Goal: Task Accomplishment & Management: Manage account settings

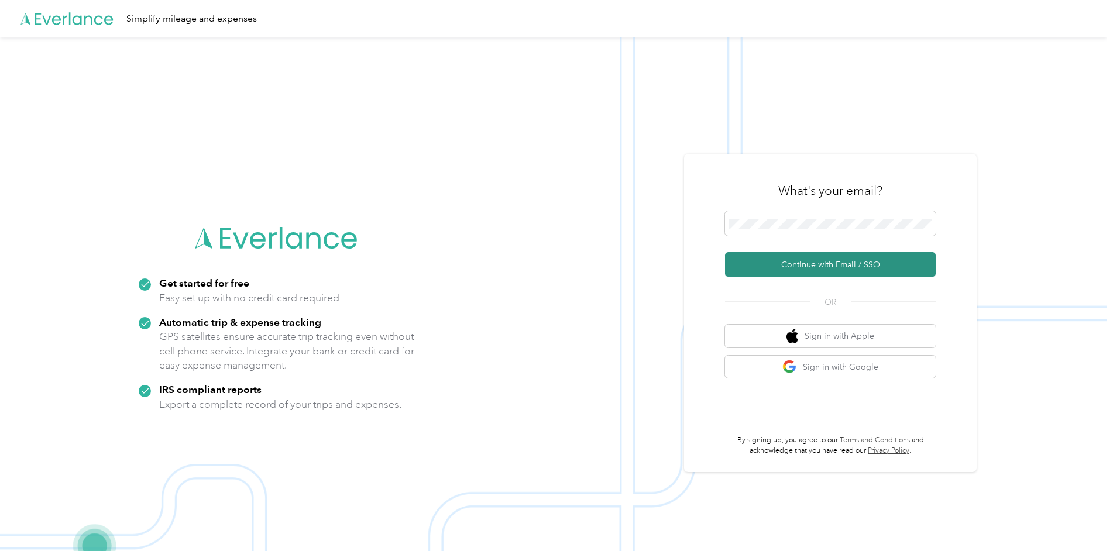
click at [824, 264] on button "Continue with Email / SSO" at bounding box center [830, 264] width 211 height 25
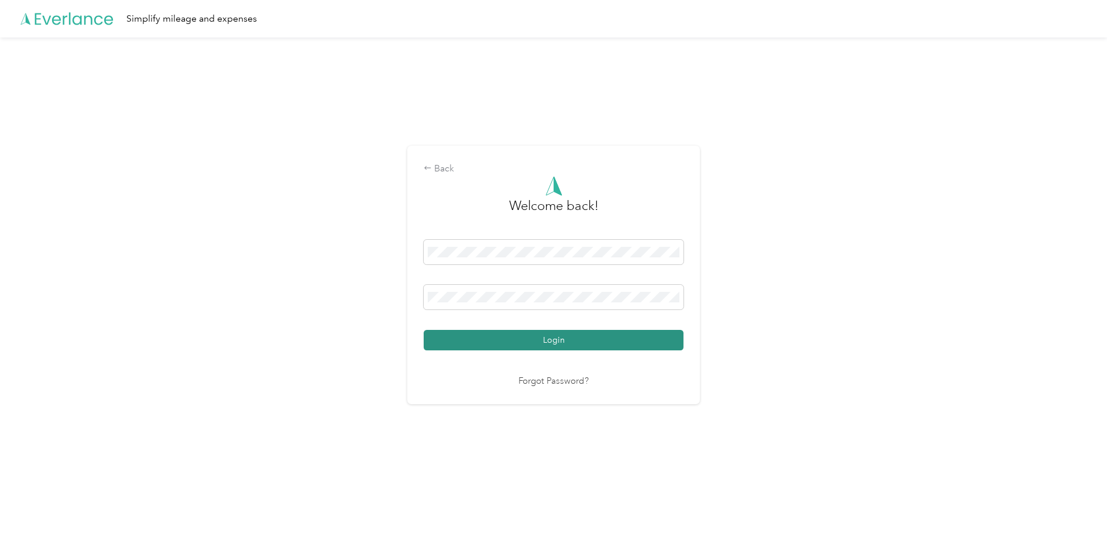
click at [672, 342] on button "Login" at bounding box center [554, 340] width 260 height 20
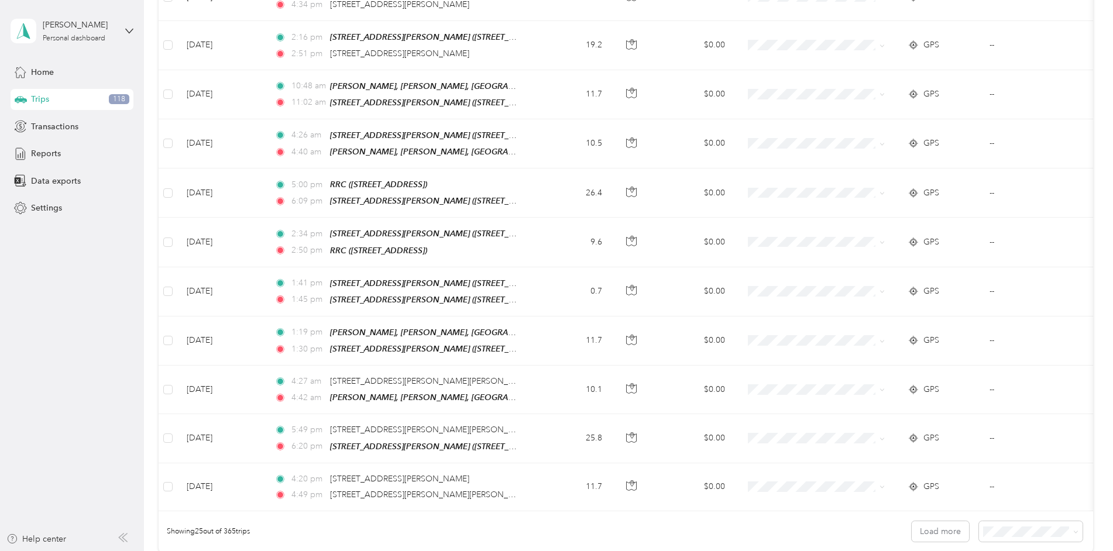
scroll to position [1169, 0]
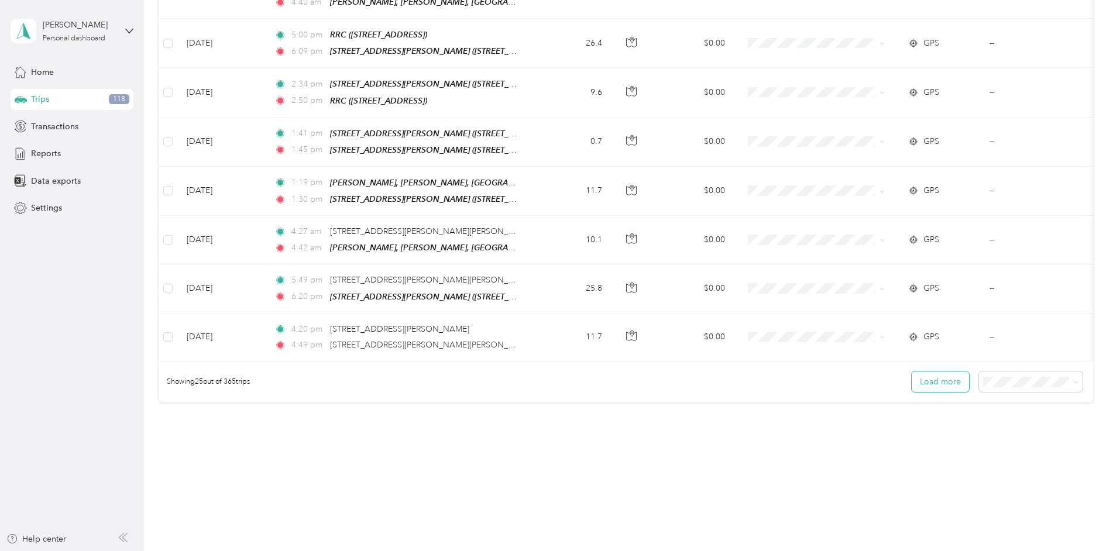
click at [914, 372] on button "Load more" at bounding box center [940, 382] width 57 height 20
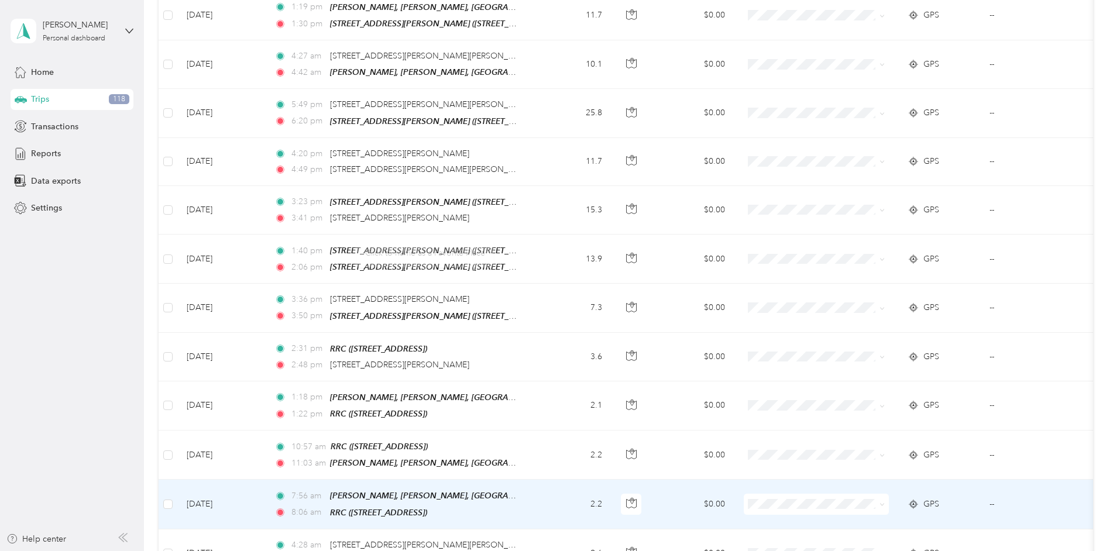
scroll to position [1521, 0]
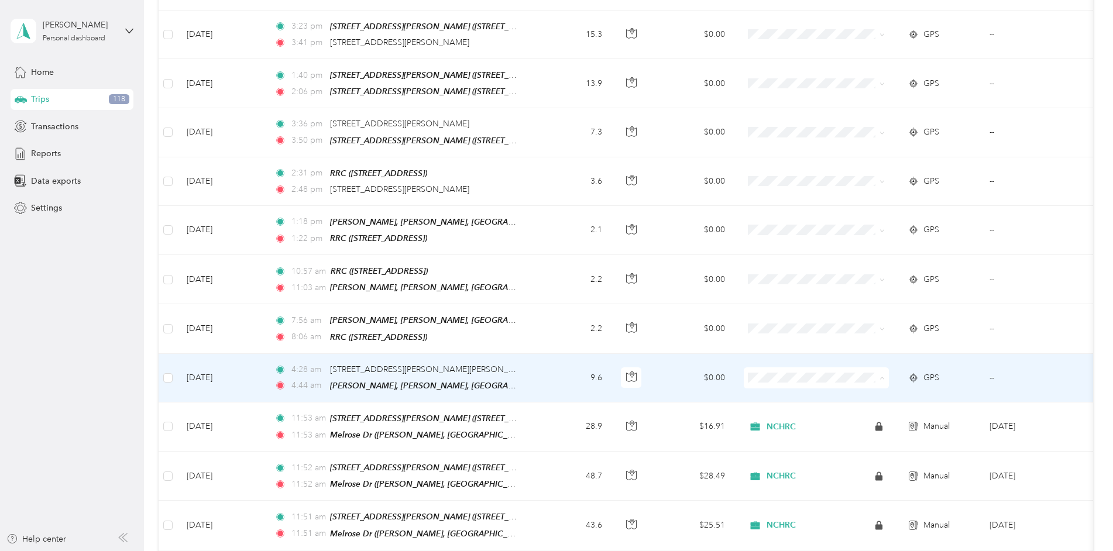
click at [790, 373] on span "NCHRC" at bounding box center [827, 371] width 108 height 12
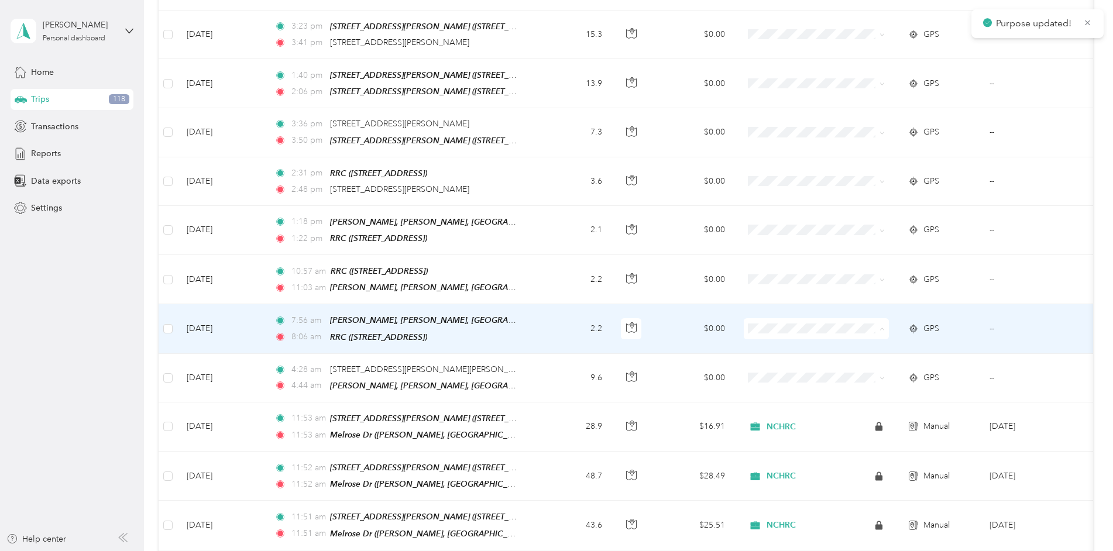
click at [769, 325] on span "NCHRC" at bounding box center [816, 323] width 129 height 12
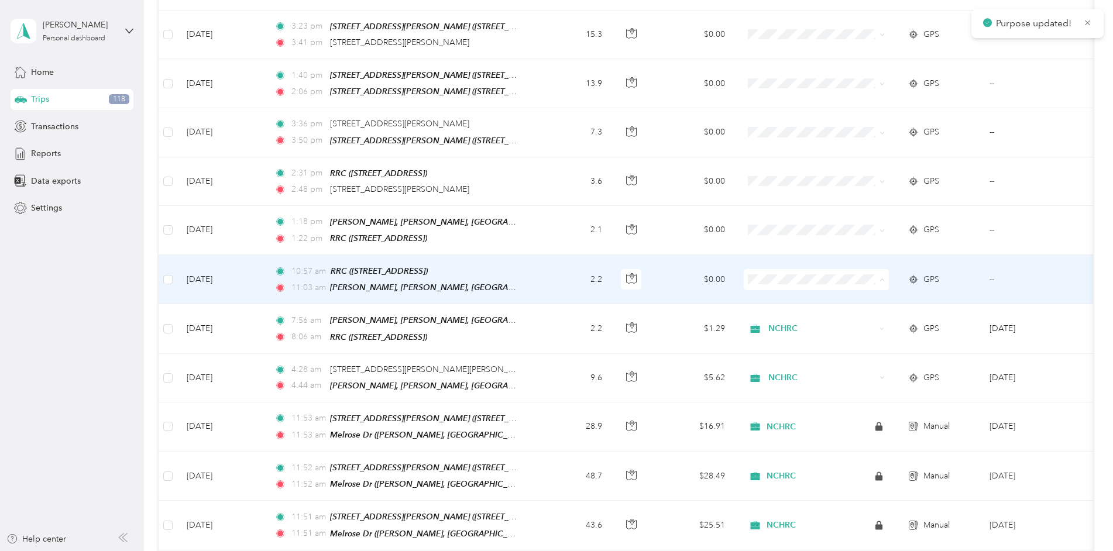
click at [770, 275] on span "NCHRC" at bounding box center [816, 275] width 129 height 12
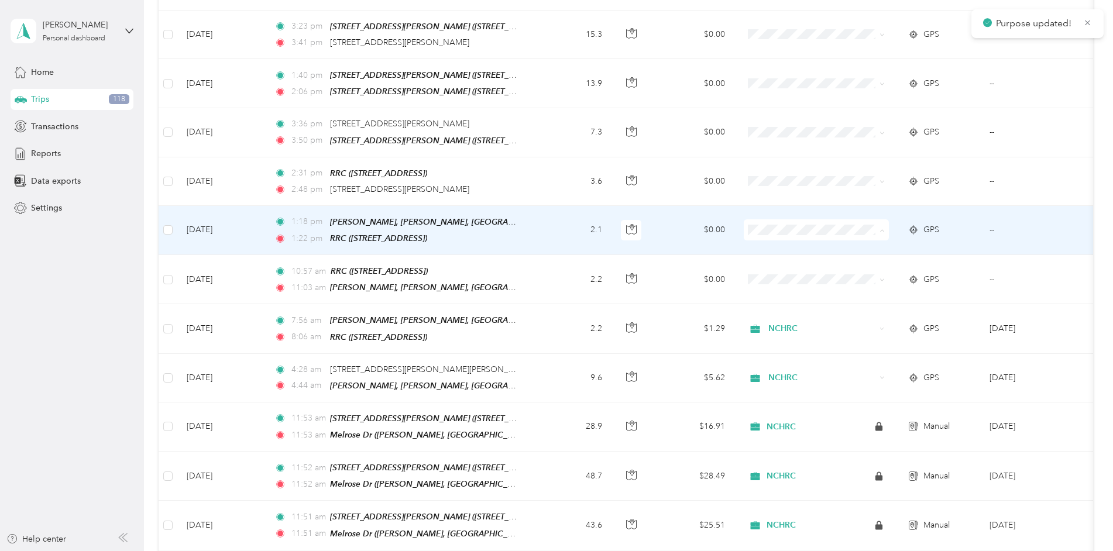
click at [769, 228] on span "NCHRC" at bounding box center [816, 227] width 129 height 12
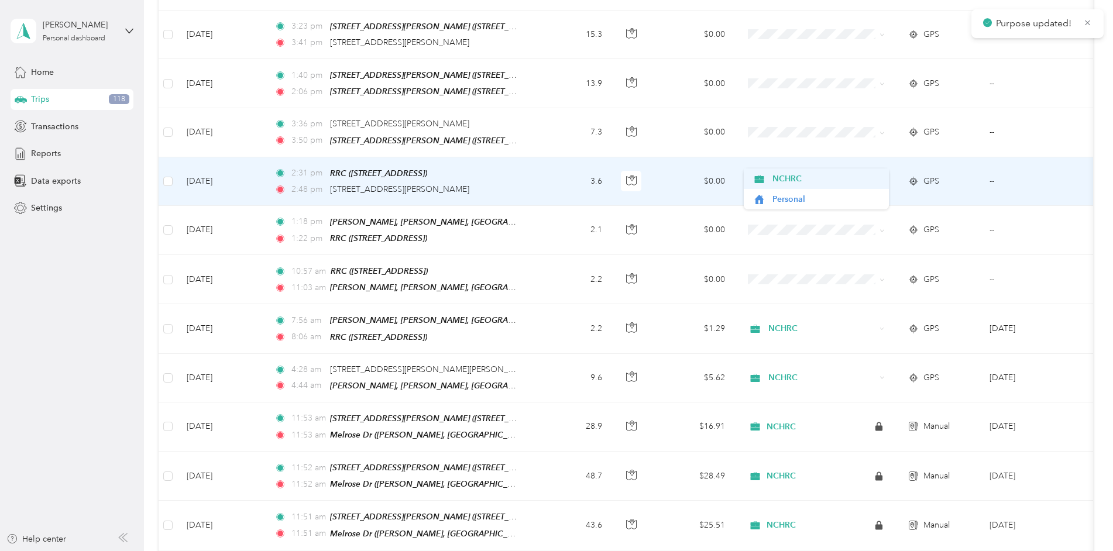
click at [764, 180] on icon at bounding box center [759, 178] width 15 height 9
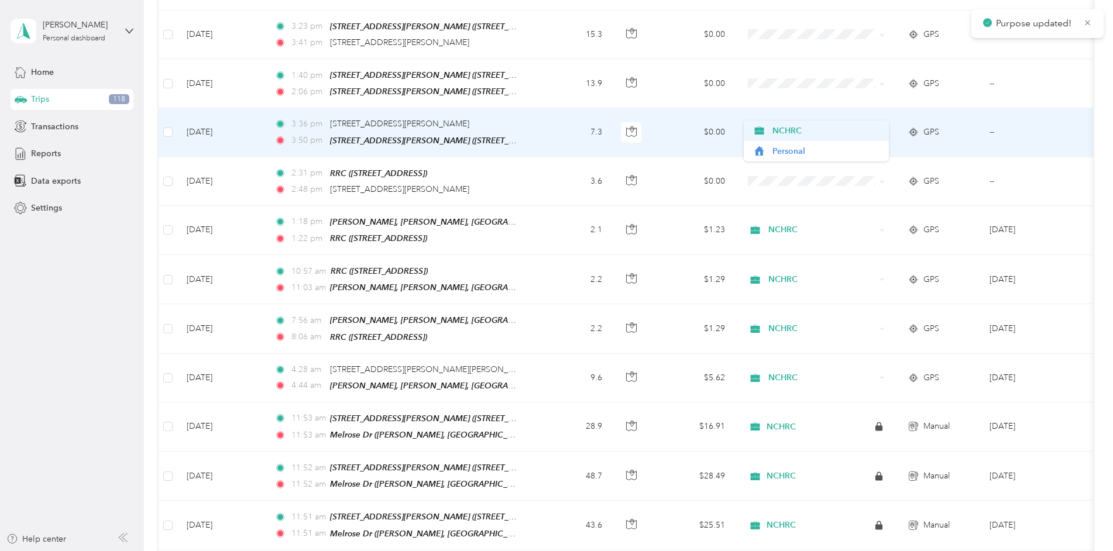
click at [773, 126] on span "NCHRC" at bounding box center [827, 131] width 108 height 12
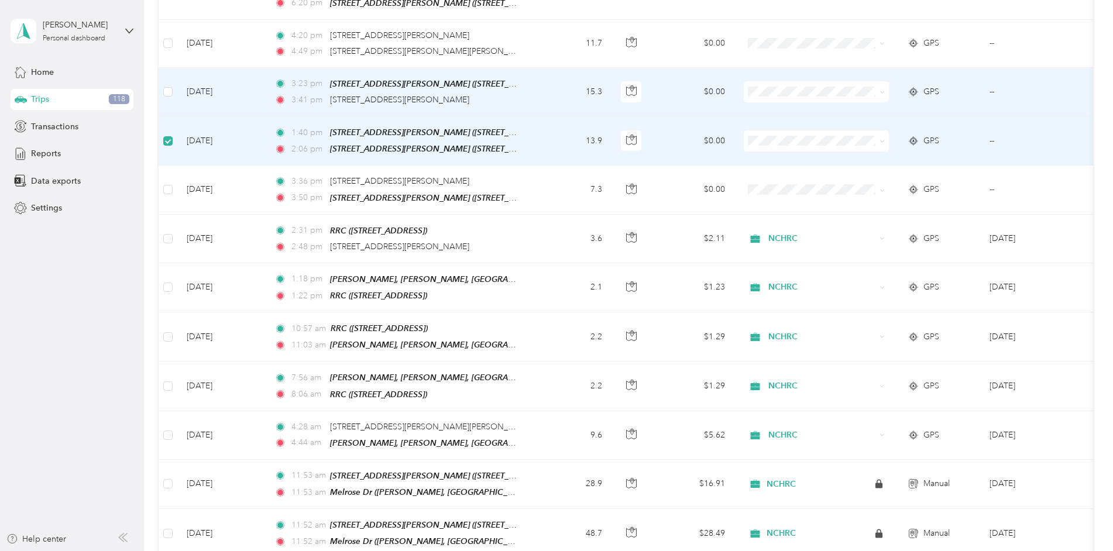
scroll to position [1461, 0]
click at [167, 21] on td at bounding box center [168, 45] width 19 height 48
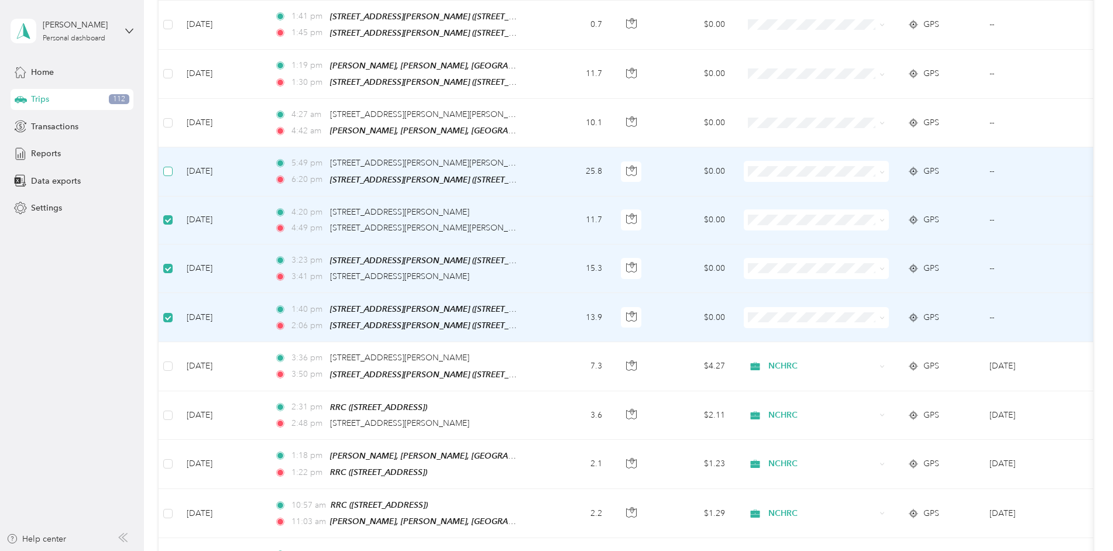
click at [166, 165] on label at bounding box center [167, 171] width 9 height 13
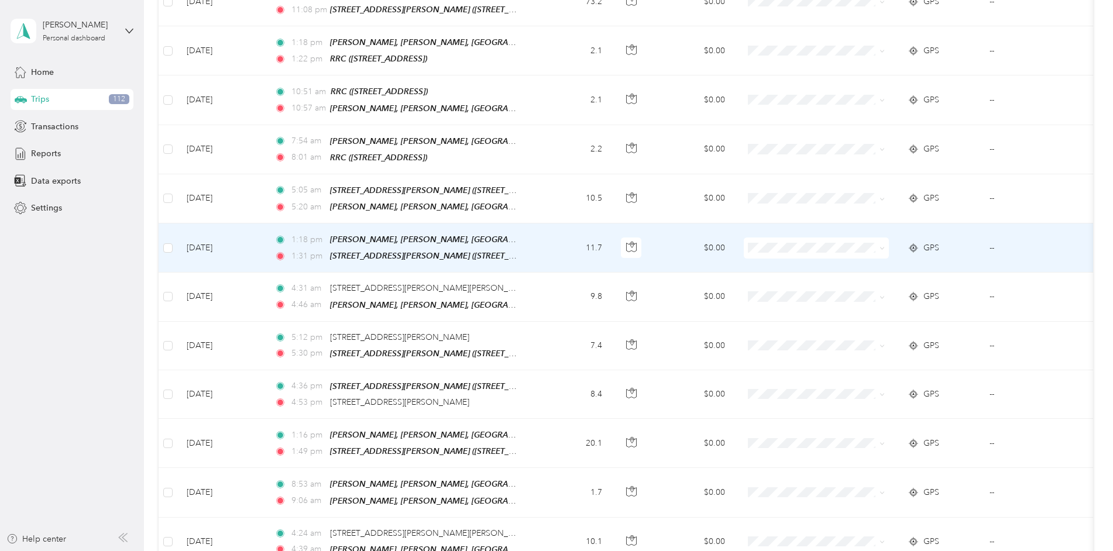
scroll to position [0, 0]
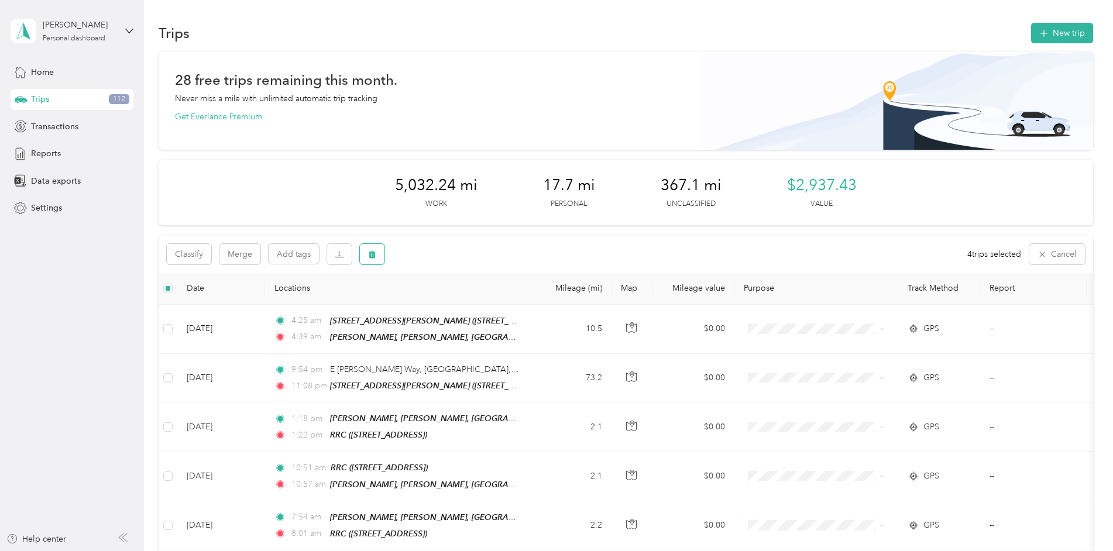
click at [370, 261] on button "button" at bounding box center [372, 254] width 25 height 20
click at [459, 305] on button "Yes" at bounding box center [459, 303] width 23 height 19
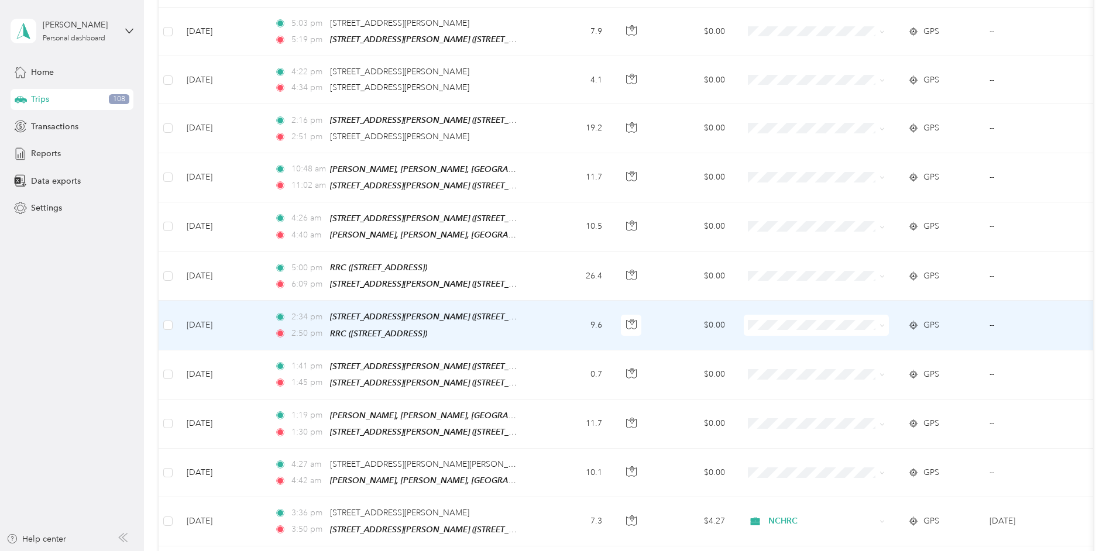
scroll to position [1054, 0]
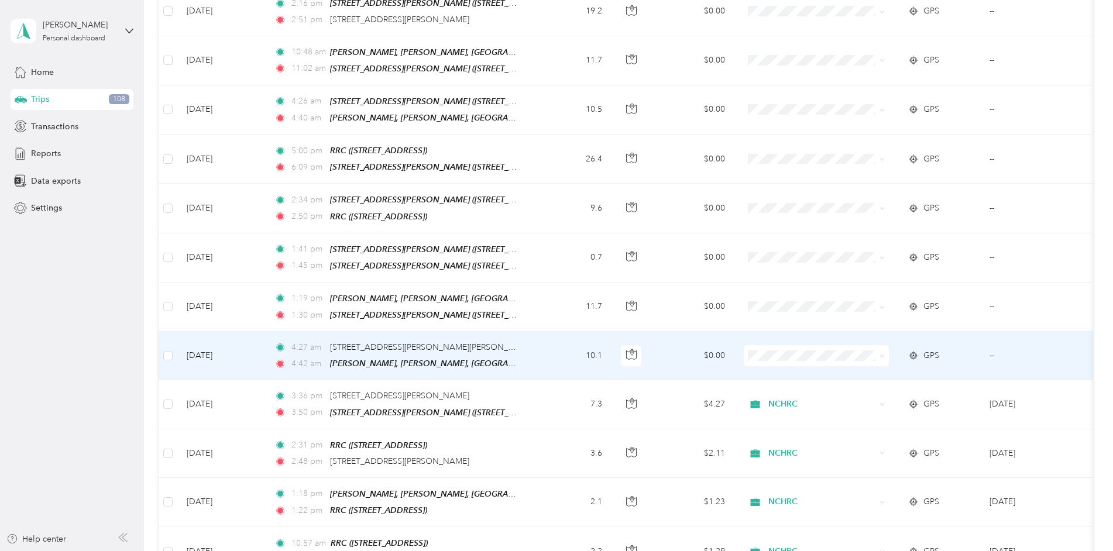
click at [797, 355] on span "NCHRC" at bounding box center [827, 357] width 108 height 12
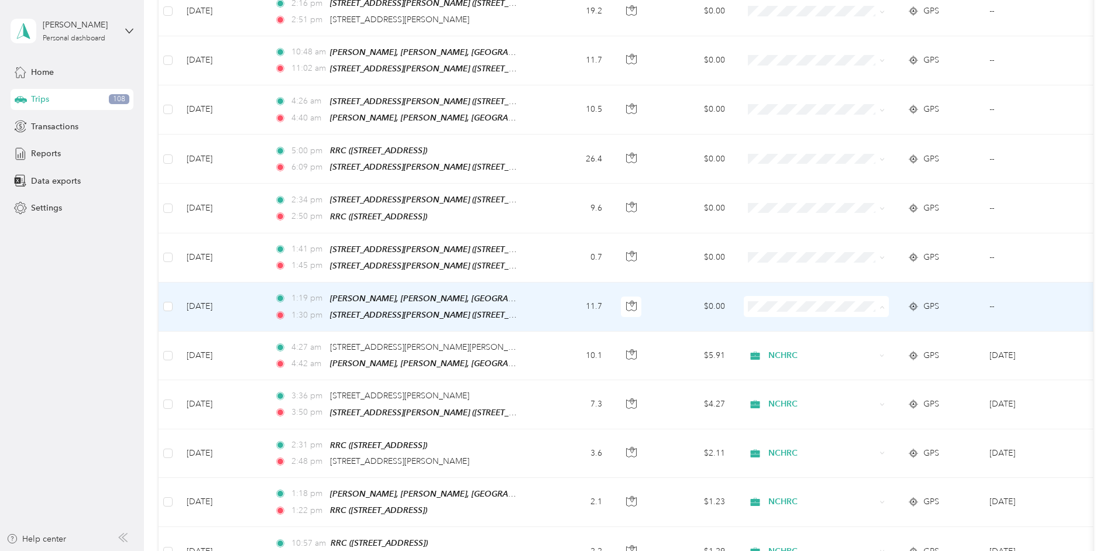
click at [779, 301] on li "NCHRC" at bounding box center [816, 309] width 145 height 20
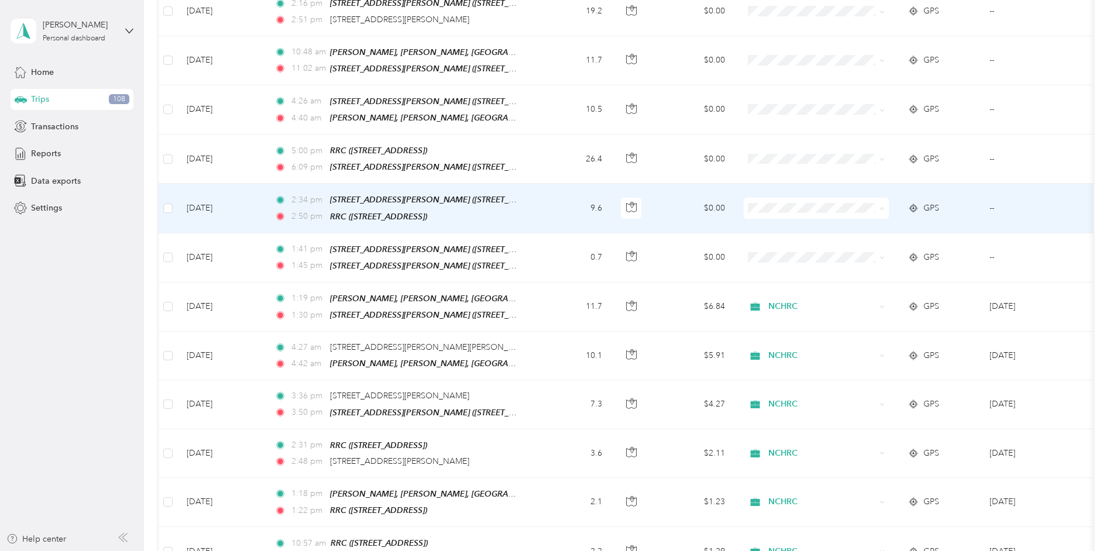
click at [779, 215] on span "NCHRC" at bounding box center [827, 213] width 108 height 12
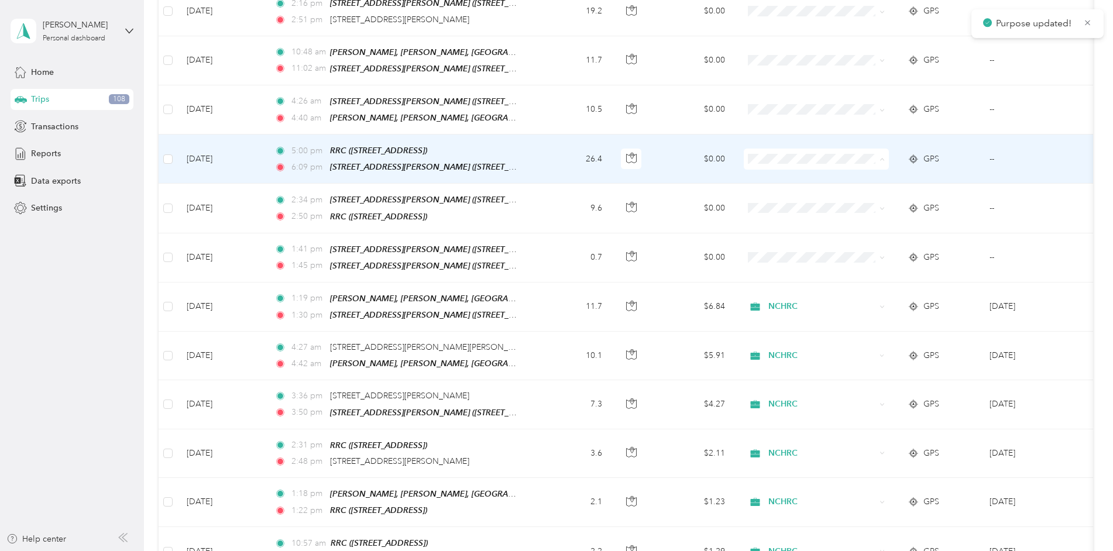
click at [766, 166] on icon at bounding box center [759, 164] width 15 height 9
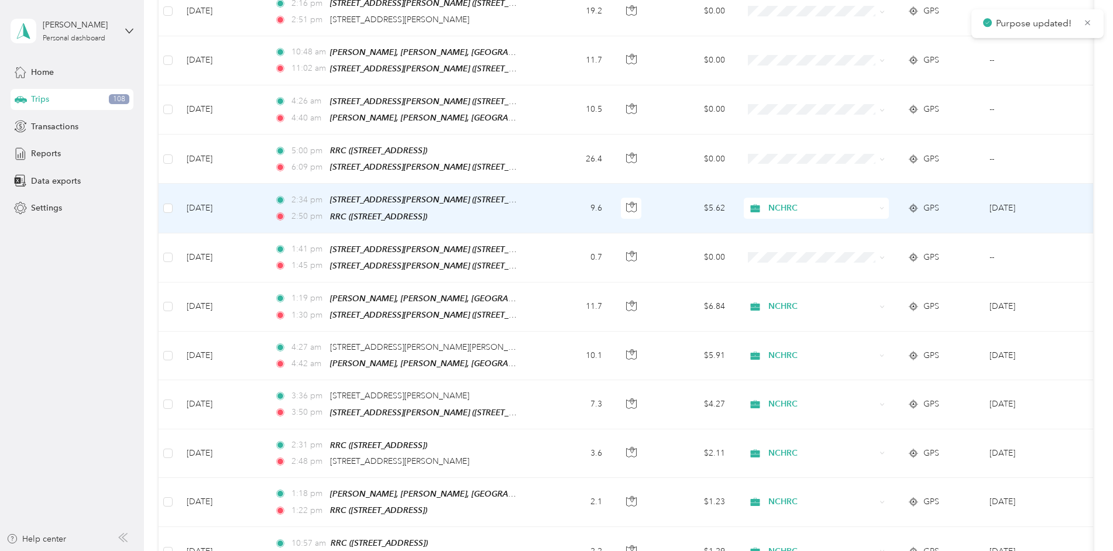
scroll to position [995, 0]
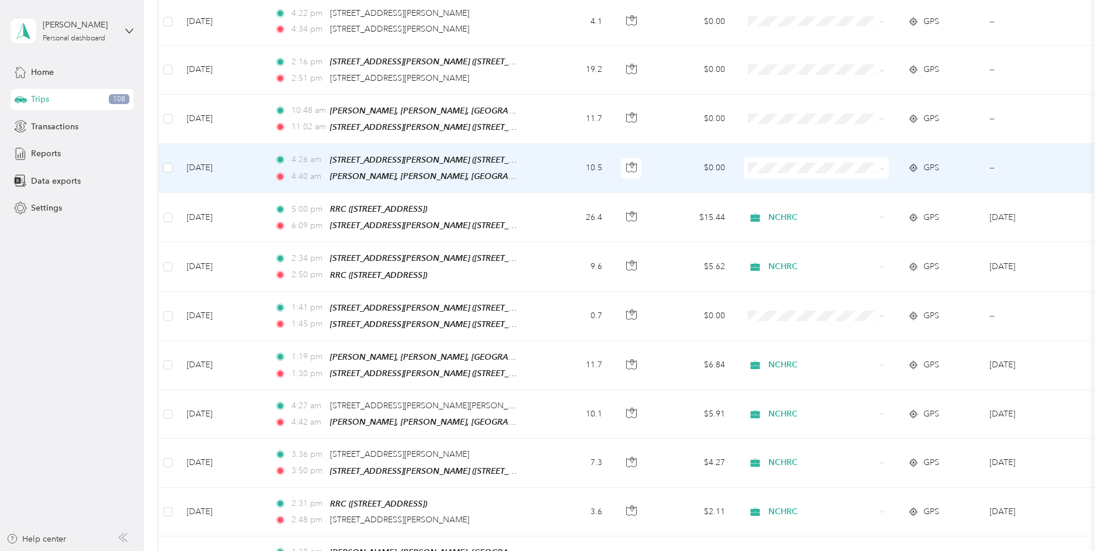
click at [771, 179] on span "NCHRC" at bounding box center [816, 175] width 129 height 12
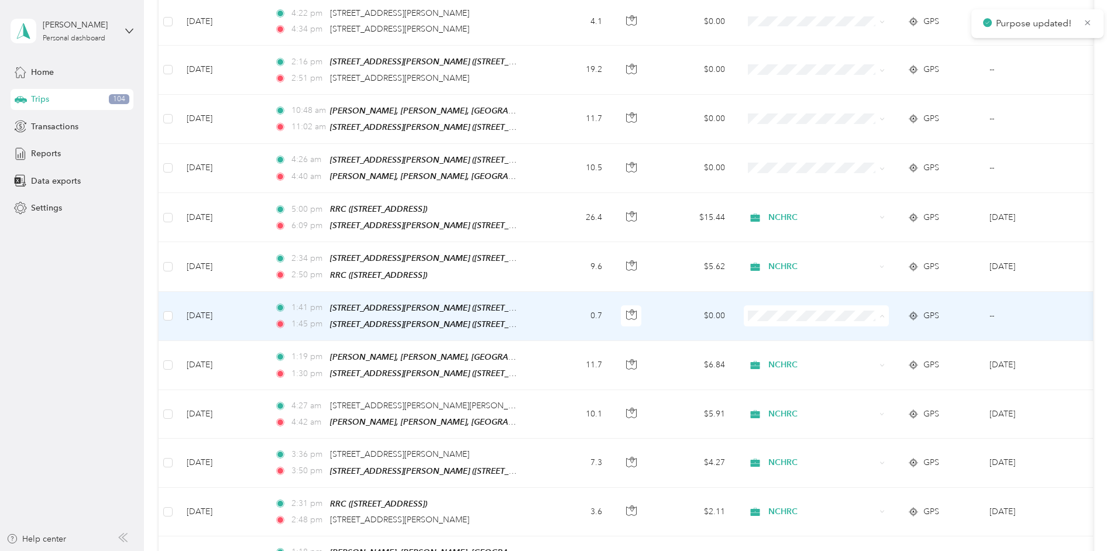
click at [766, 317] on icon at bounding box center [759, 319] width 15 height 9
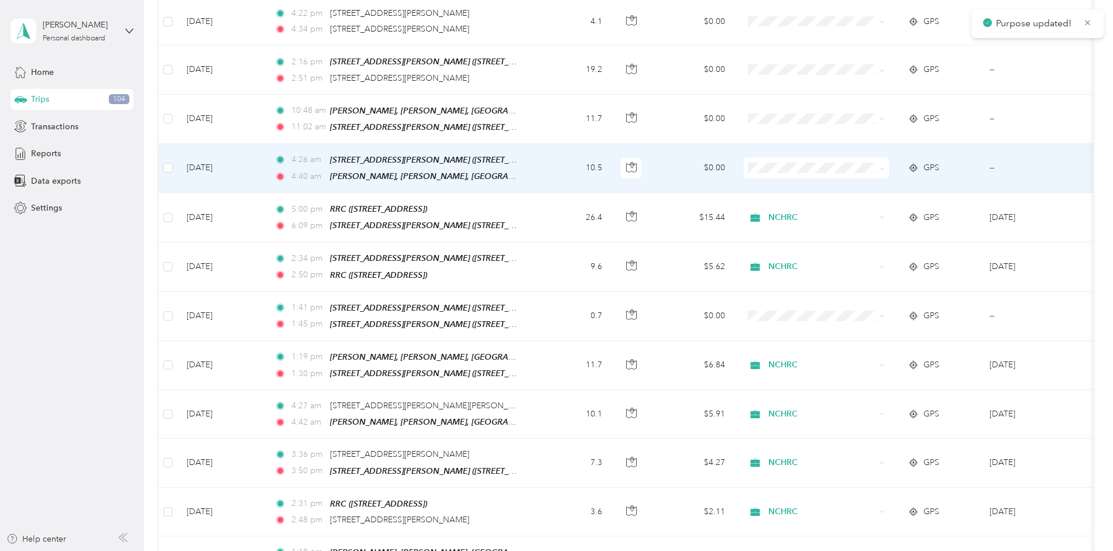
click at [760, 157] on span at bounding box center [816, 167] width 145 height 21
click at [779, 176] on span "NCHRC" at bounding box center [827, 175] width 108 height 12
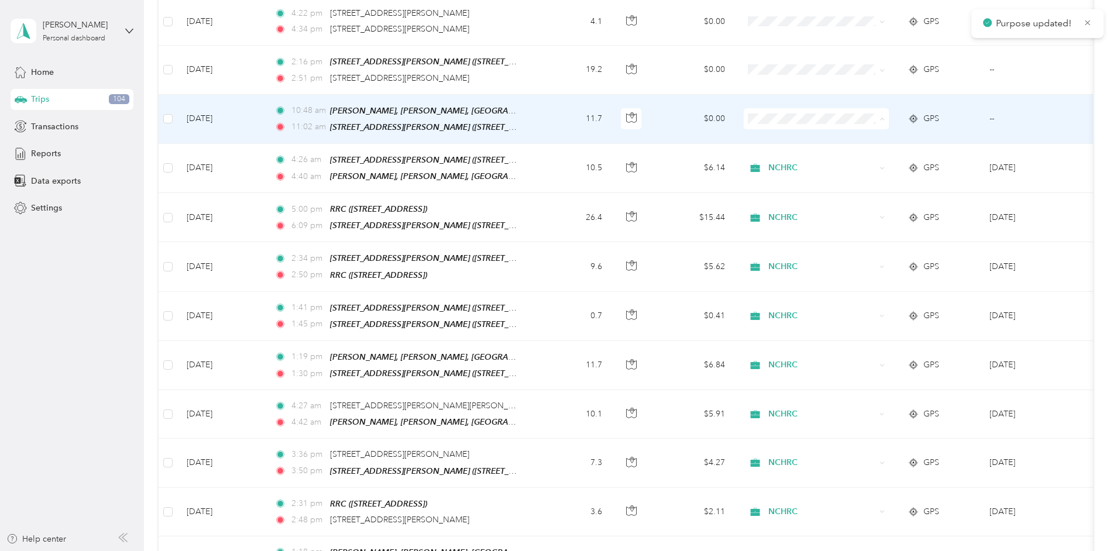
click at [769, 129] on span "NCHRC" at bounding box center [816, 127] width 129 height 12
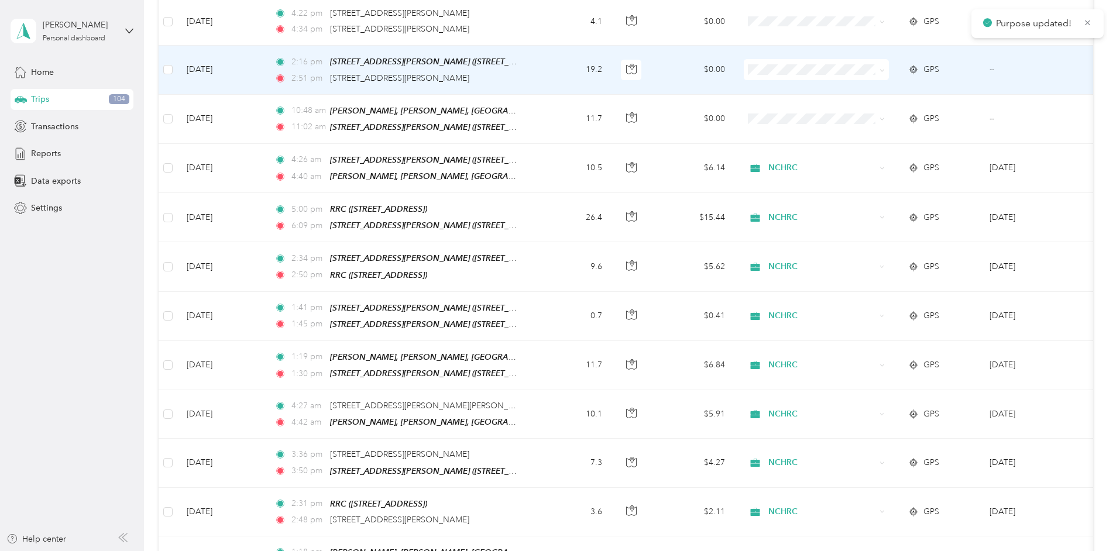
click at [773, 78] on span "NCHRC" at bounding box center [827, 79] width 108 height 12
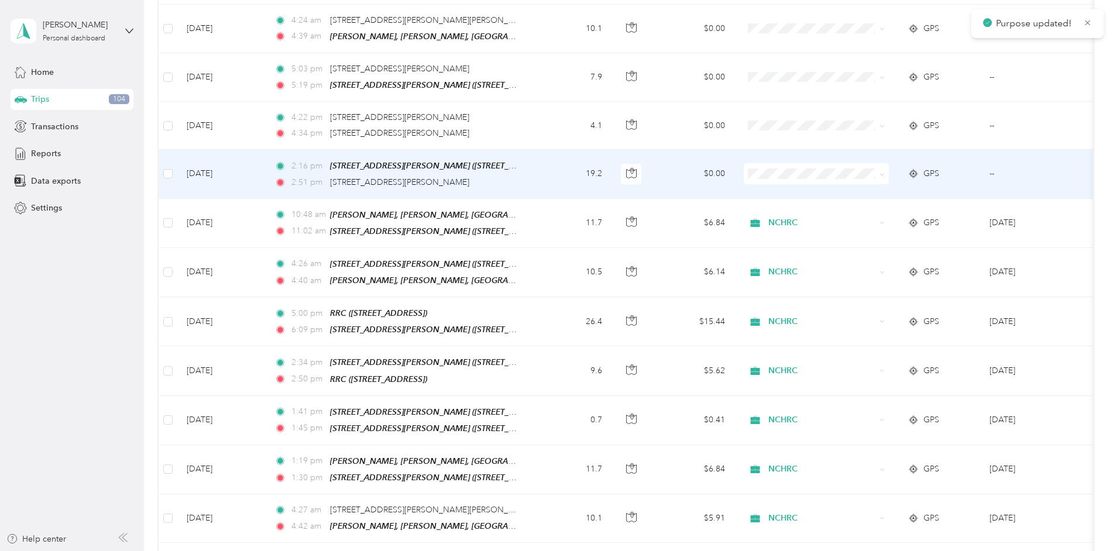
scroll to position [878, 0]
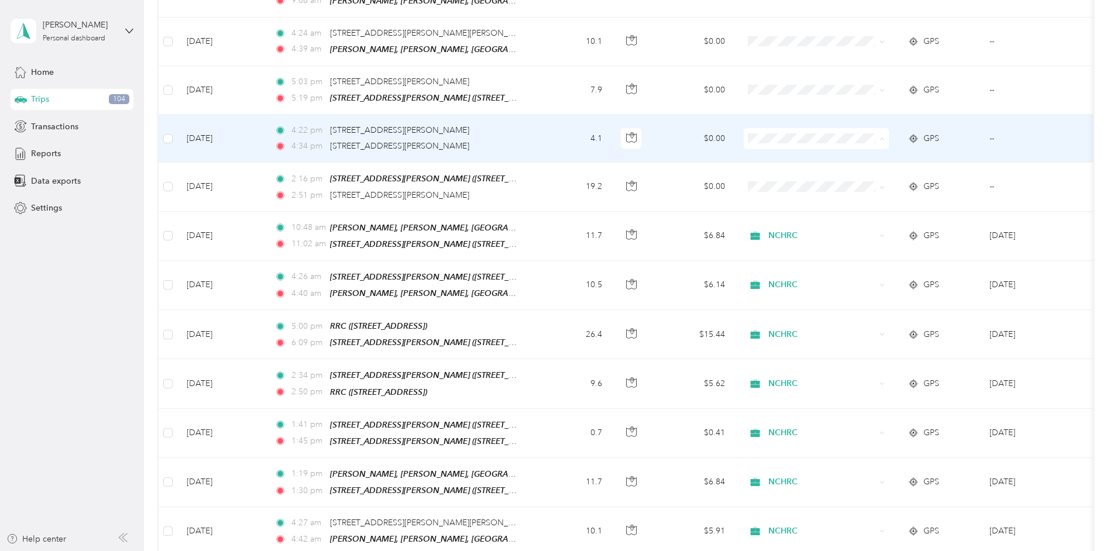
click at [764, 144] on icon at bounding box center [759, 147] width 15 height 9
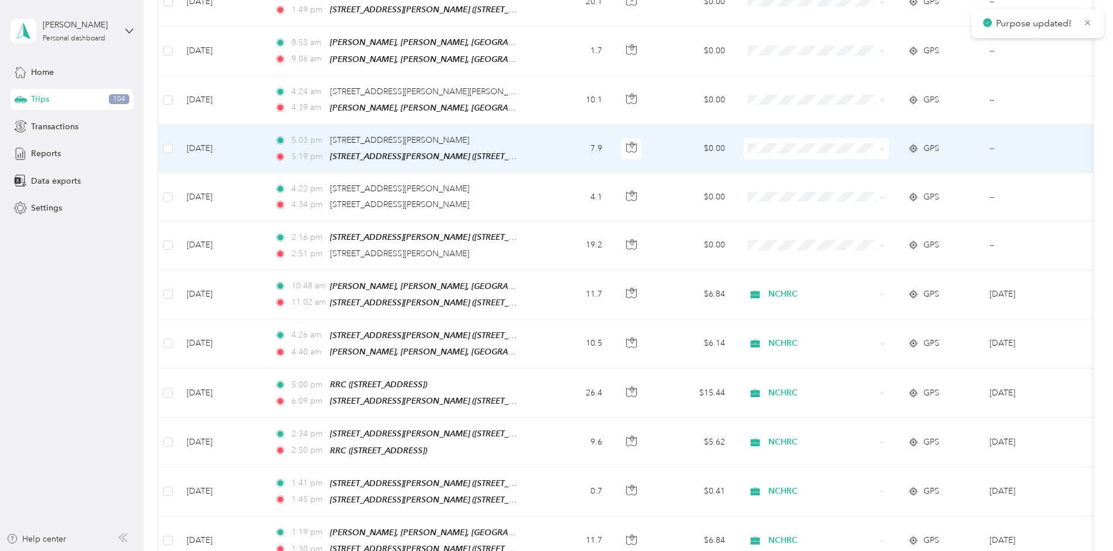
click at [765, 157] on icon at bounding box center [759, 157] width 15 height 9
click at [774, 153] on span "NCHRC" at bounding box center [827, 156] width 108 height 12
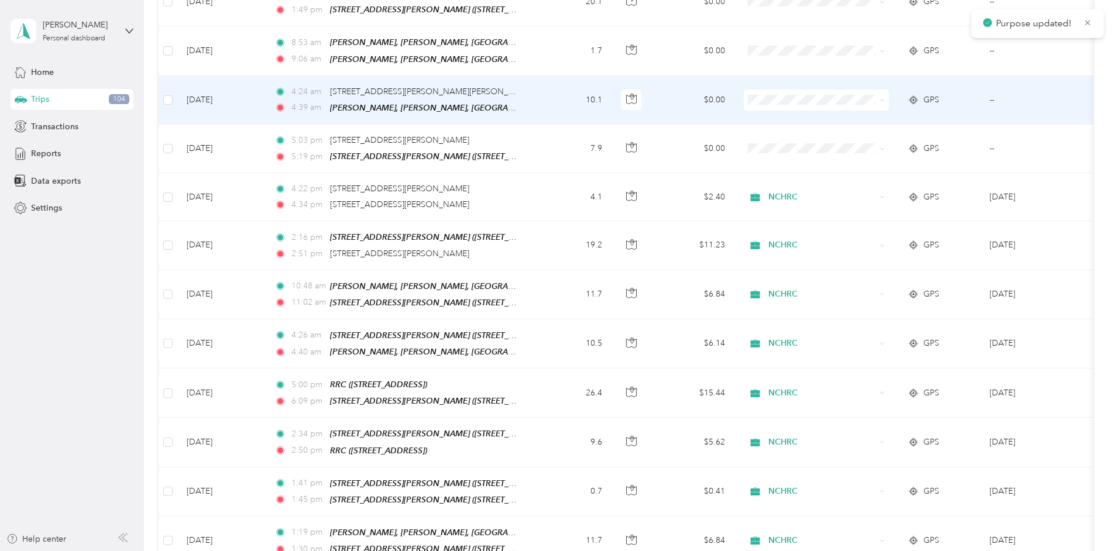
click at [774, 106] on span "NCHRC" at bounding box center [827, 110] width 108 height 12
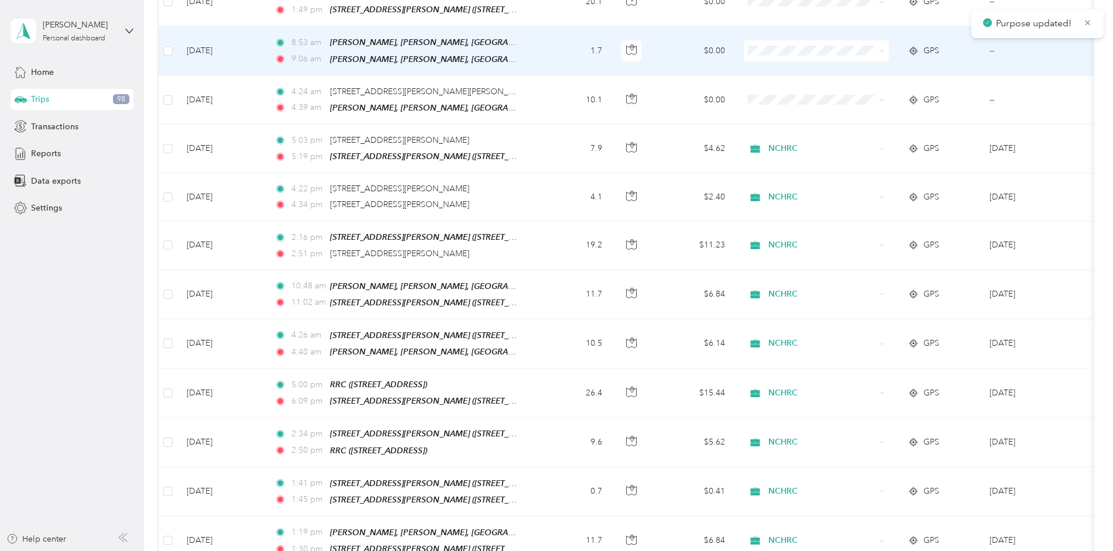
click at [770, 57] on span "NCHRC" at bounding box center [816, 62] width 129 height 12
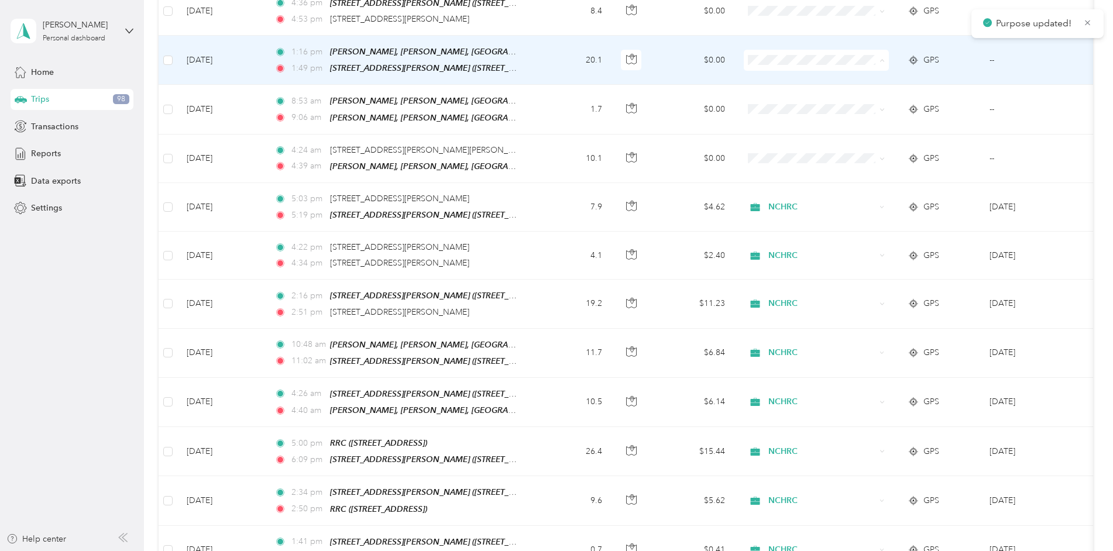
drag, startPoint x: 769, startPoint y: 68, endPoint x: 750, endPoint y: 85, distance: 25.7
click at [769, 68] on span "NCHRC" at bounding box center [816, 72] width 129 height 12
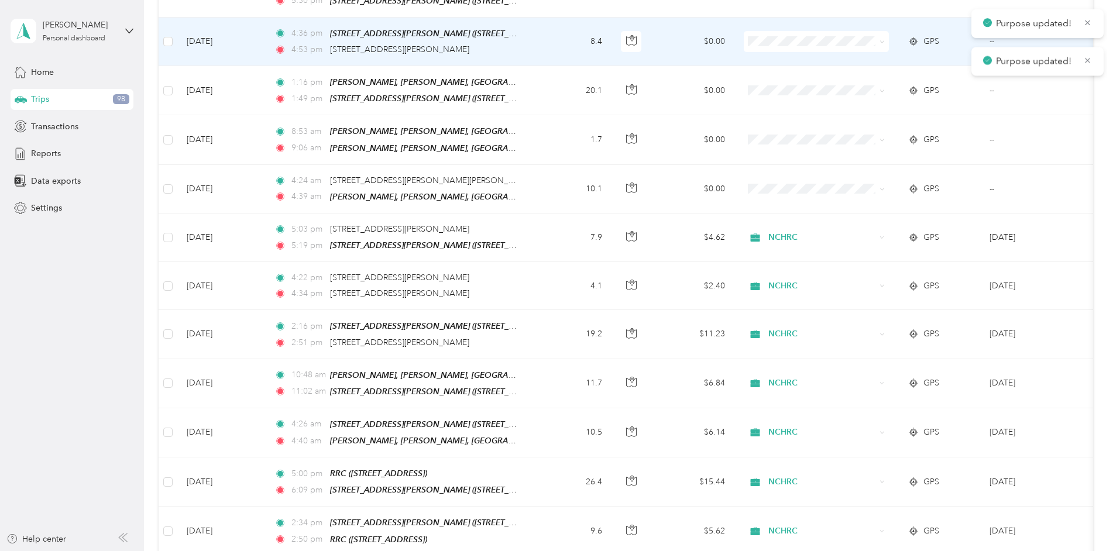
scroll to position [644, 0]
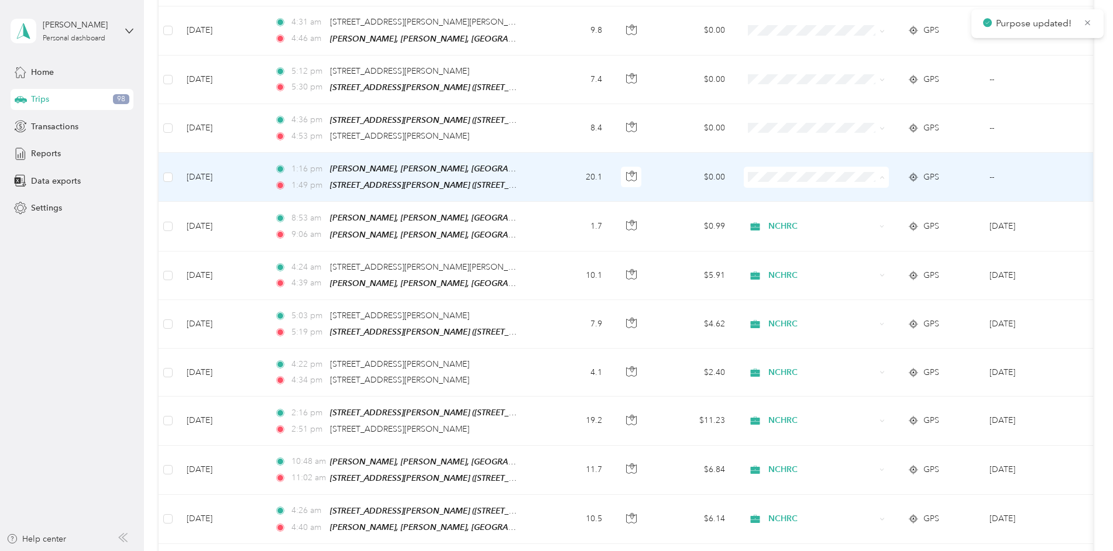
click at [770, 189] on span "NCHRC" at bounding box center [816, 189] width 129 height 12
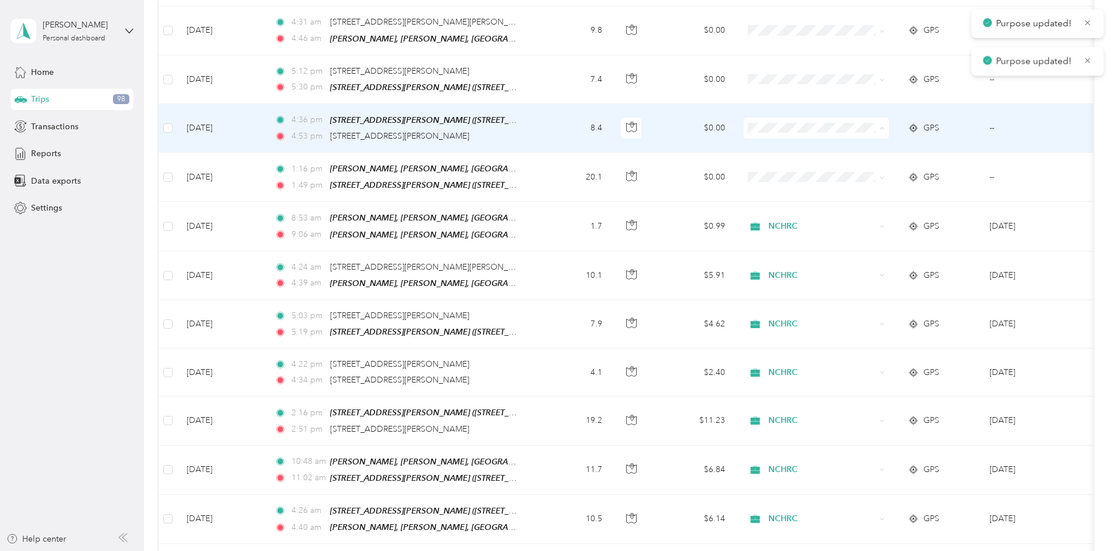
click at [773, 139] on span "NCHRC" at bounding box center [827, 141] width 108 height 12
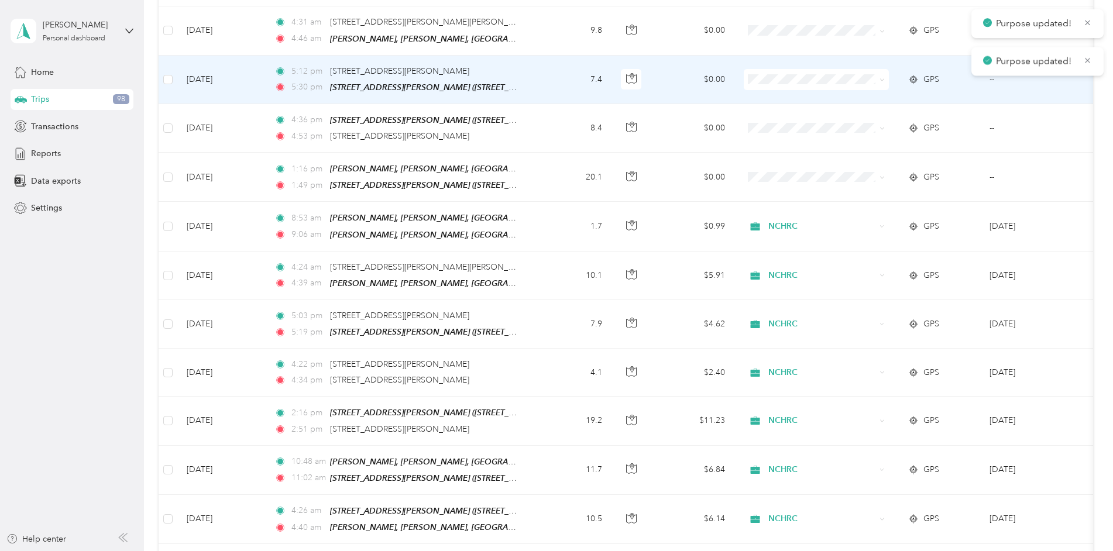
click at [774, 91] on span "NCHRC" at bounding box center [827, 93] width 108 height 12
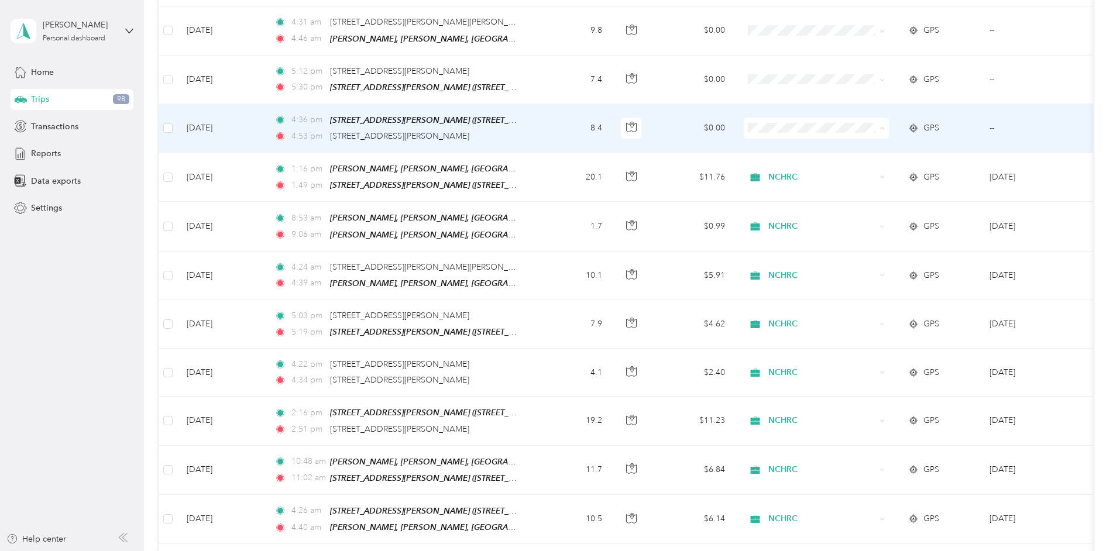
click at [771, 140] on span "NCHRC" at bounding box center [816, 141] width 129 height 12
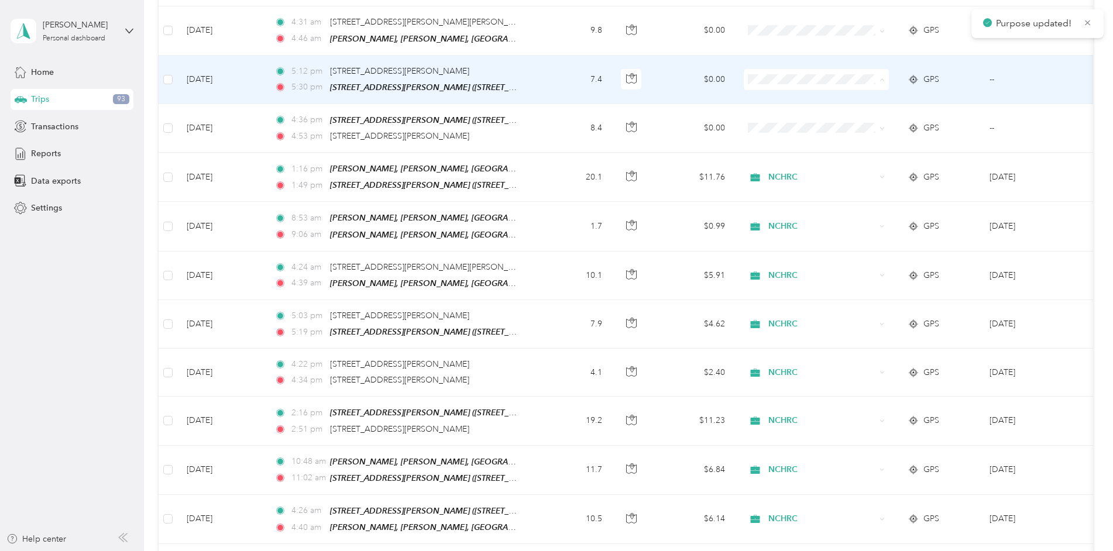
click at [772, 91] on span "NCHRC" at bounding box center [816, 93] width 129 height 12
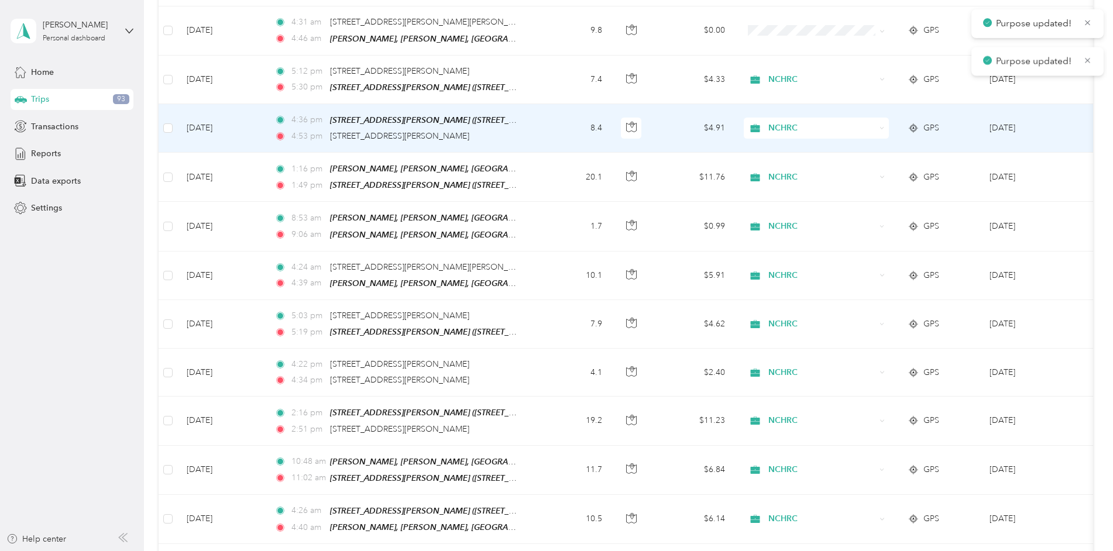
scroll to position [585, 0]
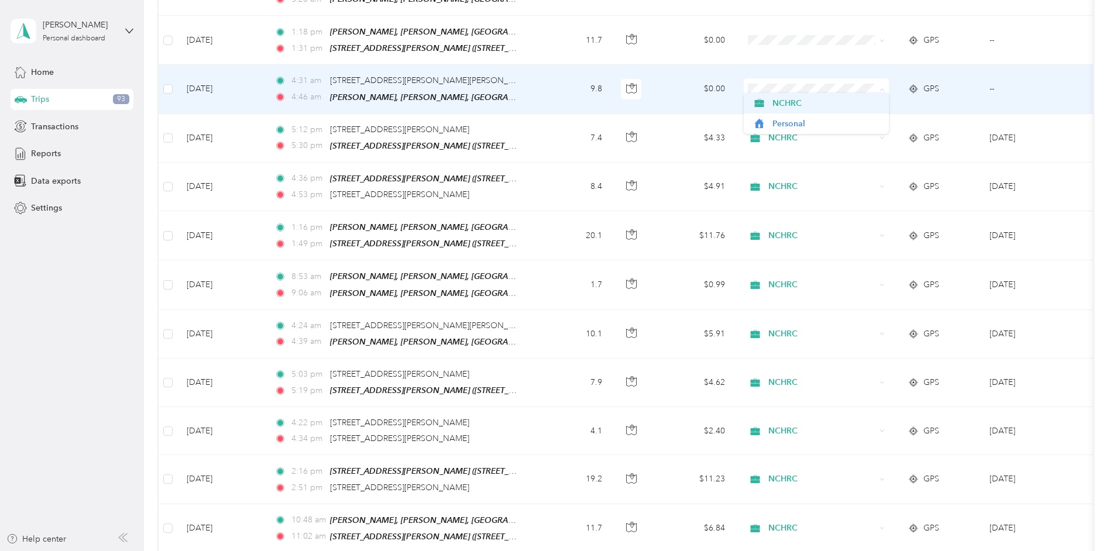
click at [774, 100] on span "NCHRC" at bounding box center [827, 103] width 108 height 12
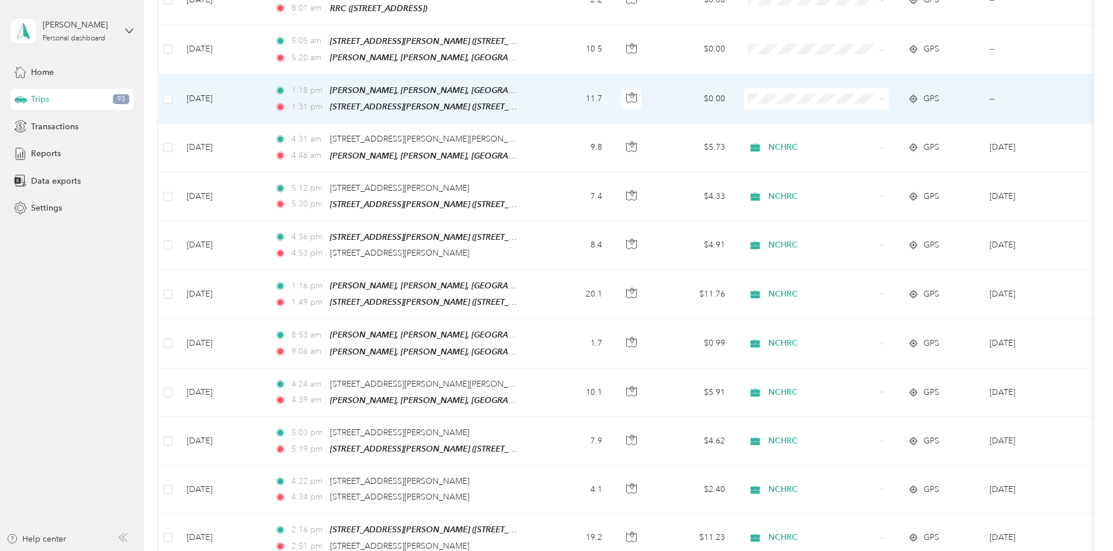
click at [778, 111] on span "NCHRC" at bounding box center [827, 114] width 108 height 12
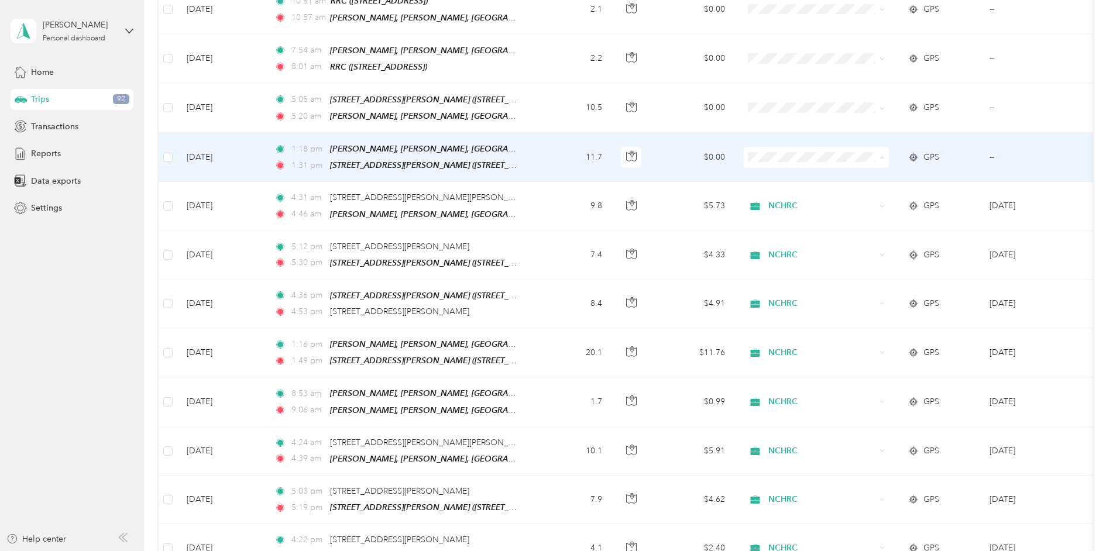
click at [778, 168] on span "NCHRC" at bounding box center [827, 172] width 108 height 12
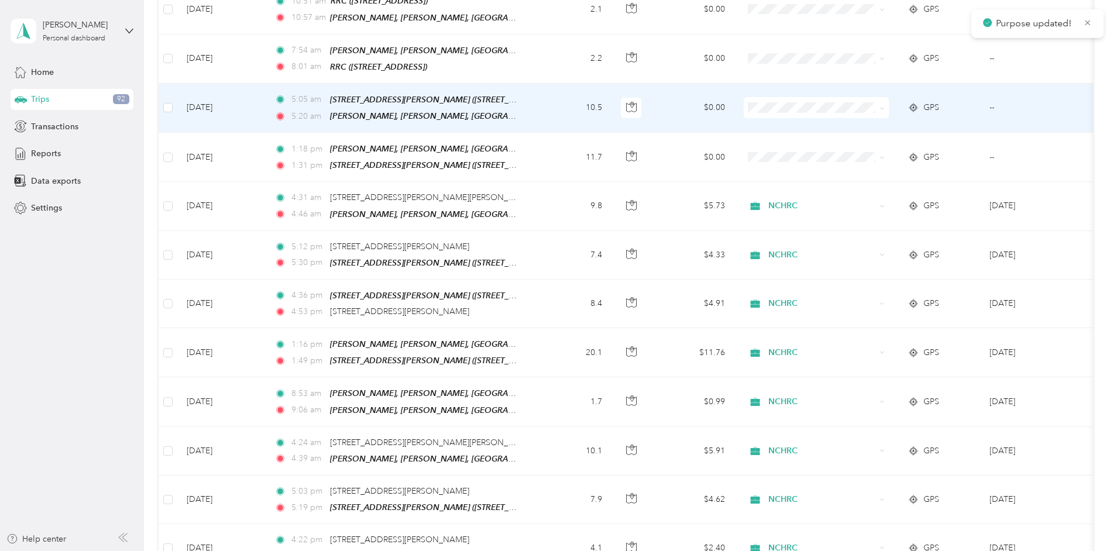
click at [774, 122] on span "NCHRC" at bounding box center [827, 124] width 108 height 12
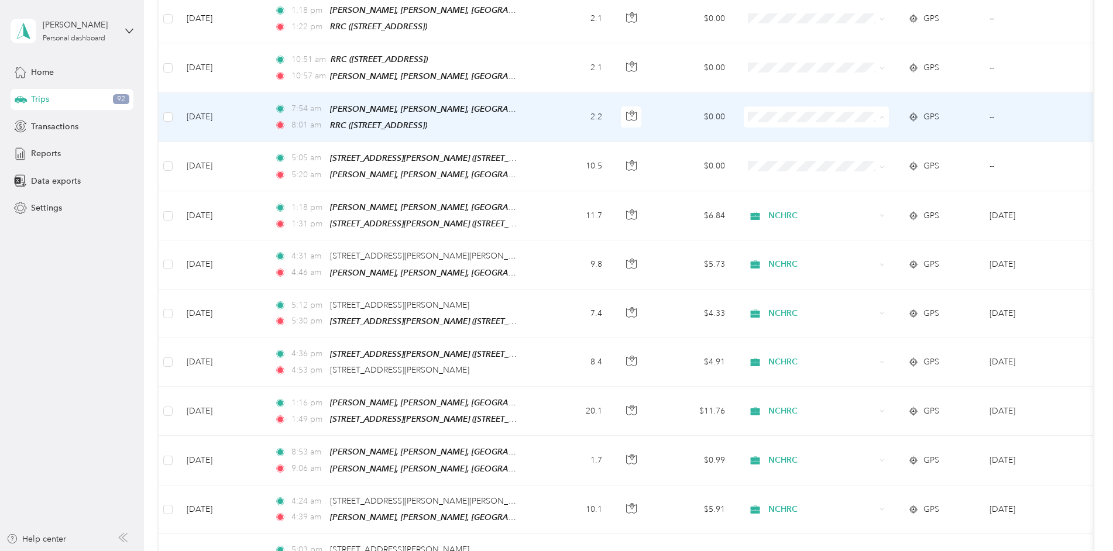
click at [763, 131] on icon at bounding box center [759, 134] width 15 height 9
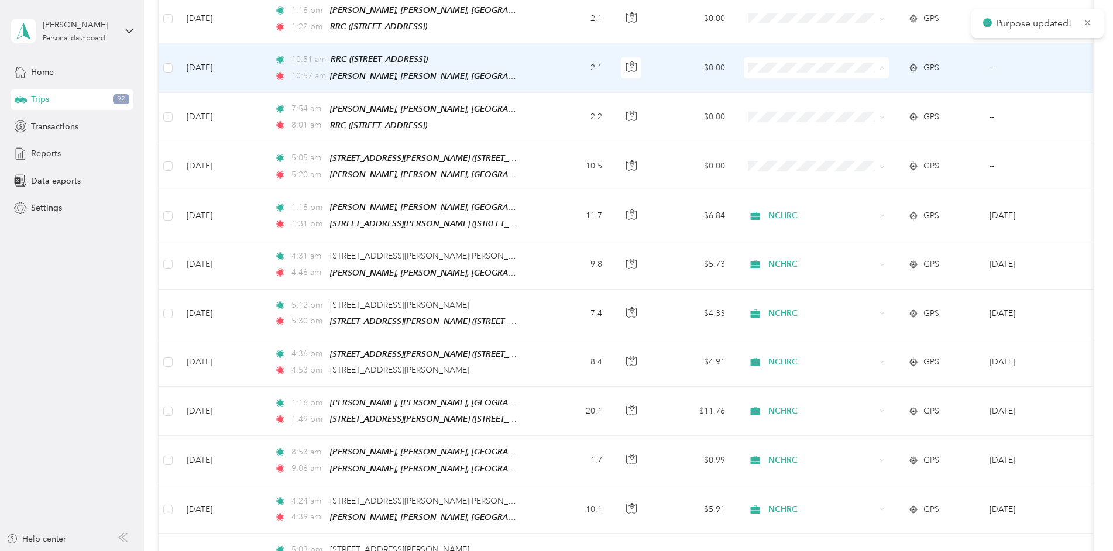
click at [764, 86] on icon at bounding box center [759, 85] width 15 height 9
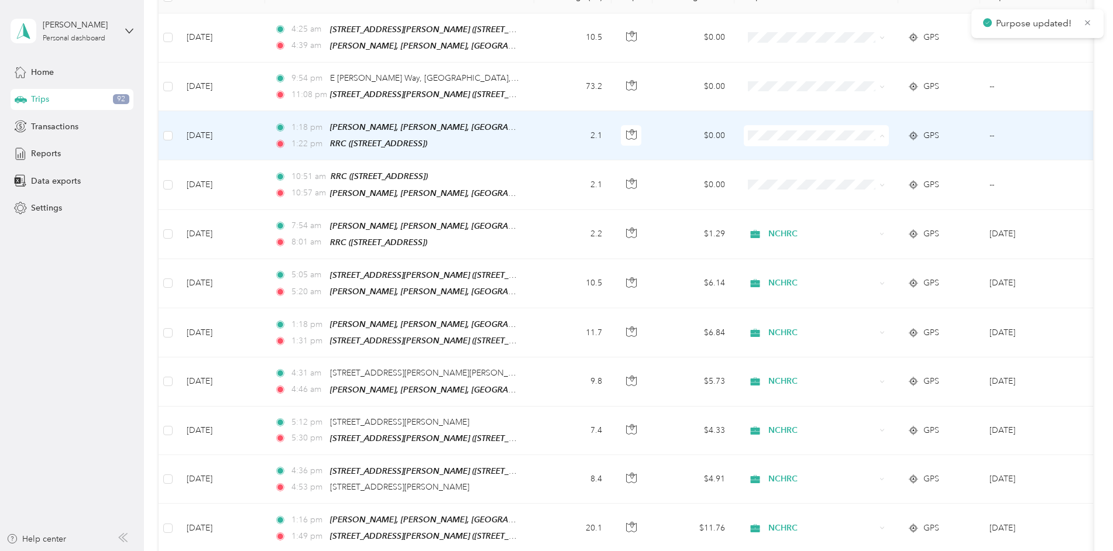
click at [771, 152] on span "NCHRC" at bounding box center [816, 155] width 129 height 12
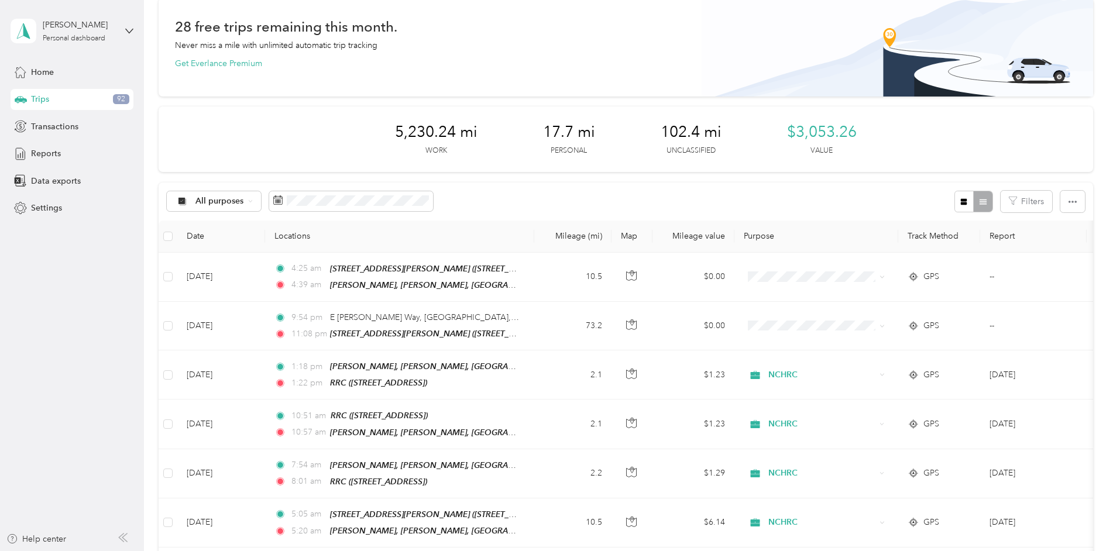
scroll to position [0, 0]
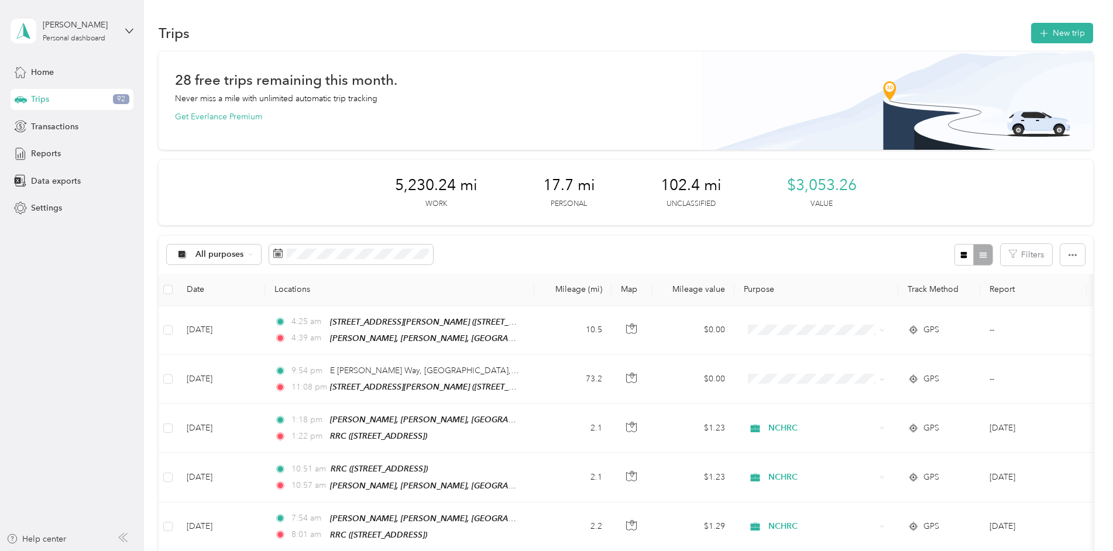
click at [1059, 43] on div "Trips New trip" at bounding box center [626, 32] width 935 height 25
click at [1057, 39] on button "New trip" at bounding box center [1062, 33] width 62 height 20
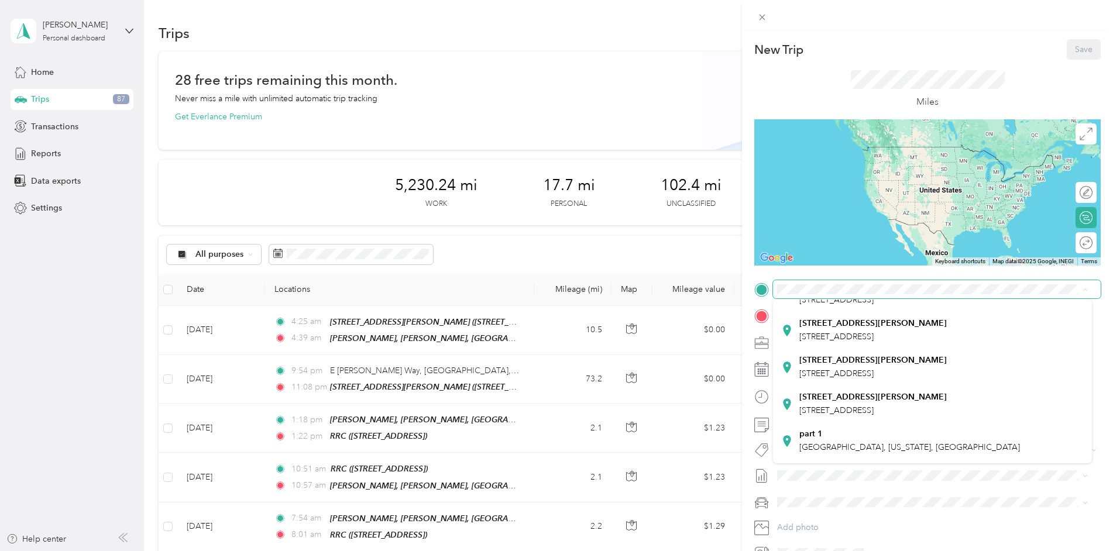
scroll to position [234, 0]
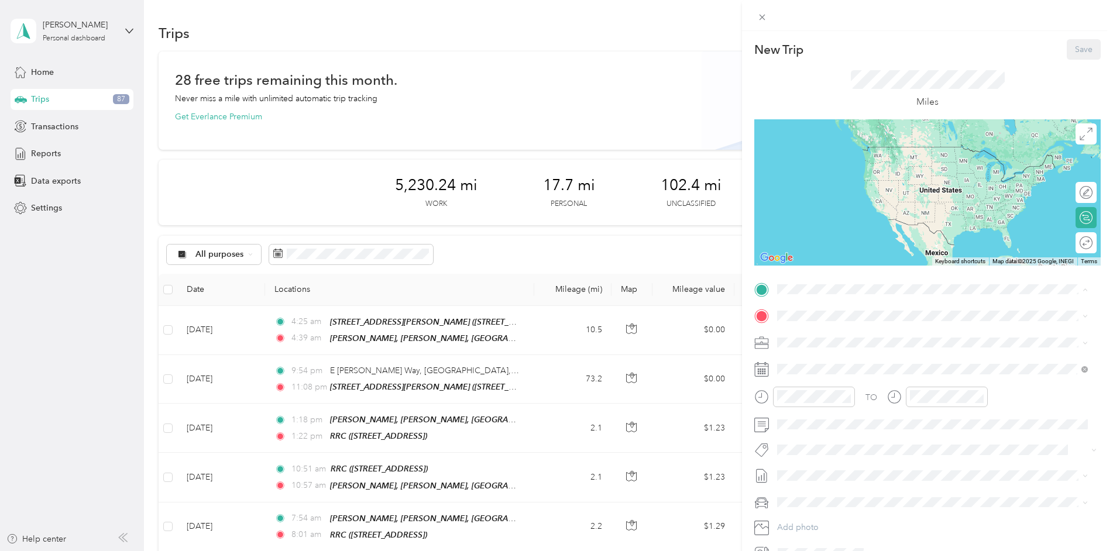
click at [856, 403] on span "[STREET_ADDRESS]" at bounding box center [837, 408] width 74 height 10
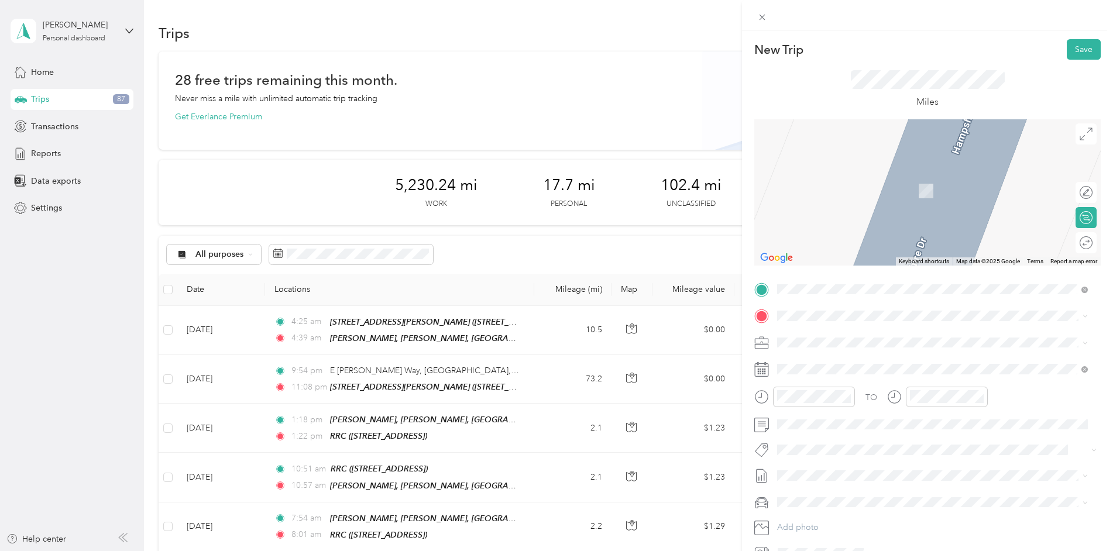
click at [857, 430] on span "[PERSON_NAME] Ln, 28304, [GEOGRAPHIC_DATA], [GEOGRAPHIC_DATA], [GEOGRAPHIC_DATA]" at bounding box center [942, 441] width 284 height 22
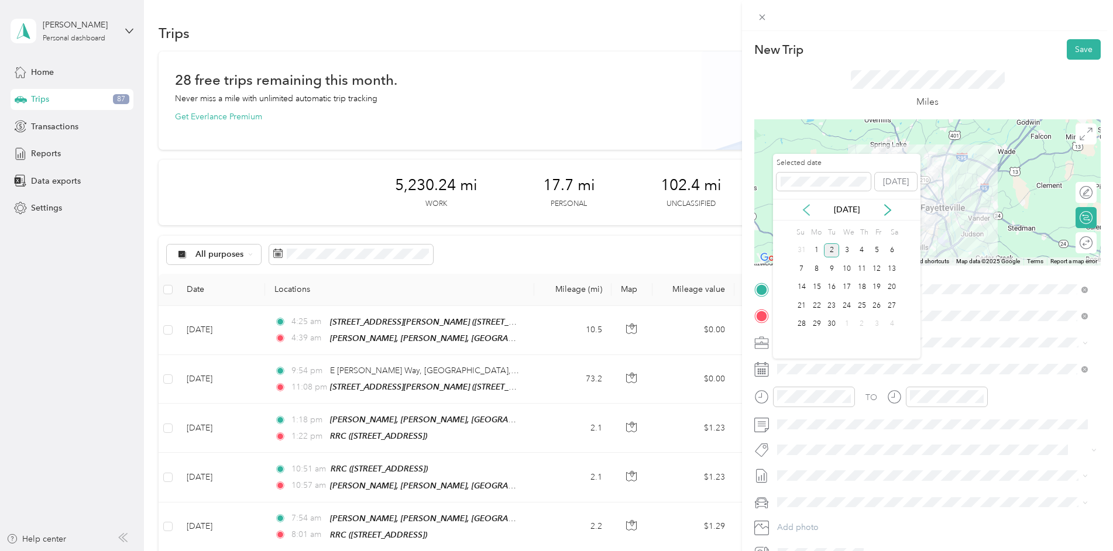
click at [809, 212] on icon at bounding box center [807, 210] width 12 height 12
click at [821, 286] on div "11" at bounding box center [816, 287] width 15 height 15
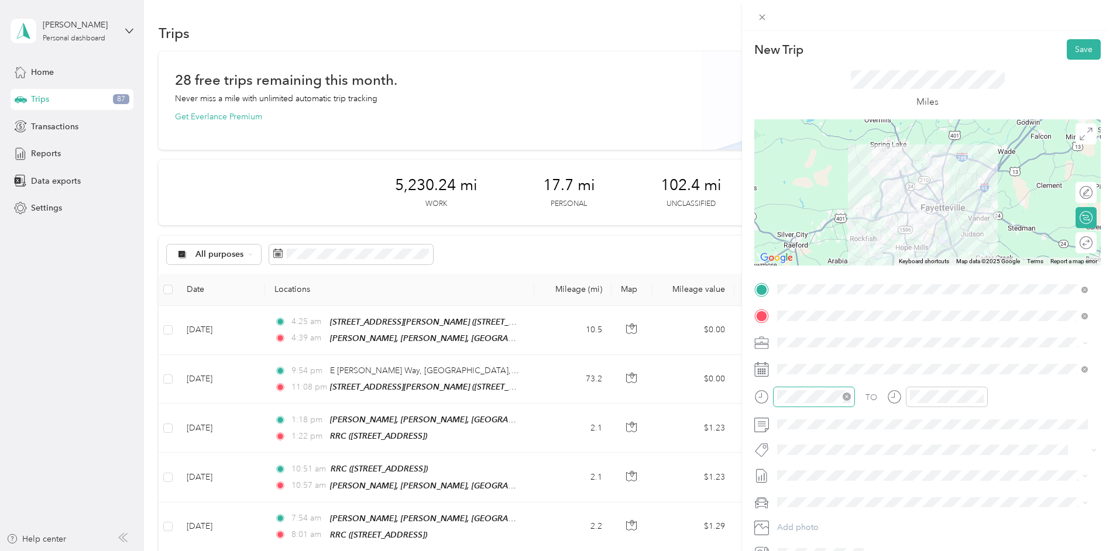
scroll to position [59, 0]
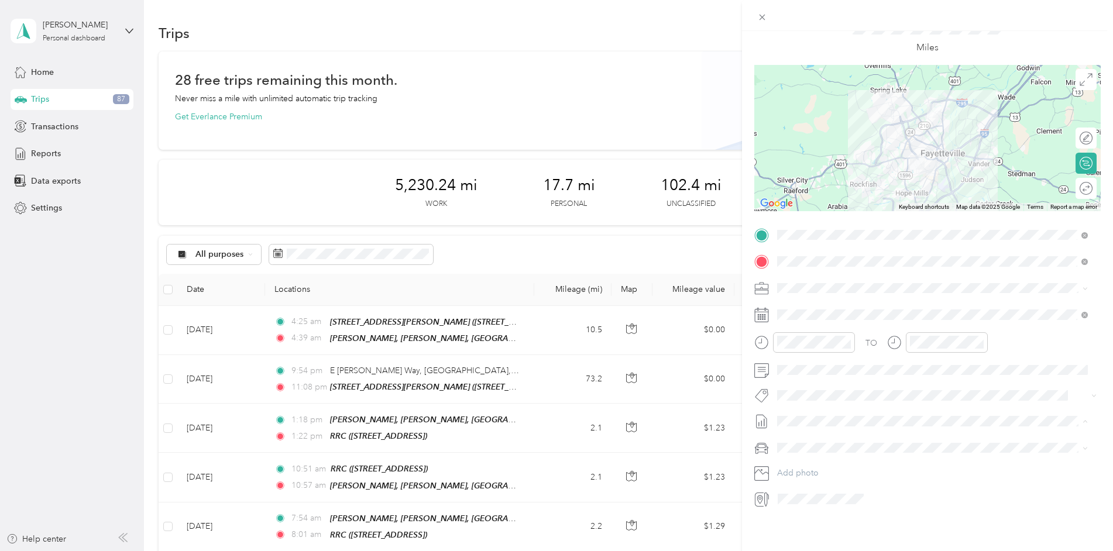
click at [822, 452] on span "[DATE] Draft" at bounding box center [932, 456] width 303 height 11
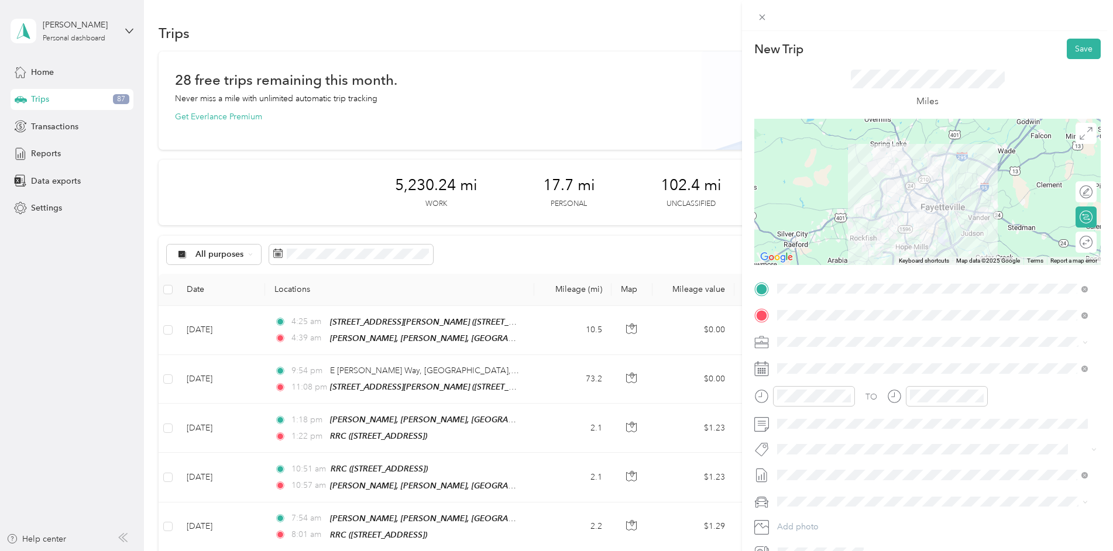
scroll to position [0, 0]
click at [1069, 51] on button "Save" at bounding box center [1084, 49] width 34 height 20
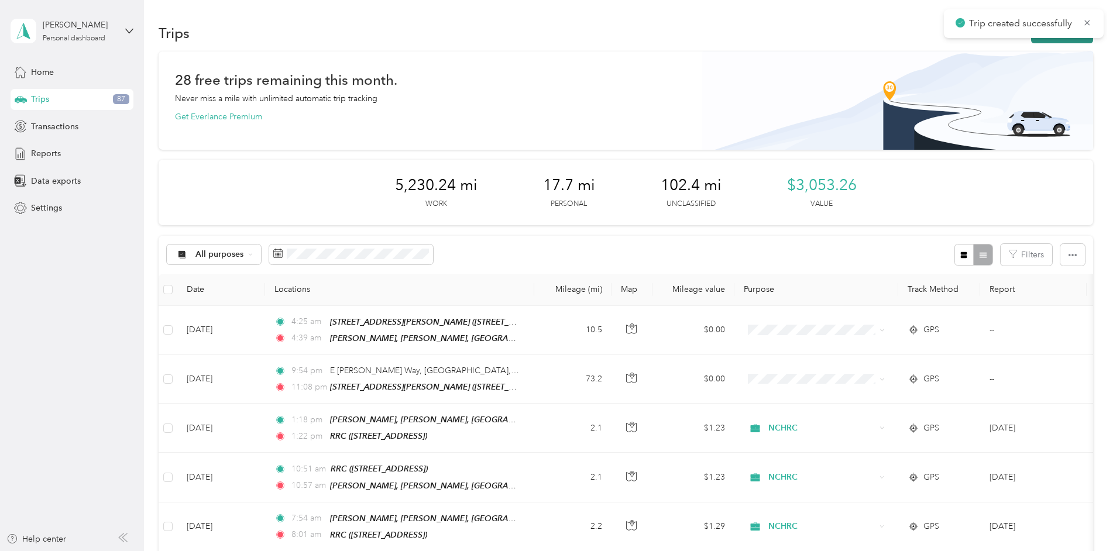
click at [1066, 43] on div "Trips New trip" at bounding box center [626, 32] width 935 height 25
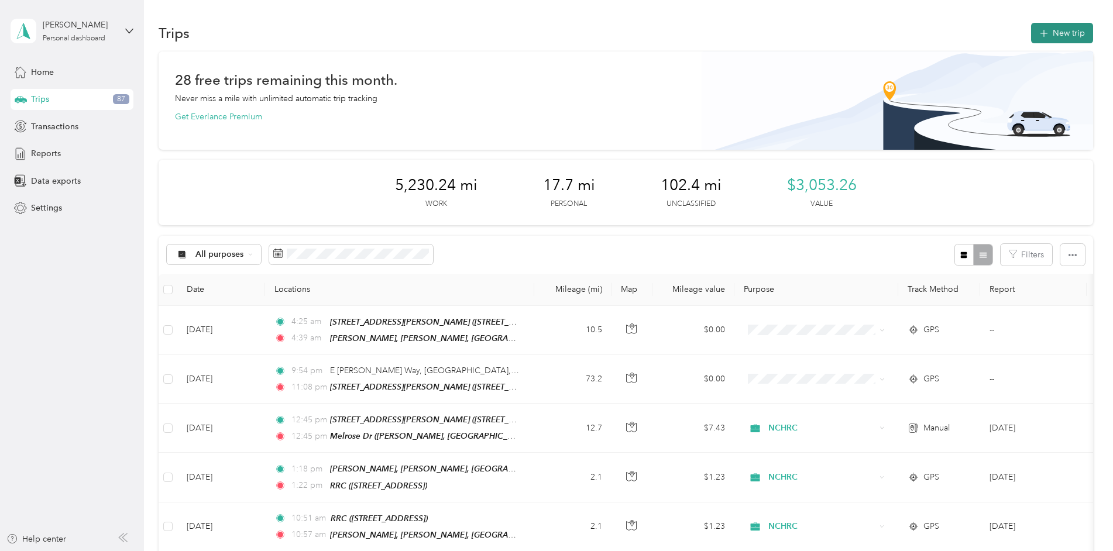
click at [1052, 34] on button "New trip" at bounding box center [1062, 33] width 62 height 20
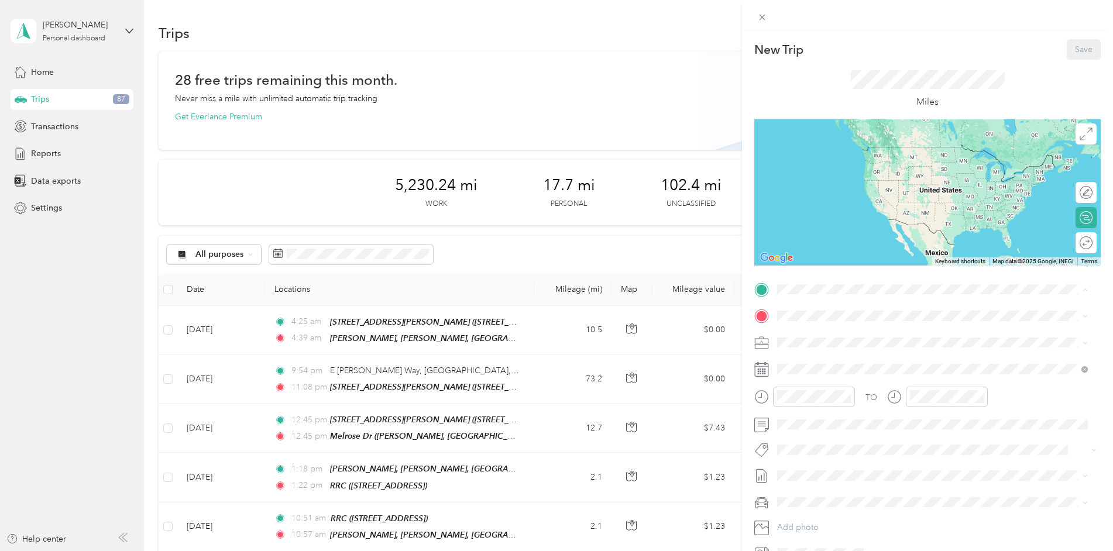
click at [824, 390] on strong "Melrose Dr" at bounding box center [821, 395] width 43 height 11
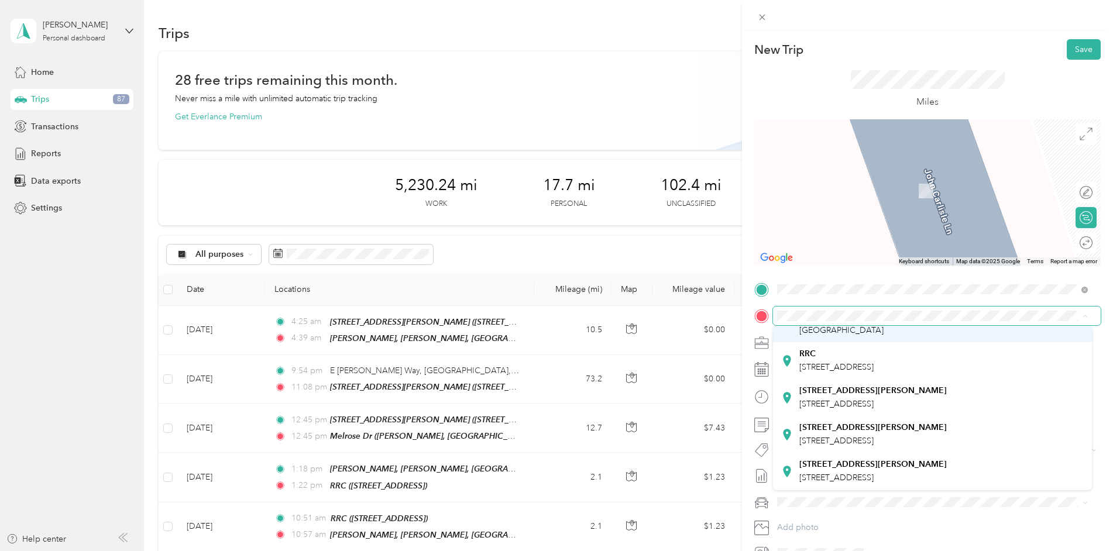
scroll to position [176, 0]
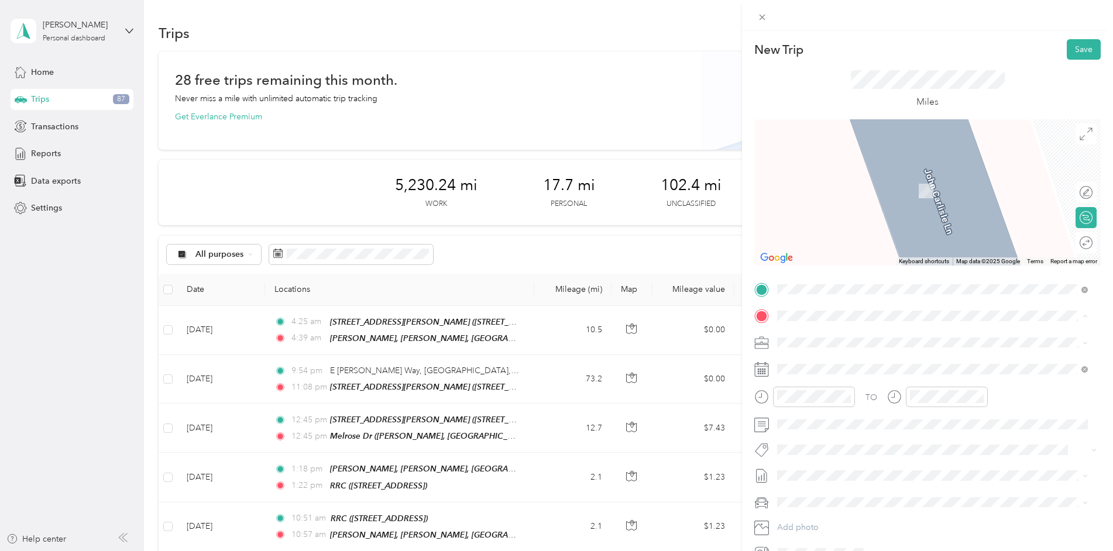
click at [833, 475] on strong "[STREET_ADDRESS][PERSON_NAME]" at bounding box center [873, 480] width 147 height 11
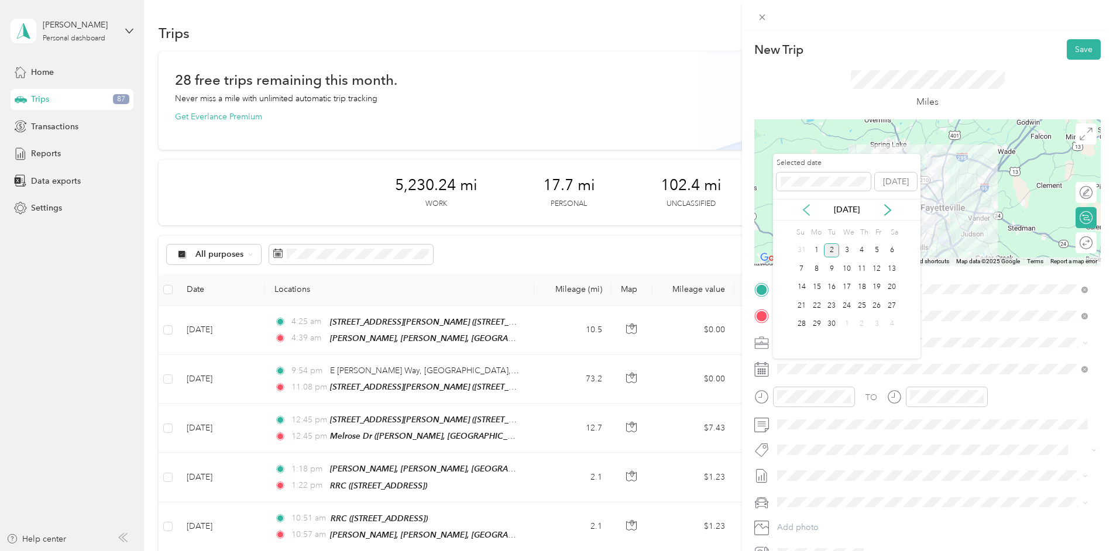
click at [804, 213] on icon at bounding box center [807, 210] width 12 height 12
click at [818, 287] on div "11" at bounding box center [816, 287] width 15 height 15
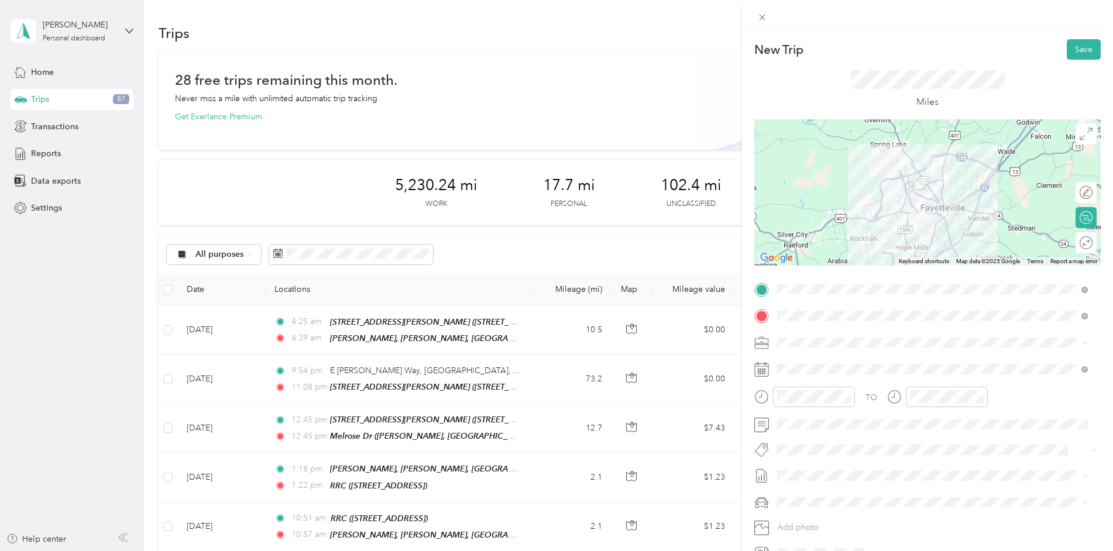
click at [818, 516] on span "[DATE] Draft" at bounding box center [932, 514] width 303 height 11
click at [1077, 47] on button "Save" at bounding box center [1084, 49] width 34 height 20
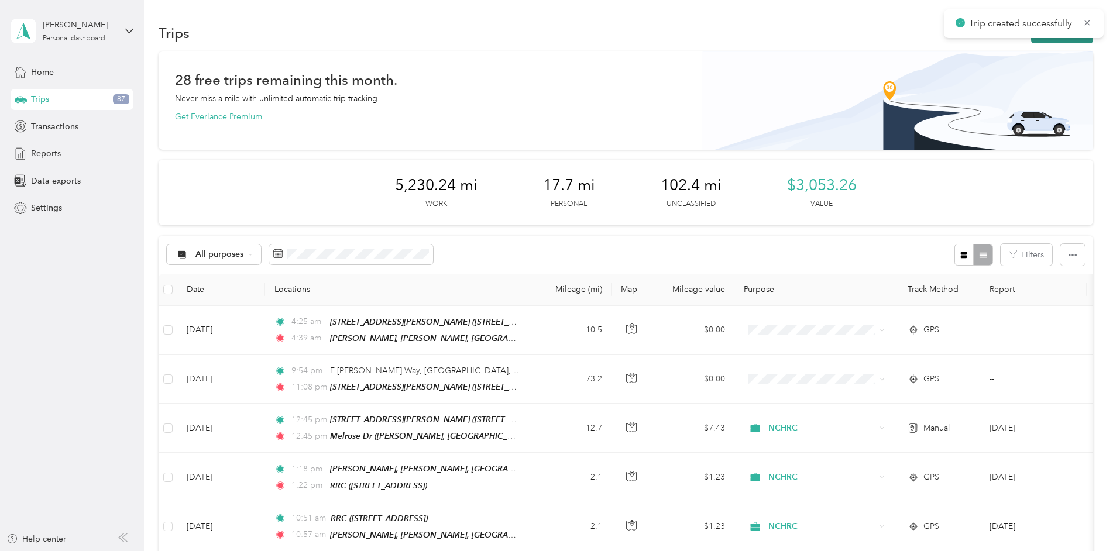
click at [1060, 42] on button "New trip" at bounding box center [1062, 33] width 62 height 20
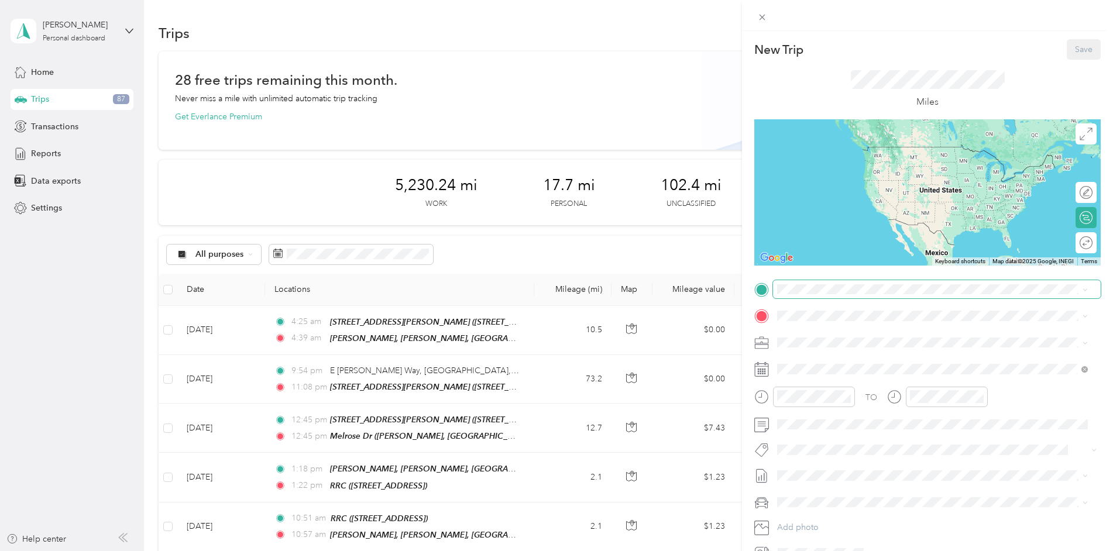
click at [820, 295] on span at bounding box center [937, 289] width 328 height 19
click at [487, 332] on div "New Trip Save This trip cannot be edited because it is either under review, app…" at bounding box center [556, 275] width 1113 height 551
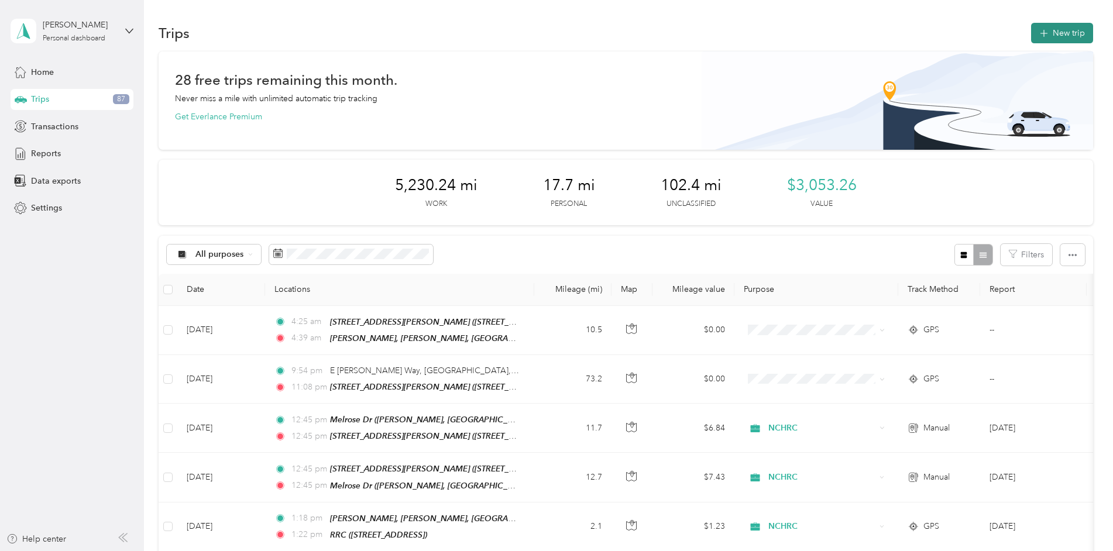
click at [1048, 36] on button "New trip" at bounding box center [1062, 33] width 62 height 20
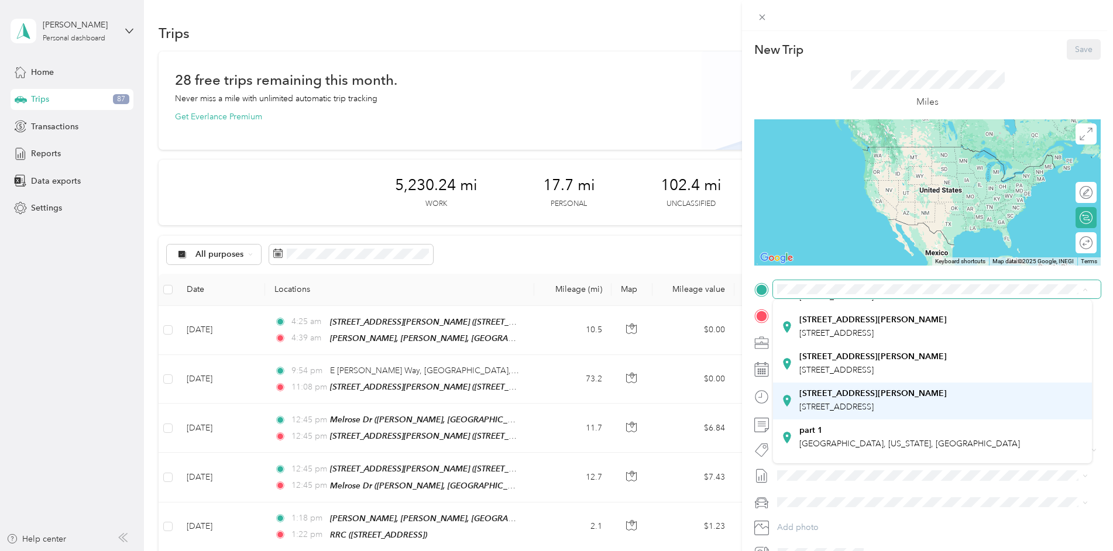
scroll to position [234, 0]
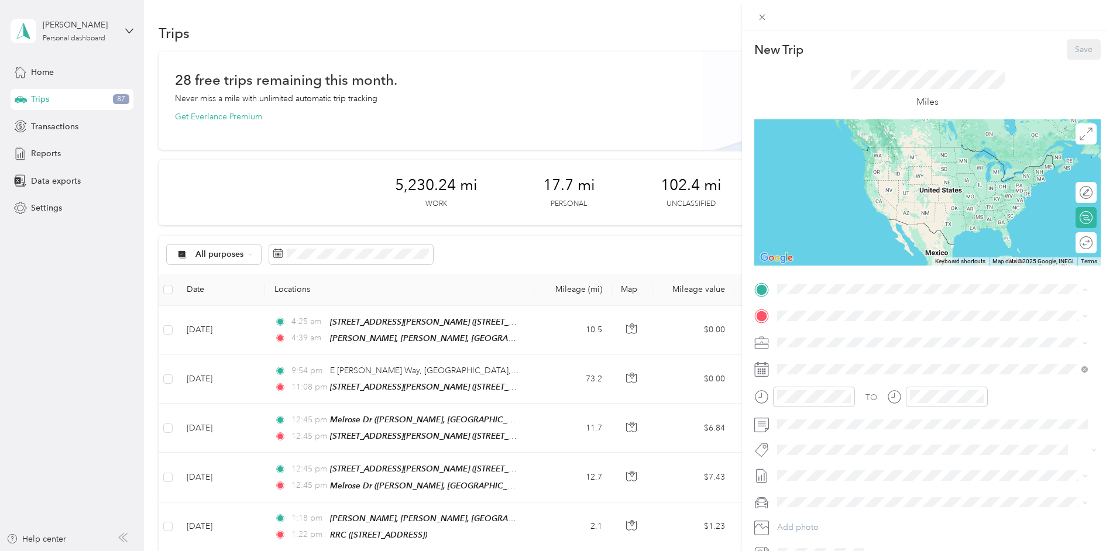
click at [867, 427] on strong "[STREET_ADDRESS][PERSON_NAME]" at bounding box center [873, 432] width 147 height 11
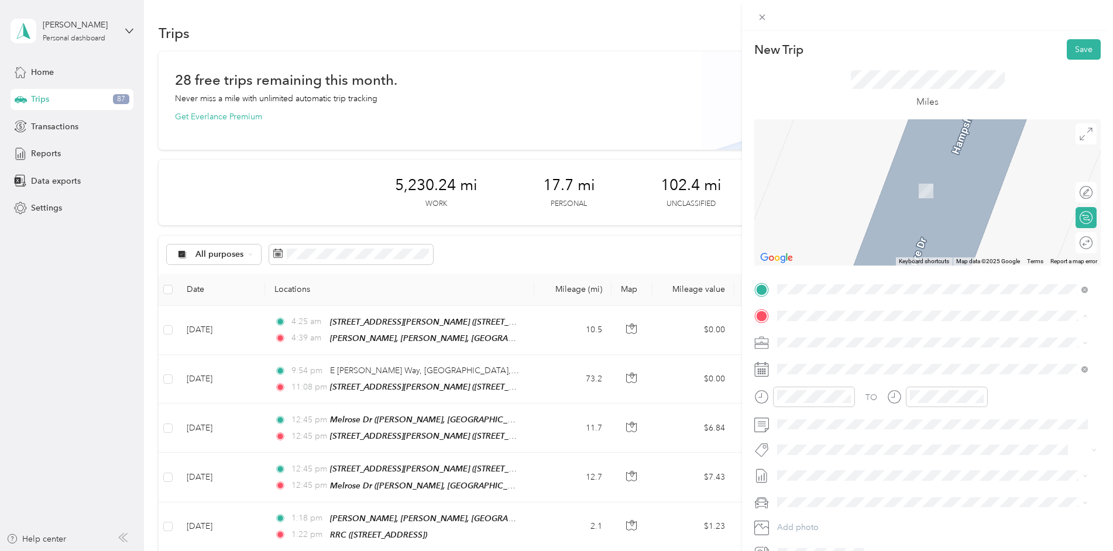
click at [833, 466] on div "RRC [STREET_ADDRESS]" at bounding box center [837, 478] width 74 height 25
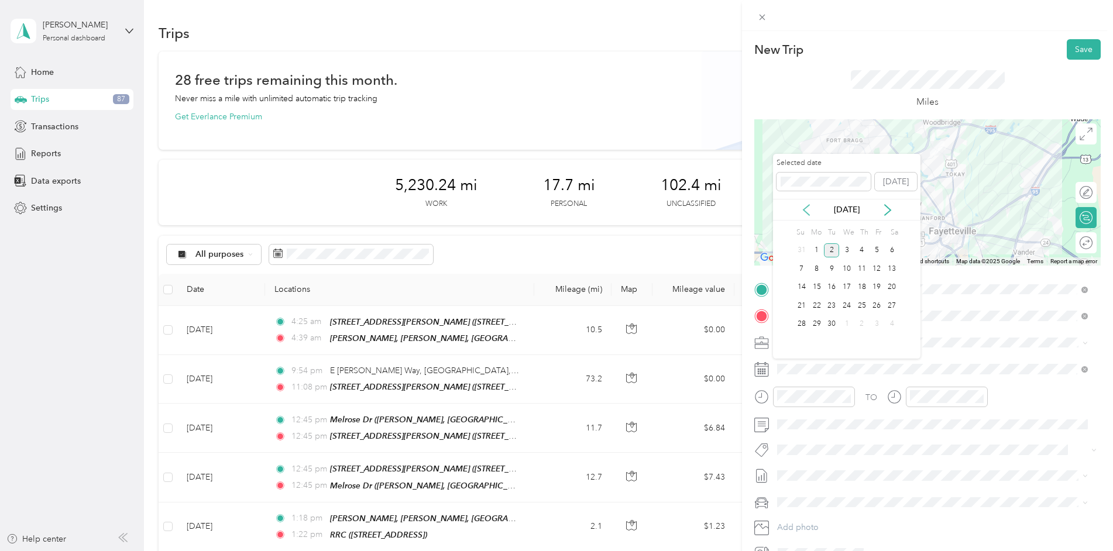
click at [805, 215] on icon at bounding box center [807, 210] width 12 height 12
click at [817, 283] on div "11" at bounding box center [816, 287] width 15 height 15
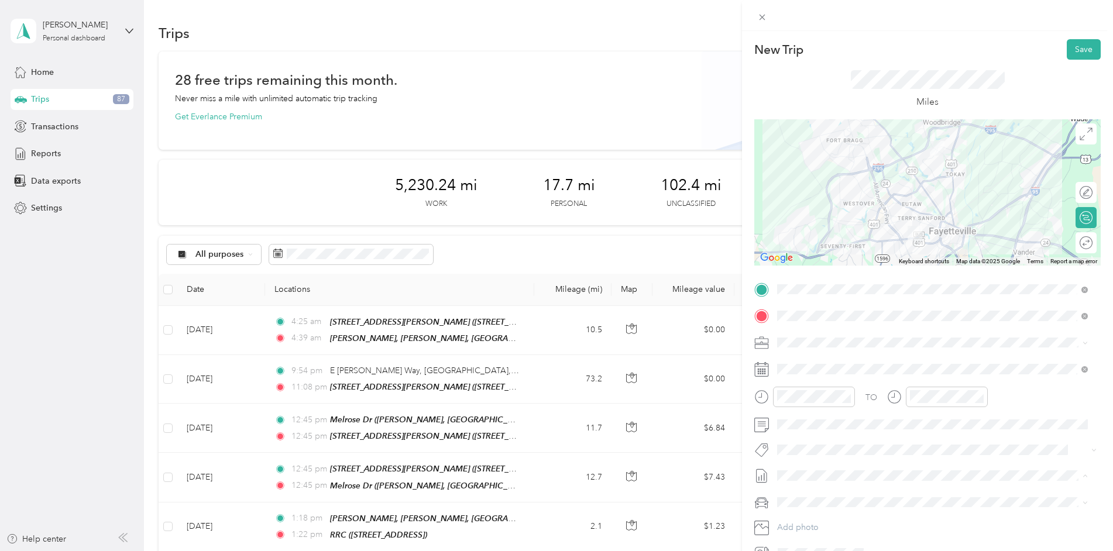
click at [802, 514] on span "[DATE]" at bounding box center [790, 515] width 26 height 12
click at [1068, 55] on button "Save" at bounding box center [1084, 49] width 34 height 20
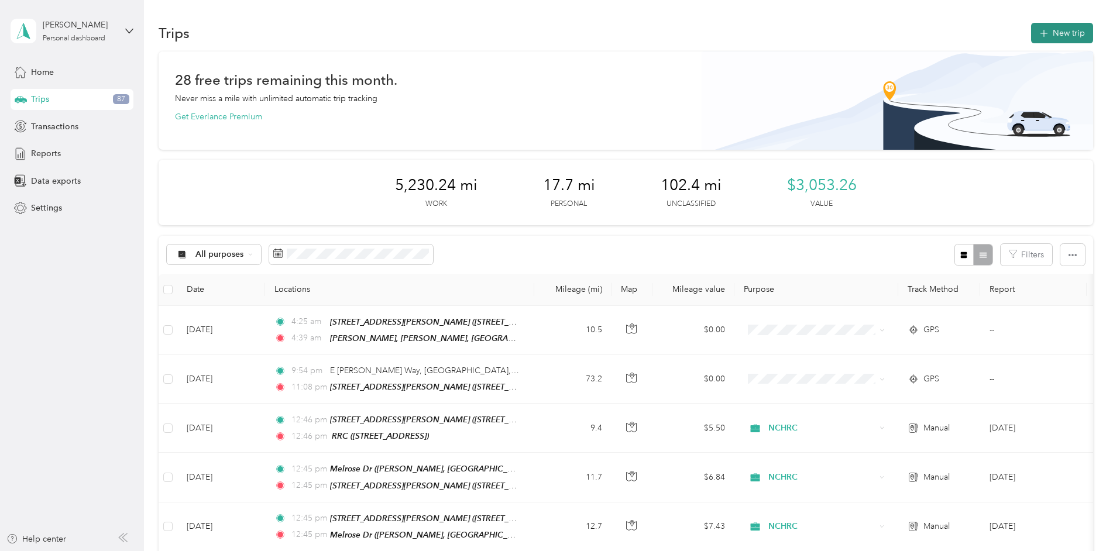
click at [1048, 29] on button "New trip" at bounding box center [1062, 33] width 62 height 20
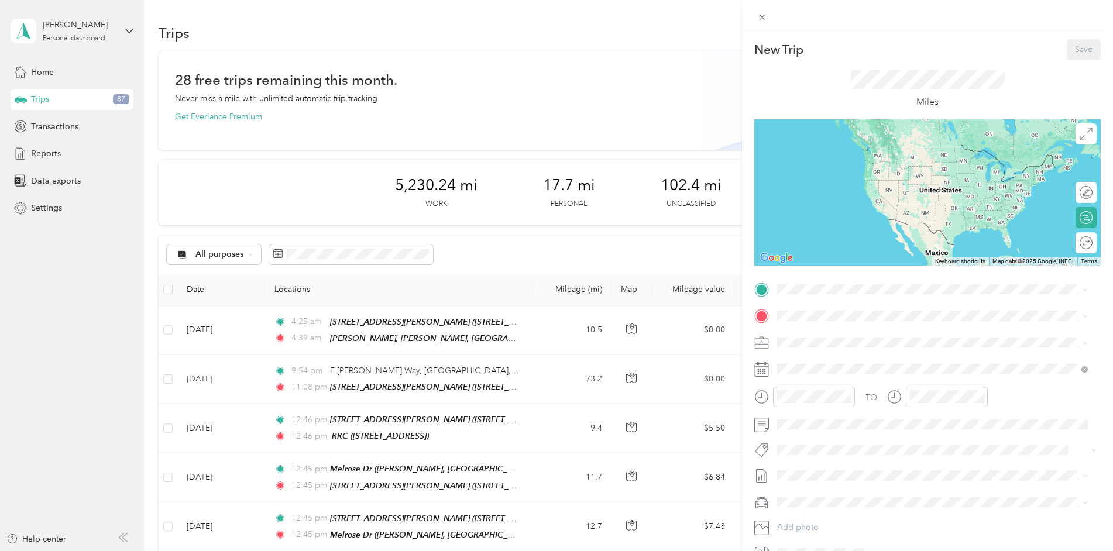
click at [826, 452] on span "[STREET_ADDRESS]" at bounding box center [837, 457] width 74 height 10
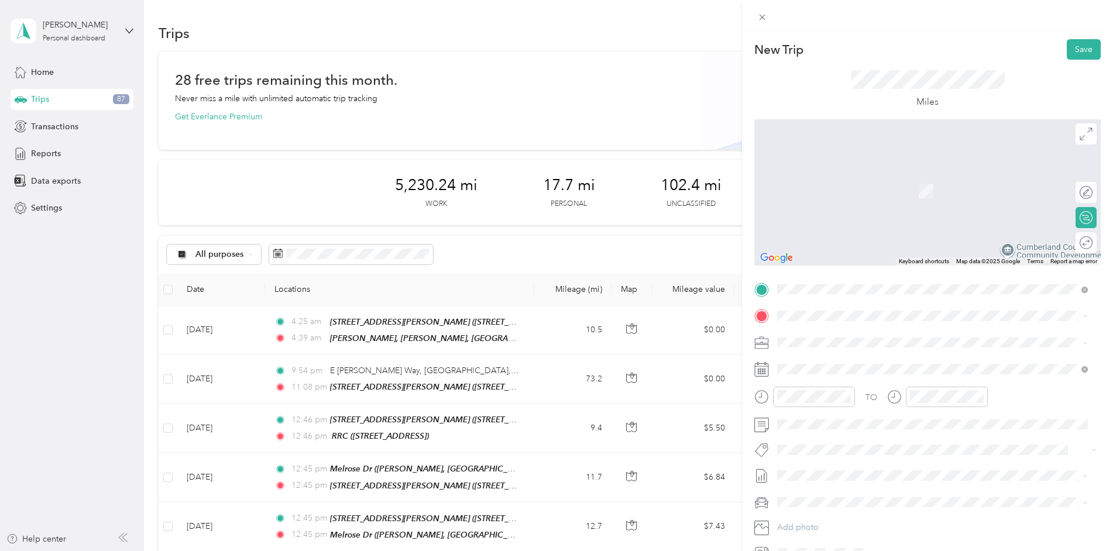
click at [840, 430] on span "[STREET_ADDRESS]" at bounding box center [837, 435] width 74 height 10
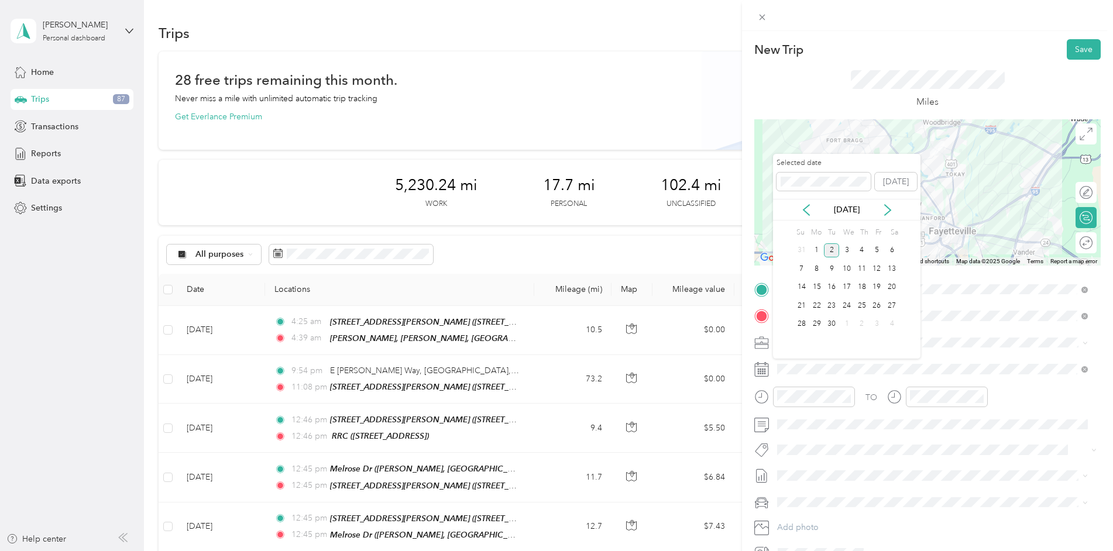
click at [803, 217] on div "[DATE]" at bounding box center [846, 210] width 147 height 22
click at [804, 209] on icon at bounding box center [807, 210] width 6 height 11
click at [817, 286] on div "11" at bounding box center [816, 287] width 15 height 15
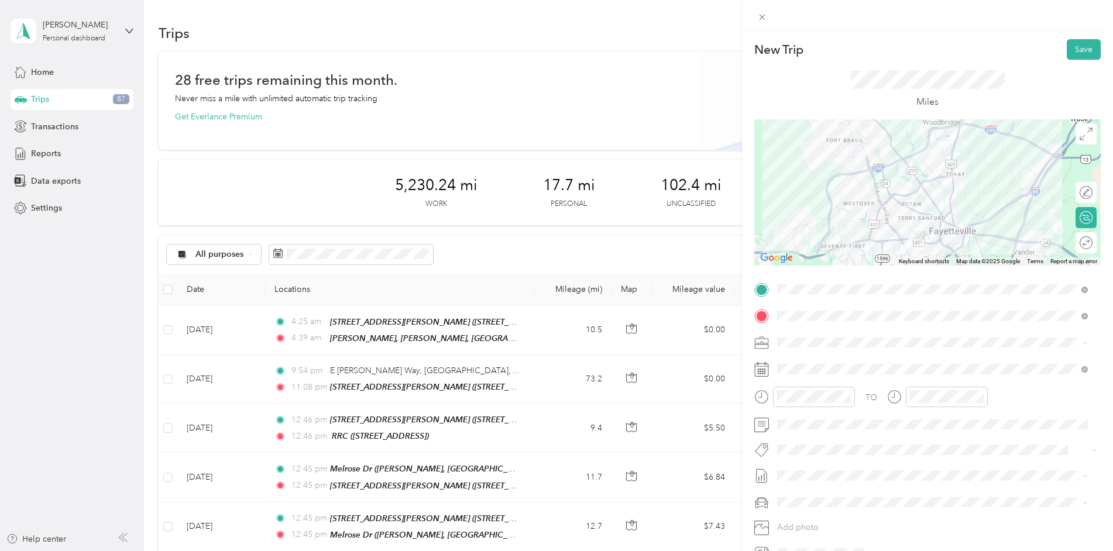
click at [803, 514] on span "[DATE]" at bounding box center [790, 515] width 26 height 12
click at [1081, 53] on button "Save" at bounding box center [1084, 49] width 34 height 20
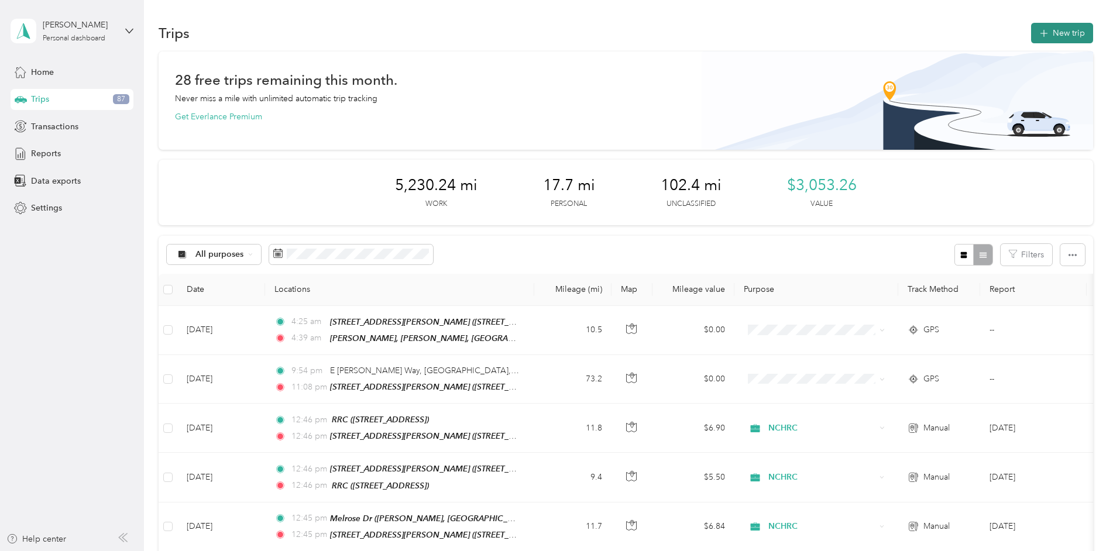
click at [1064, 32] on button "New trip" at bounding box center [1062, 33] width 62 height 20
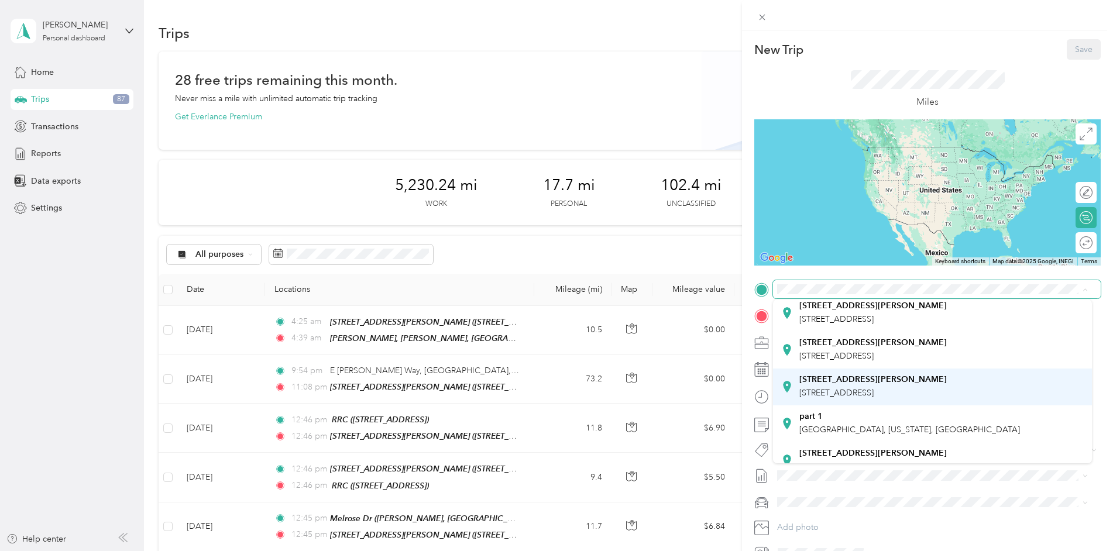
scroll to position [176, 0]
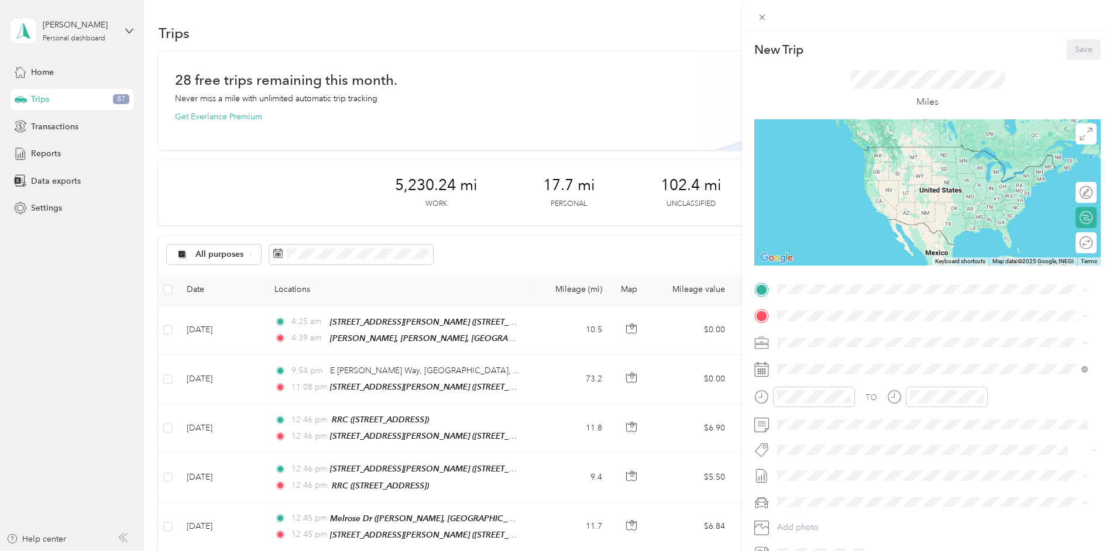
click at [842, 461] on span "[STREET_ADDRESS]" at bounding box center [837, 466] width 74 height 10
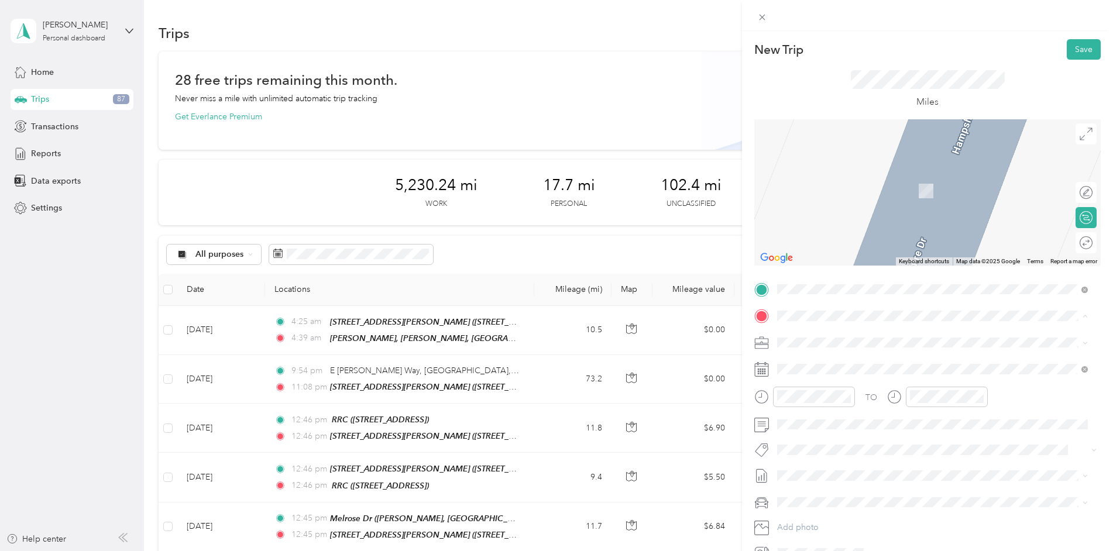
click at [834, 430] on span "[PERSON_NAME] Ln, 28304, [GEOGRAPHIC_DATA], [GEOGRAPHIC_DATA], [GEOGRAPHIC_DATA]" at bounding box center [942, 441] width 284 height 22
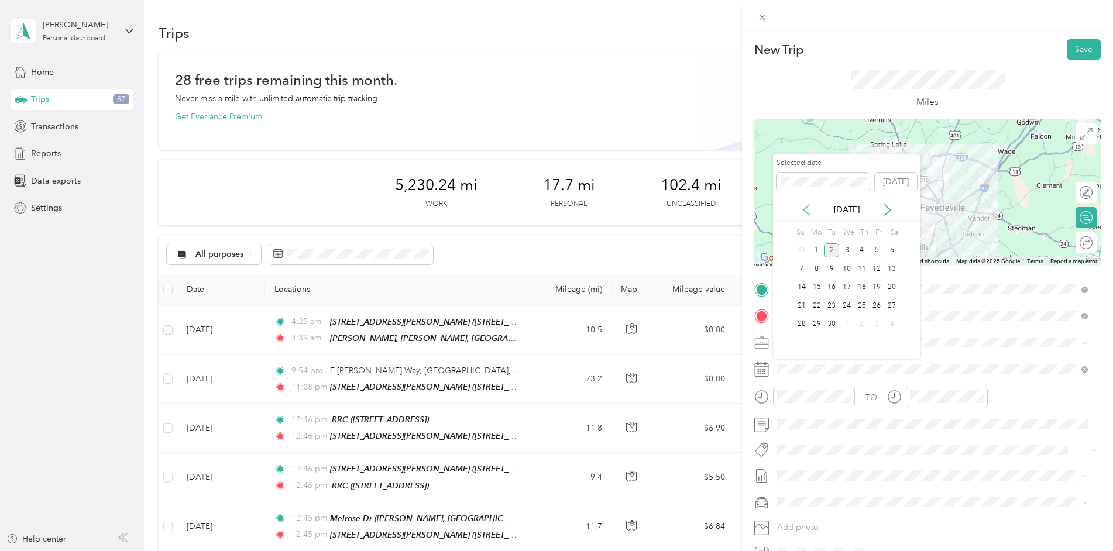
click at [804, 213] on icon at bounding box center [807, 210] width 12 height 12
click at [831, 286] on div "12" at bounding box center [831, 287] width 15 height 15
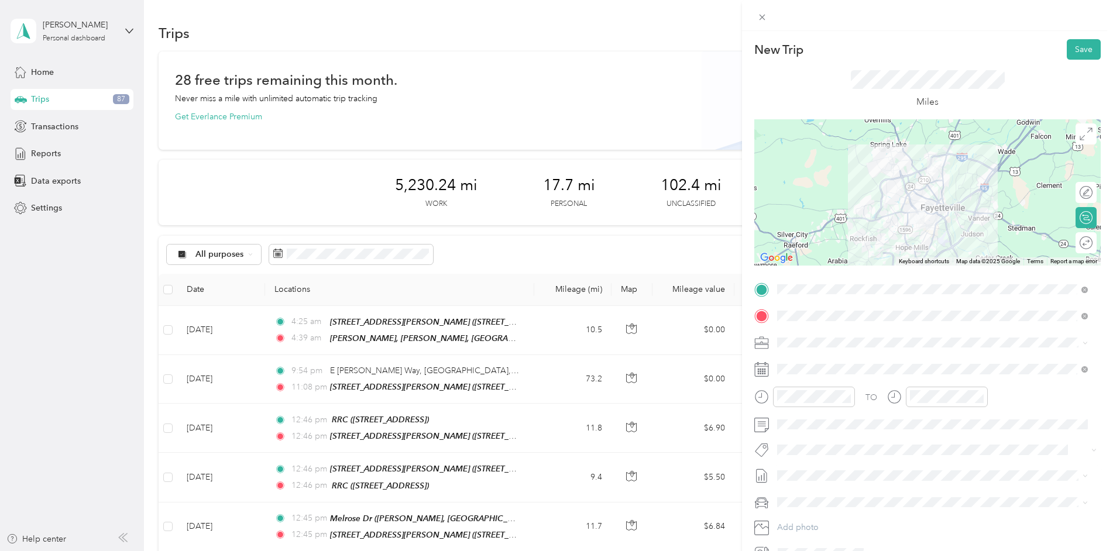
click at [803, 517] on span "[DATE]" at bounding box center [790, 514] width 26 height 12
click at [1080, 193] on div at bounding box center [1080, 193] width 25 height 12
click at [1079, 244] on div at bounding box center [1080, 243] width 25 height 12
click at [1080, 130] on icon at bounding box center [1086, 134] width 13 height 13
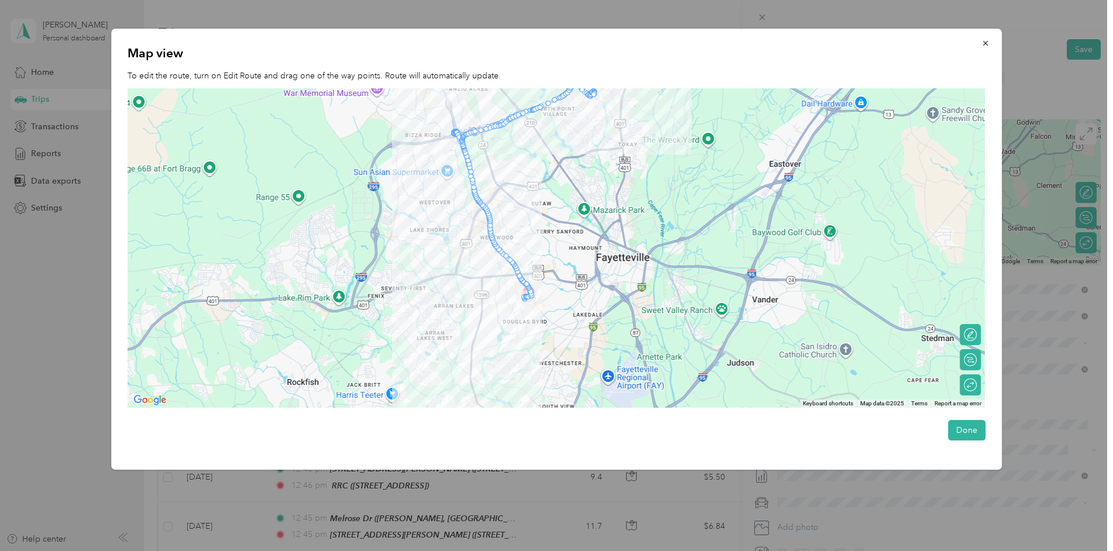
drag, startPoint x: 618, startPoint y: 291, endPoint x: 578, endPoint y: 211, distance: 89.8
click at [578, 211] on div at bounding box center [556, 248] width 857 height 320
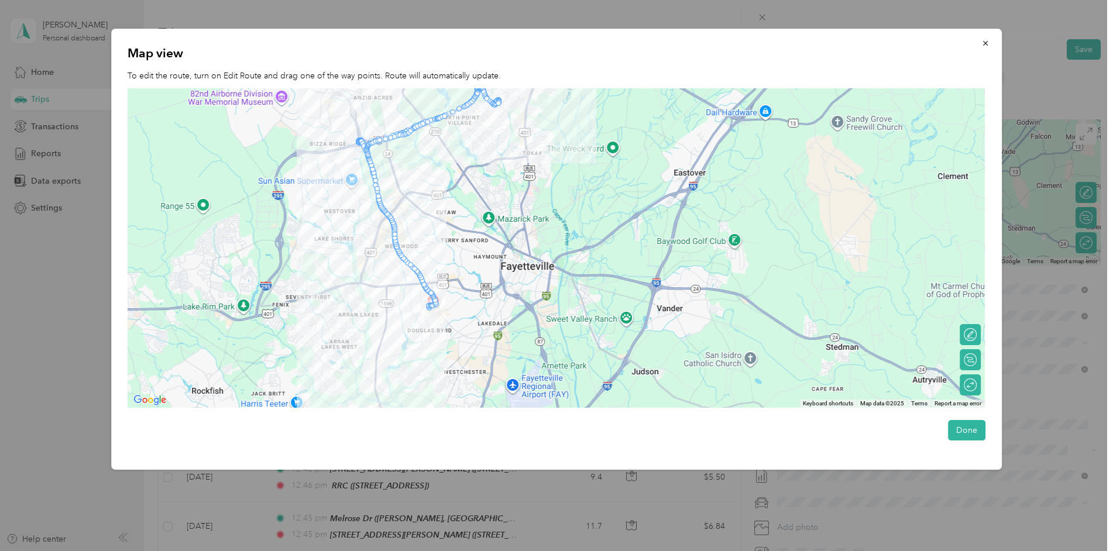
drag, startPoint x: 530, startPoint y: 292, endPoint x: 437, endPoint y: 300, distance: 93.4
click at [435, 300] on img at bounding box center [428, 307] width 15 height 15
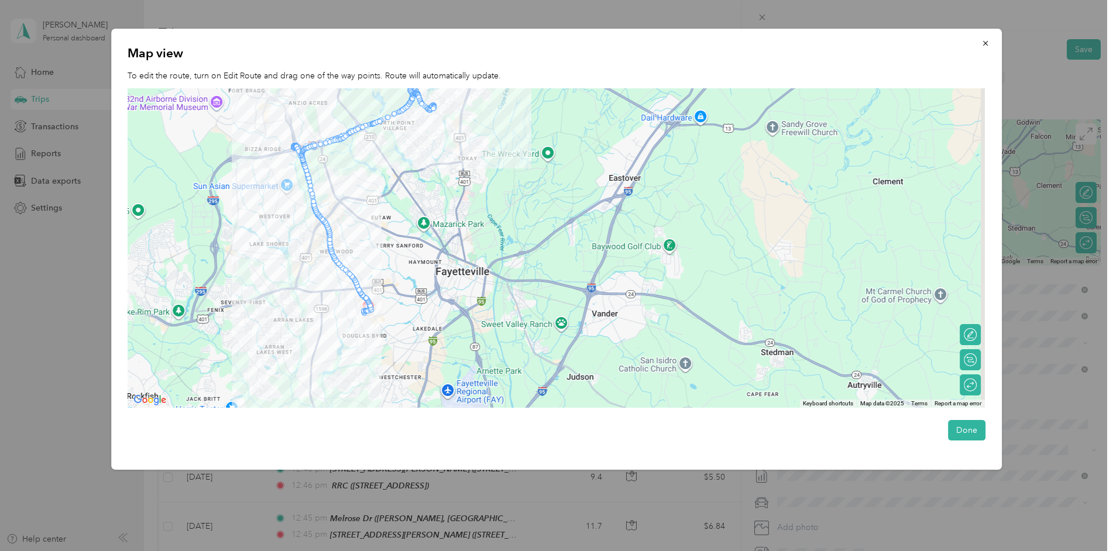
drag, startPoint x: 434, startPoint y: 301, endPoint x: 369, endPoint y: 314, distance: 65.5
click at [369, 314] on img at bounding box center [363, 312] width 15 height 15
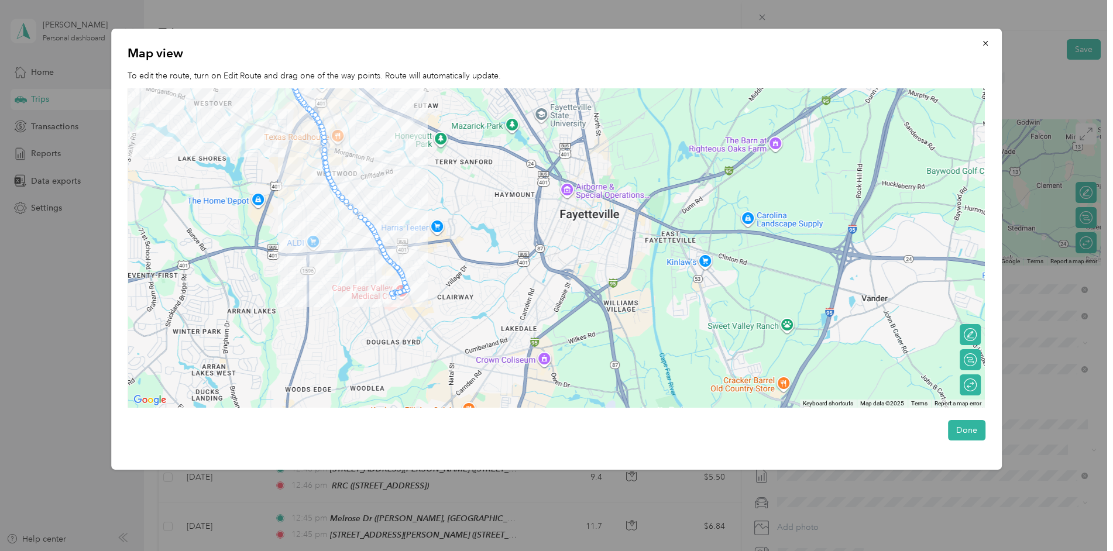
drag, startPoint x: 354, startPoint y: 331, endPoint x: 445, endPoint y: 331, distance: 91.9
click at [445, 331] on div at bounding box center [556, 248] width 857 height 320
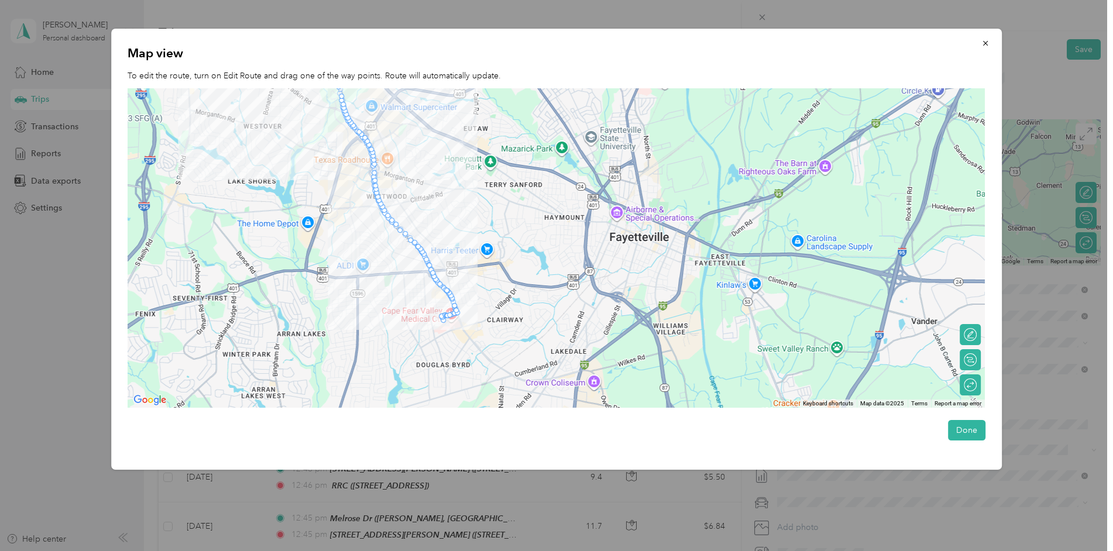
drag, startPoint x: 400, startPoint y: 291, endPoint x: 448, endPoint y: 314, distance: 53.1
click at [448, 314] on img at bounding box center [442, 319] width 15 height 15
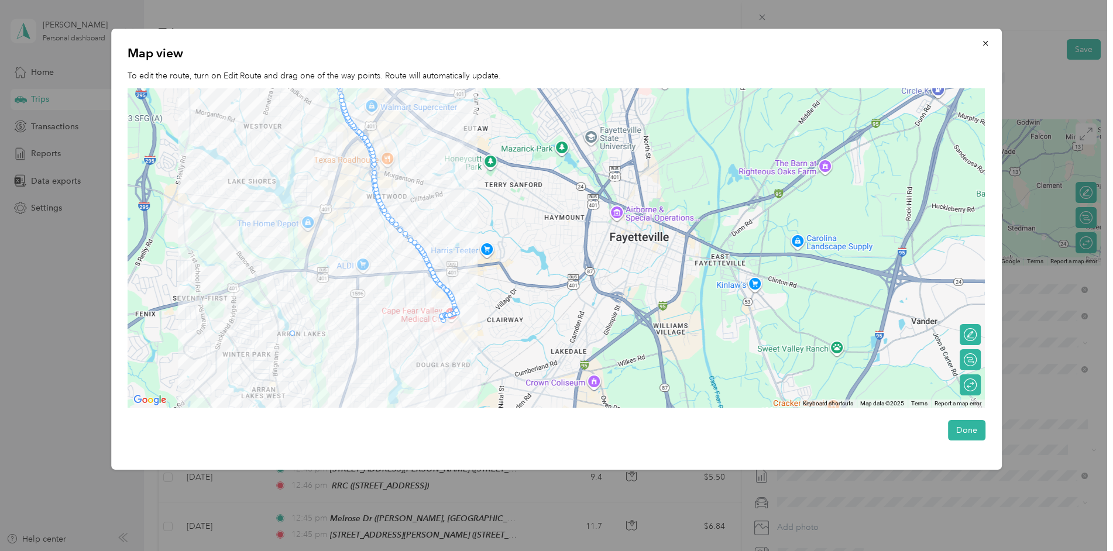
drag, startPoint x: 456, startPoint y: 307, endPoint x: 289, endPoint y: 335, distance: 169.3
drag, startPoint x: 276, startPoint y: 303, endPoint x: 238, endPoint y: 339, distance: 53.4
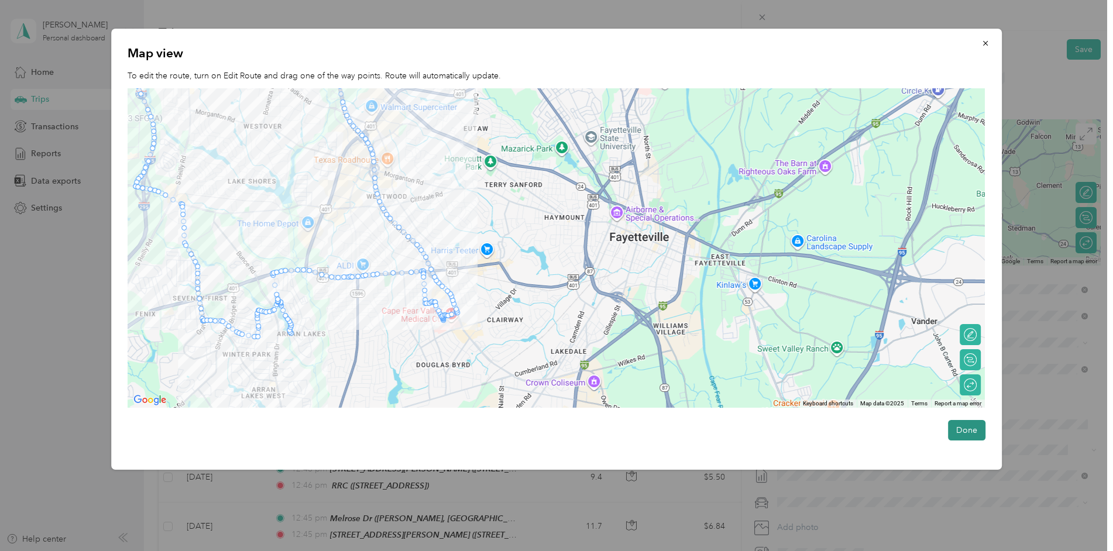
click at [966, 428] on button "Done" at bounding box center [966, 430] width 37 height 20
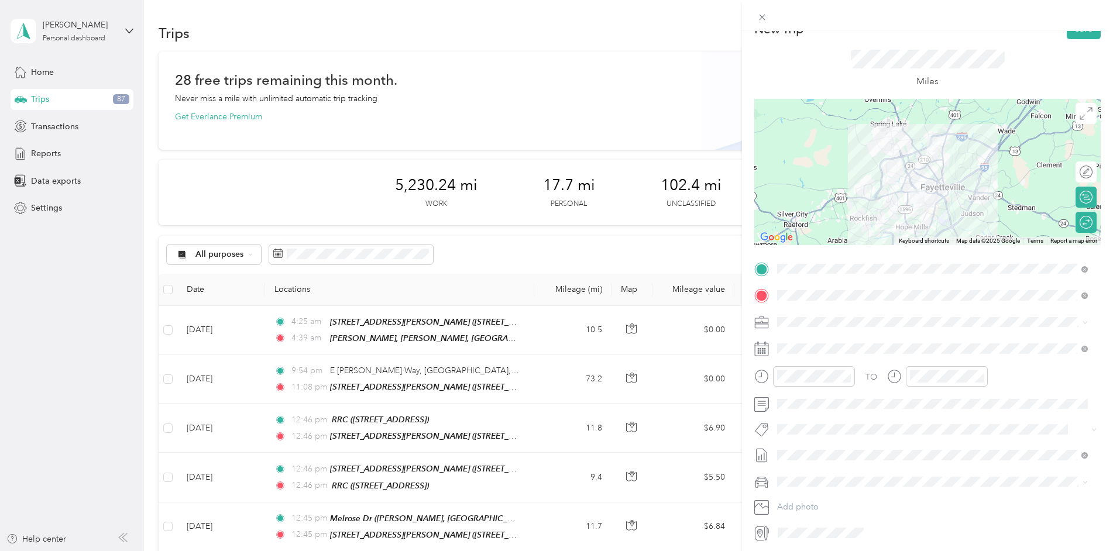
scroll to position [0, 0]
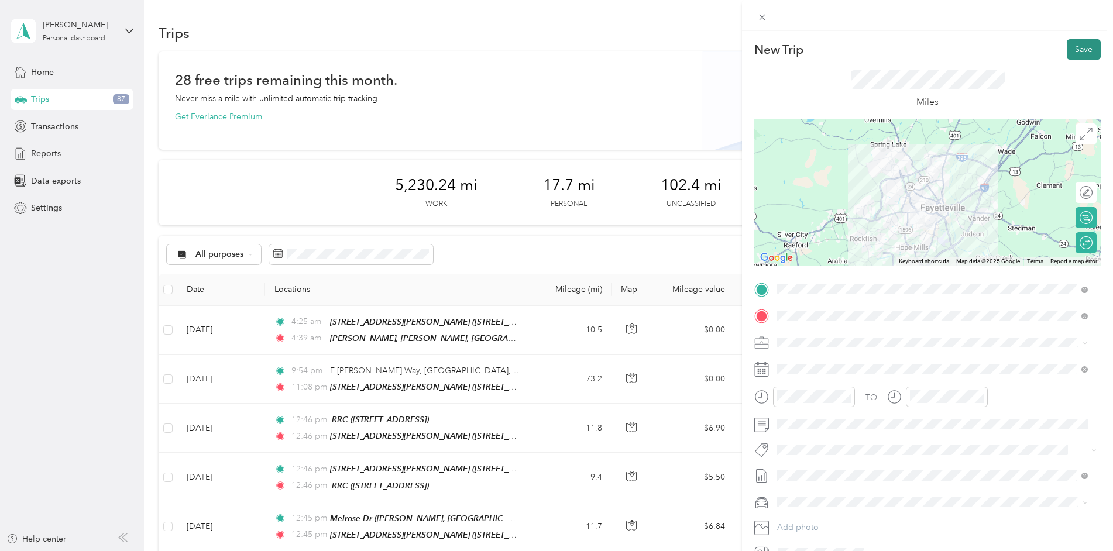
click at [1078, 44] on button "Save" at bounding box center [1084, 49] width 34 height 20
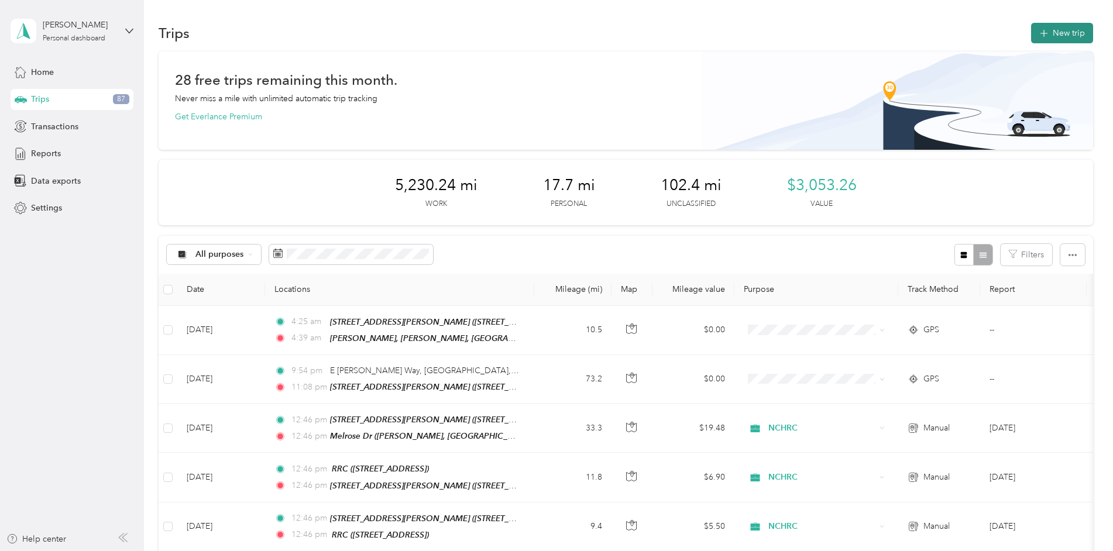
click at [1052, 33] on button "New trip" at bounding box center [1062, 33] width 62 height 20
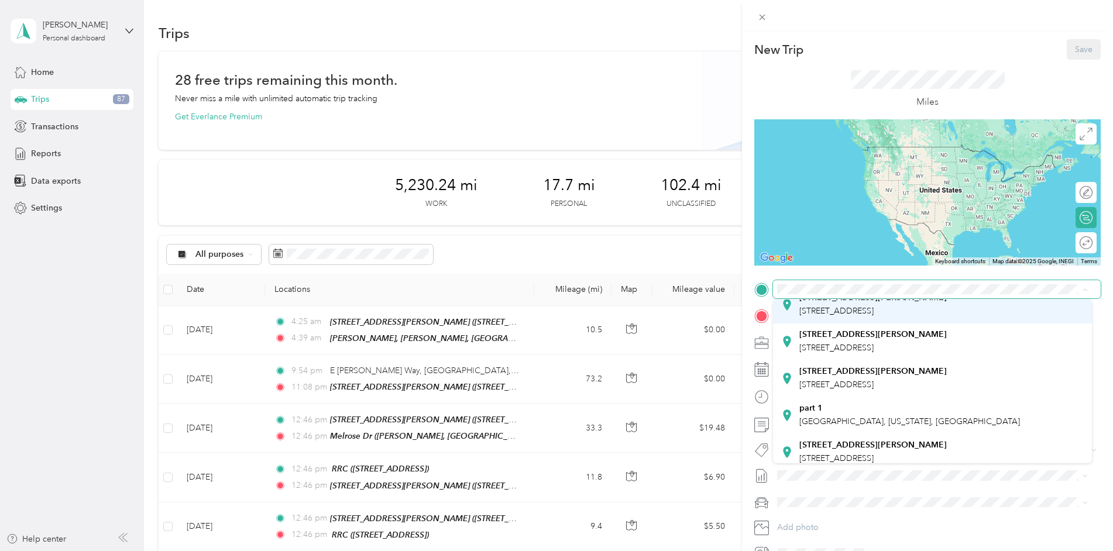
scroll to position [234, 0]
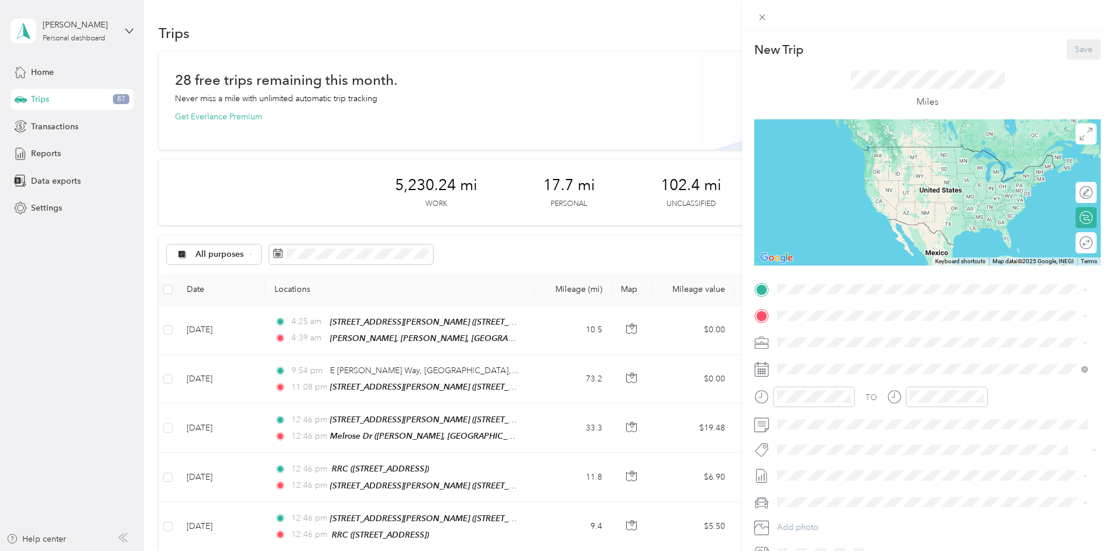
click at [848, 390] on strong "[STREET_ADDRESS][PERSON_NAME]" at bounding box center [873, 395] width 147 height 11
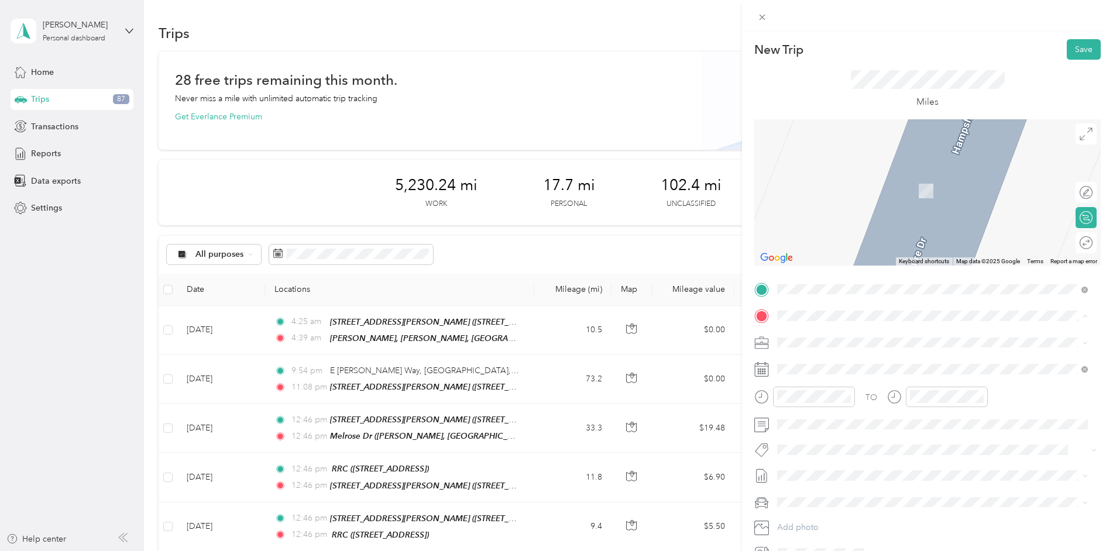
click at [826, 417] on strong "Melrose Dr" at bounding box center [821, 422] width 43 height 11
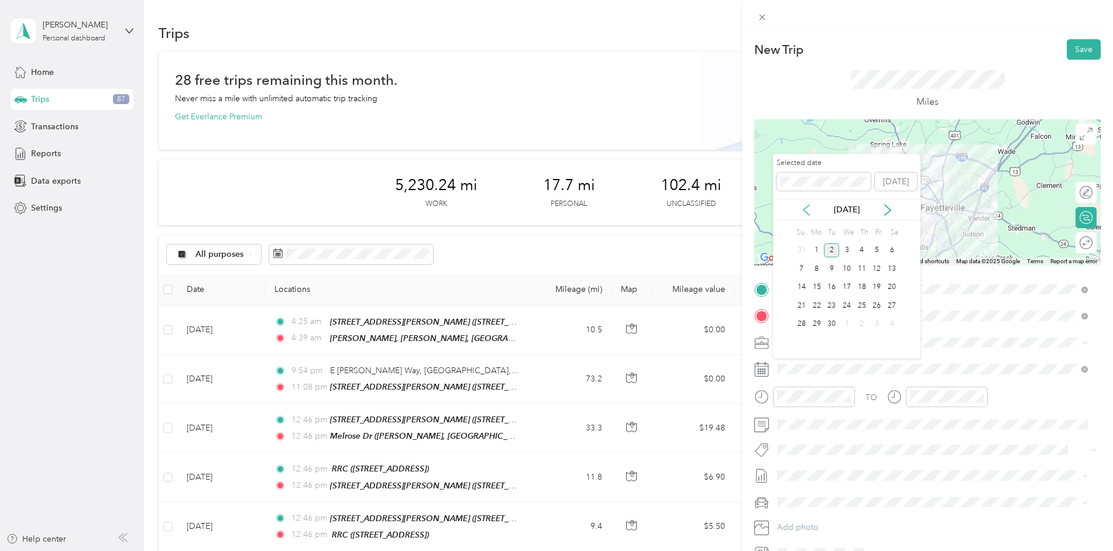
click at [805, 212] on icon at bounding box center [807, 210] width 6 height 11
click at [852, 290] on div "13" at bounding box center [846, 287] width 15 height 15
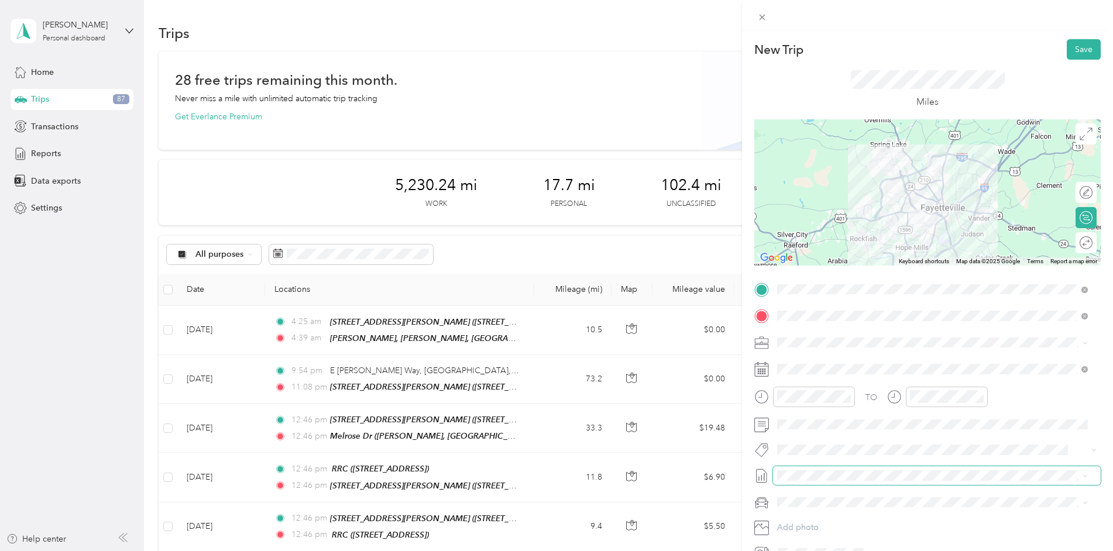
click at [822, 482] on span at bounding box center [937, 475] width 328 height 19
click at [815, 512] on span "[DATE] Draft" at bounding box center [932, 514] width 303 height 11
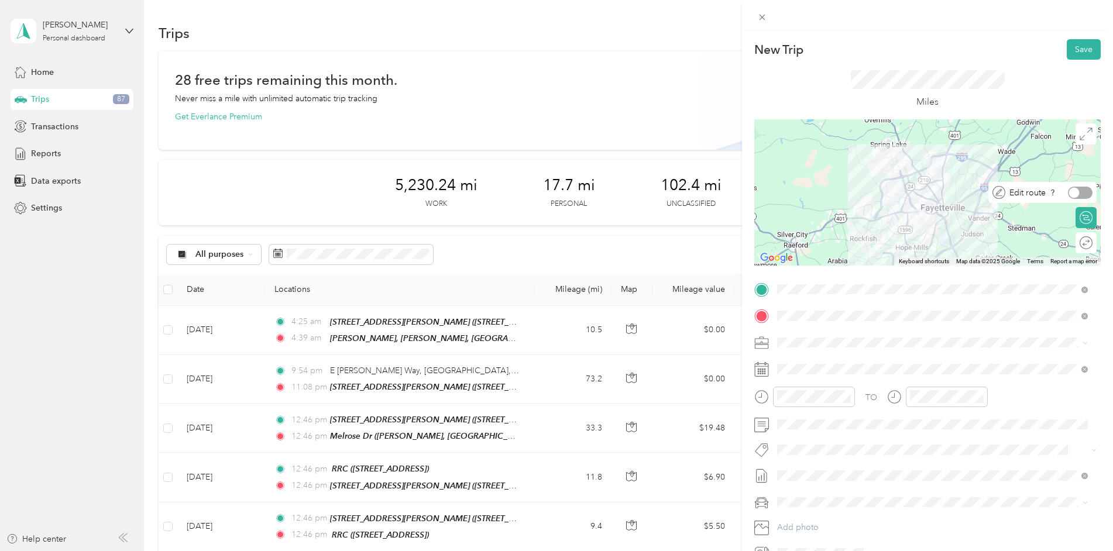
click at [1080, 194] on div at bounding box center [1080, 193] width 25 height 12
click at [1082, 245] on div at bounding box center [1080, 243] width 25 height 12
click at [1080, 136] on icon at bounding box center [1086, 134] width 13 height 13
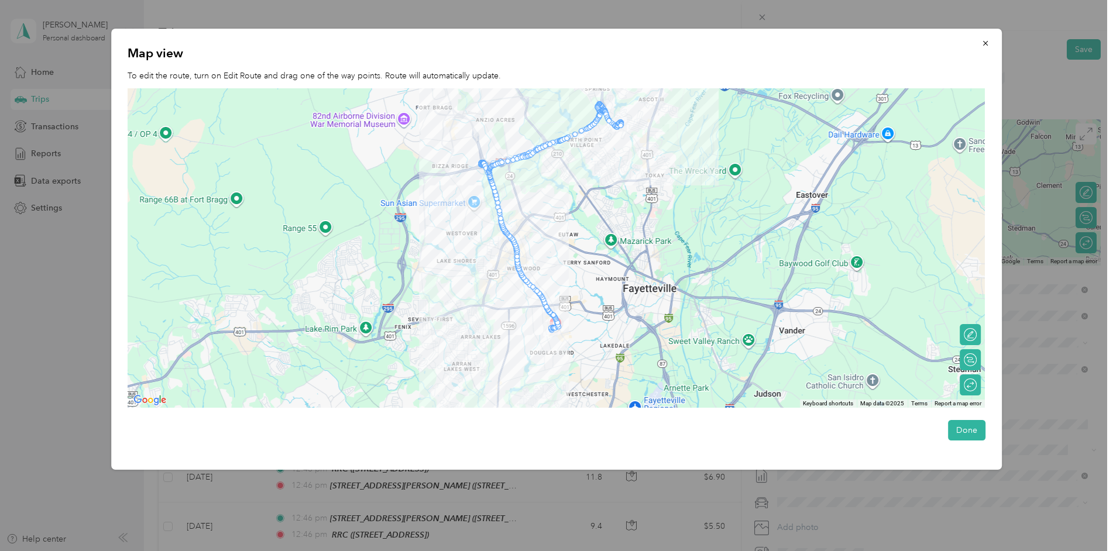
click at [487, 323] on div at bounding box center [556, 248] width 857 height 320
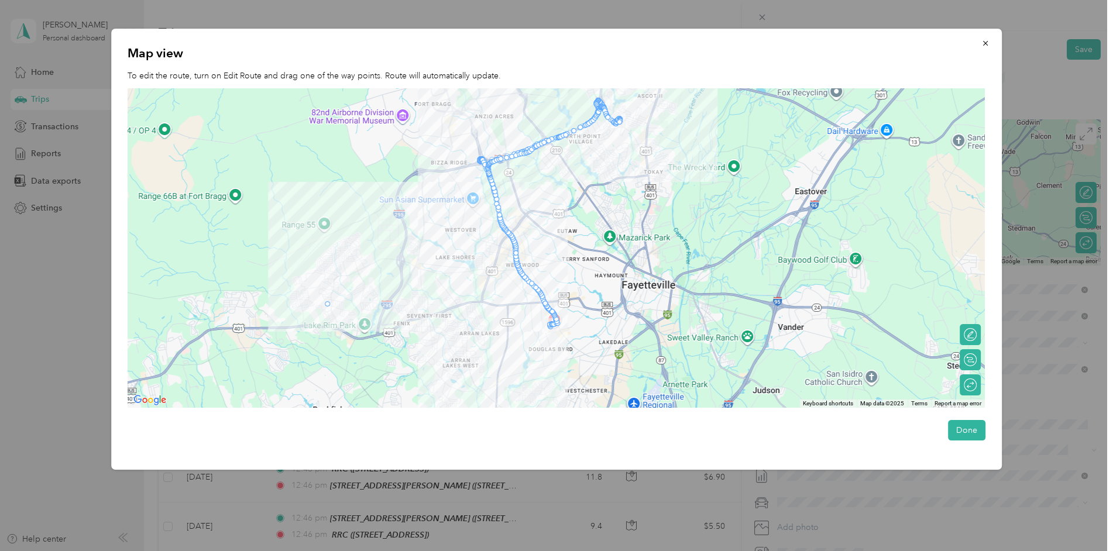
drag, startPoint x: 544, startPoint y: 301, endPoint x: 325, endPoint y: 307, distance: 219.0
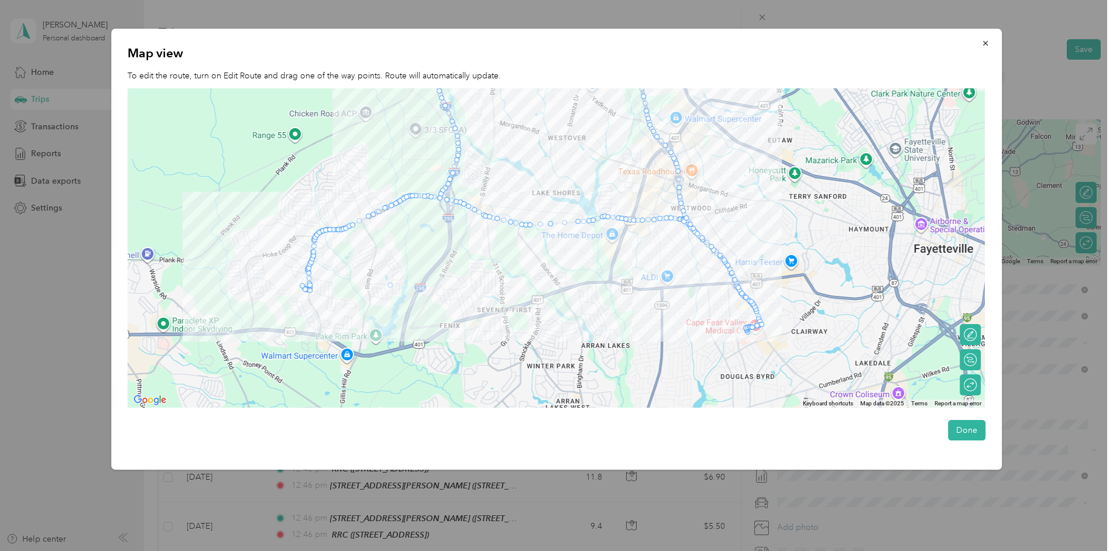
drag, startPoint x: 366, startPoint y: 221, endPoint x: 397, endPoint y: 289, distance: 75.2
drag, startPoint x: 450, startPoint y: 176, endPoint x: 474, endPoint y: 175, distance: 24.6
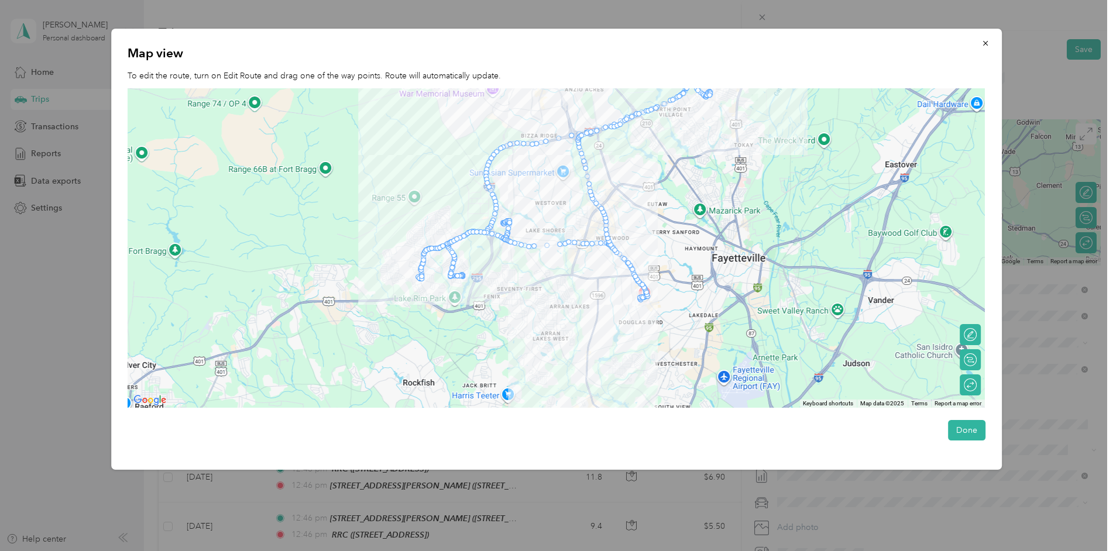
drag, startPoint x: 588, startPoint y: 186, endPoint x: 574, endPoint y: 229, distance: 46.1
click at [574, 229] on div at bounding box center [556, 248] width 857 height 320
click at [982, 436] on button "Done" at bounding box center [966, 430] width 37 height 20
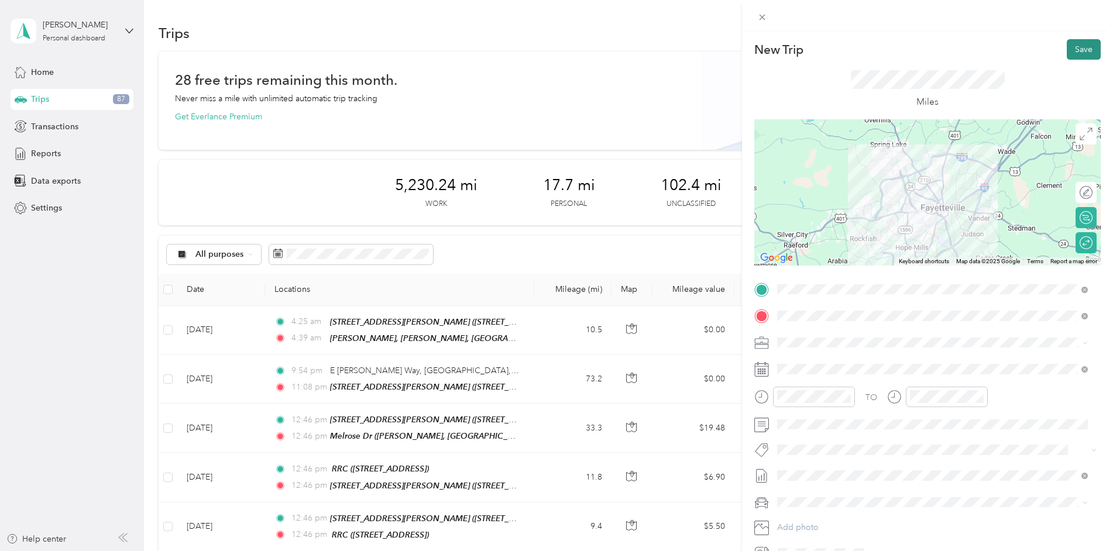
click at [1076, 47] on button "Save" at bounding box center [1084, 49] width 34 height 20
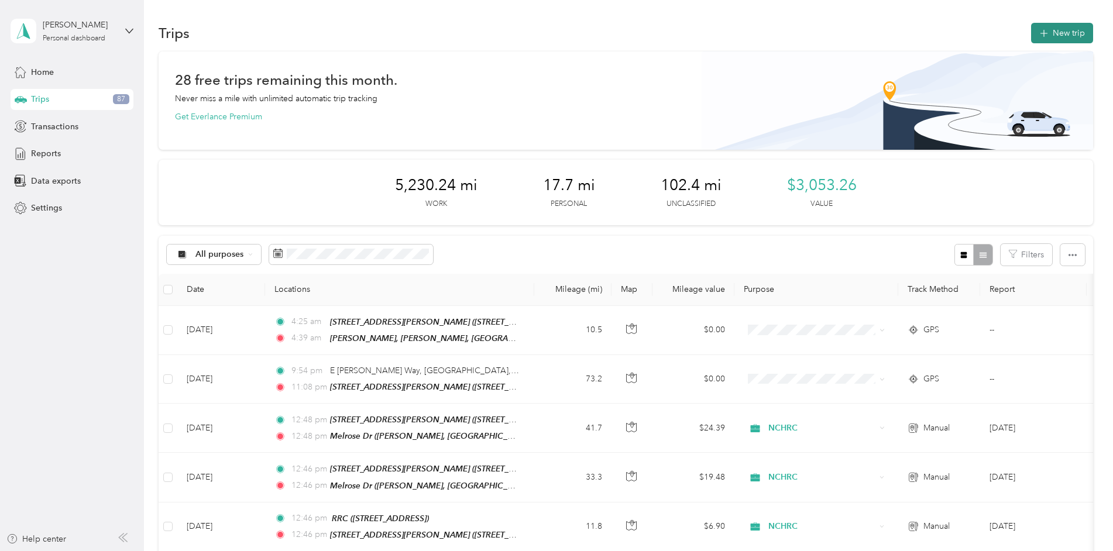
click at [1069, 37] on button "New trip" at bounding box center [1062, 33] width 62 height 20
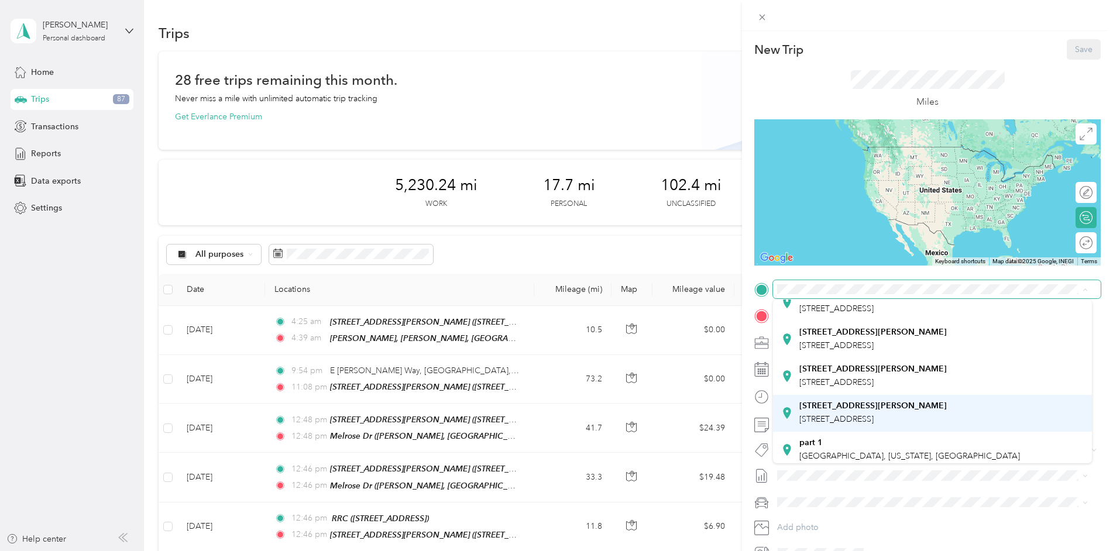
scroll to position [176, 0]
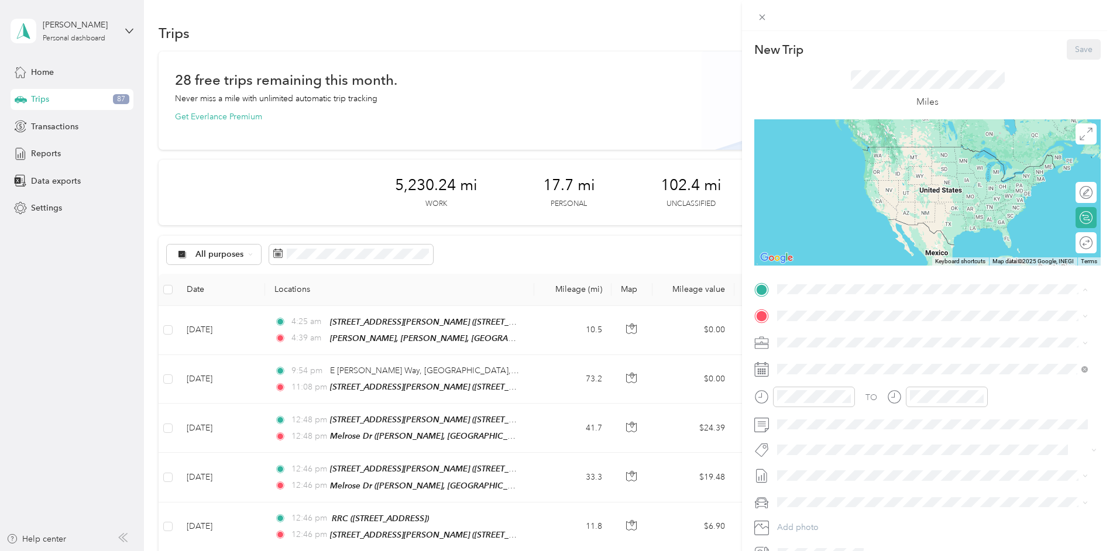
click at [832, 448] on strong "[STREET_ADDRESS][PERSON_NAME]" at bounding box center [873, 453] width 147 height 11
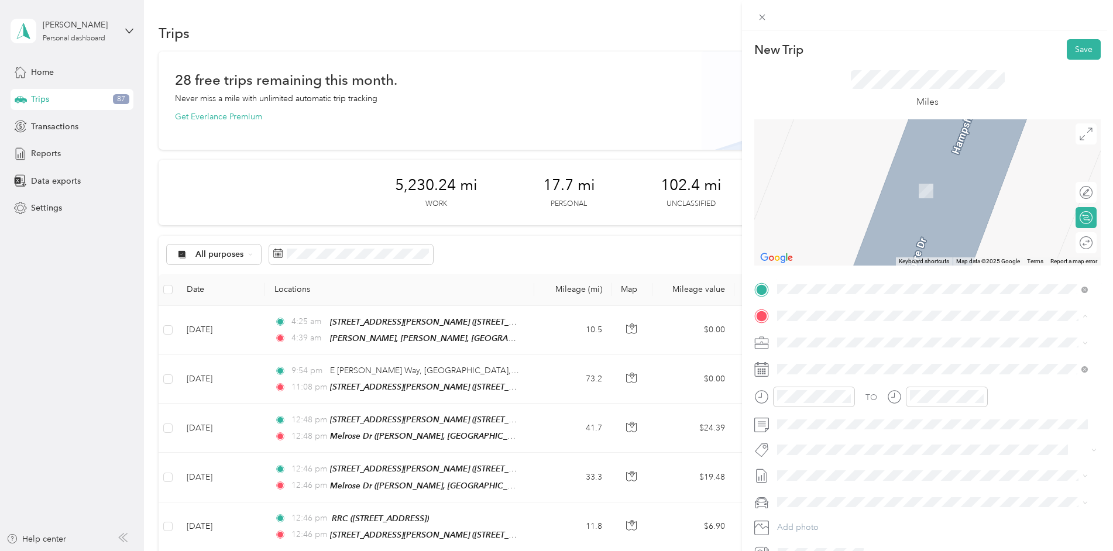
click at [828, 417] on strong "Melrose Dr" at bounding box center [821, 422] width 43 height 11
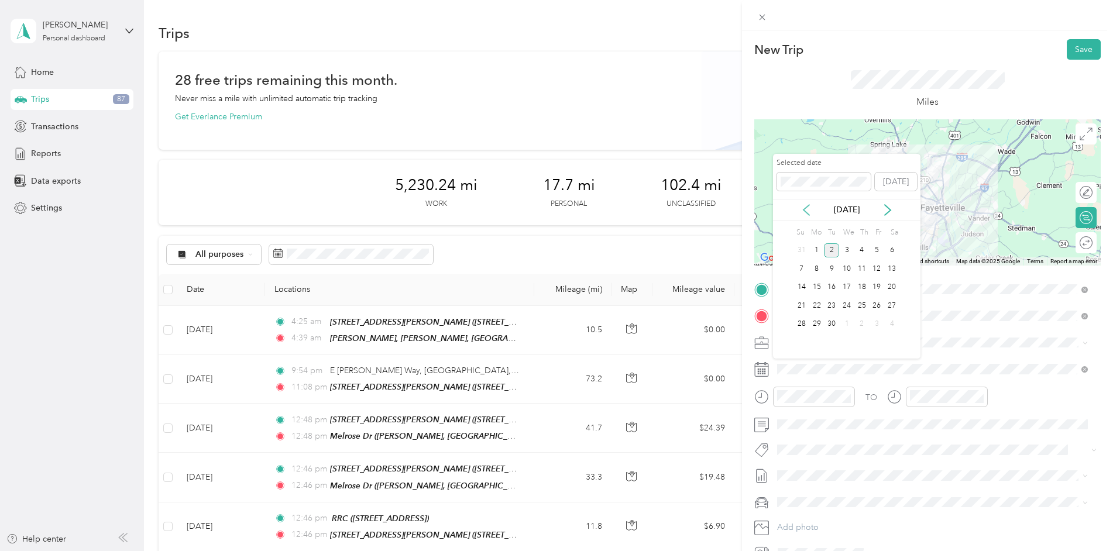
click at [803, 209] on icon at bounding box center [807, 210] width 12 height 12
click at [857, 289] on div "14" at bounding box center [862, 287] width 15 height 15
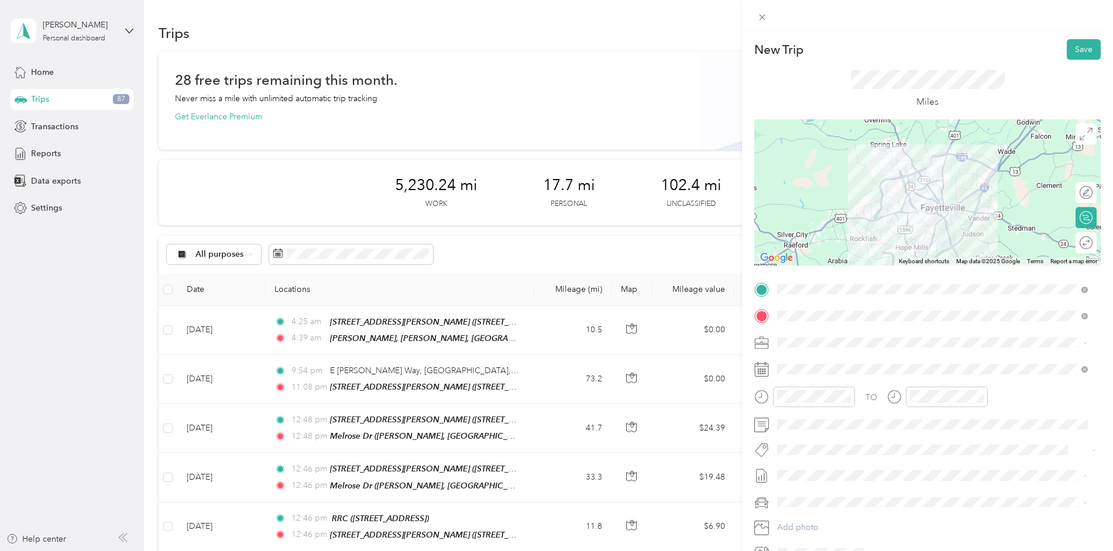
click at [803, 510] on span "[DATE]" at bounding box center [790, 515] width 26 height 12
click at [1075, 192] on div at bounding box center [1080, 193] width 25 height 12
click at [1076, 241] on div at bounding box center [1080, 243] width 25 height 12
click at [1080, 142] on span at bounding box center [1086, 134] width 21 height 21
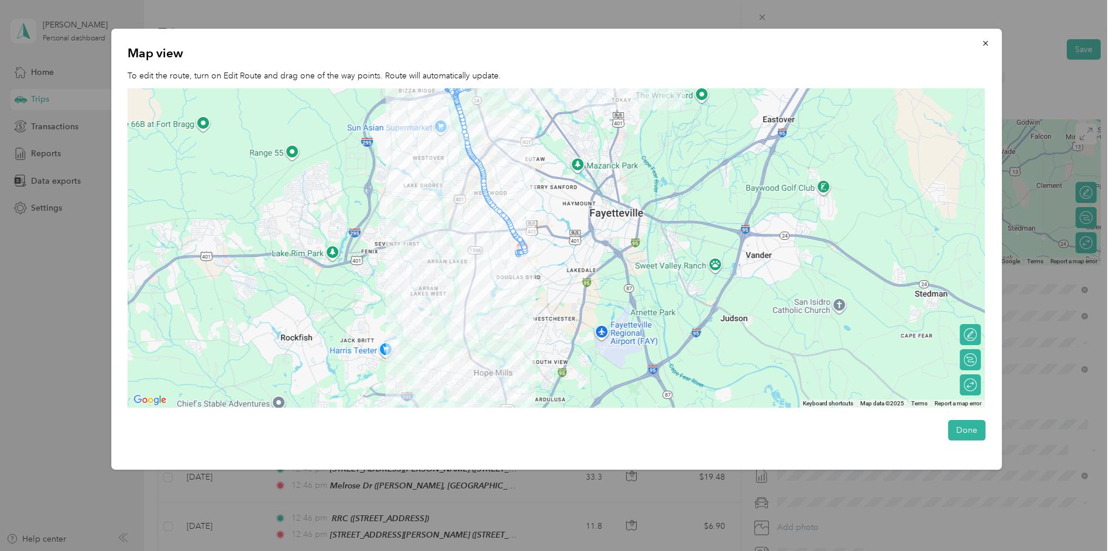
drag, startPoint x: 508, startPoint y: 328, endPoint x: 467, endPoint y: 217, distance: 119.1
click at [467, 216] on div at bounding box center [556, 248] width 857 height 320
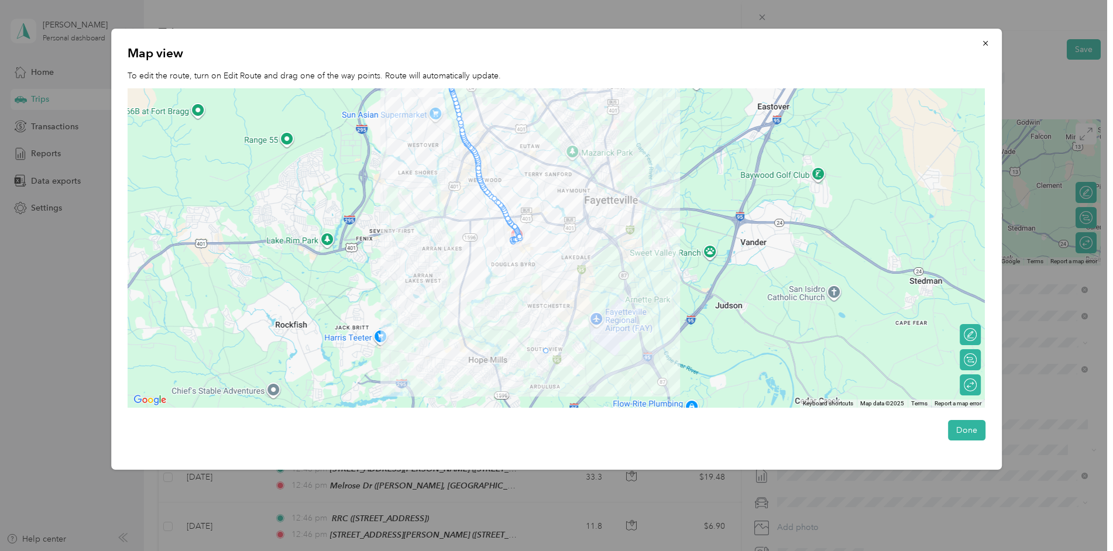
drag, startPoint x: 520, startPoint y: 238, endPoint x: 547, endPoint y: 354, distance: 119.5
drag, startPoint x: 536, startPoint y: 326, endPoint x: 435, endPoint y: 375, distance: 111.8
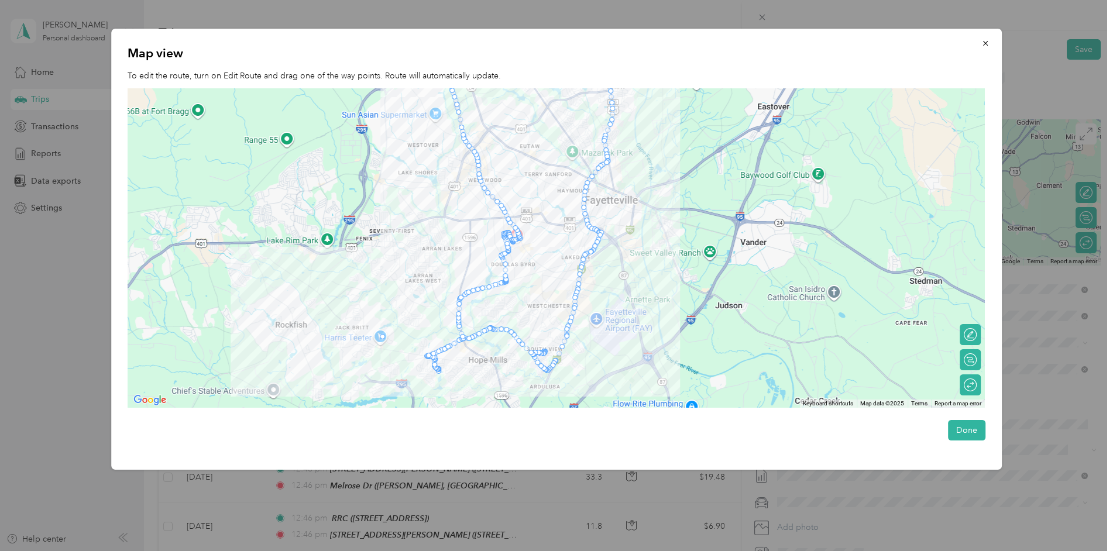
drag, startPoint x: 460, startPoint y: 332, endPoint x: 442, endPoint y: 333, distance: 17.6
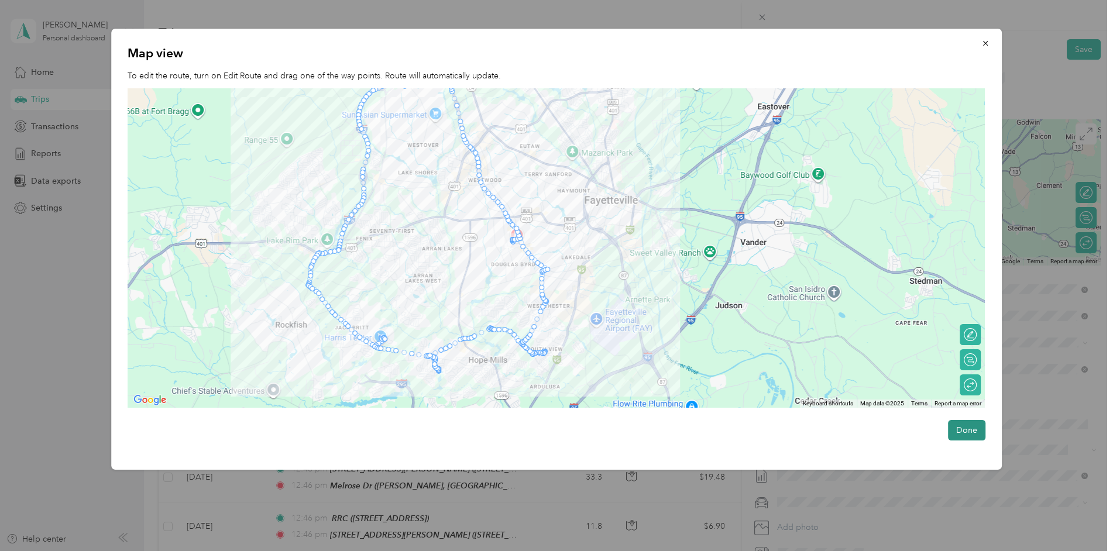
click at [969, 437] on button "Done" at bounding box center [966, 430] width 37 height 20
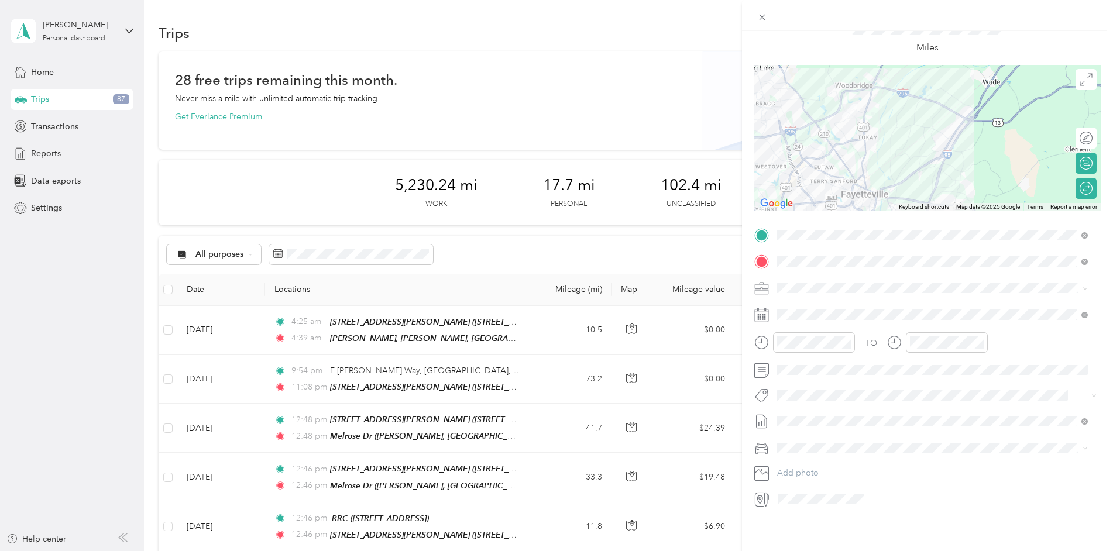
scroll to position [0, 0]
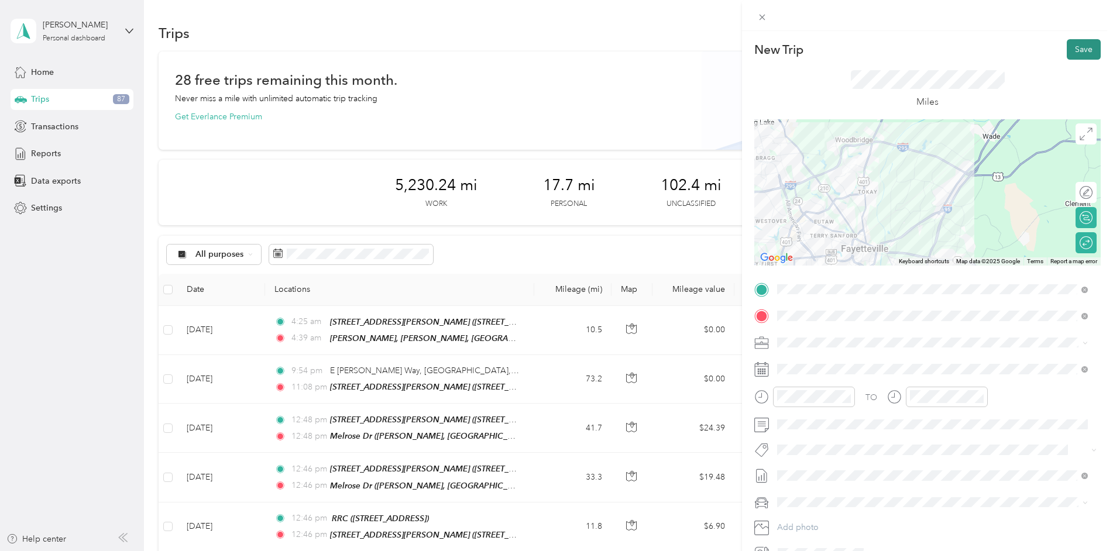
click at [1073, 47] on button "Save" at bounding box center [1084, 49] width 34 height 20
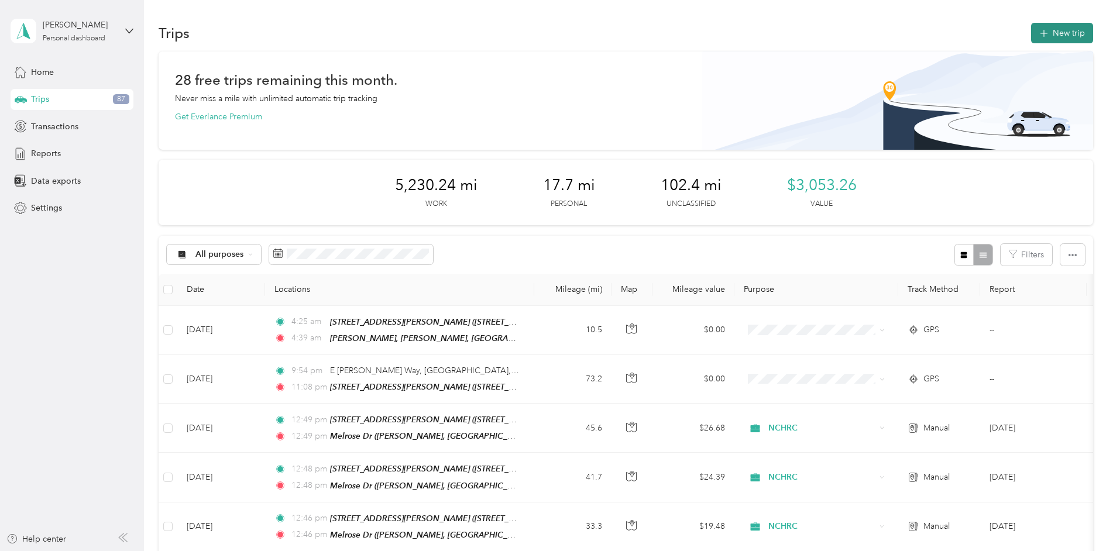
click at [1055, 30] on button "New trip" at bounding box center [1062, 33] width 62 height 20
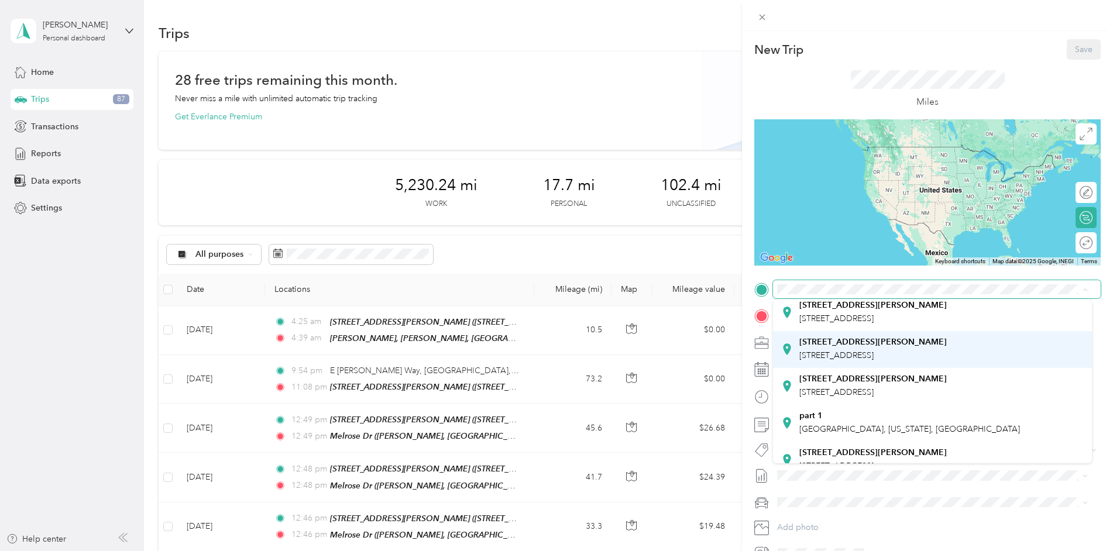
scroll to position [234, 0]
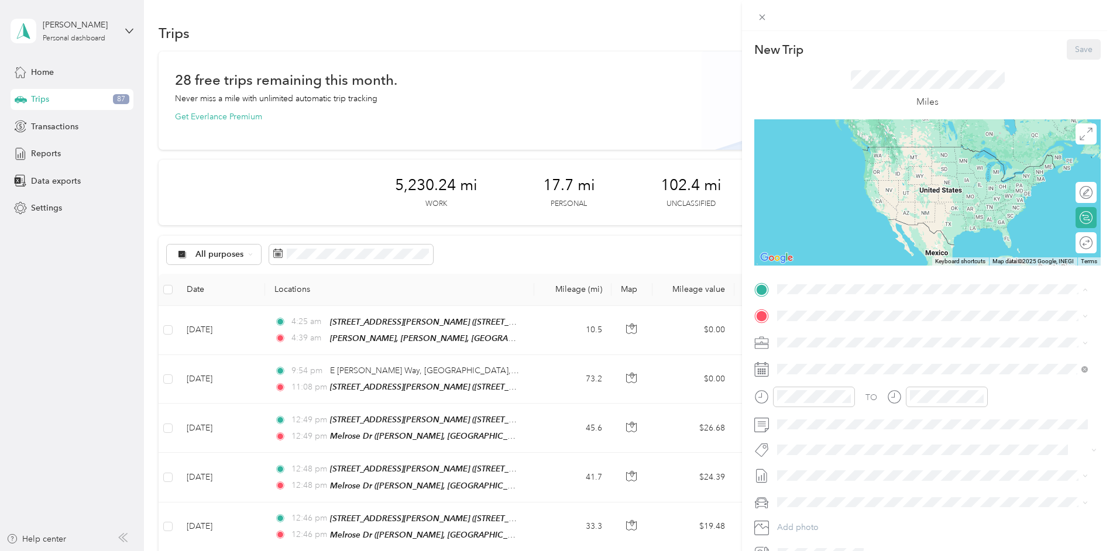
click at [850, 390] on div "[STREET_ADDRESS][PERSON_NAME]" at bounding box center [873, 402] width 147 height 25
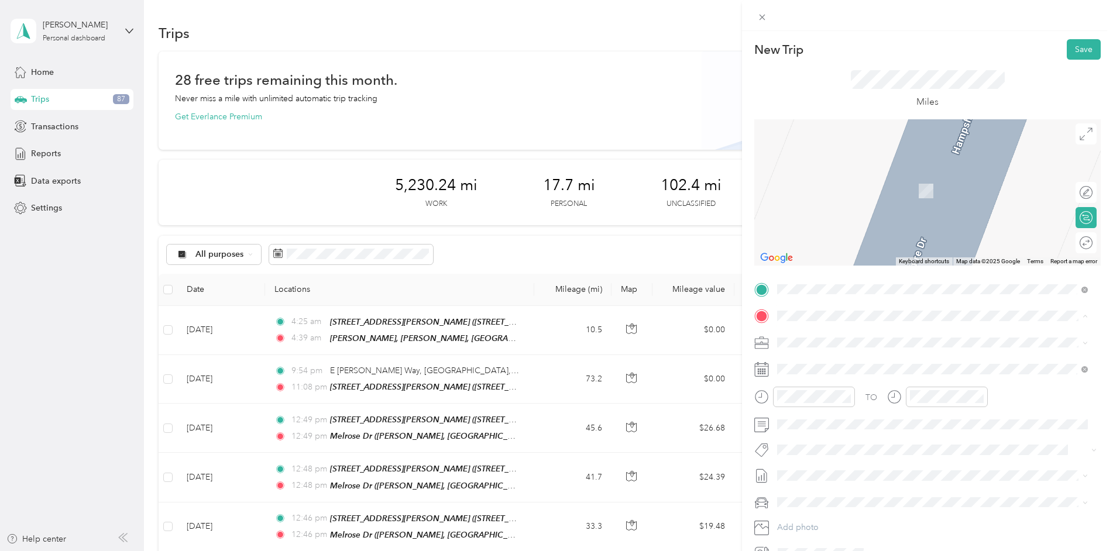
click at [842, 417] on div "Melrose Dr [PERSON_NAME], 28304, [GEOGRAPHIC_DATA], [GEOGRAPHIC_DATA], [GEOGRAP…" at bounding box center [942, 435] width 284 height 37
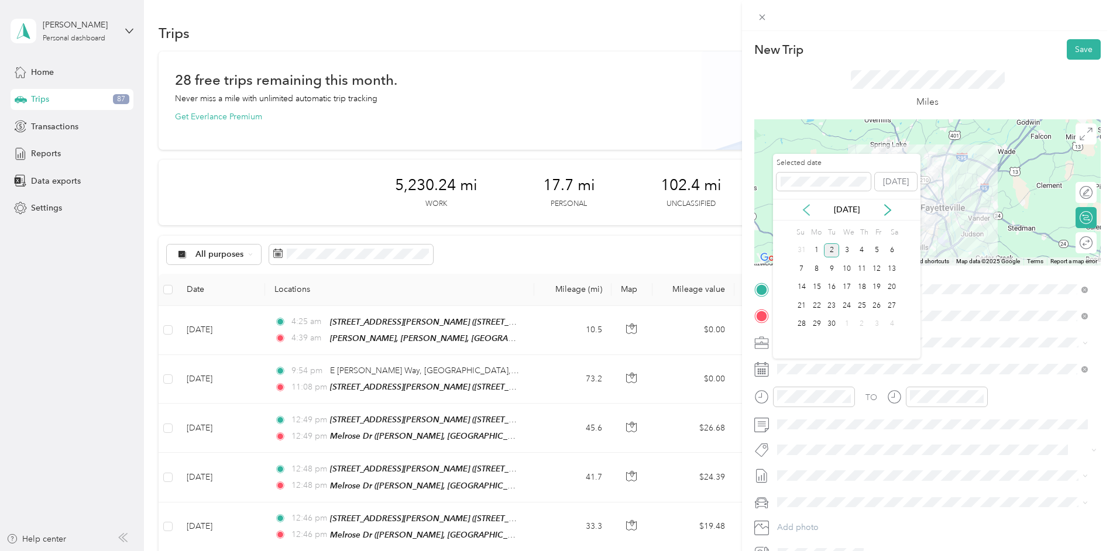
click at [804, 204] on icon at bounding box center [807, 210] width 12 height 12
click at [874, 287] on div "15" at bounding box center [877, 287] width 15 height 15
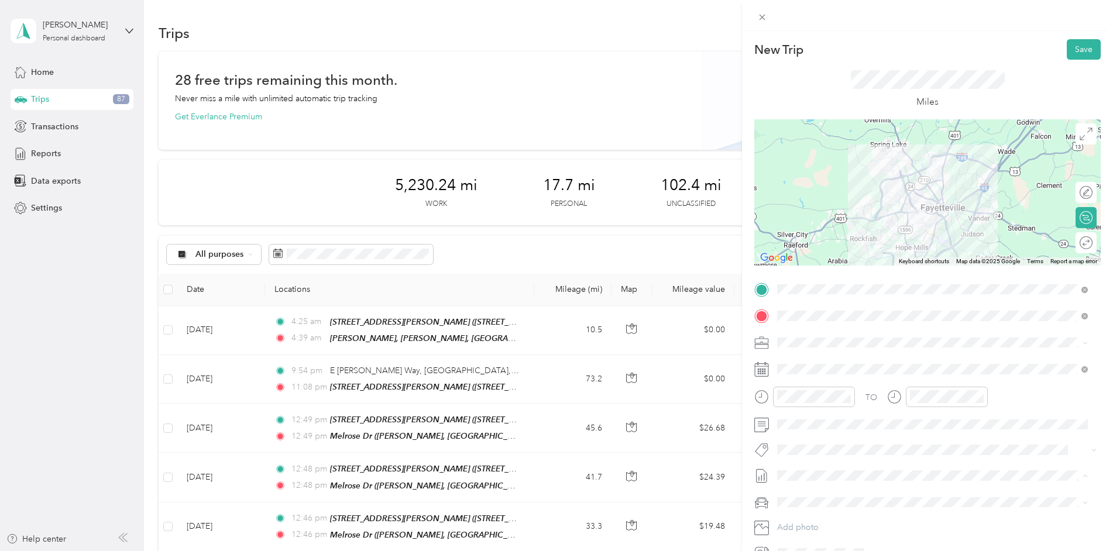
click at [798, 514] on span "[DATE]" at bounding box center [790, 515] width 26 height 12
click at [1079, 46] on button "Save" at bounding box center [1084, 49] width 34 height 20
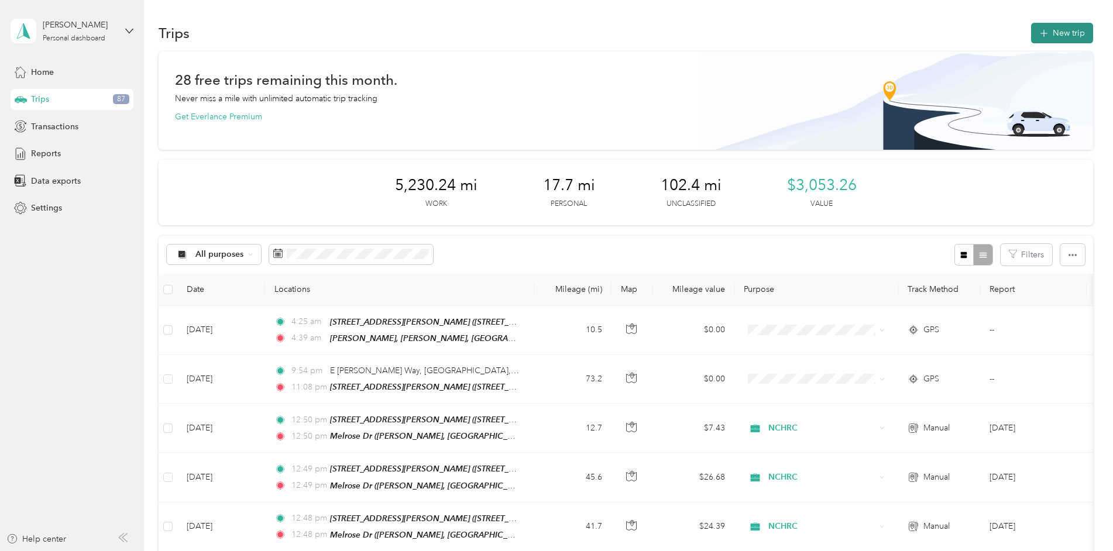
click at [1058, 43] on button "New trip" at bounding box center [1062, 33] width 62 height 20
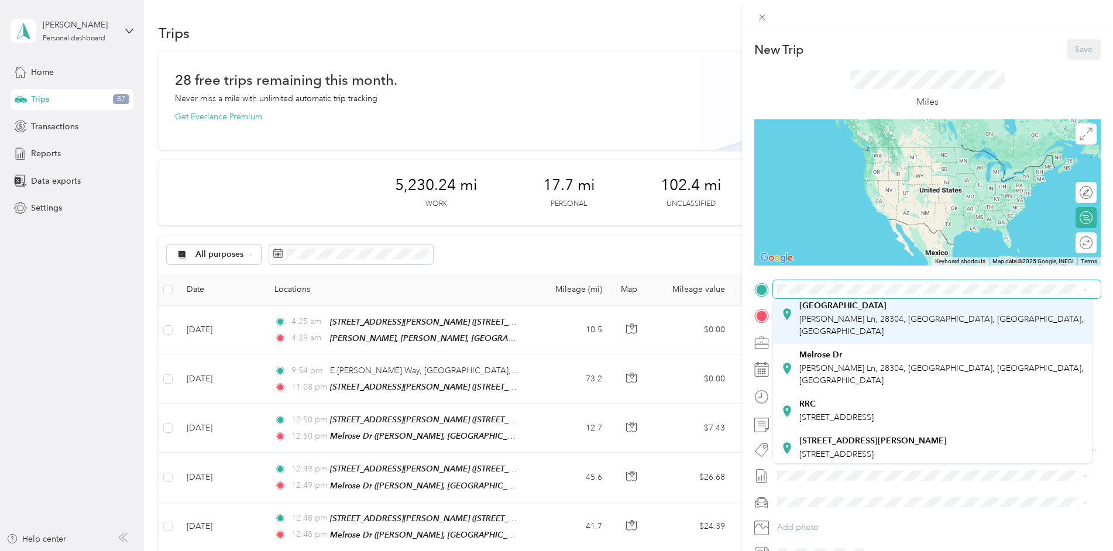
scroll to position [59, 0]
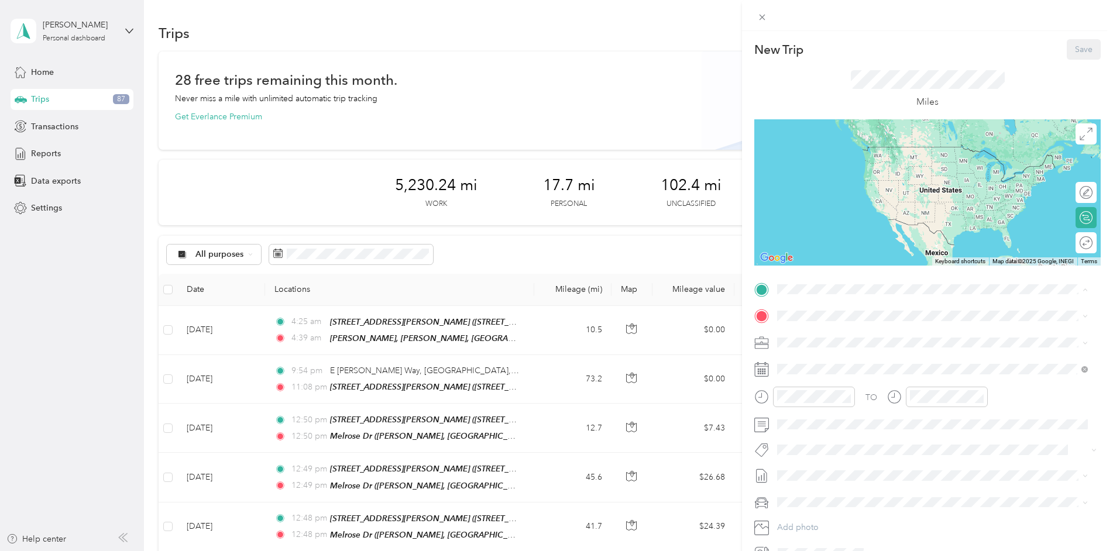
click at [837, 331] on div "Melrose Dr [PERSON_NAME], 28304, [GEOGRAPHIC_DATA], [GEOGRAPHIC_DATA], [GEOGRAP…" at bounding box center [942, 349] width 284 height 37
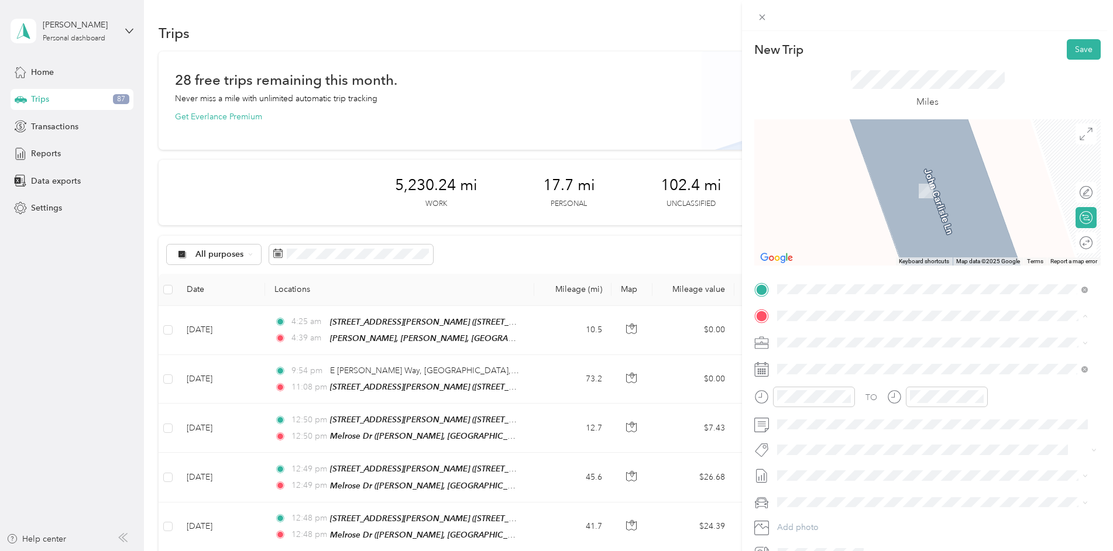
click at [829, 466] on div "RRC" at bounding box center [837, 471] width 74 height 11
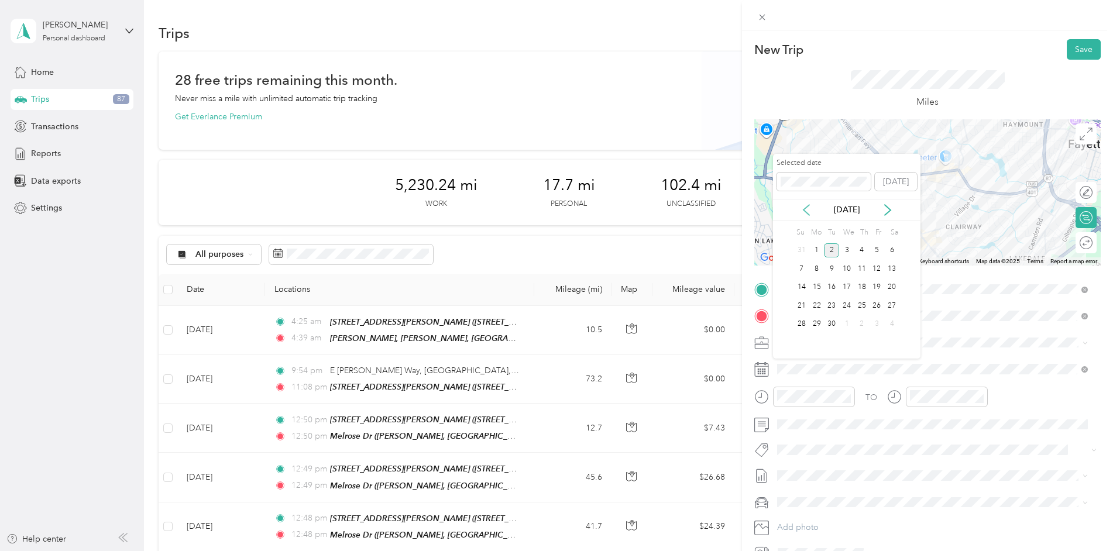
click at [804, 208] on icon at bounding box center [807, 210] width 12 height 12
click at [876, 289] on div "15" at bounding box center [877, 287] width 15 height 15
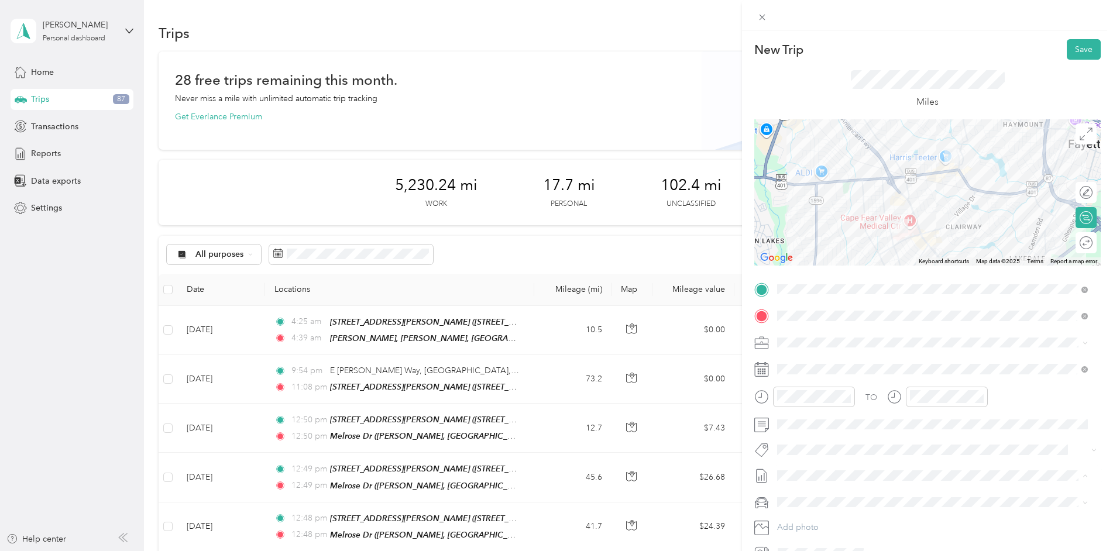
click at [803, 517] on span "[DATE]" at bounding box center [790, 515] width 26 height 12
click at [1078, 46] on button "Save" at bounding box center [1084, 49] width 34 height 20
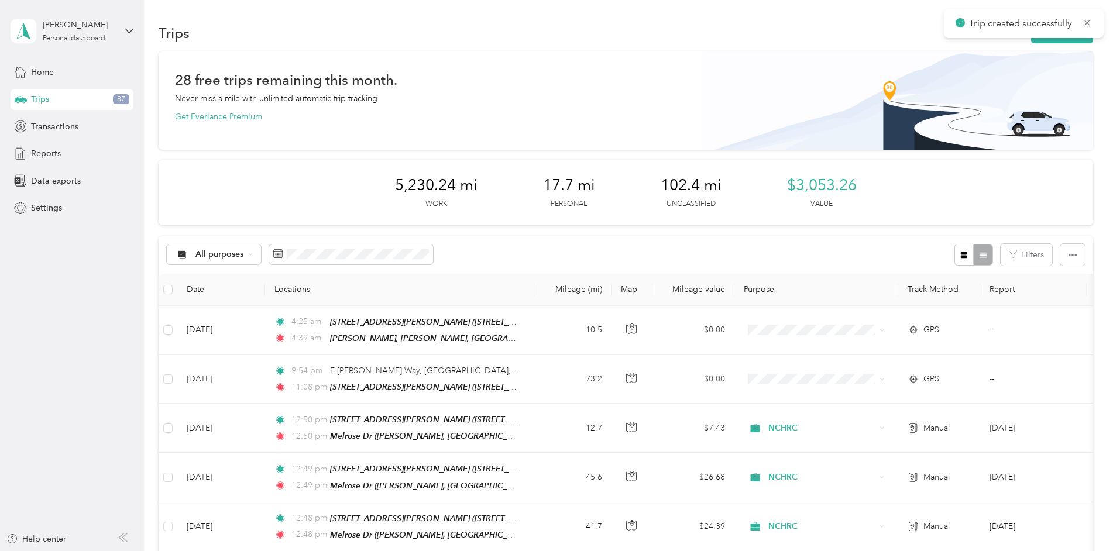
click at [1042, 43] on button "New trip" at bounding box center [1062, 33] width 62 height 20
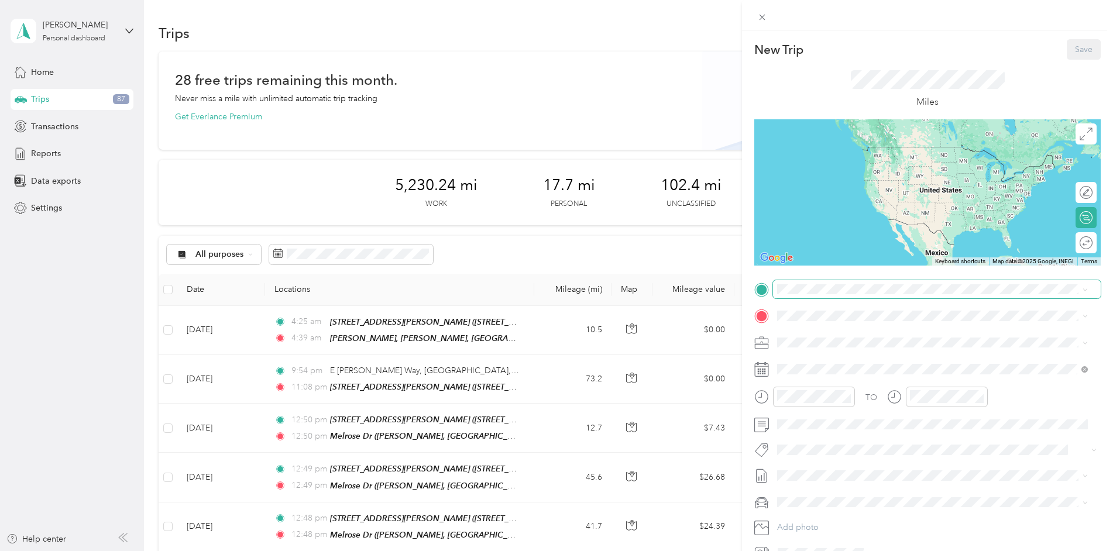
click at [801, 283] on span at bounding box center [937, 289] width 328 height 19
click at [825, 439] on div "RRC" at bounding box center [837, 444] width 74 height 11
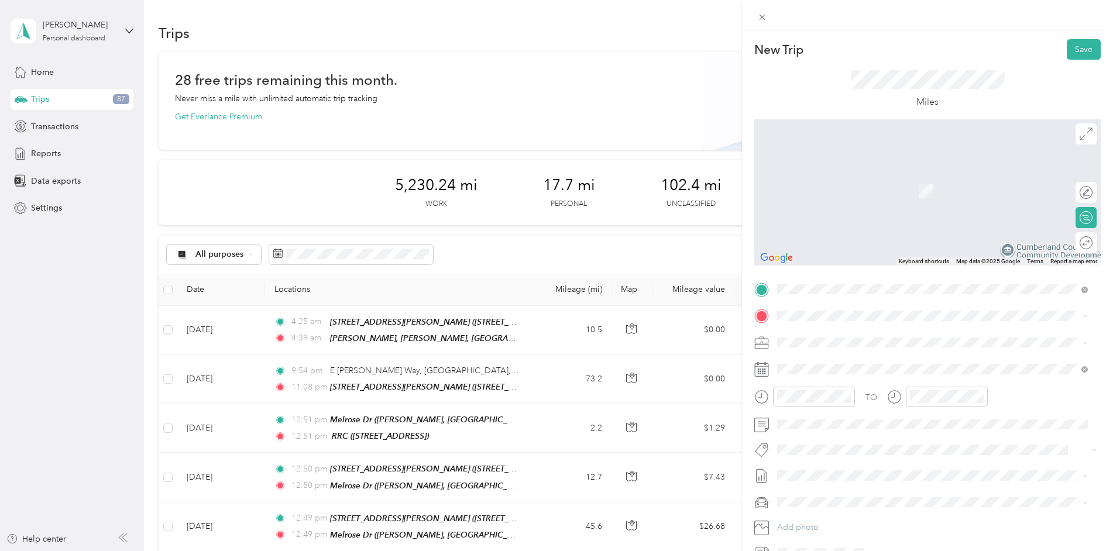
click at [822, 417] on strong "Melrose Dr" at bounding box center [821, 422] width 43 height 11
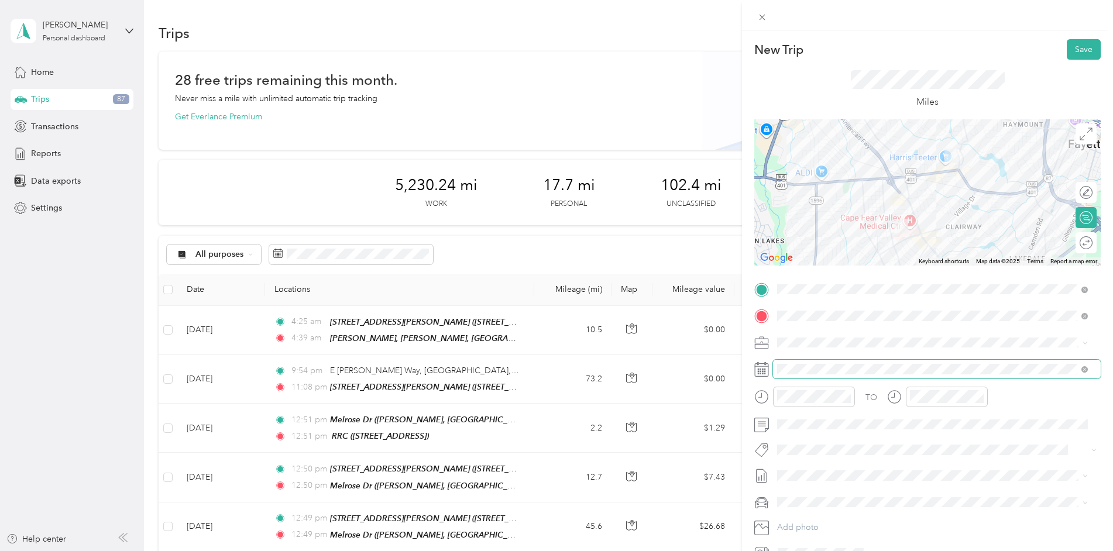
click at [815, 362] on span at bounding box center [937, 369] width 328 height 19
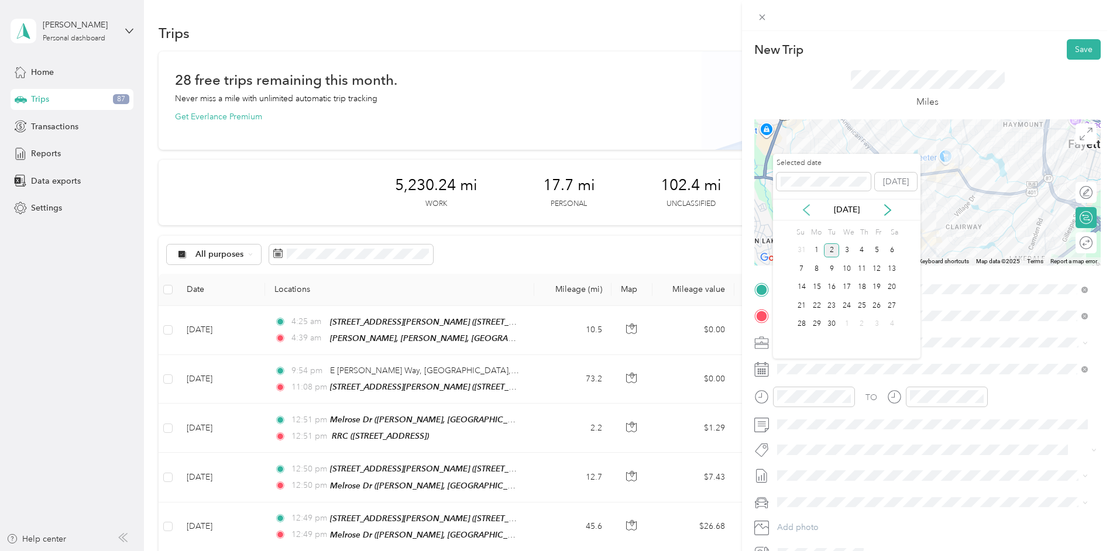
click at [807, 213] on icon at bounding box center [807, 210] width 6 height 11
click at [875, 287] on div "15" at bounding box center [877, 287] width 15 height 15
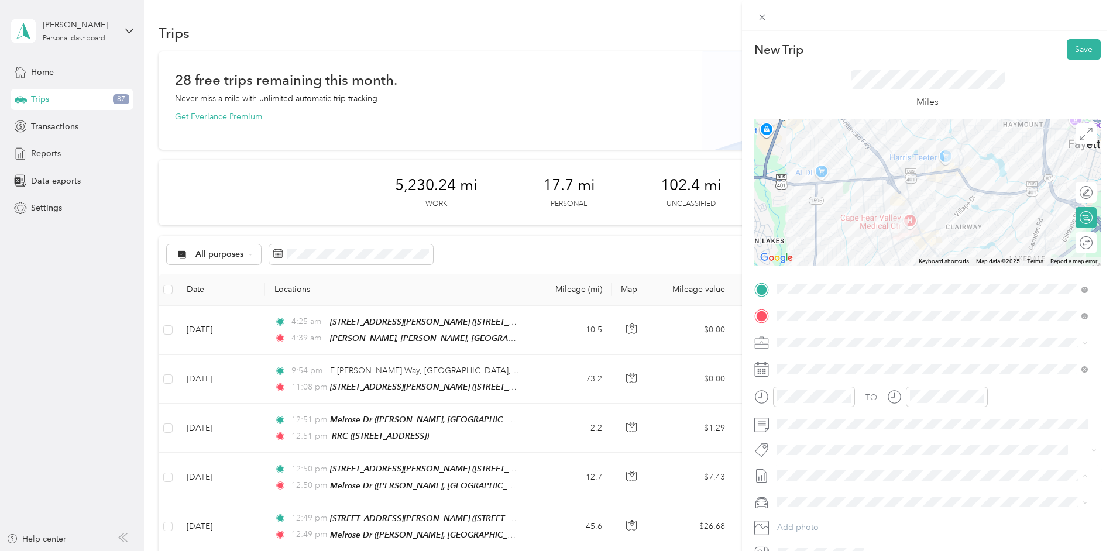
click at [803, 510] on span "[DATE]" at bounding box center [790, 515] width 26 height 12
click at [1069, 52] on button "Save" at bounding box center [1084, 49] width 34 height 20
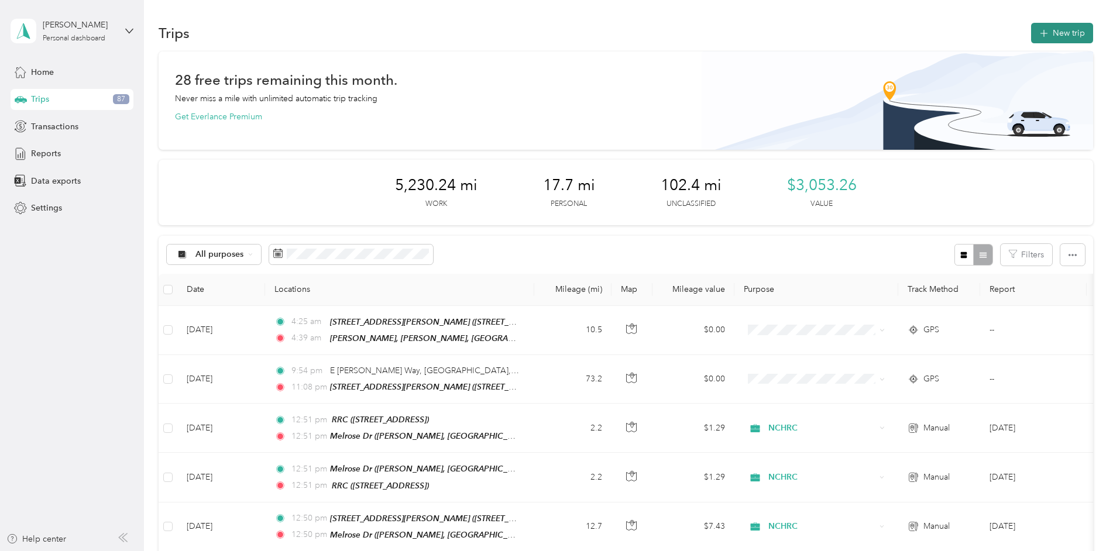
click at [1059, 36] on button "New trip" at bounding box center [1062, 33] width 62 height 20
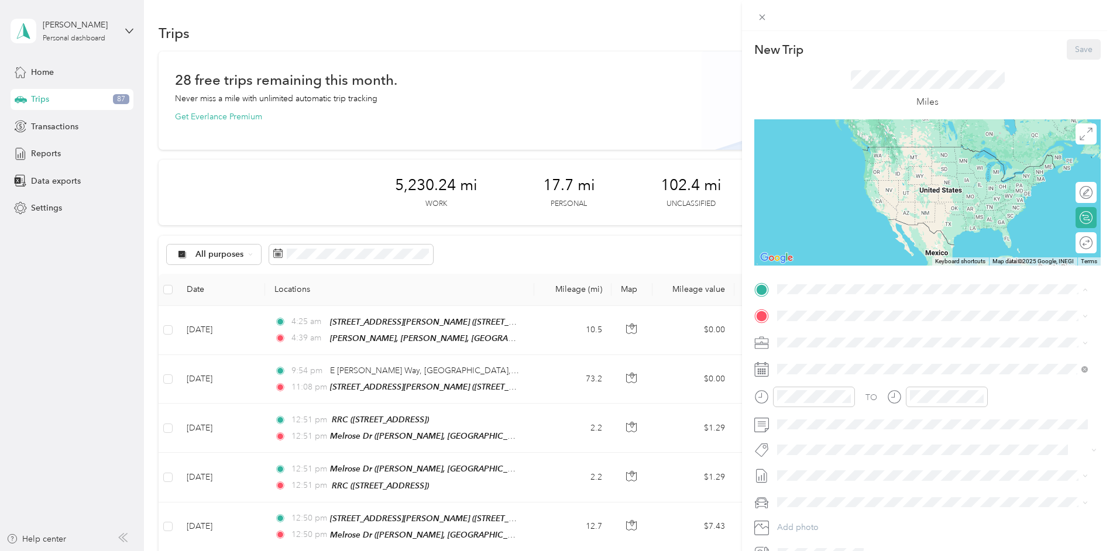
click at [825, 384] on li "Melrose Dr [PERSON_NAME], 28304, [GEOGRAPHIC_DATA], [GEOGRAPHIC_DATA], [GEOGRAP…" at bounding box center [932, 408] width 319 height 49
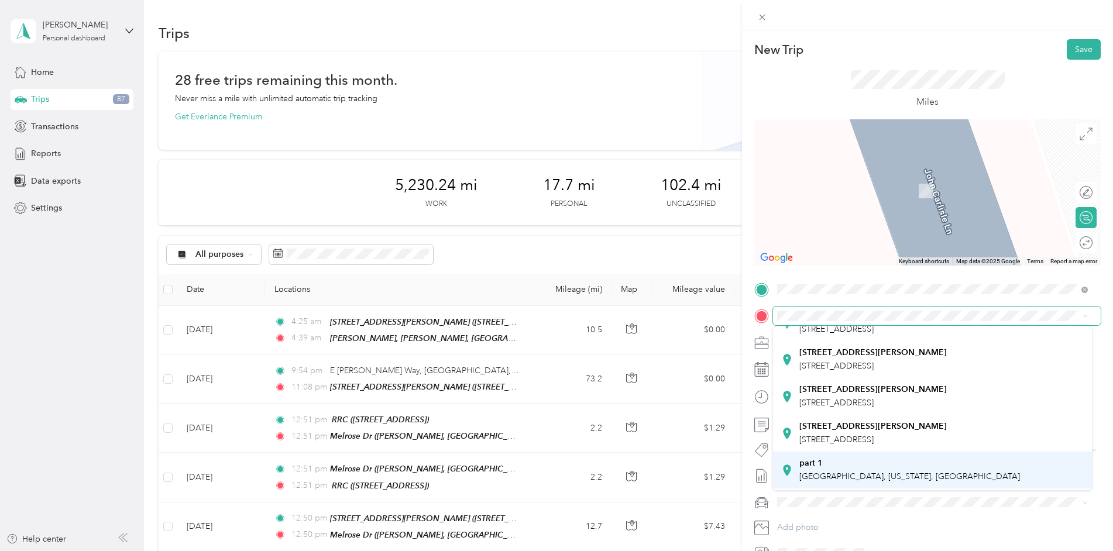
scroll to position [176, 0]
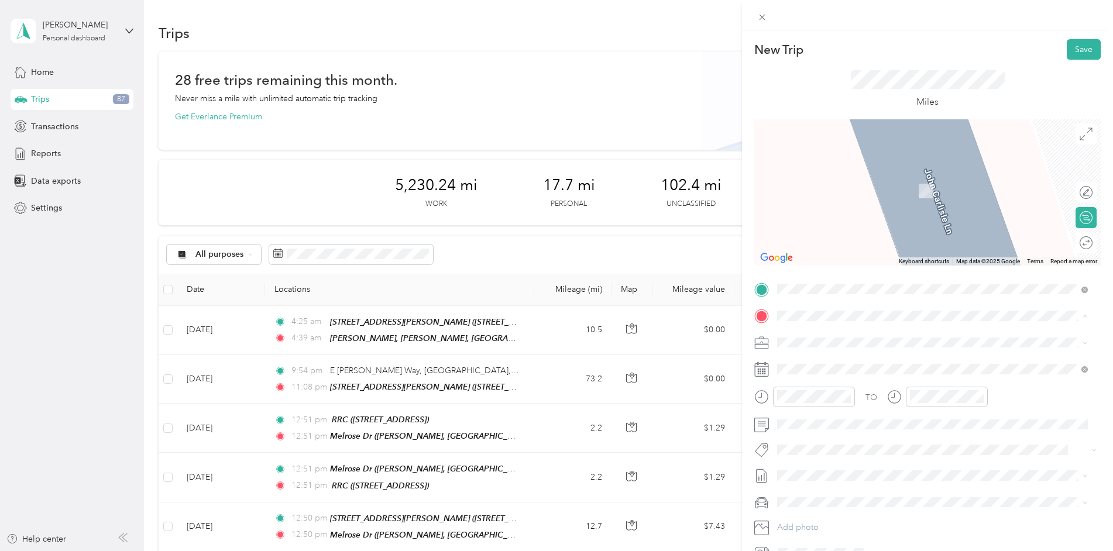
click at [846, 475] on div "[STREET_ADDRESS][PERSON_NAME]" at bounding box center [873, 487] width 147 height 25
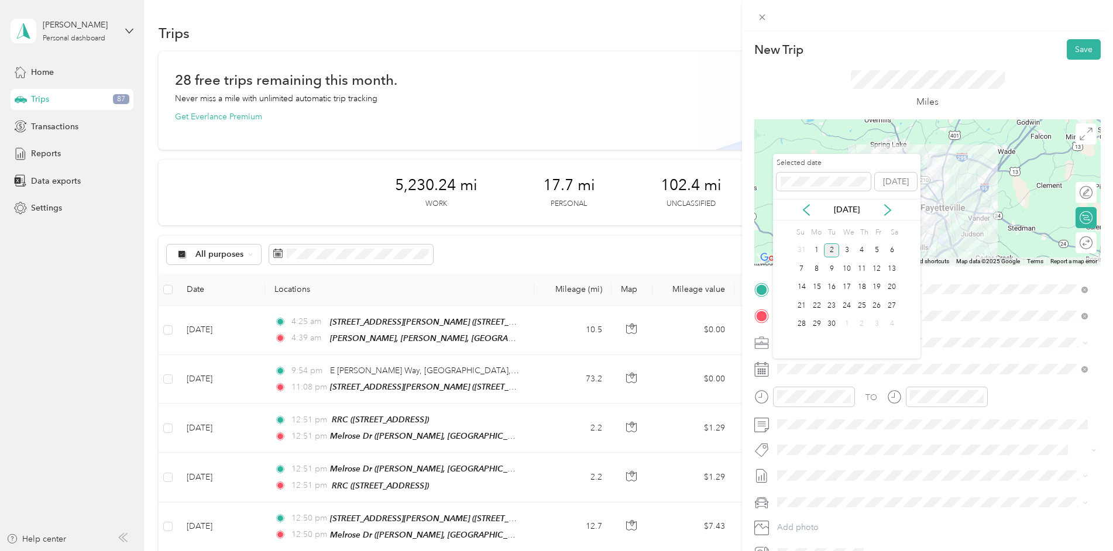
click at [801, 203] on div "[DATE]" at bounding box center [846, 210] width 147 height 22
click at [809, 212] on icon at bounding box center [807, 210] width 12 height 12
click at [873, 289] on div "15" at bounding box center [877, 287] width 15 height 15
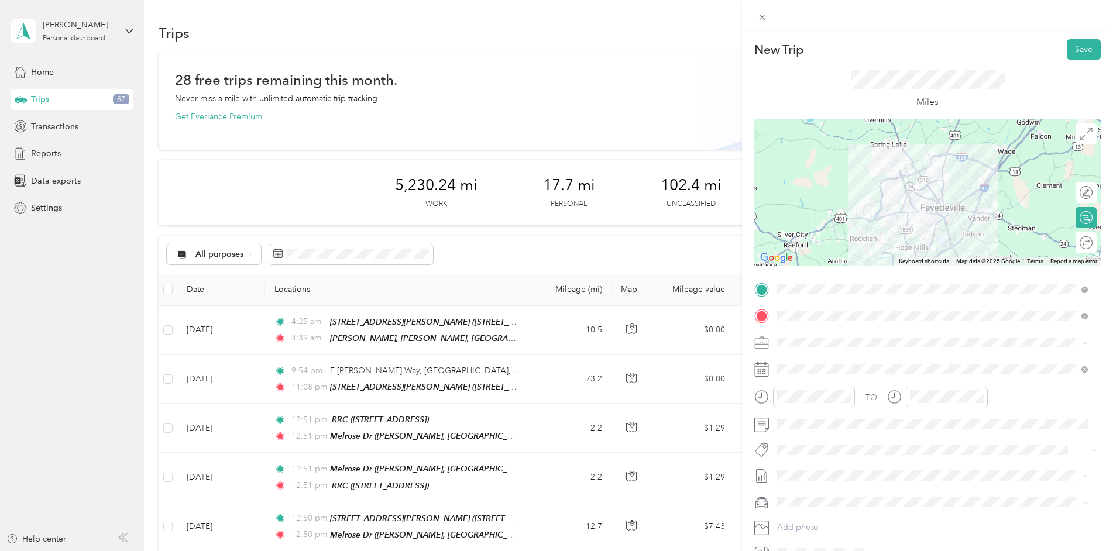
click at [798, 514] on span "[DATE]" at bounding box center [790, 515] width 26 height 12
click at [1077, 49] on button "Save" at bounding box center [1084, 49] width 34 height 20
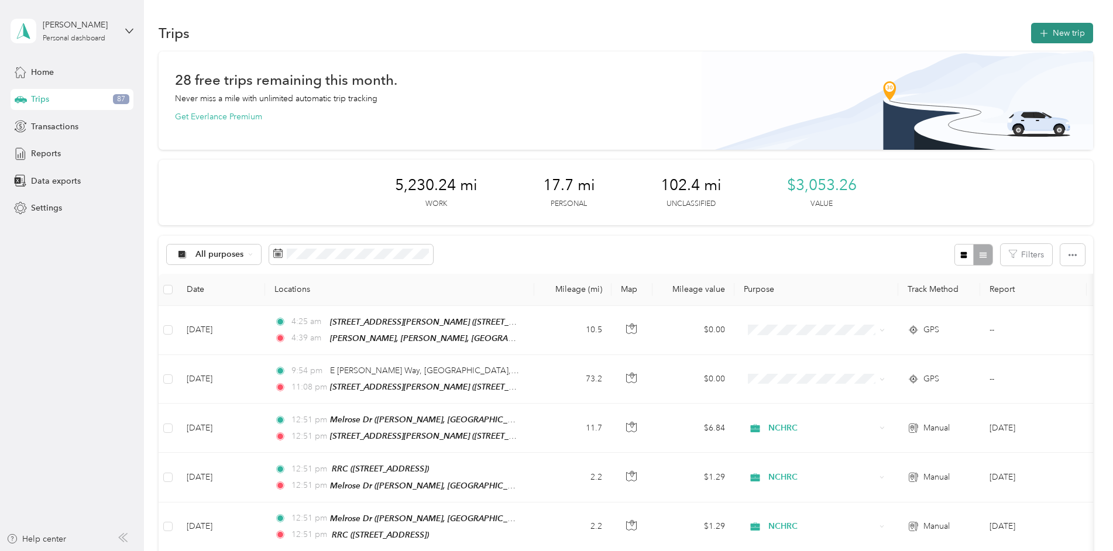
click at [1049, 33] on button "New trip" at bounding box center [1062, 33] width 62 height 20
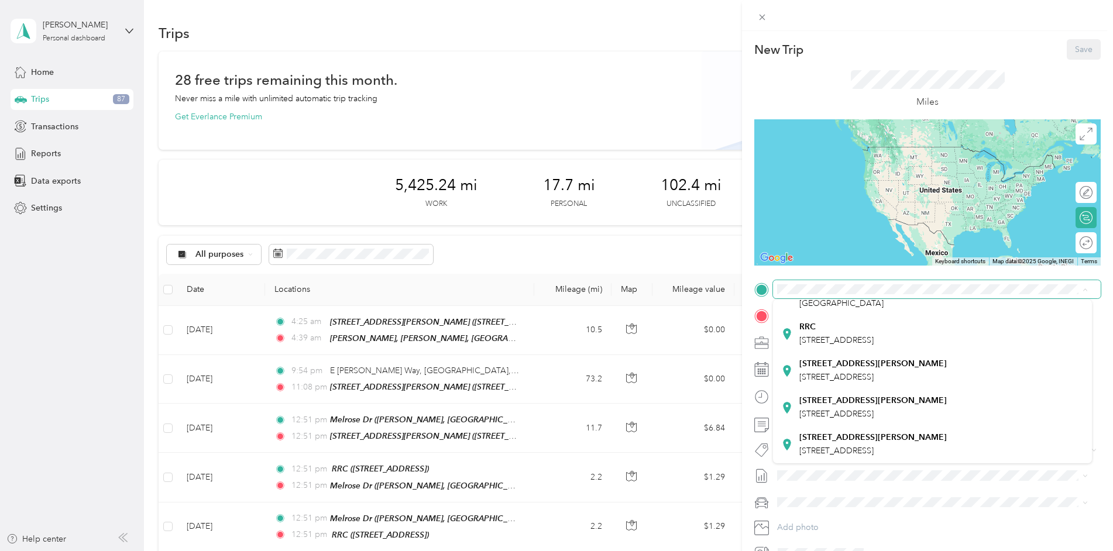
scroll to position [234, 0]
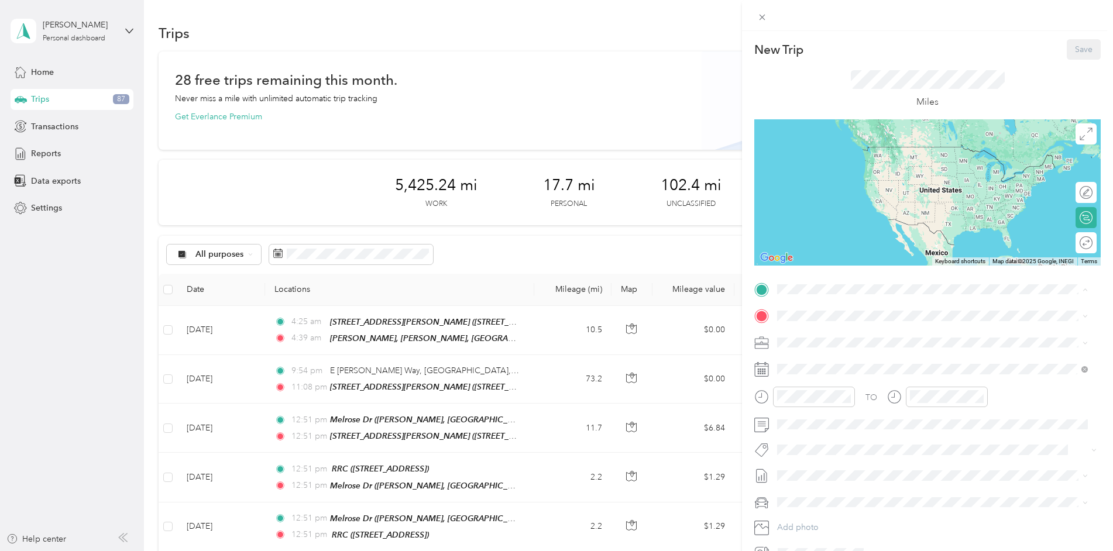
click at [845, 384] on li "[STREET_ADDRESS][PERSON_NAME]" at bounding box center [932, 402] width 319 height 37
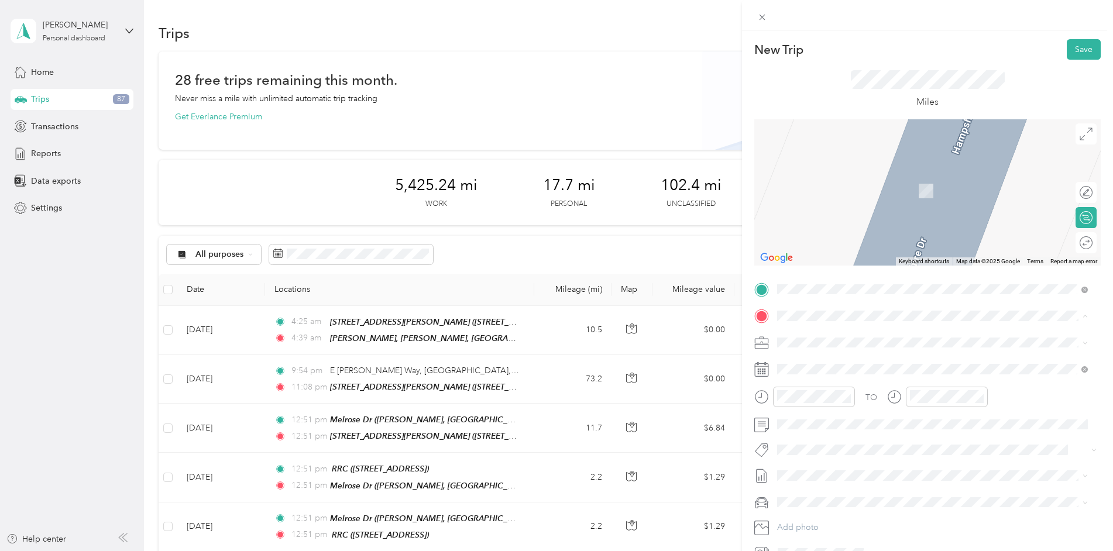
click at [836, 417] on div "Melrose Dr [PERSON_NAME], 28304, [GEOGRAPHIC_DATA], [GEOGRAPHIC_DATA], [GEOGRAP…" at bounding box center [942, 435] width 284 height 37
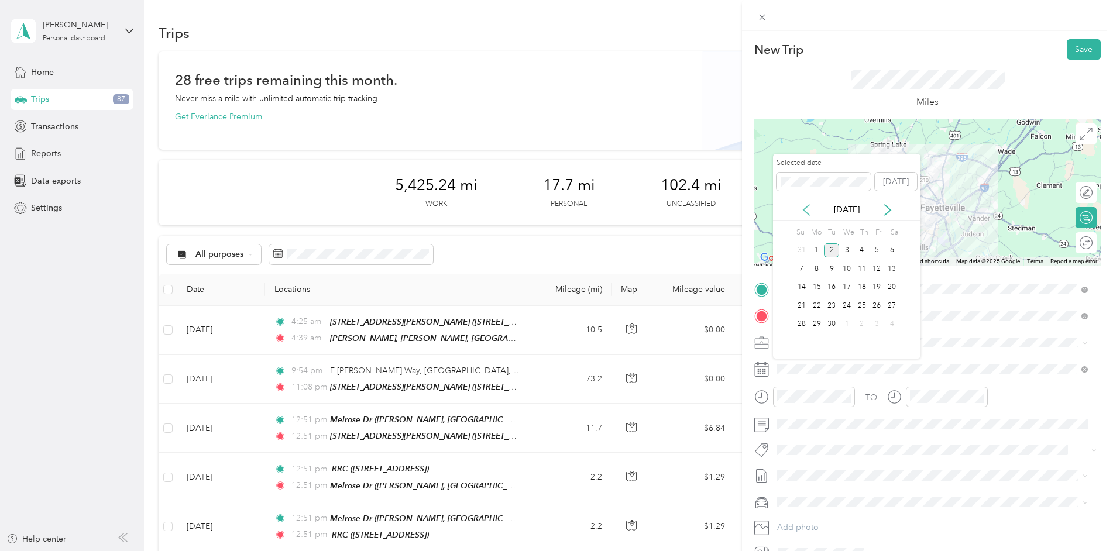
click at [805, 209] on icon at bounding box center [807, 210] width 12 height 12
click at [818, 304] on div "18" at bounding box center [816, 306] width 15 height 15
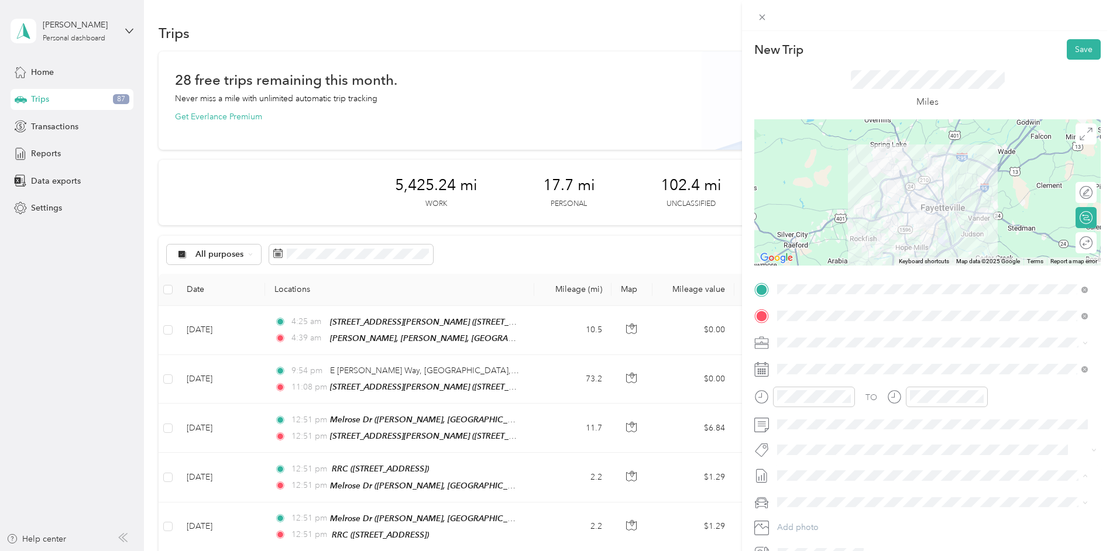
click at [824, 510] on span "[DATE] Draft" at bounding box center [932, 514] width 303 height 11
click at [1083, 193] on div at bounding box center [1080, 193] width 25 height 12
click at [1083, 246] on div at bounding box center [1080, 243] width 25 height 12
click at [1083, 133] on icon at bounding box center [1086, 134] width 13 height 13
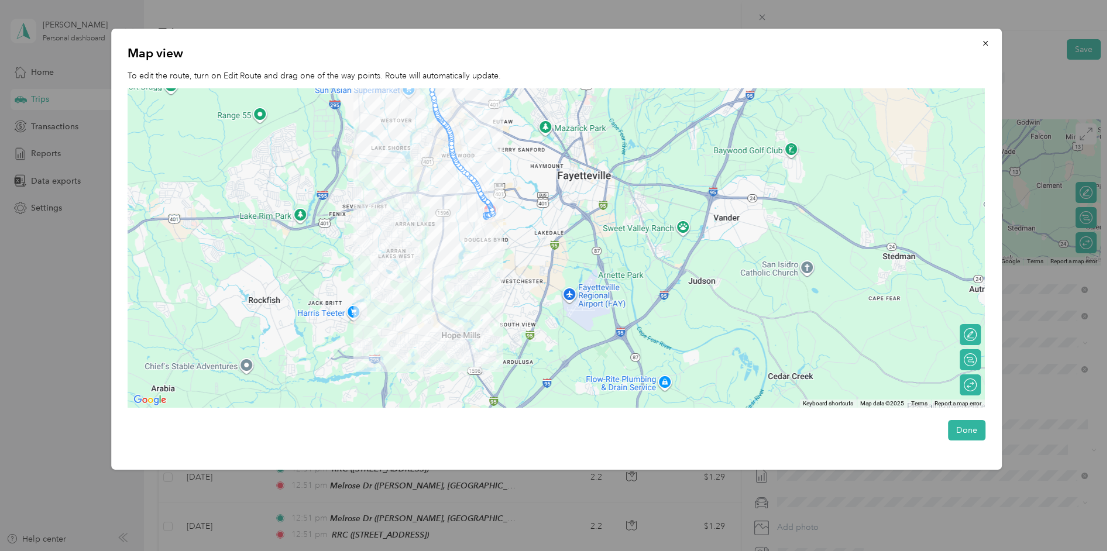
drag, startPoint x: 437, startPoint y: 260, endPoint x: 407, endPoint y: 202, distance: 65.2
click at [407, 202] on div at bounding box center [556, 248] width 857 height 320
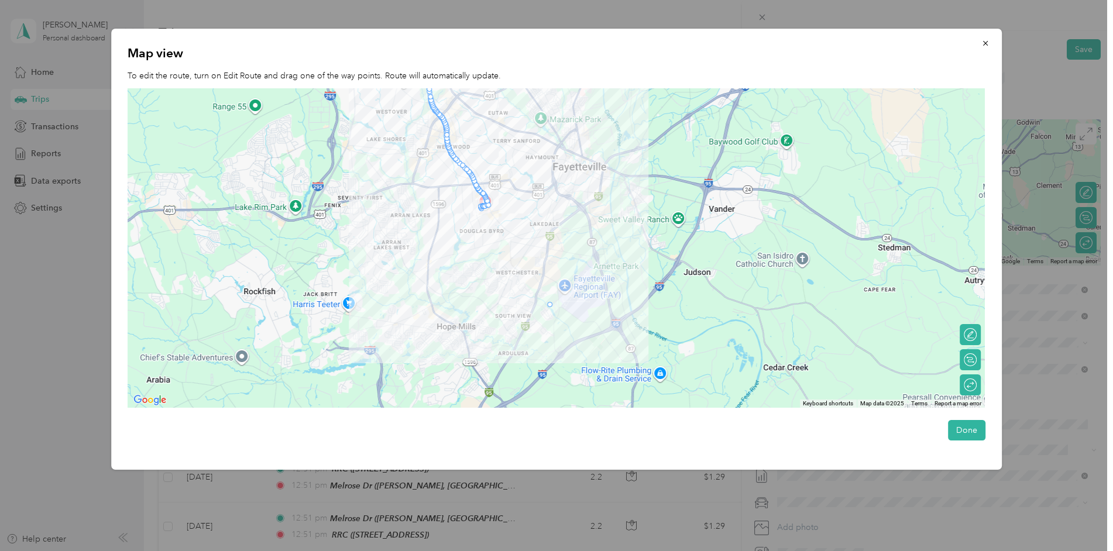
drag, startPoint x: 485, startPoint y: 207, endPoint x: 550, endPoint y: 310, distance: 122.0
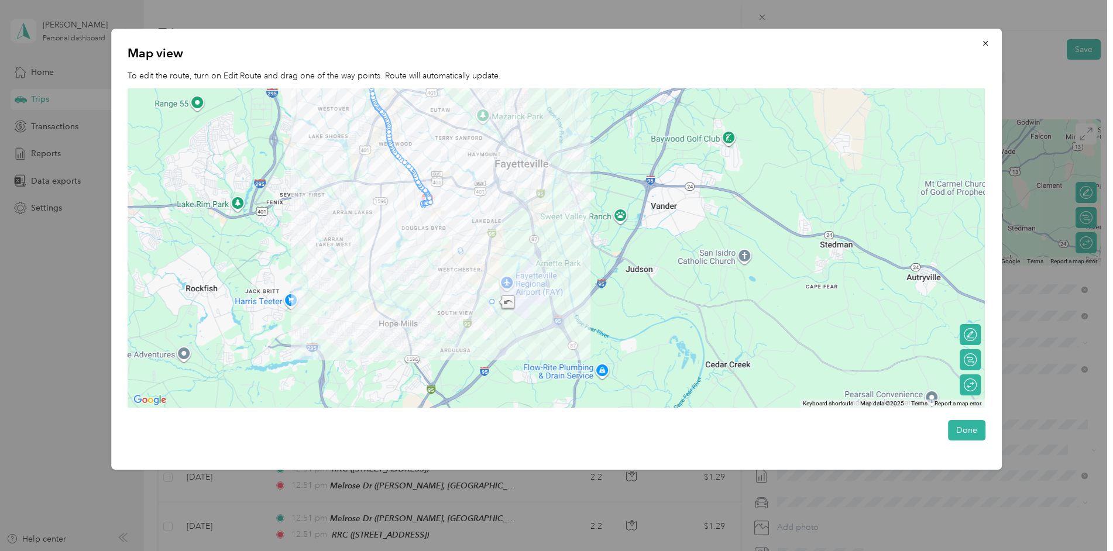
drag, startPoint x: 464, startPoint y: 310, endPoint x: 403, endPoint y: 307, distance: 60.3
click at [403, 307] on div at bounding box center [556, 248] width 857 height 320
drag, startPoint x: 461, startPoint y: 249, endPoint x: 502, endPoint y: 211, distance: 55.5
drag, startPoint x: 460, startPoint y: 235, endPoint x: 409, endPoint y: 343, distance: 119.4
click at [970, 426] on button "Done" at bounding box center [966, 430] width 37 height 20
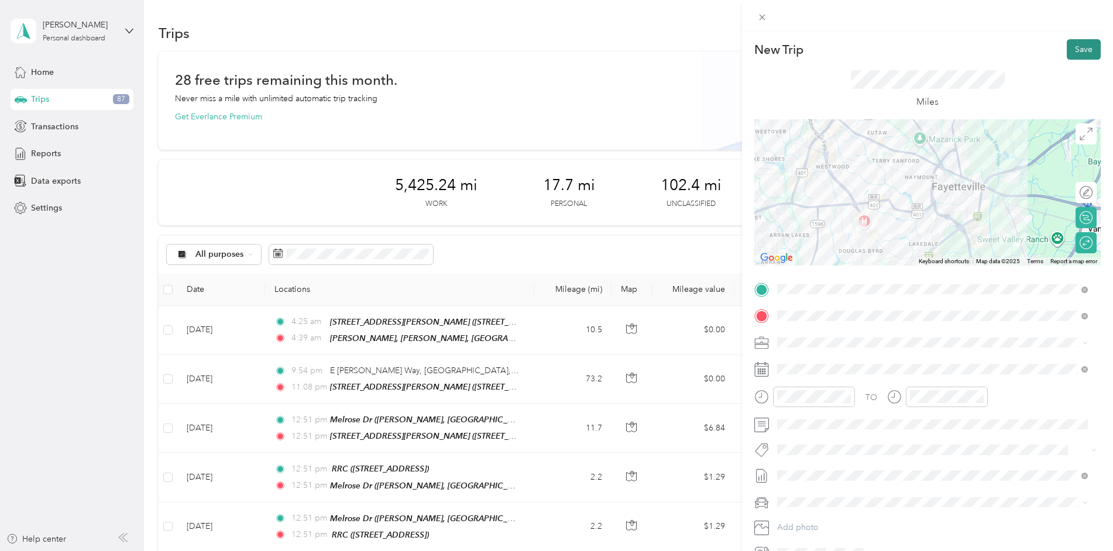
click at [1090, 51] on button "Save" at bounding box center [1084, 49] width 34 height 20
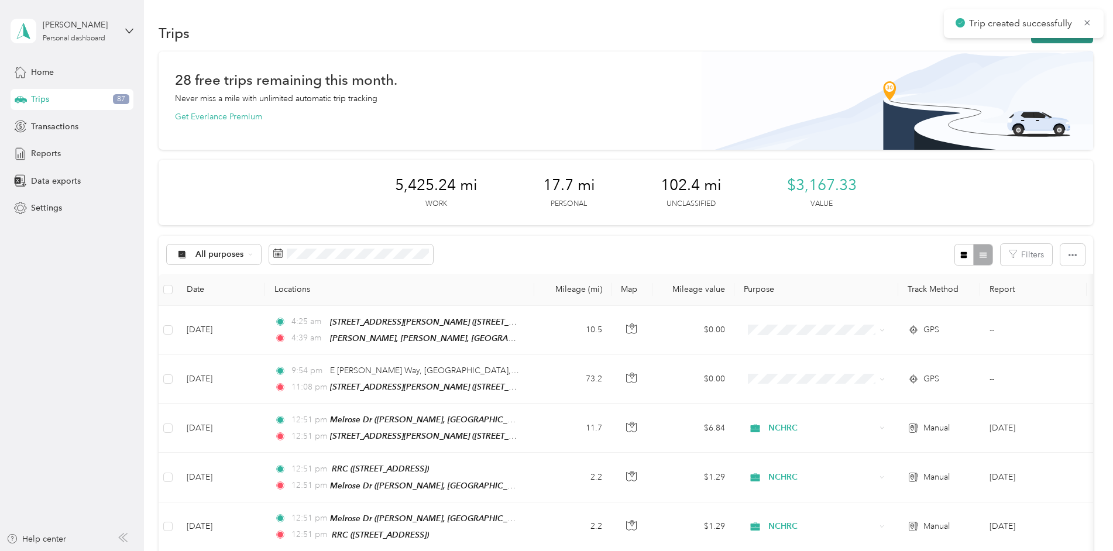
click at [1061, 38] on button "New trip" at bounding box center [1062, 33] width 62 height 20
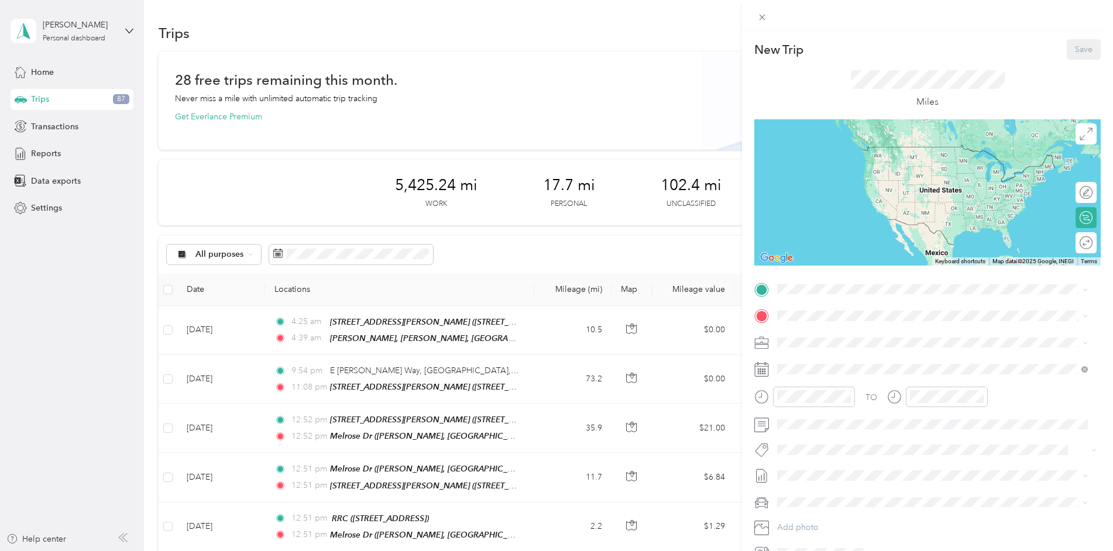
click at [791, 299] on div "TO Add photo" at bounding box center [927, 421] width 347 height 283
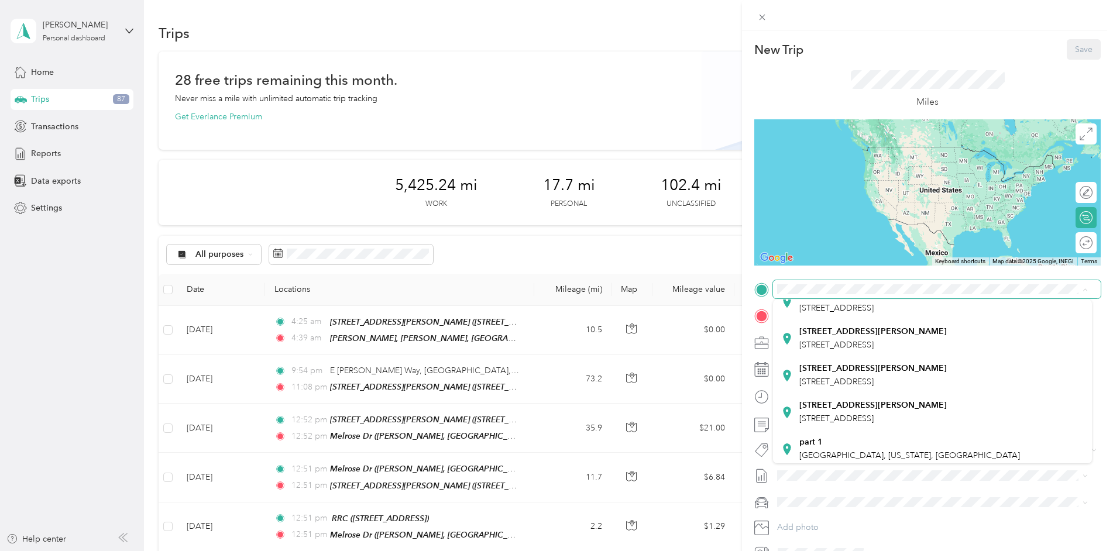
scroll to position [176, 0]
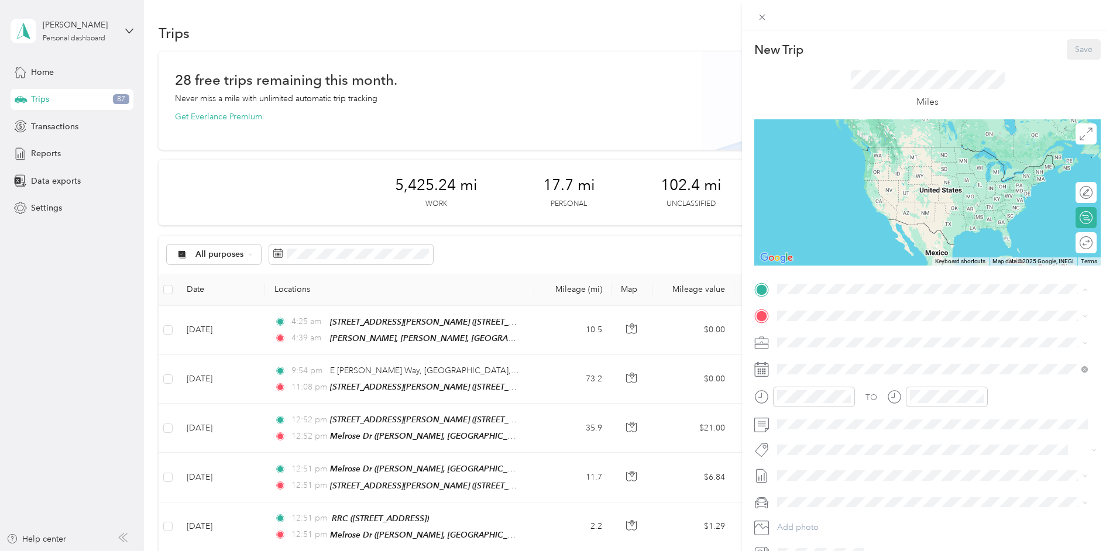
click at [860, 448] on strong "[STREET_ADDRESS][PERSON_NAME]" at bounding box center [873, 453] width 147 height 11
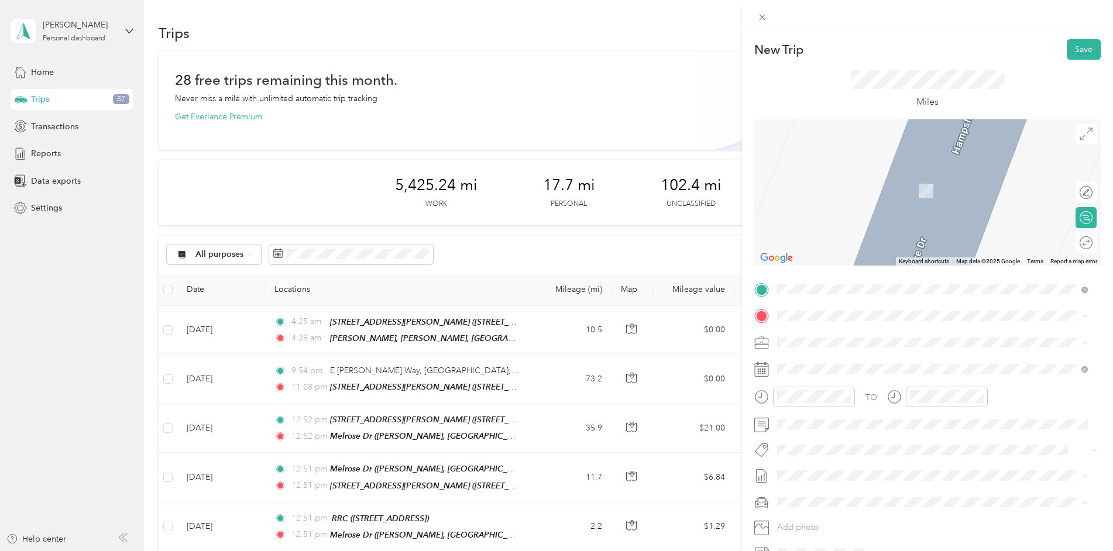
click at [845, 430] on span "[PERSON_NAME] Ln, 28304, [GEOGRAPHIC_DATA], [GEOGRAPHIC_DATA], [GEOGRAPHIC_DATA]" at bounding box center [942, 441] width 284 height 22
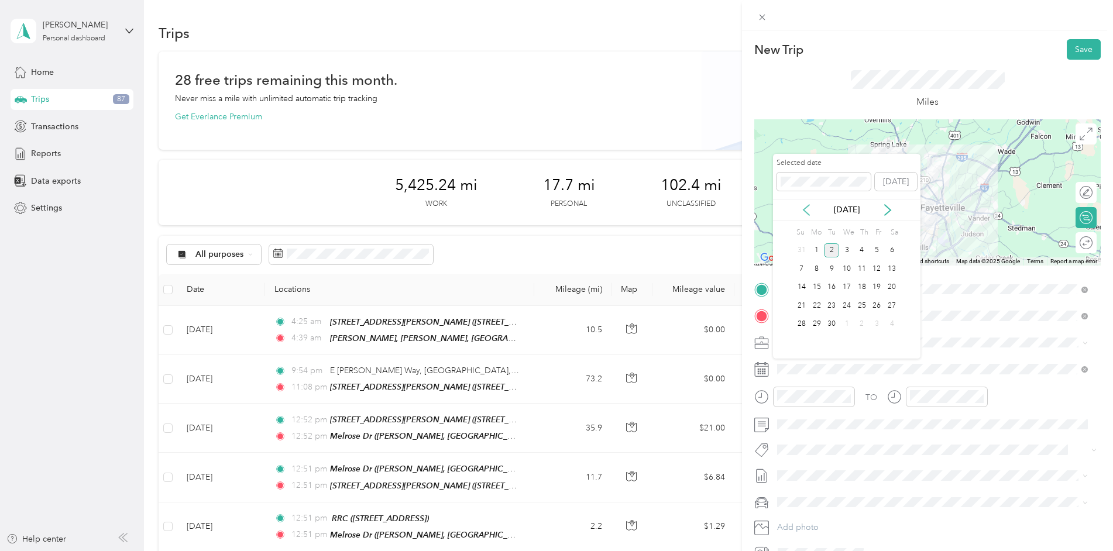
click at [805, 208] on icon at bounding box center [807, 210] width 6 height 11
click at [833, 309] on div "19" at bounding box center [831, 306] width 15 height 15
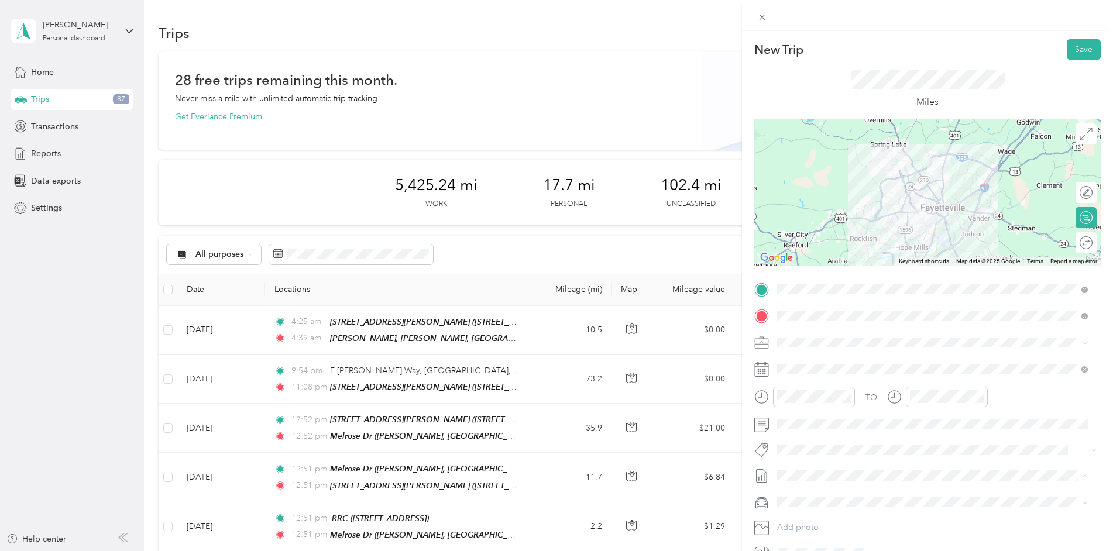
click at [819, 515] on span "[DATE] Draft" at bounding box center [932, 514] width 303 height 11
click at [1071, 197] on div at bounding box center [1080, 193] width 25 height 12
click at [1076, 245] on div at bounding box center [1080, 243] width 25 height 12
click at [1082, 134] on icon at bounding box center [1086, 134] width 13 height 13
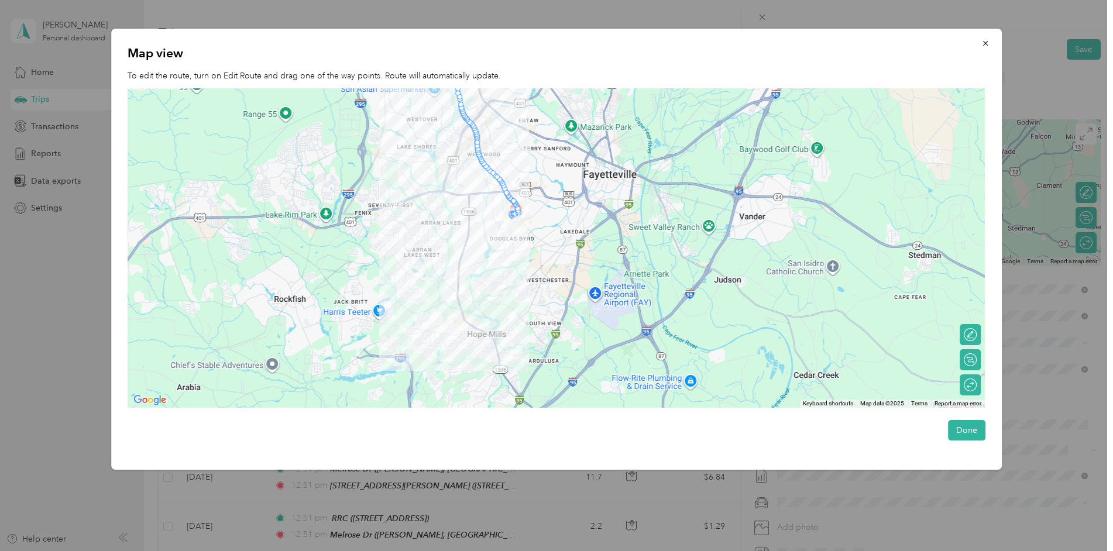
drag, startPoint x: 581, startPoint y: 312, endPoint x: 535, endPoint y: 165, distance: 153.8
click at [535, 165] on div at bounding box center [556, 248] width 857 height 320
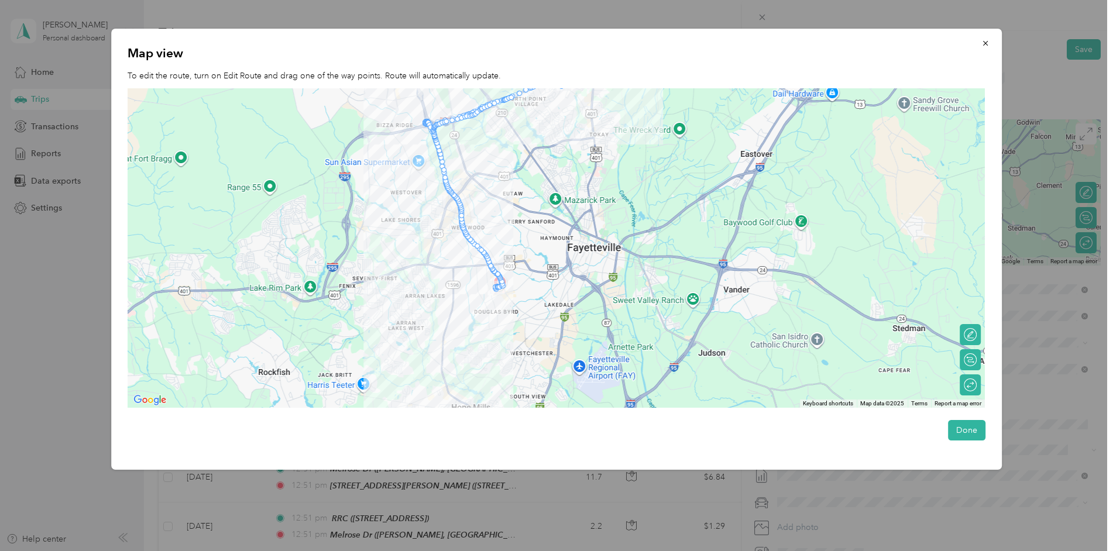
drag, startPoint x: 427, startPoint y: 284, endPoint x: 428, endPoint y: 296, distance: 11.7
click at [428, 296] on div at bounding box center [556, 248] width 857 height 320
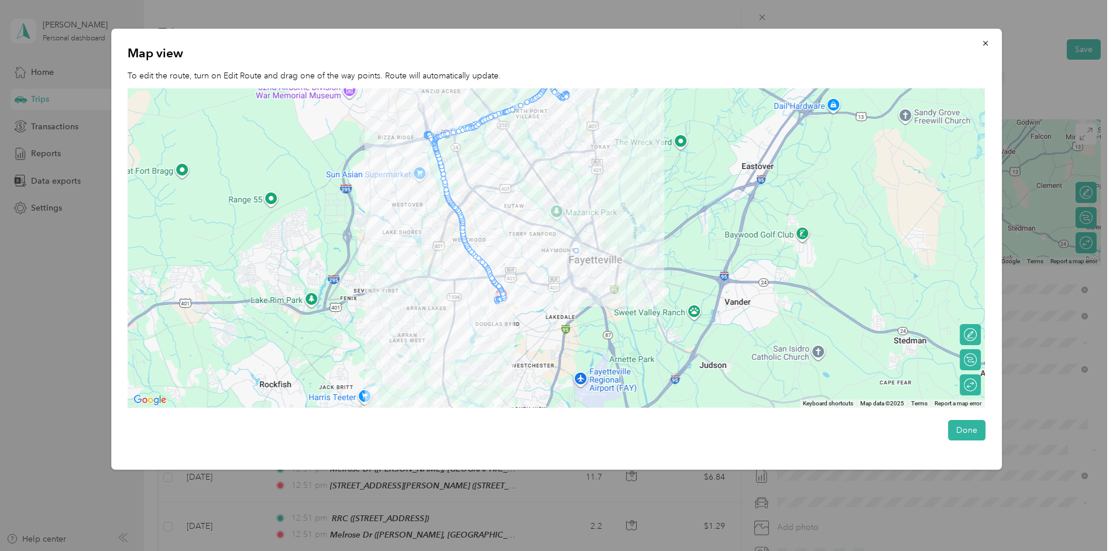
drag, startPoint x: 493, startPoint y: 277, endPoint x: 581, endPoint y: 253, distance: 90.9
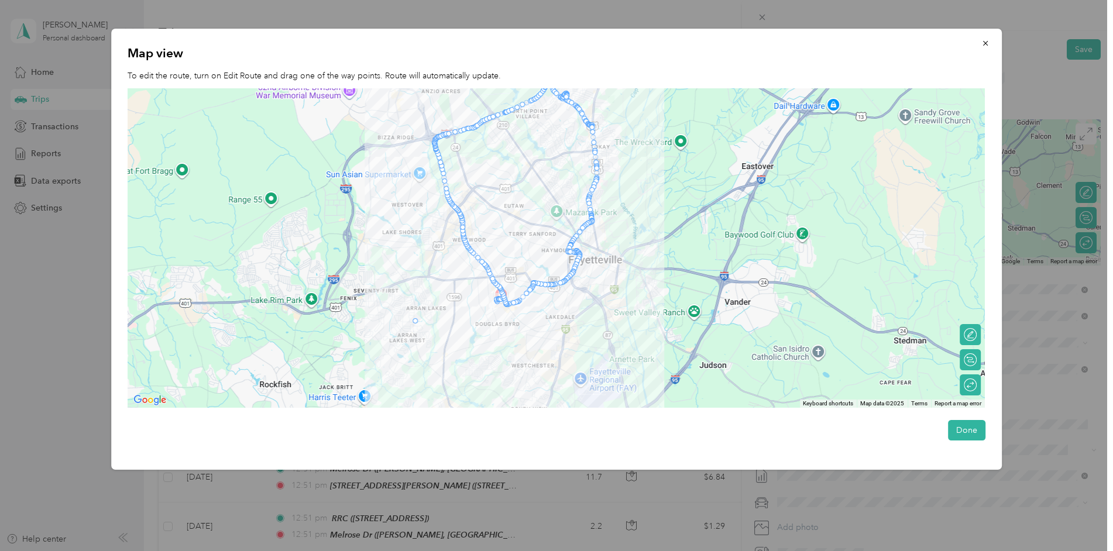
drag, startPoint x: 492, startPoint y: 279, endPoint x: 405, endPoint y: 328, distance: 99.3
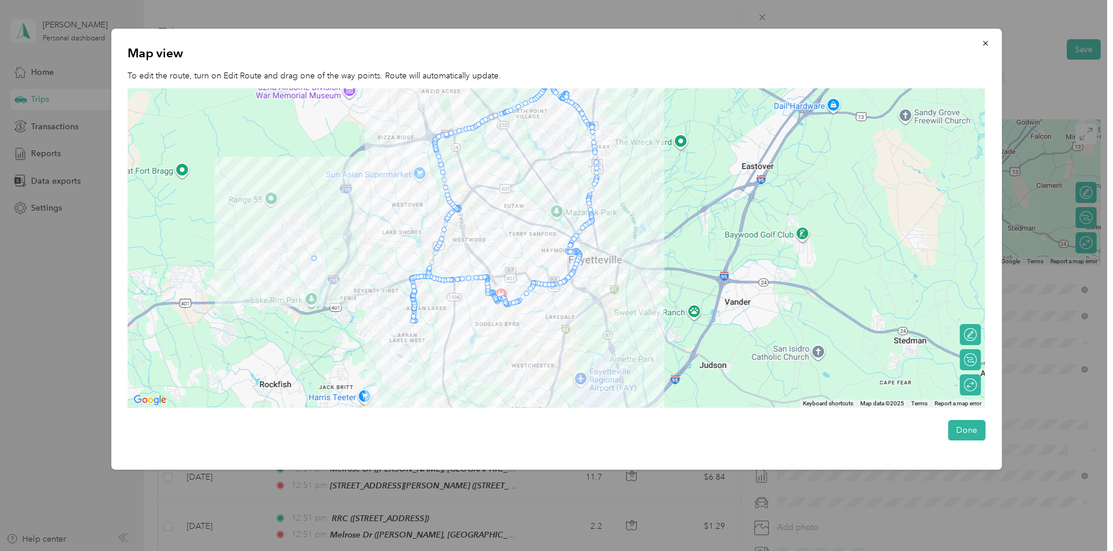
drag, startPoint x: 437, startPoint y: 254, endPoint x: 313, endPoint y: 256, distance: 124.1
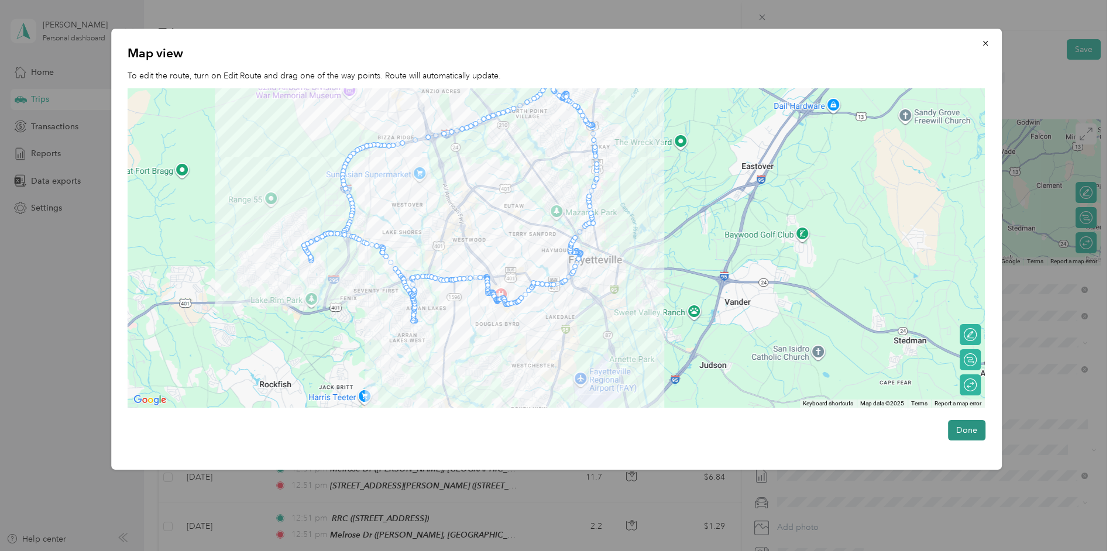
click at [960, 426] on button "Done" at bounding box center [966, 430] width 37 height 20
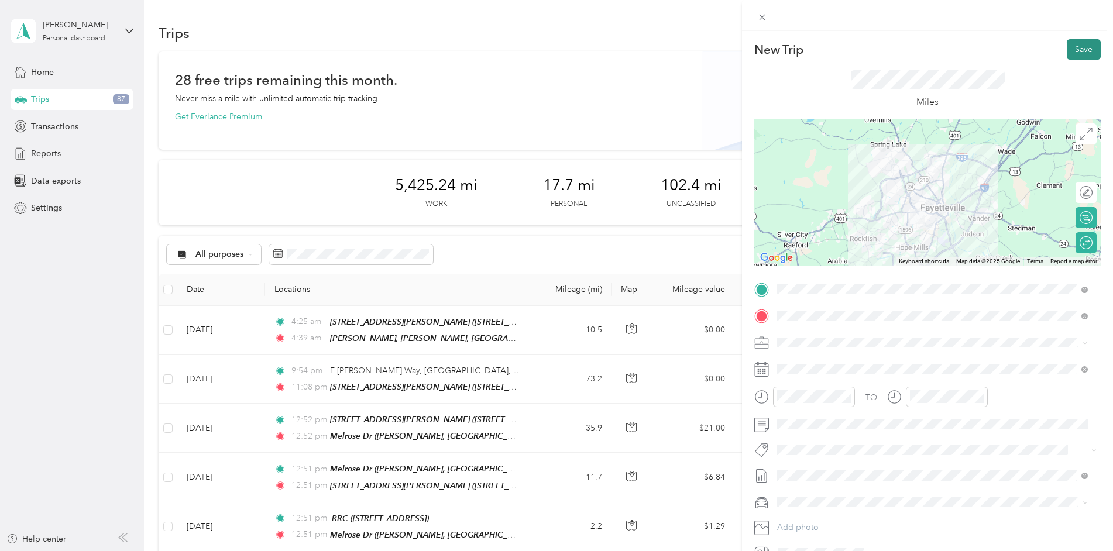
click at [1084, 47] on button "Save" at bounding box center [1084, 49] width 34 height 20
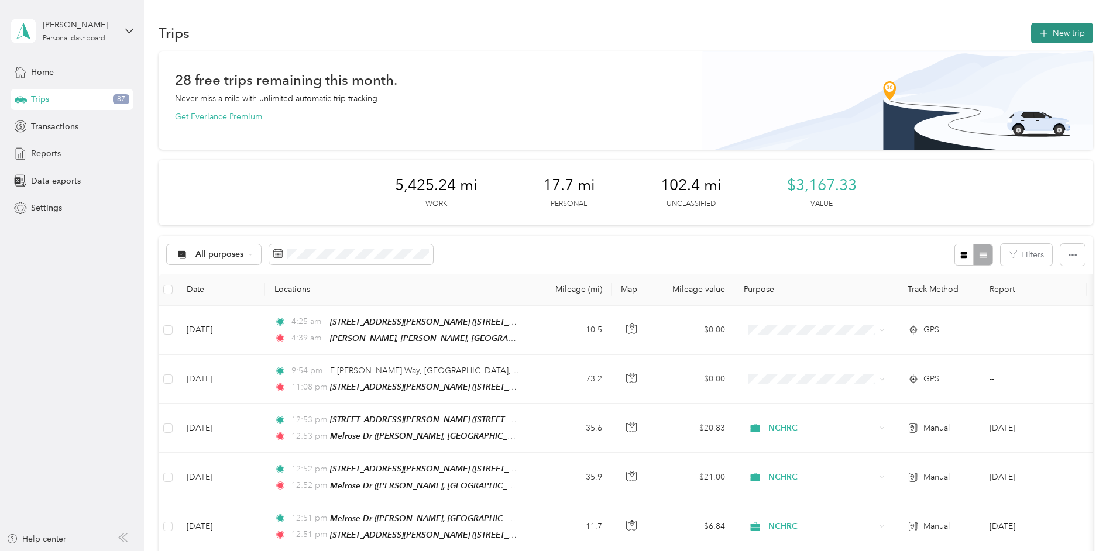
click at [1068, 39] on button "New trip" at bounding box center [1062, 33] width 62 height 20
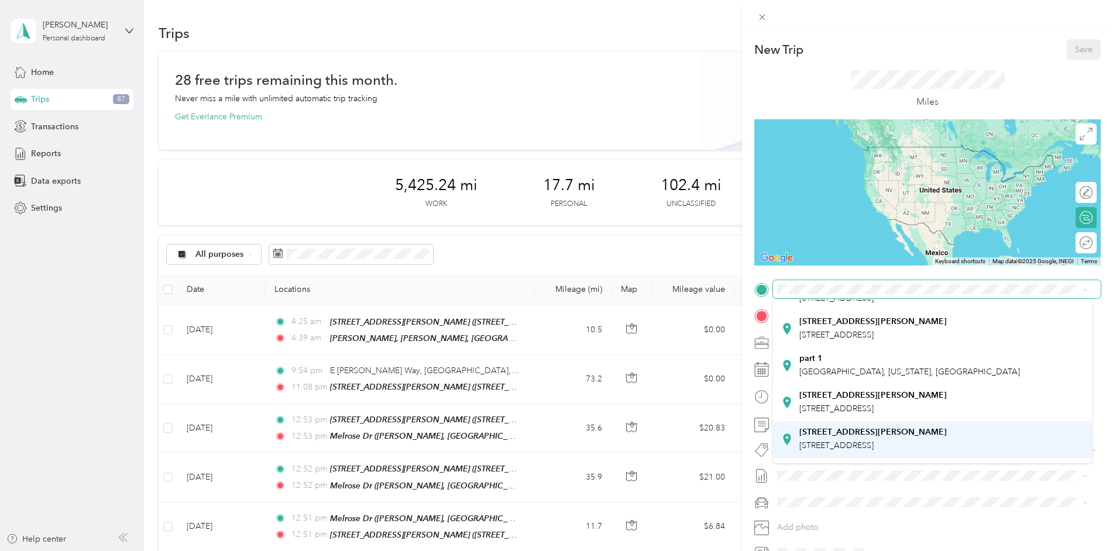
scroll to position [234, 0]
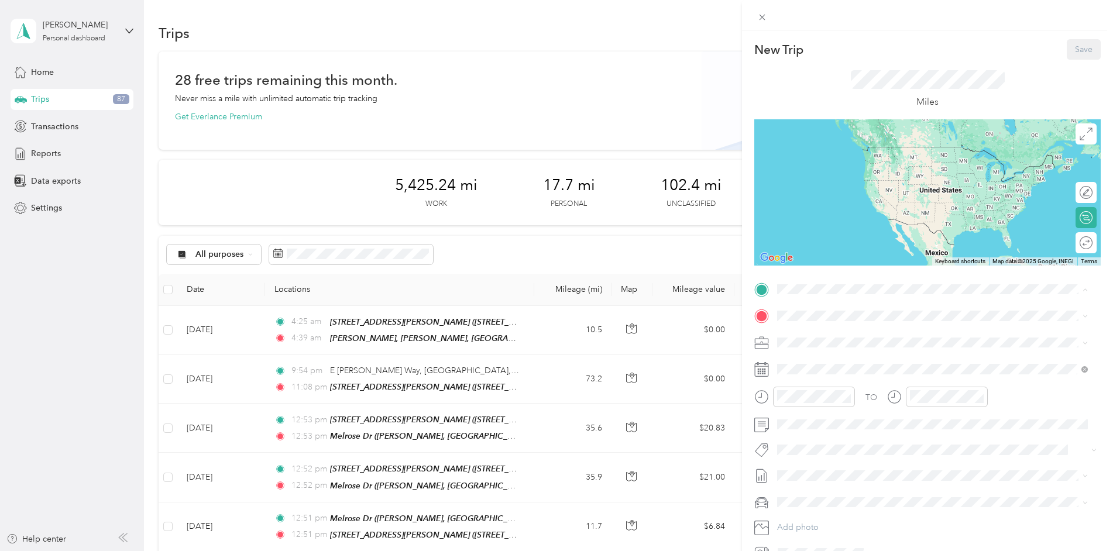
click at [856, 390] on div "[STREET_ADDRESS][PERSON_NAME]" at bounding box center [873, 402] width 147 height 25
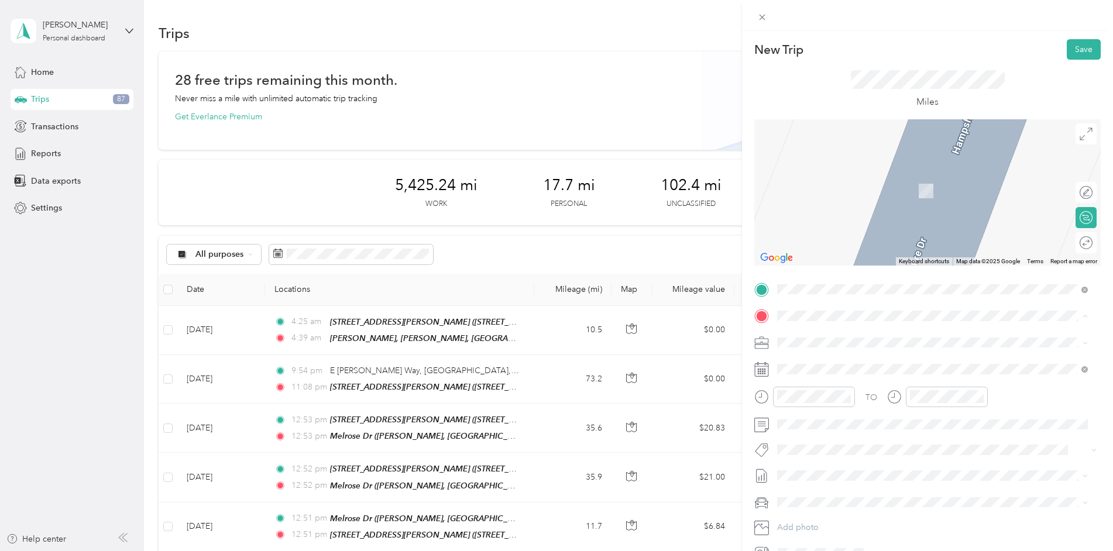
click at [836, 414] on div "Melrose Dr [PERSON_NAME], 28304, [GEOGRAPHIC_DATA], [GEOGRAPHIC_DATA], [GEOGRAP…" at bounding box center [932, 434] width 303 height 41
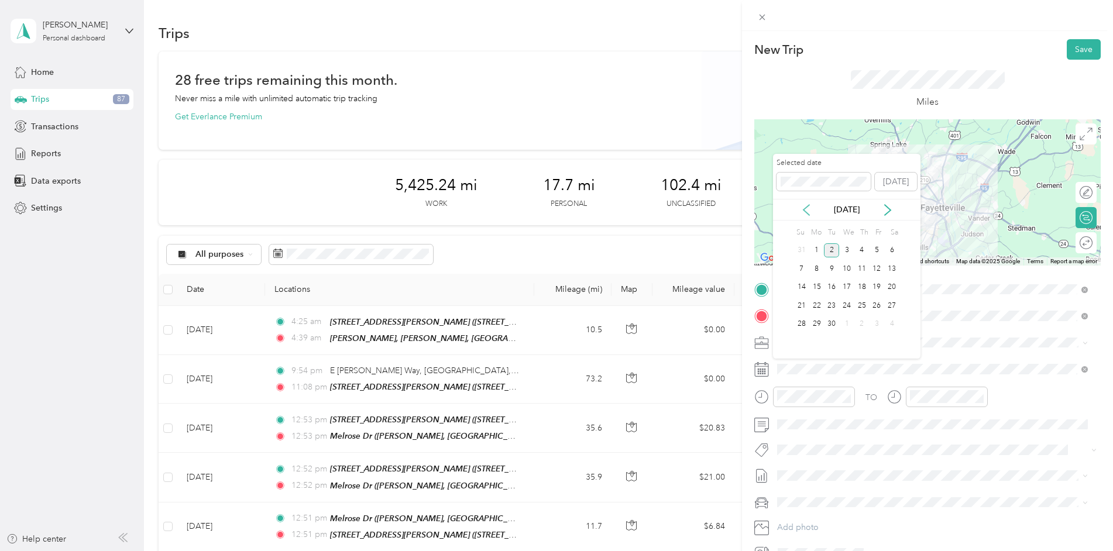
click at [806, 210] on icon at bounding box center [807, 210] width 12 height 12
click at [851, 303] on div "20" at bounding box center [846, 306] width 15 height 15
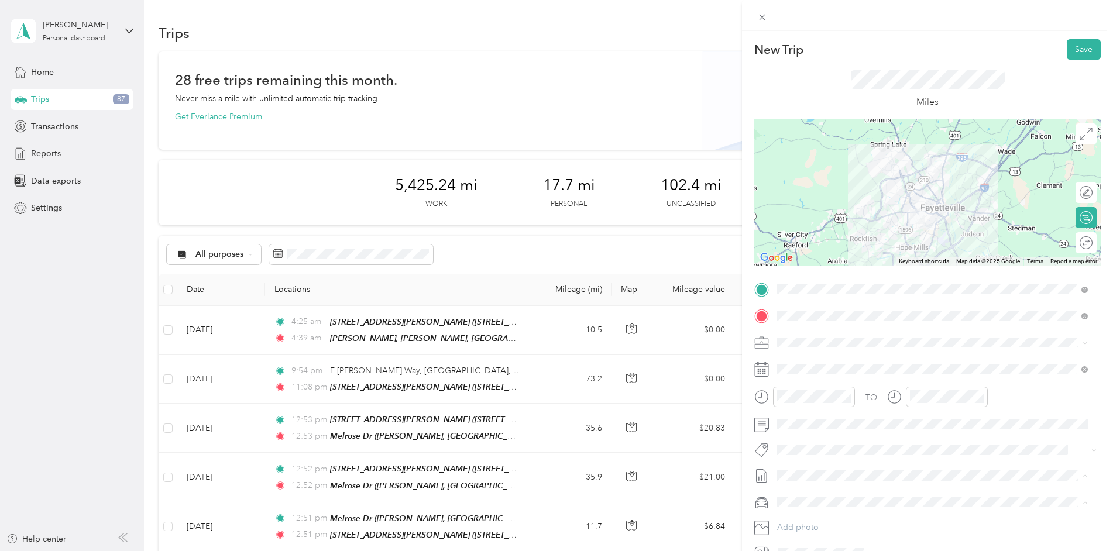
click at [803, 509] on span "[DATE]" at bounding box center [790, 515] width 26 height 12
click at [1078, 192] on div at bounding box center [1080, 193] width 25 height 12
click at [1078, 242] on div at bounding box center [1080, 243] width 25 height 12
click at [1080, 136] on icon at bounding box center [1086, 134] width 13 height 13
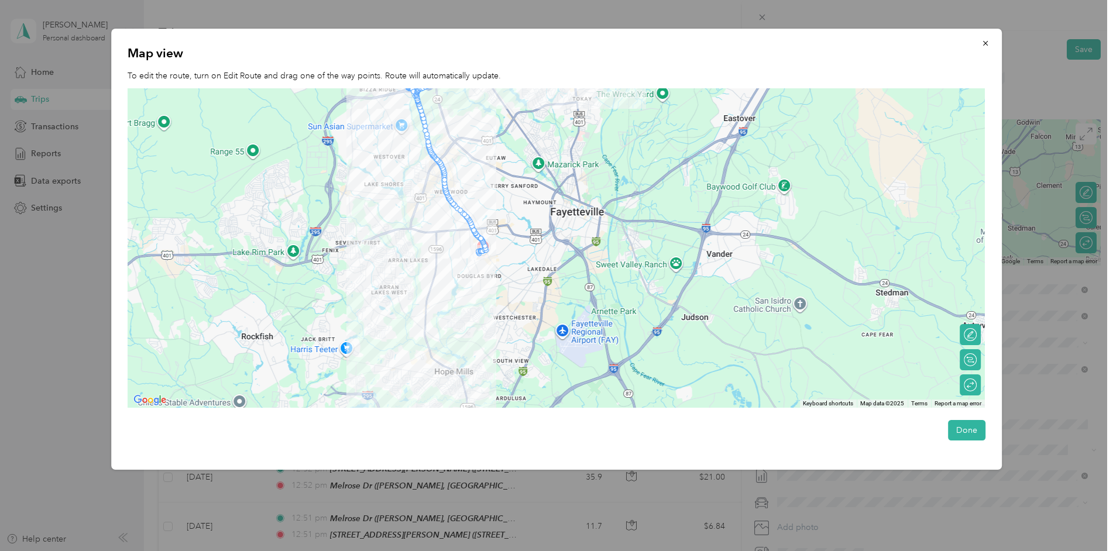
drag, startPoint x: 607, startPoint y: 299, endPoint x: 528, endPoint y: 189, distance: 135.5
click at [528, 189] on div at bounding box center [556, 248] width 857 height 320
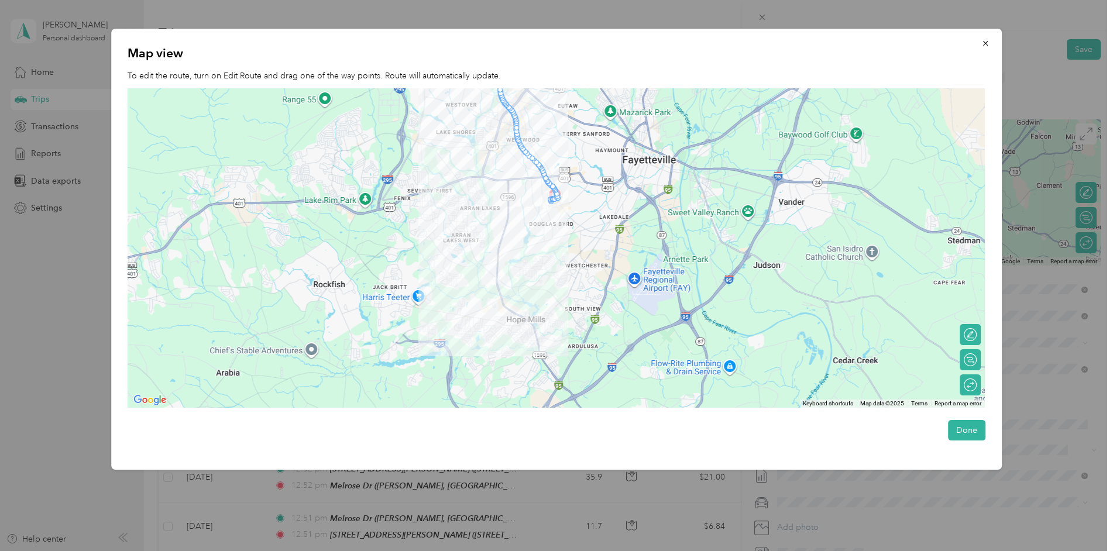
drag, startPoint x: 525, startPoint y: 285, endPoint x: 599, endPoint y: 233, distance: 90.8
click at [599, 233] on div at bounding box center [556, 248] width 857 height 320
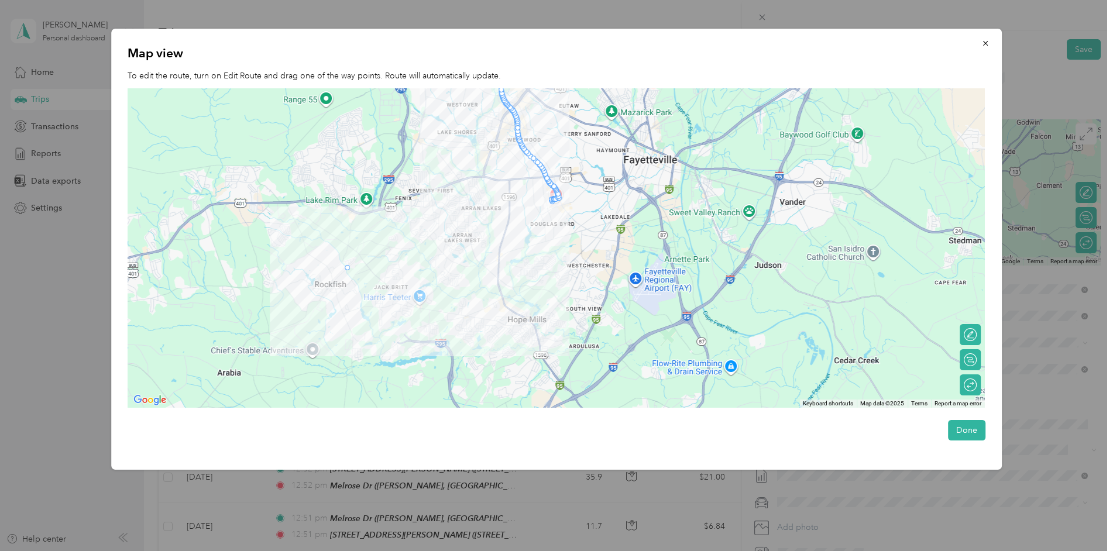
drag, startPoint x: 540, startPoint y: 169, endPoint x: 345, endPoint y: 272, distance: 220.2
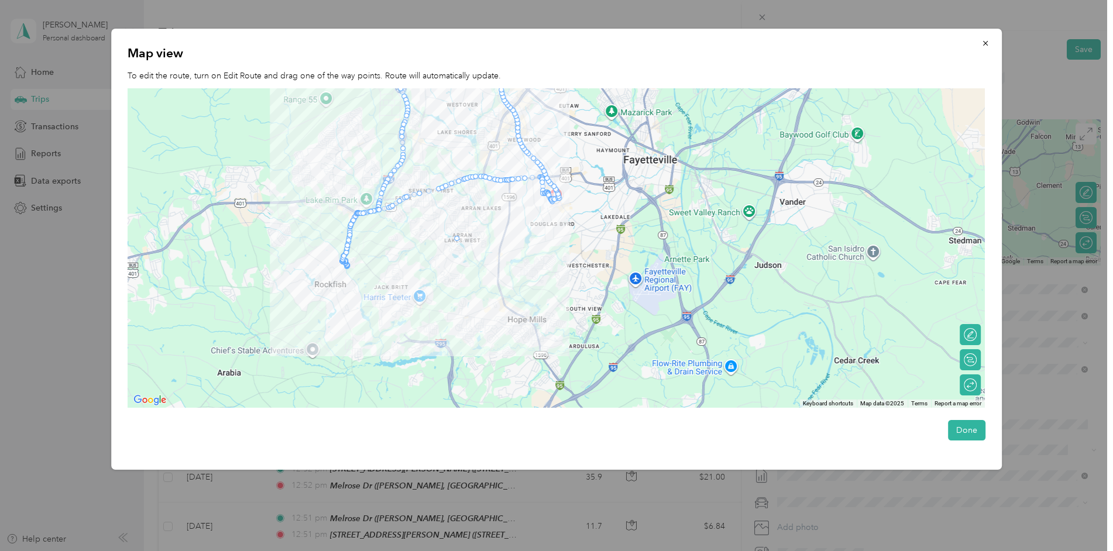
drag, startPoint x: 409, startPoint y: 198, endPoint x: 456, endPoint y: 242, distance: 64.6
drag, startPoint x: 519, startPoint y: 180, endPoint x: 540, endPoint y: 280, distance: 102.3
click at [972, 435] on button "Done" at bounding box center [966, 430] width 37 height 20
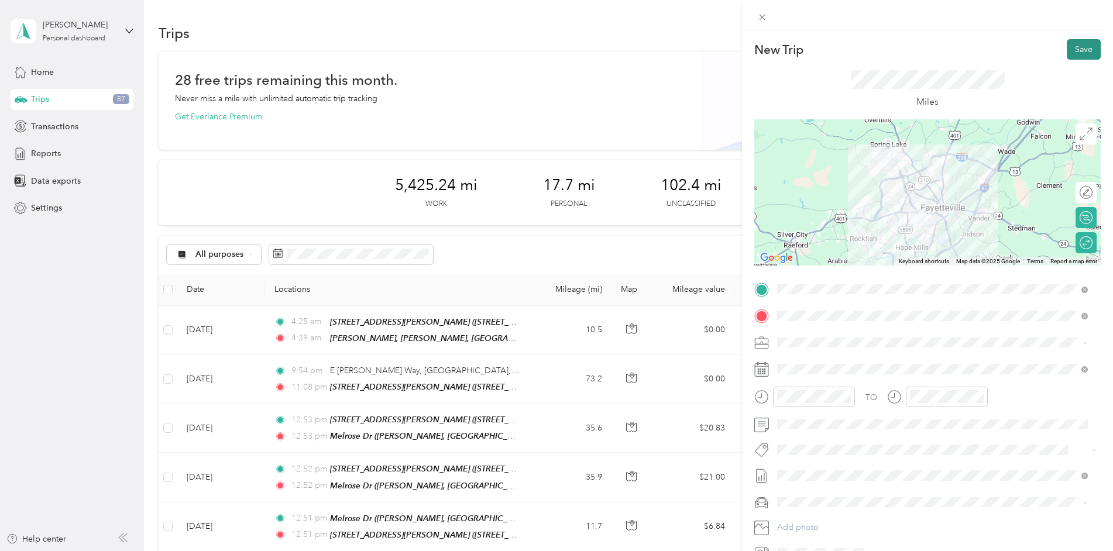
click at [1073, 43] on button "Save" at bounding box center [1084, 49] width 34 height 20
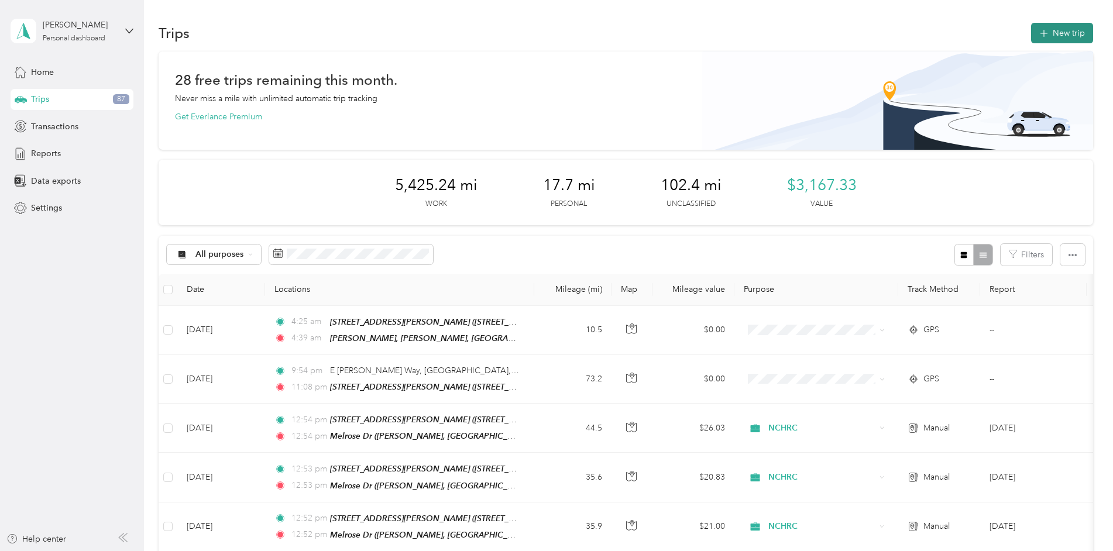
click at [1068, 23] on button "New trip" at bounding box center [1062, 33] width 62 height 20
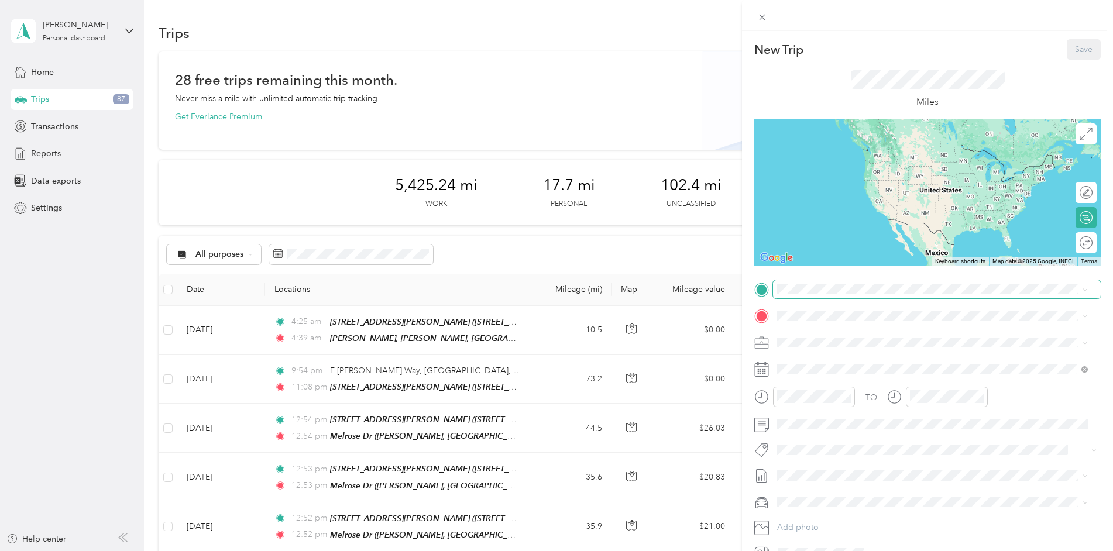
click at [825, 295] on span at bounding box center [937, 289] width 328 height 19
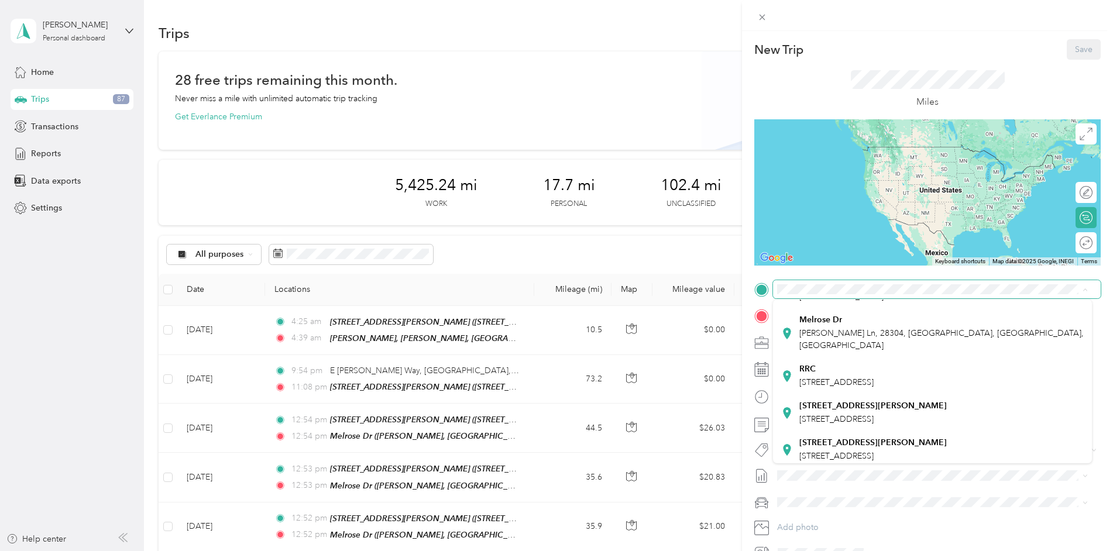
scroll to position [176, 0]
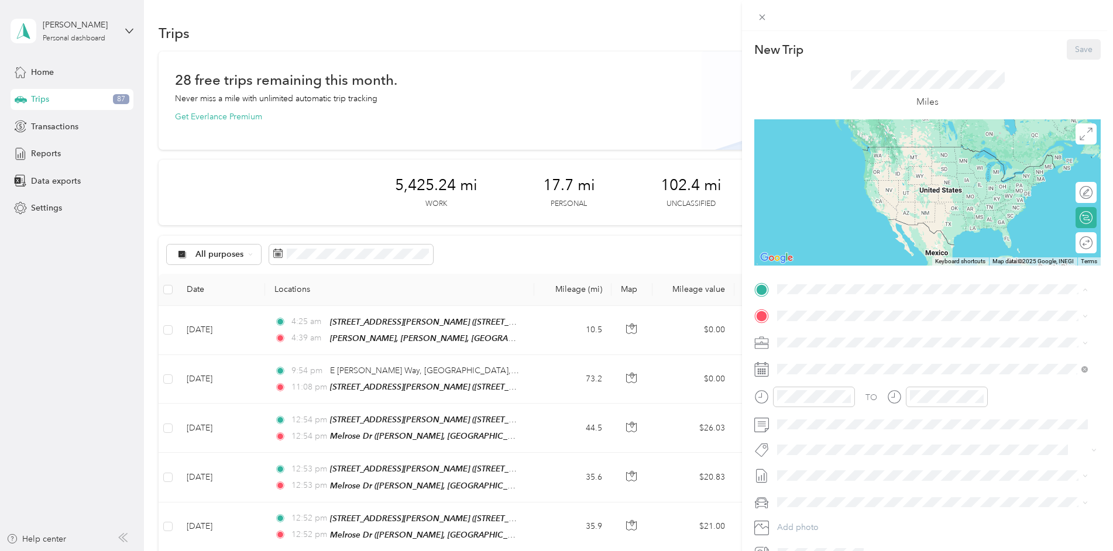
click at [849, 461] on span "[STREET_ADDRESS]" at bounding box center [837, 466] width 74 height 10
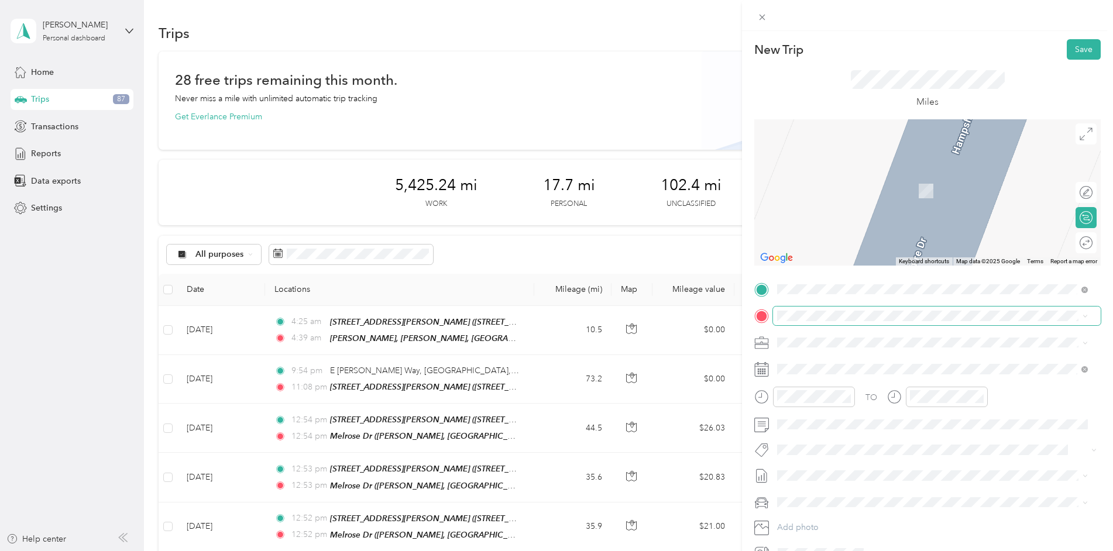
click at [827, 308] on span at bounding box center [937, 316] width 328 height 19
click at [832, 466] on div "RRC" at bounding box center [837, 471] width 74 height 11
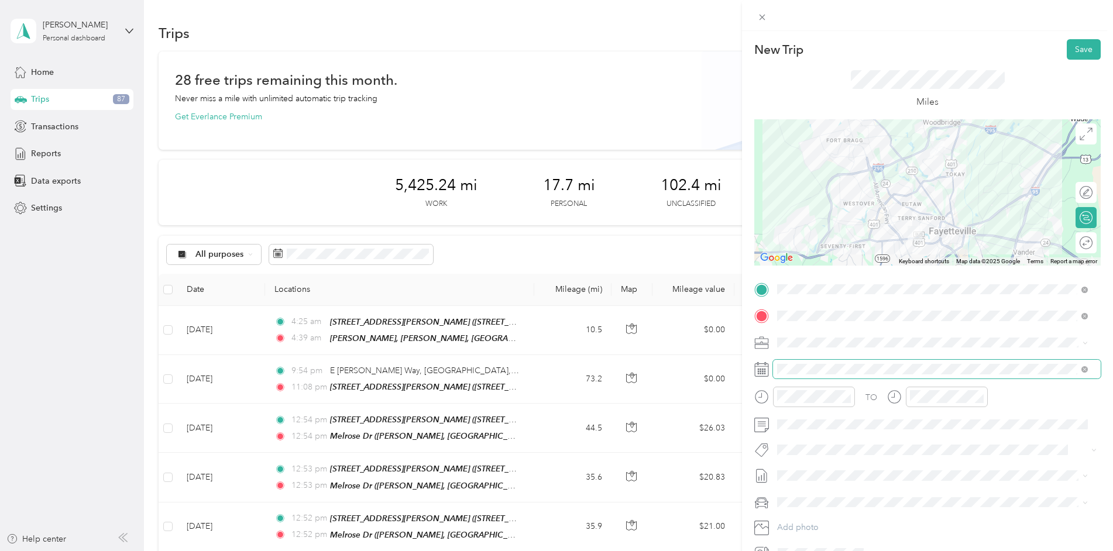
click at [836, 376] on span at bounding box center [937, 369] width 328 height 19
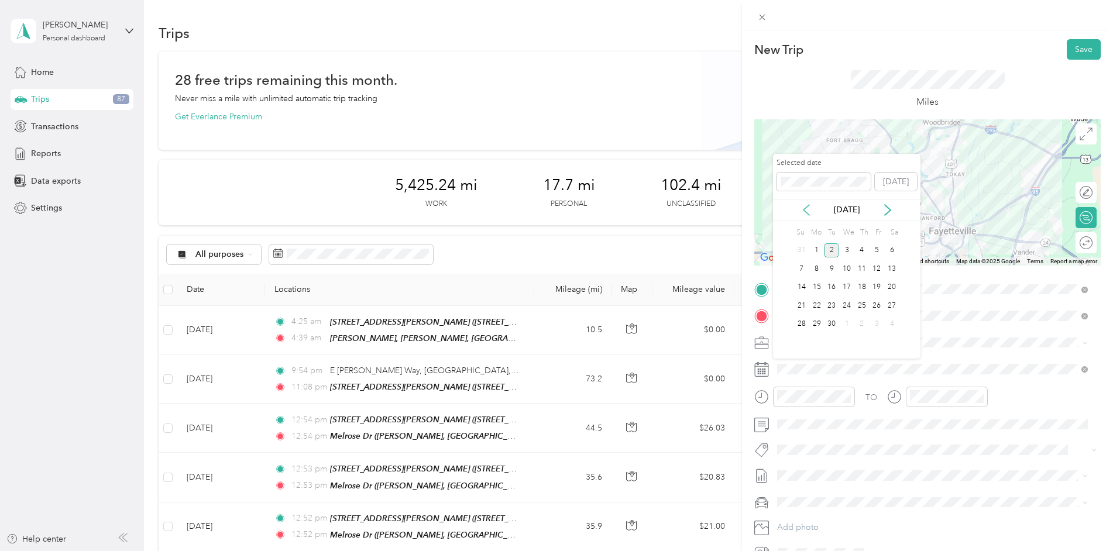
click at [801, 204] on icon at bounding box center [807, 210] width 12 height 12
click at [863, 310] on div "21" at bounding box center [862, 306] width 15 height 15
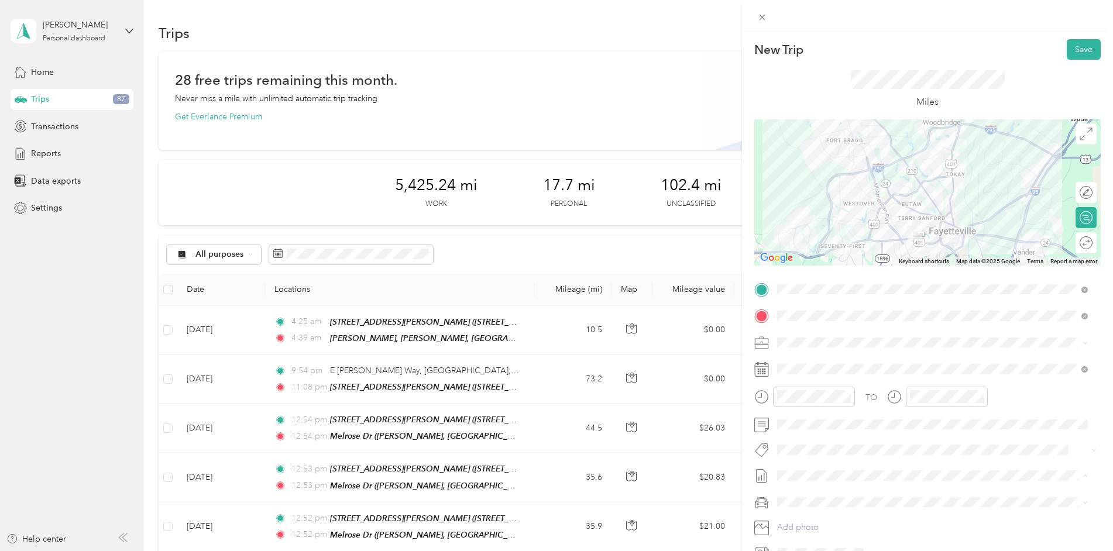
click at [803, 513] on span "[DATE]" at bounding box center [790, 515] width 26 height 12
drag, startPoint x: 1081, startPoint y: 193, endPoint x: 1083, endPoint y: 231, distance: 38.1
click at [1081, 193] on div at bounding box center [1080, 193] width 25 height 12
click at [1079, 242] on div at bounding box center [1080, 243] width 25 height 12
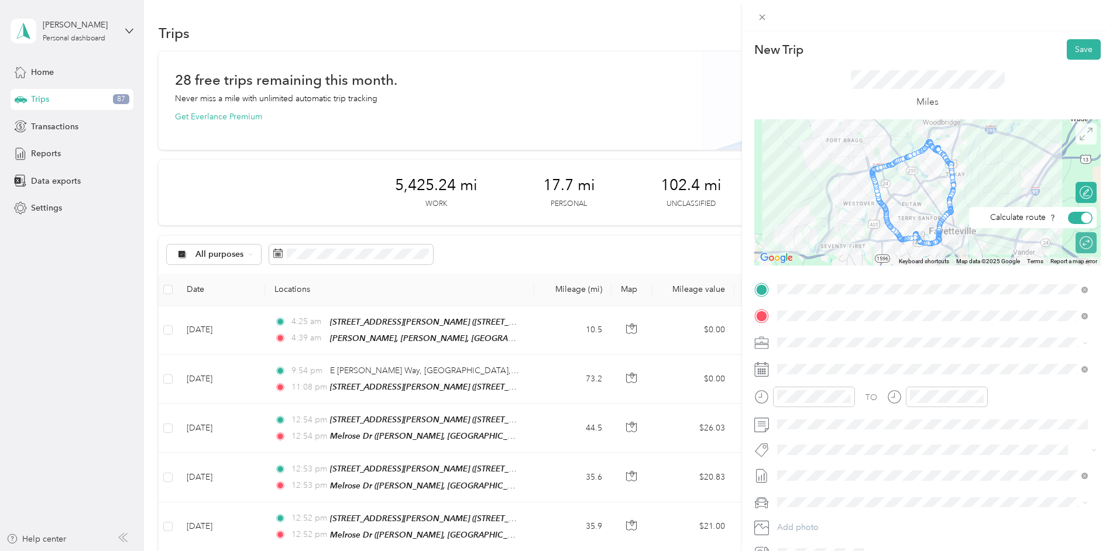
click at [1085, 140] on span at bounding box center [1086, 134] width 21 height 21
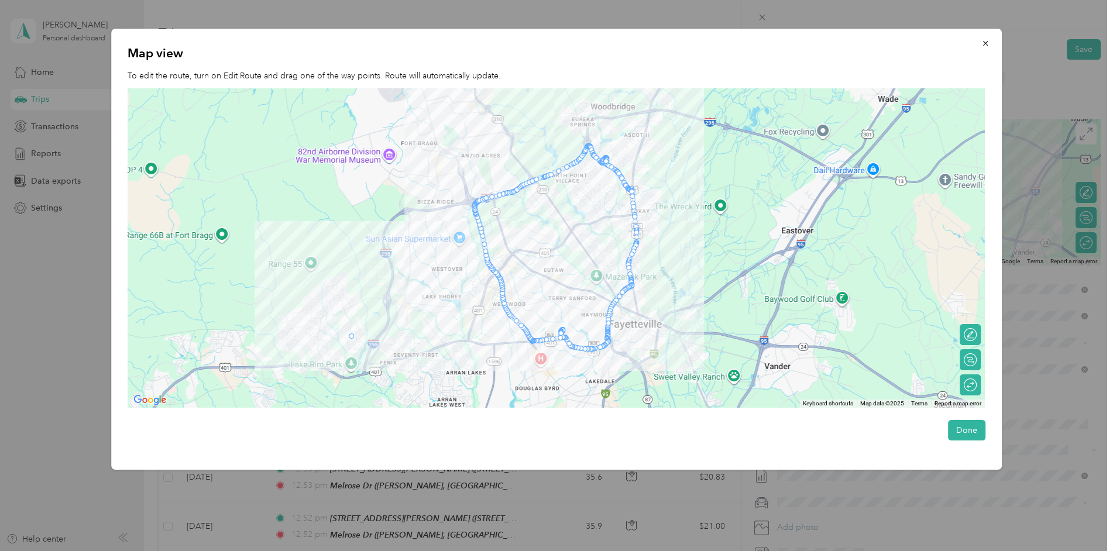
drag, startPoint x: 507, startPoint y: 303, endPoint x: 351, endPoint y: 337, distance: 160.0
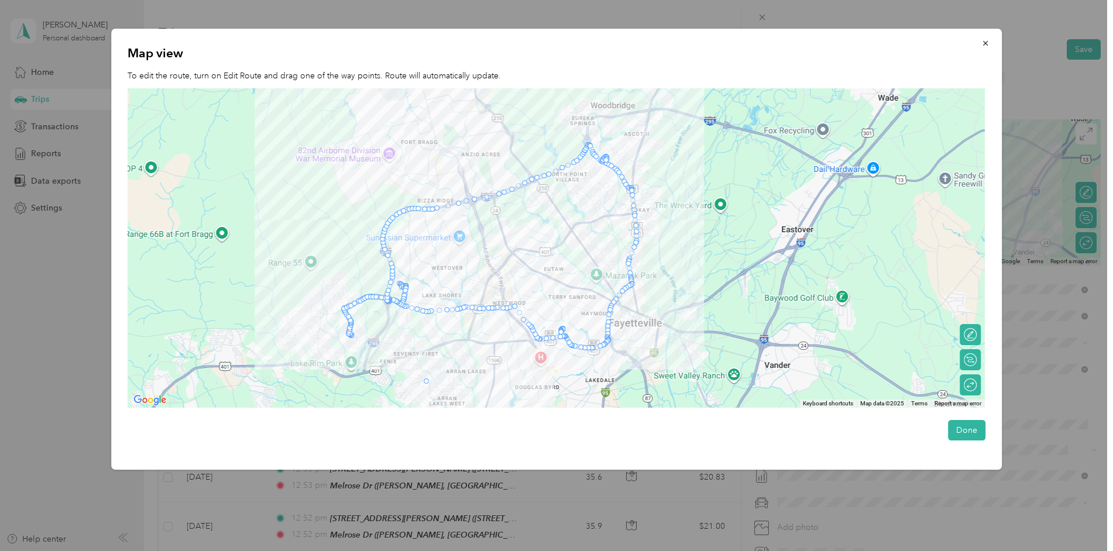
drag, startPoint x: 465, startPoint y: 310, endPoint x: 430, endPoint y: 383, distance: 81.2
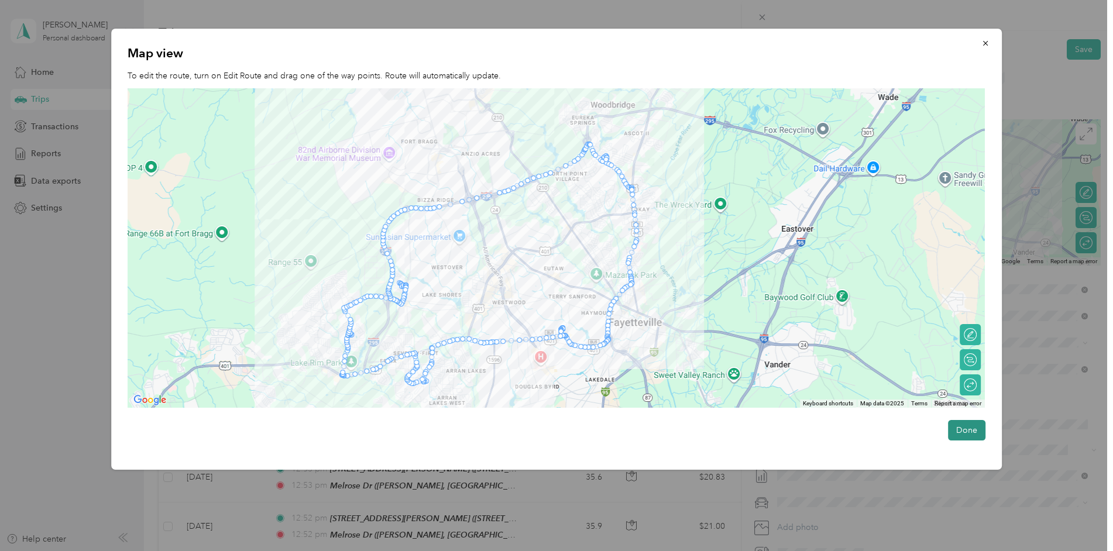
click at [961, 430] on button "Done" at bounding box center [966, 430] width 37 height 20
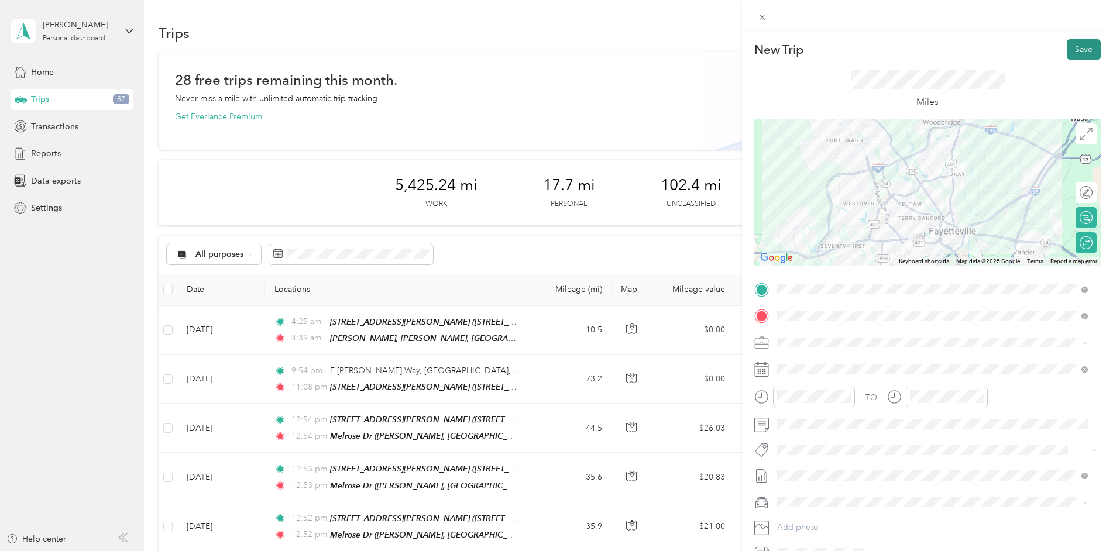
click at [1072, 47] on button "Save" at bounding box center [1084, 49] width 34 height 20
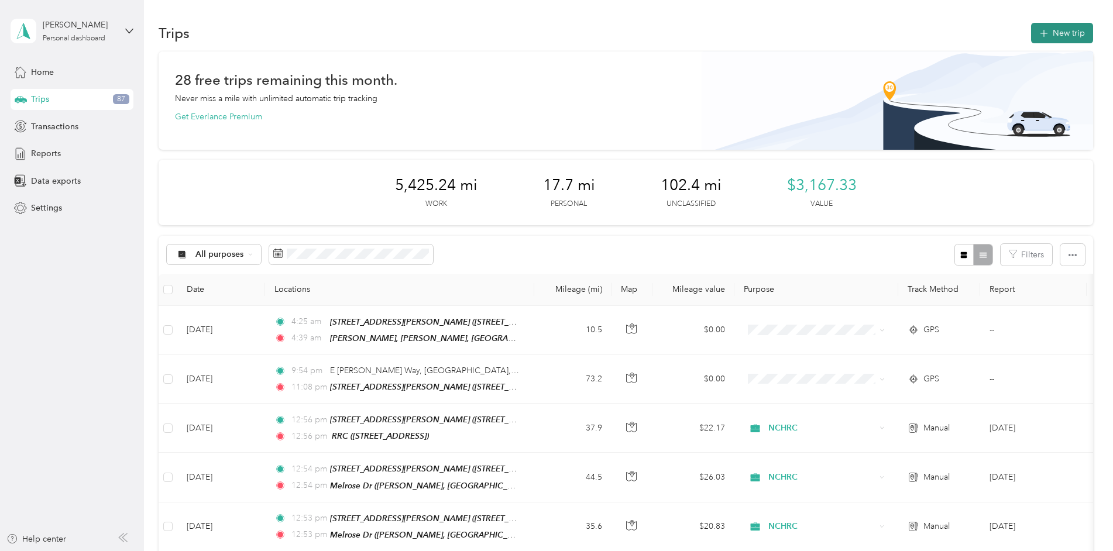
click at [1049, 37] on button "New trip" at bounding box center [1062, 33] width 62 height 20
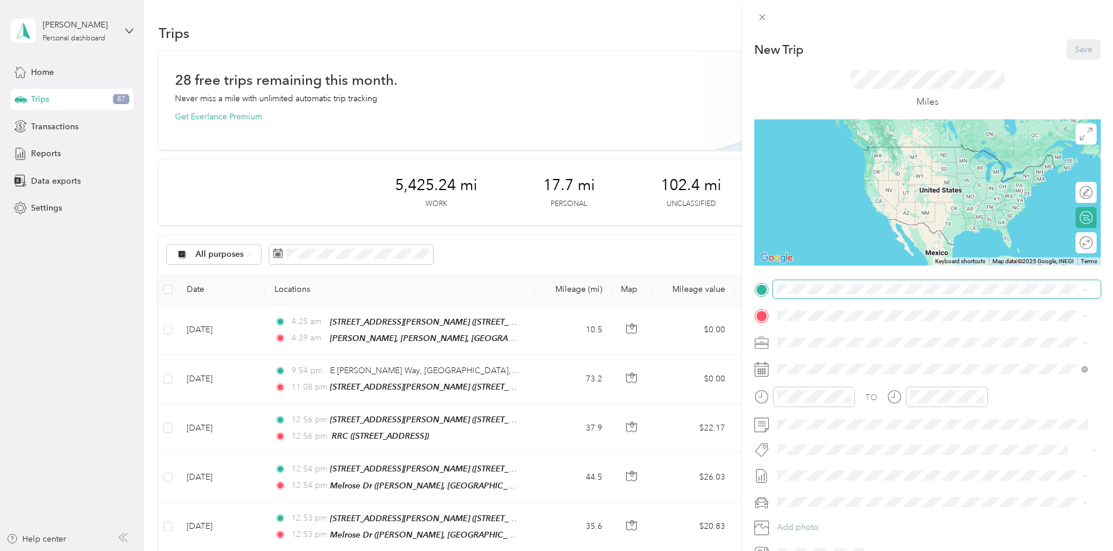
click at [808, 283] on span at bounding box center [937, 289] width 328 height 19
click at [815, 551] on div "New Trip Save This trip cannot be edited because it is either under review, app…" at bounding box center [553, 551] width 1107 height 0
click at [824, 551] on div "New Trip Save This trip cannot be edited because it is either under review, app…" at bounding box center [553, 551] width 1107 height 0
click at [818, 294] on span at bounding box center [937, 289] width 328 height 19
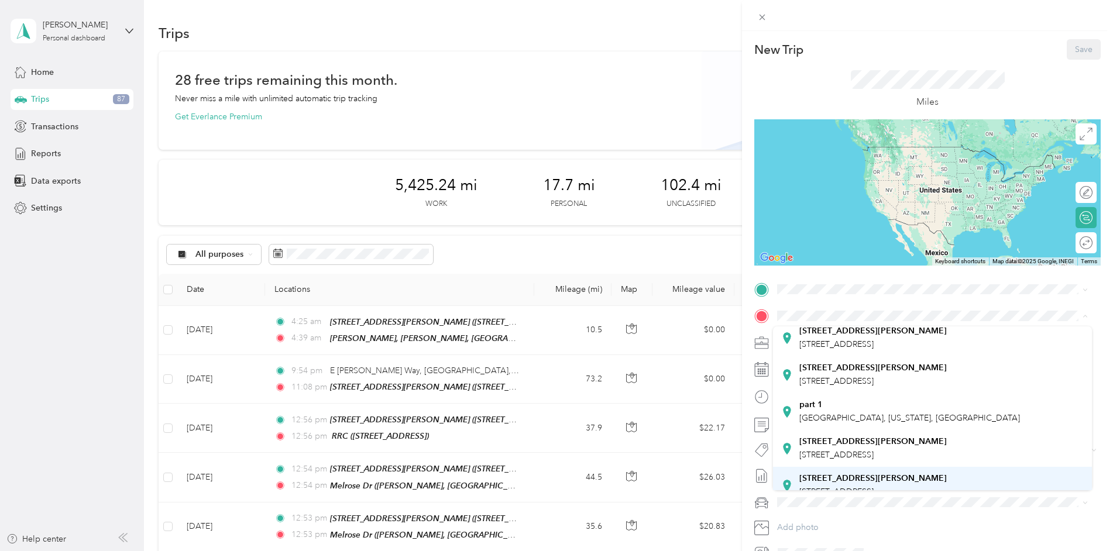
scroll to position [234, 0]
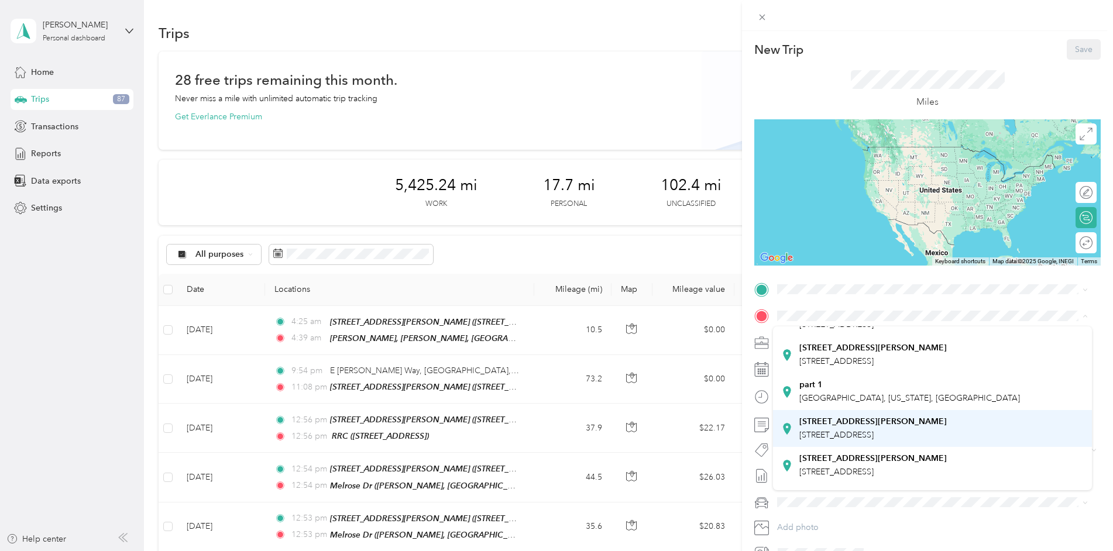
click at [836, 430] on span "[STREET_ADDRESS]" at bounding box center [837, 435] width 74 height 10
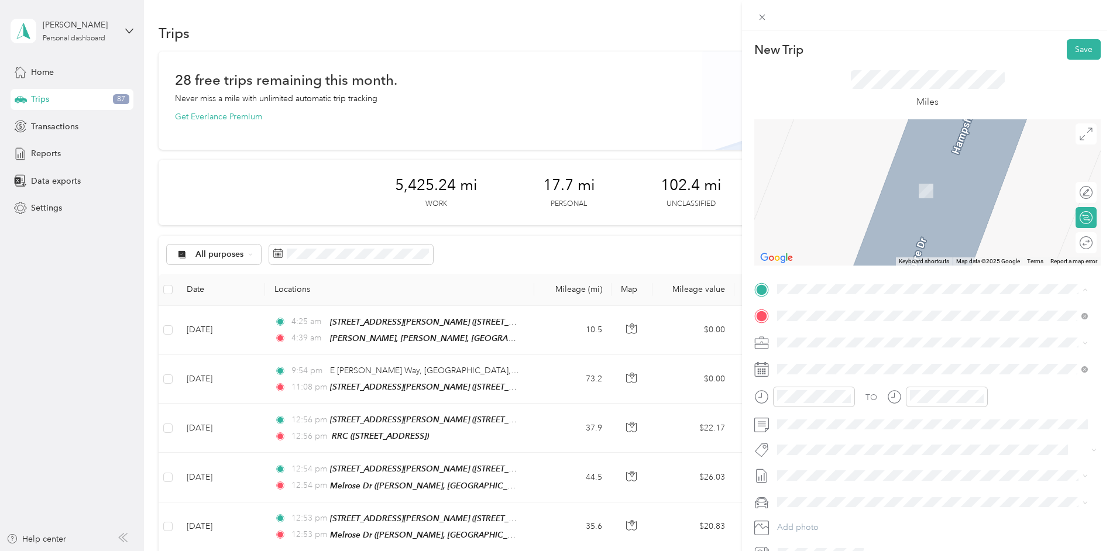
click at [844, 427] on strong "[STREET_ADDRESS][PERSON_NAME]" at bounding box center [873, 432] width 147 height 11
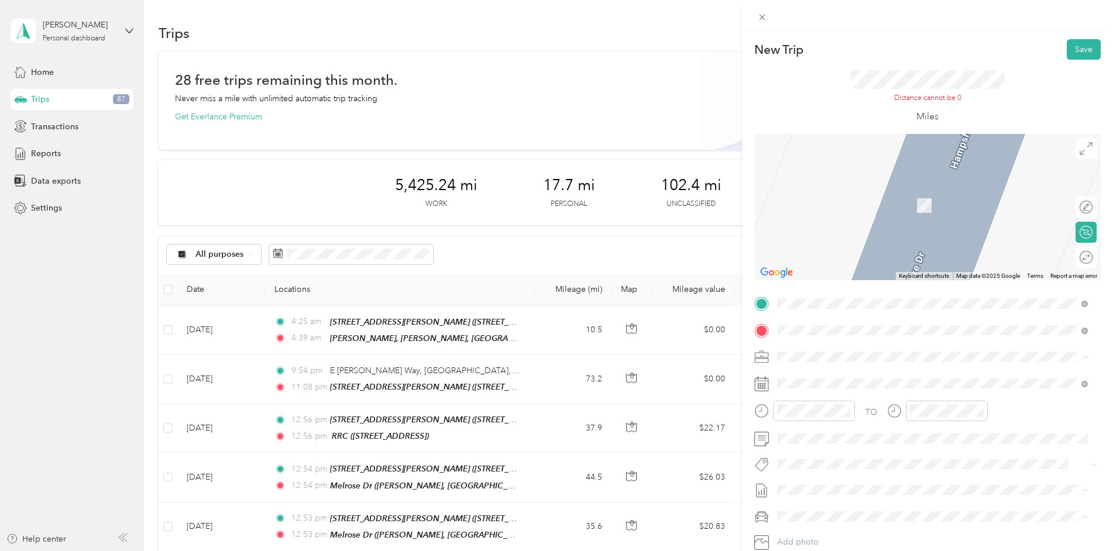
click at [830, 444] on span "[PERSON_NAME] Ln, 28304, [GEOGRAPHIC_DATA], [GEOGRAPHIC_DATA], [GEOGRAPHIC_DATA]" at bounding box center [942, 455] width 284 height 22
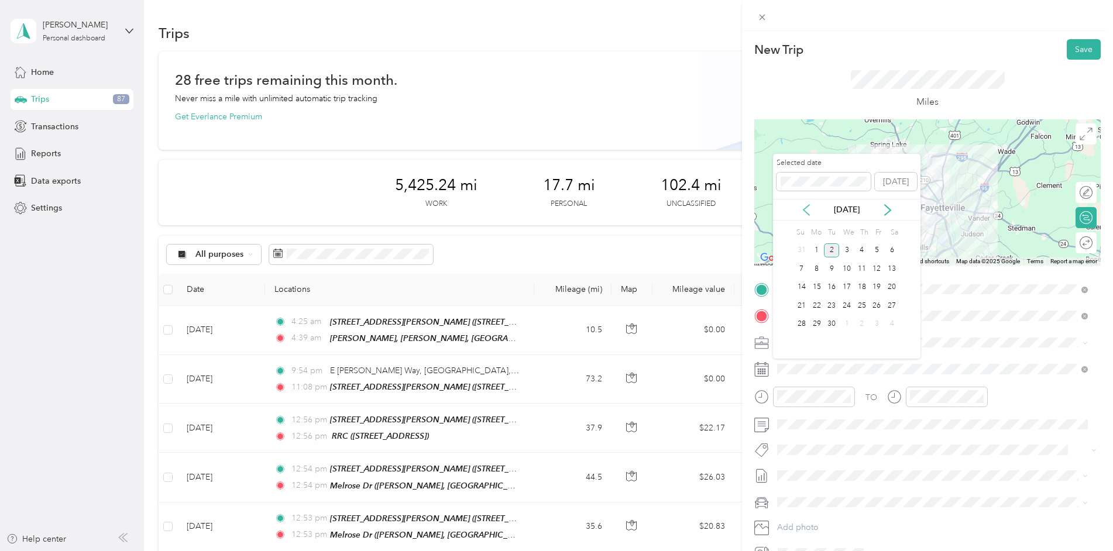
click at [804, 207] on icon at bounding box center [807, 210] width 12 height 12
click at [874, 306] on div "22" at bounding box center [877, 306] width 15 height 15
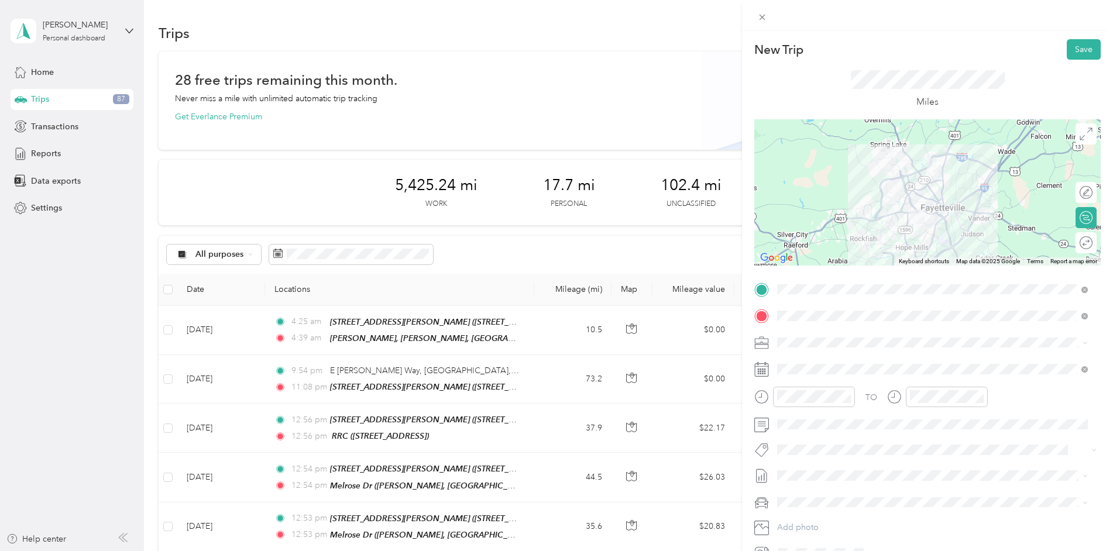
click at [821, 510] on span "[DATE] Draft" at bounding box center [932, 514] width 303 height 11
click at [1077, 43] on button "Save" at bounding box center [1084, 49] width 34 height 20
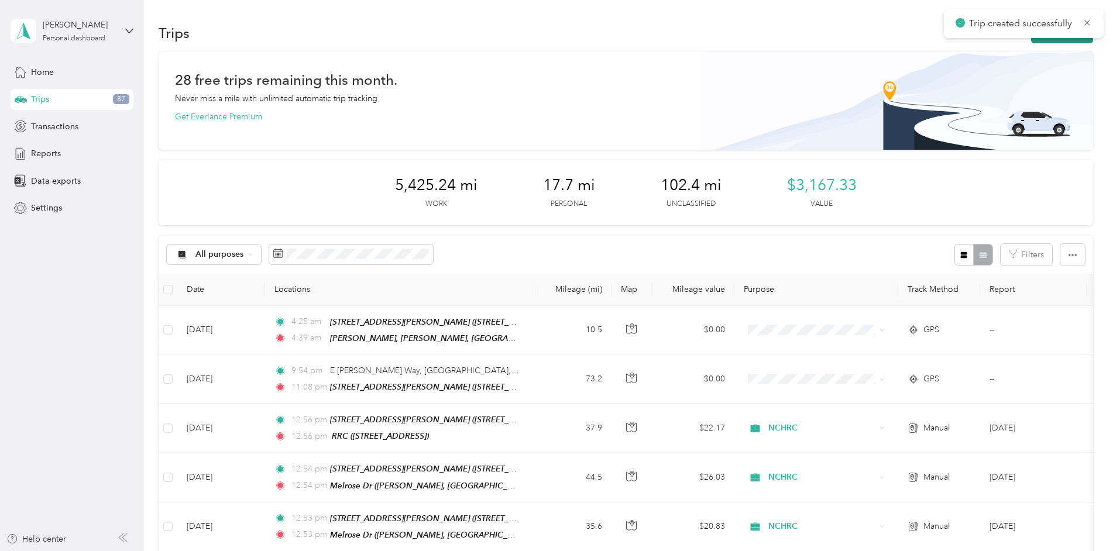
click at [1044, 40] on button "New trip" at bounding box center [1062, 33] width 62 height 20
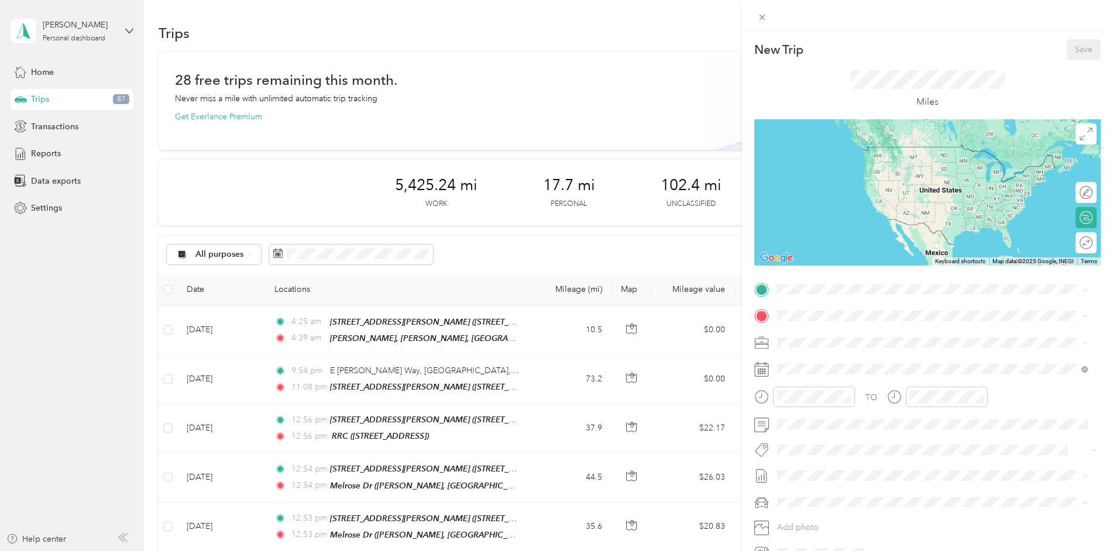
click at [818, 390] on strong "Melrose Dr" at bounding box center [821, 395] width 43 height 11
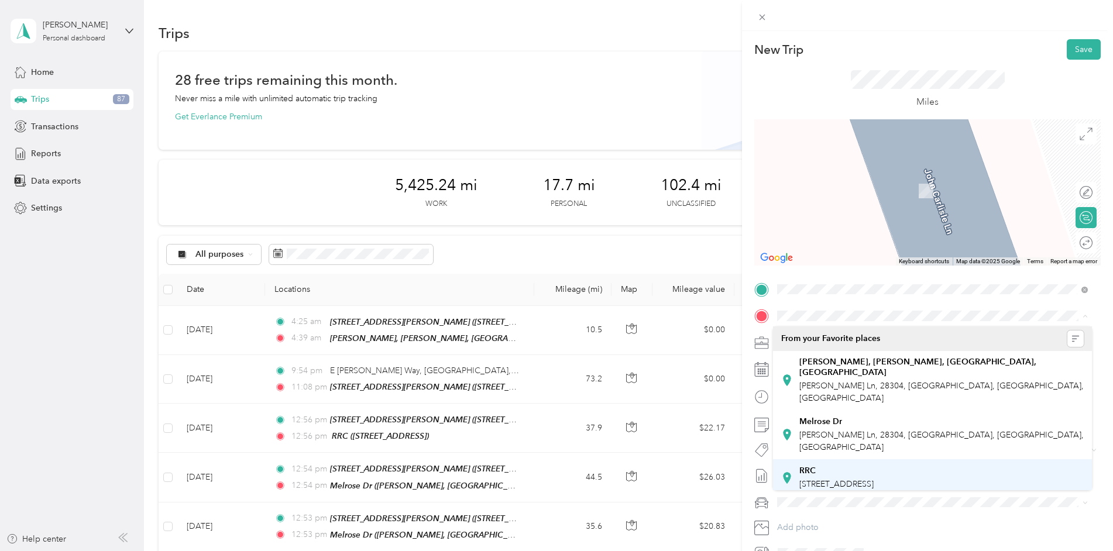
click at [822, 464] on div "RRC [STREET_ADDRESS]" at bounding box center [932, 478] width 303 height 29
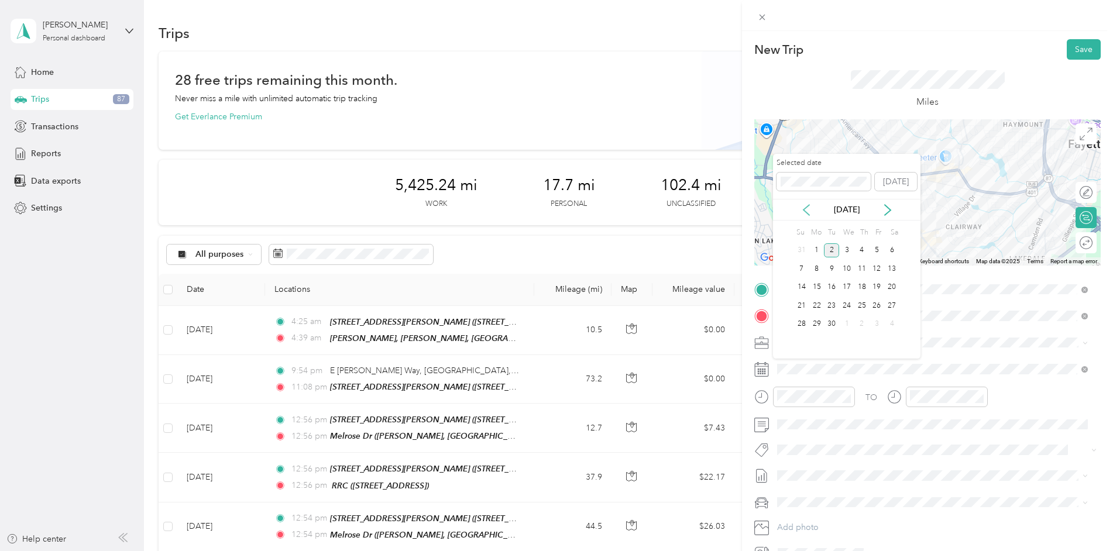
click at [805, 207] on icon at bounding box center [807, 210] width 12 height 12
click at [880, 306] on div "22" at bounding box center [877, 306] width 15 height 15
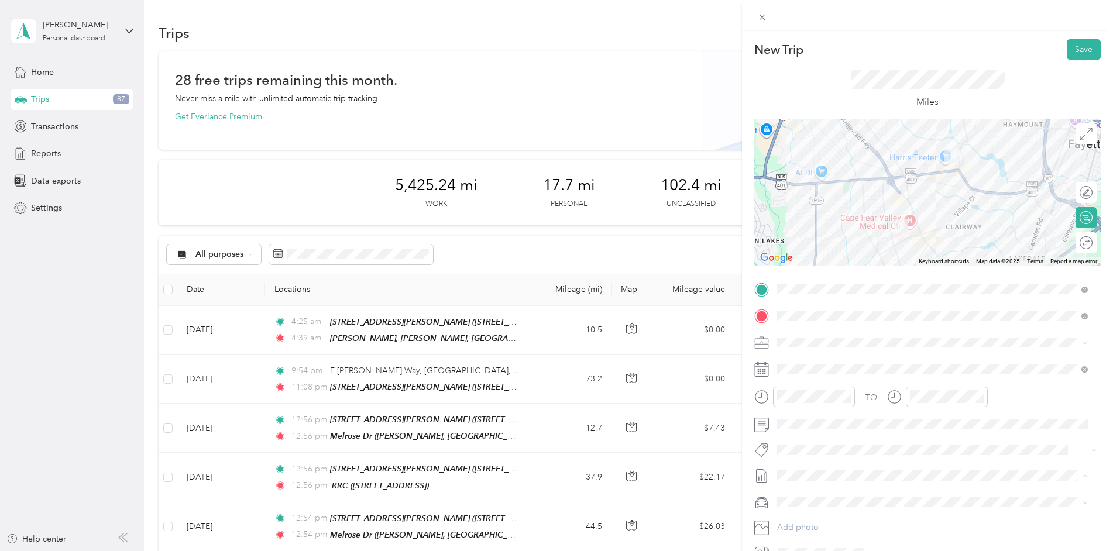
click at [801, 516] on span "[DATE]" at bounding box center [790, 515] width 26 height 12
click at [1075, 53] on button "Save" at bounding box center [1084, 49] width 34 height 20
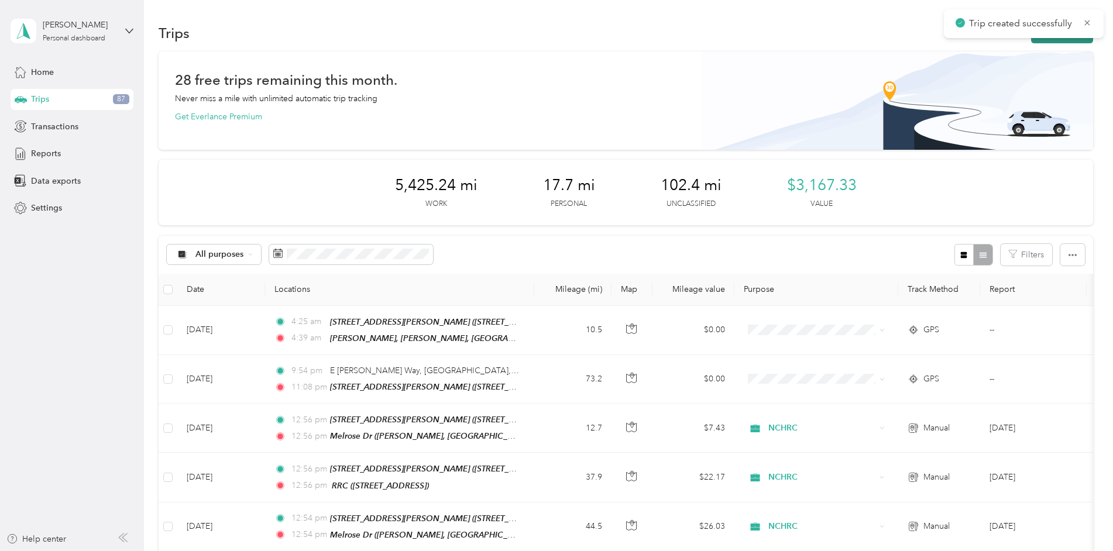
click at [1054, 40] on button "New trip" at bounding box center [1062, 33] width 62 height 20
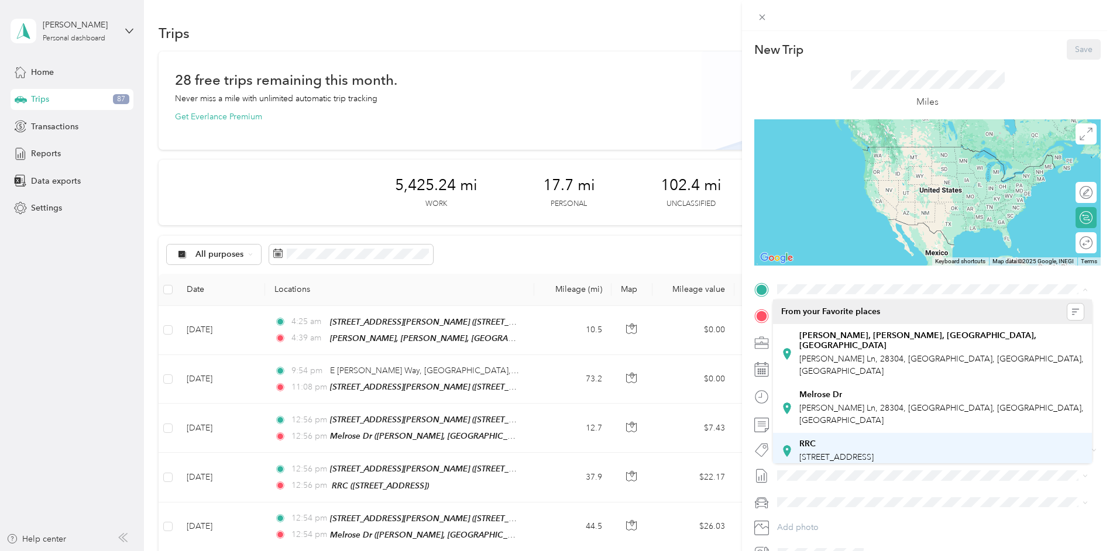
click at [818, 439] on div "RRC" at bounding box center [837, 444] width 74 height 11
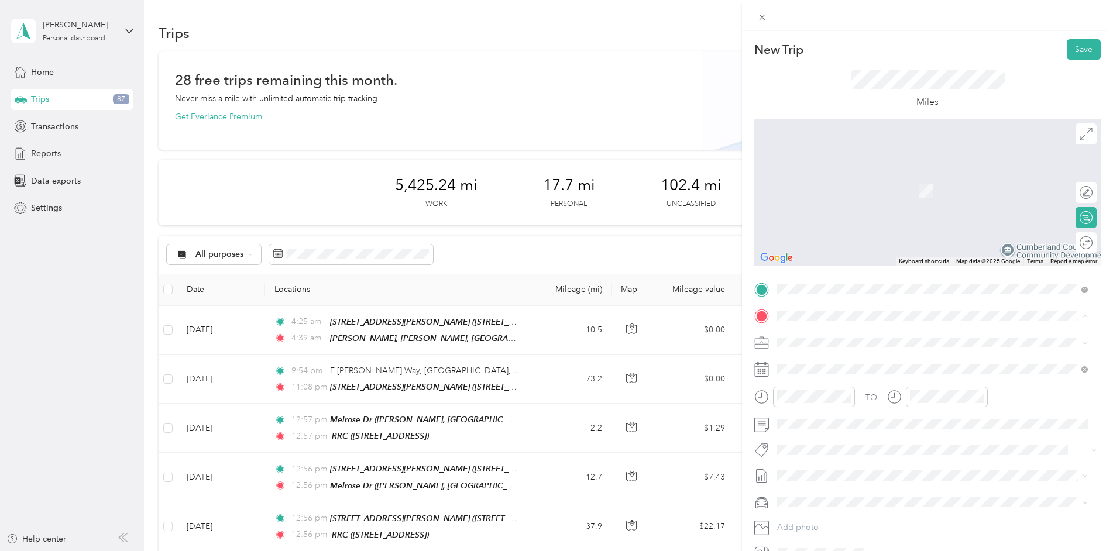
click at [822, 430] on span "[PERSON_NAME] Ln, 28304, [GEOGRAPHIC_DATA], [GEOGRAPHIC_DATA], [GEOGRAPHIC_DATA]" at bounding box center [942, 441] width 284 height 22
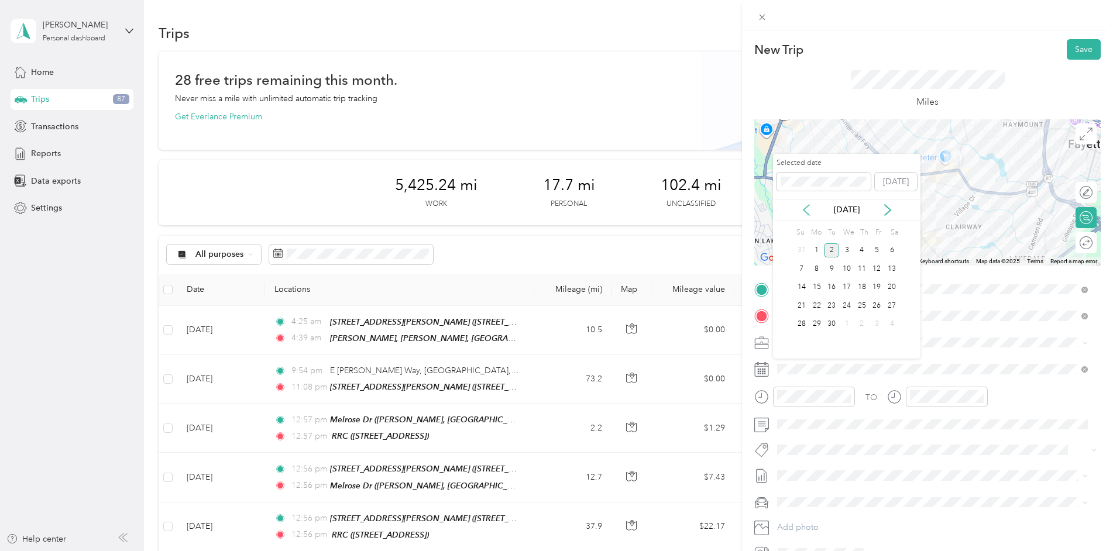
click at [804, 204] on icon at bounding box center [807, 210] width 12 height 12
click at [881, 311] on div "22" at bounding box center [877, 306] width 15 height 15
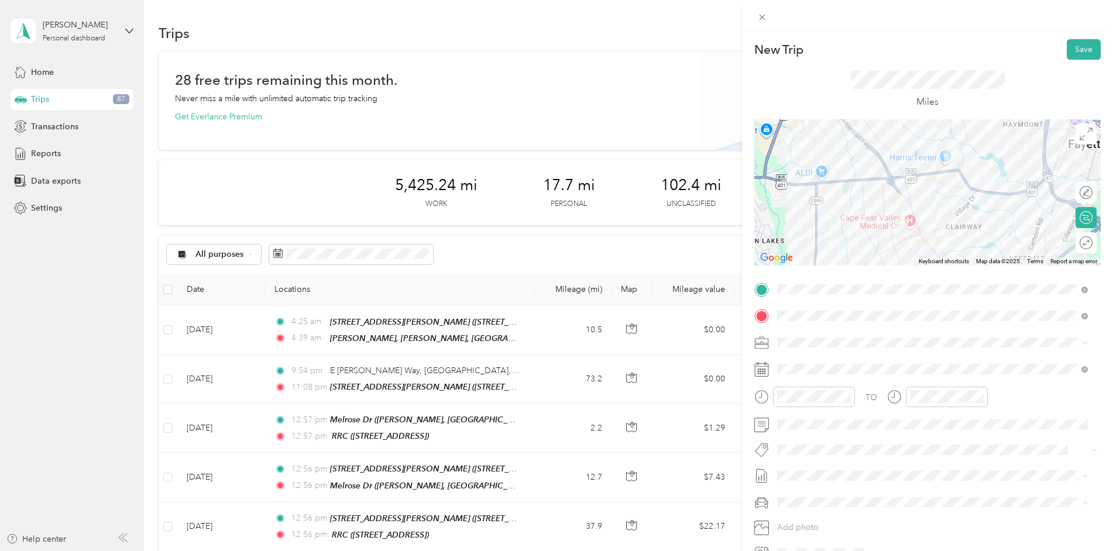
click at [802, 514] on span "[DATE]" at bounding box center [790, 515] width 26 height 12
click at [1067, 49] on button "Save" at bounding box center [1084, 49] width 34 height 20
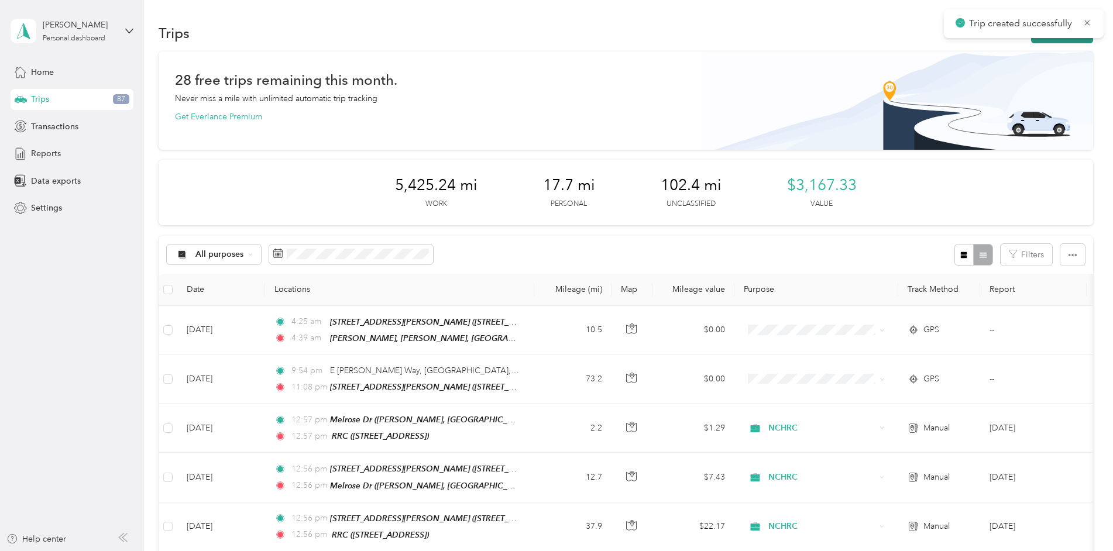
click at [1068, 39] on button "New trip" at bounding box center [1062, 33] width 62 height 20
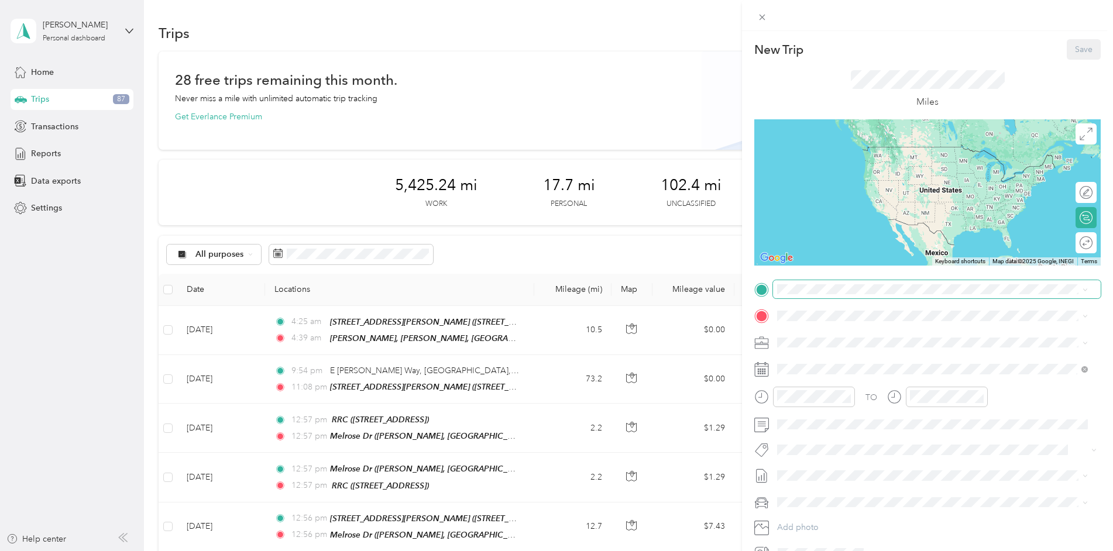
click at [807, 296] on span at bounding box center [937, 289] width 328 height 19
click at [822, 403] on span "[PERSON_NAME] Ln, 28304, [GEOGRAPHIC_DATA], [GEOGRAPHIC_DATA], [GEOGRAPHIC_DATA]" at bounding box center [942, 414] width 284 height 22
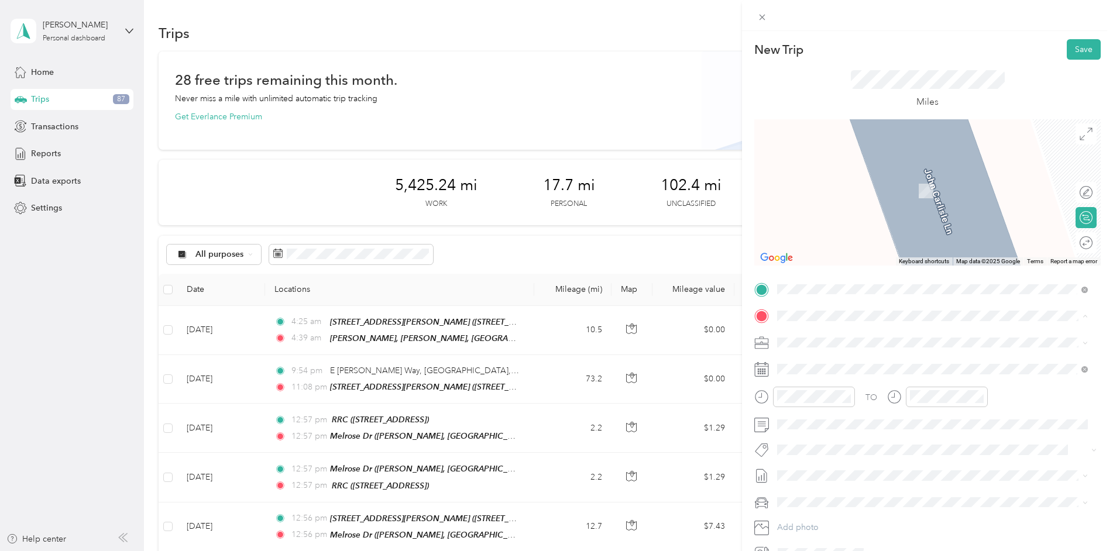
click at [818, 466] on div "RRC [STREET_ADDRESS]" at bounding box center [837, 478] width 74 height 25
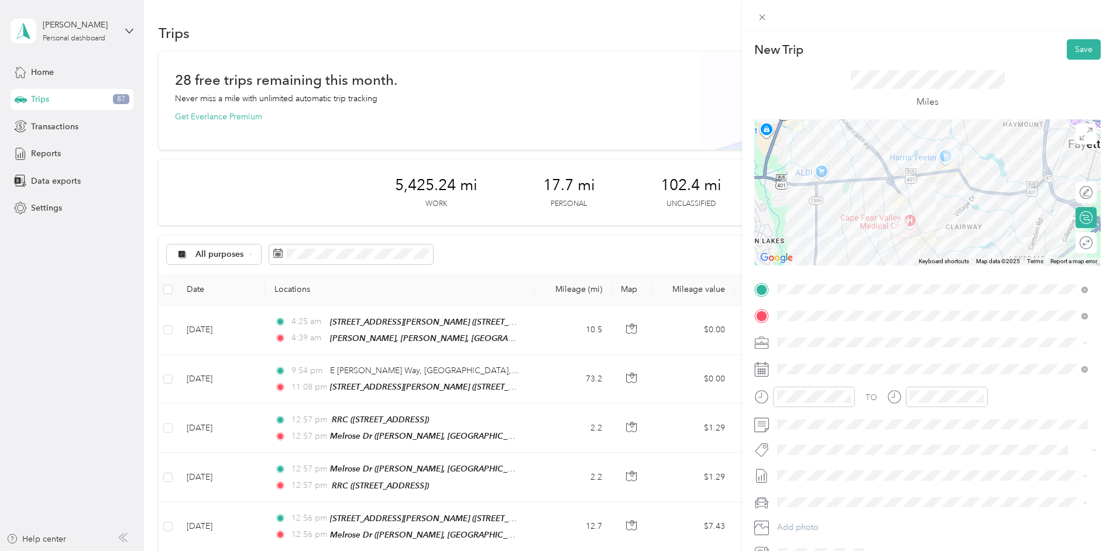
click at [803, 513] on span "[DATE]" at bounding box center [790, 515] width 26 height 12
click at [1075, 50] on button "Save" at bounding box center [1084, 49] width 34 height 20
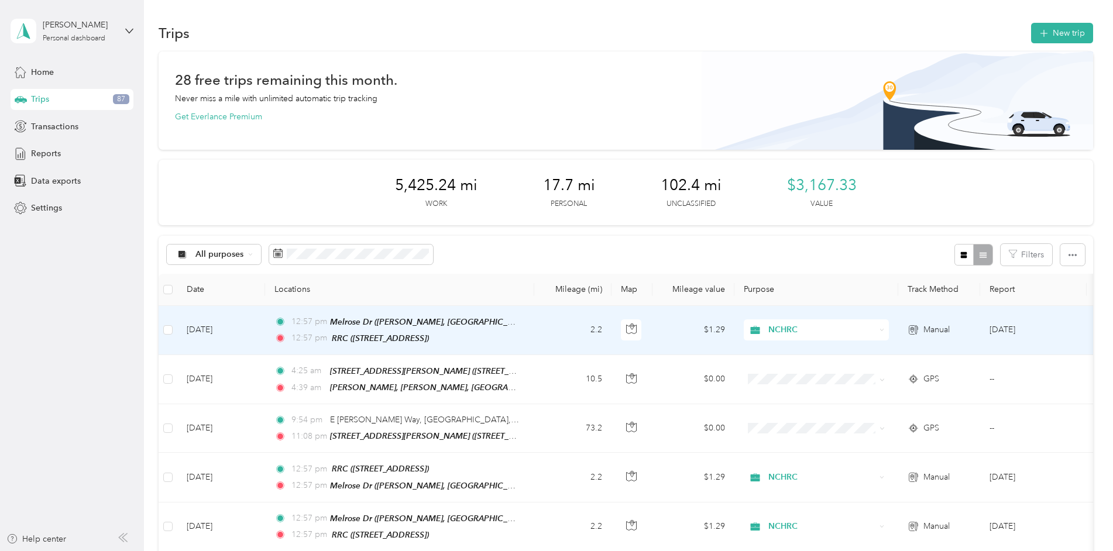
click at [565, 332] on td "2.2" at bounding box center [572, 330] width 77 height 49
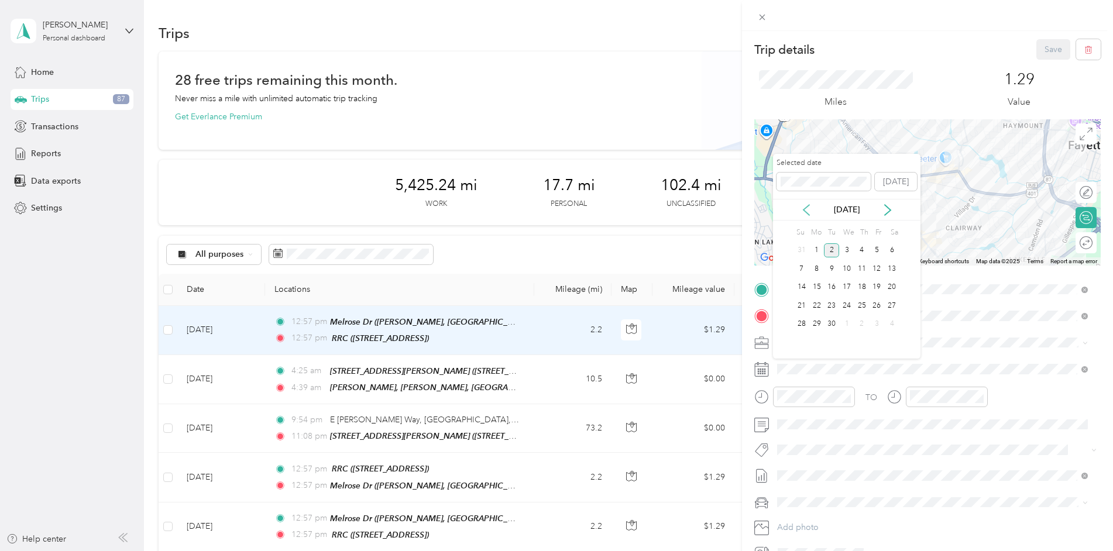
click at [802, 207] on icon at bounding box center [807, 210] width 12 height 12
click at [878, 304] on div "22" at bounding box center [877, 306] width 15 height 15
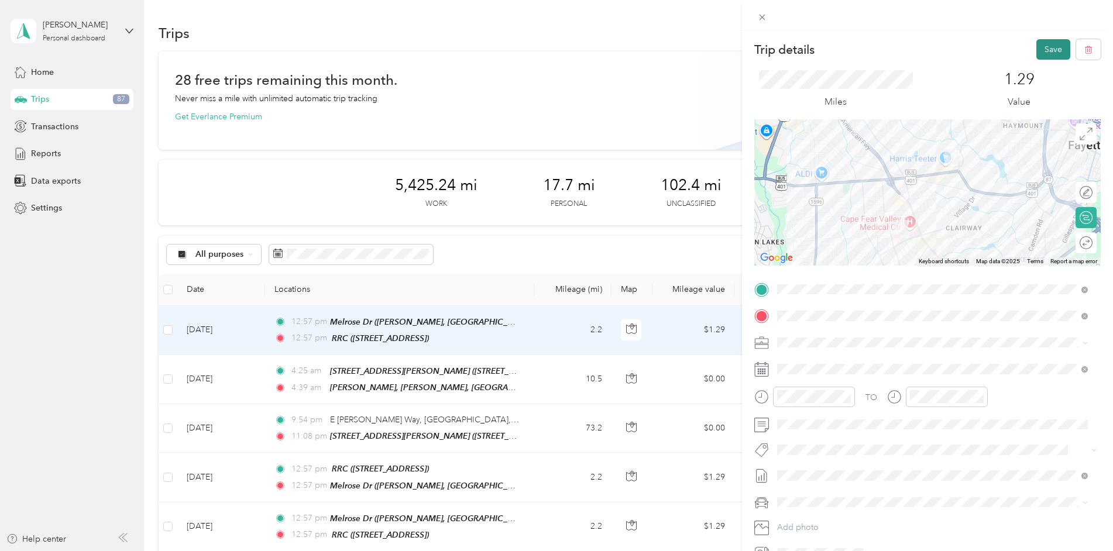
click at [1041, 48] on button "Save" at bounding box center [1054, 49] width 34 height 20
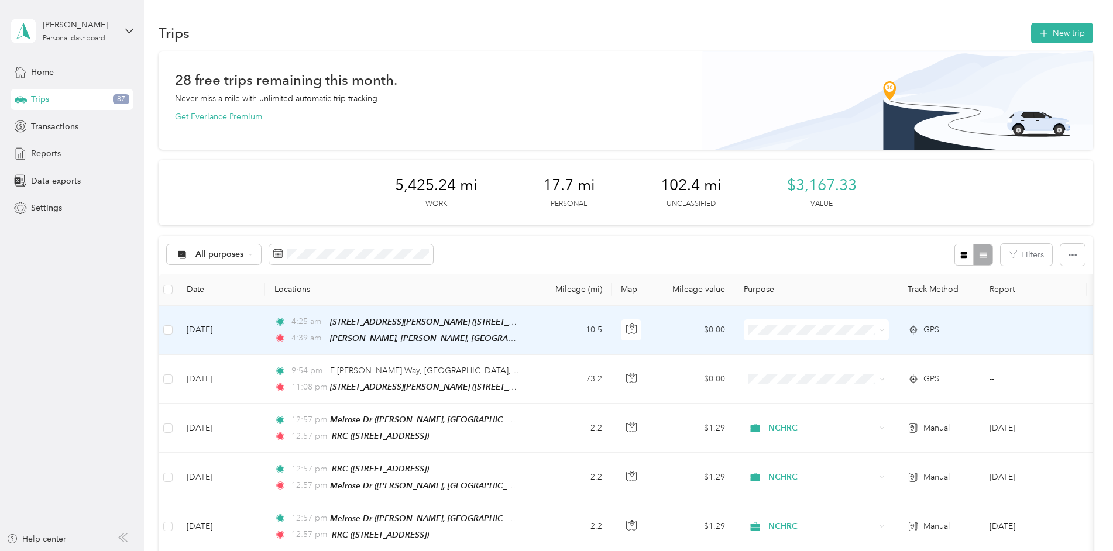
click at [539, 329] on td "10.5" at bounding box center [572, 330] width 77 height 49
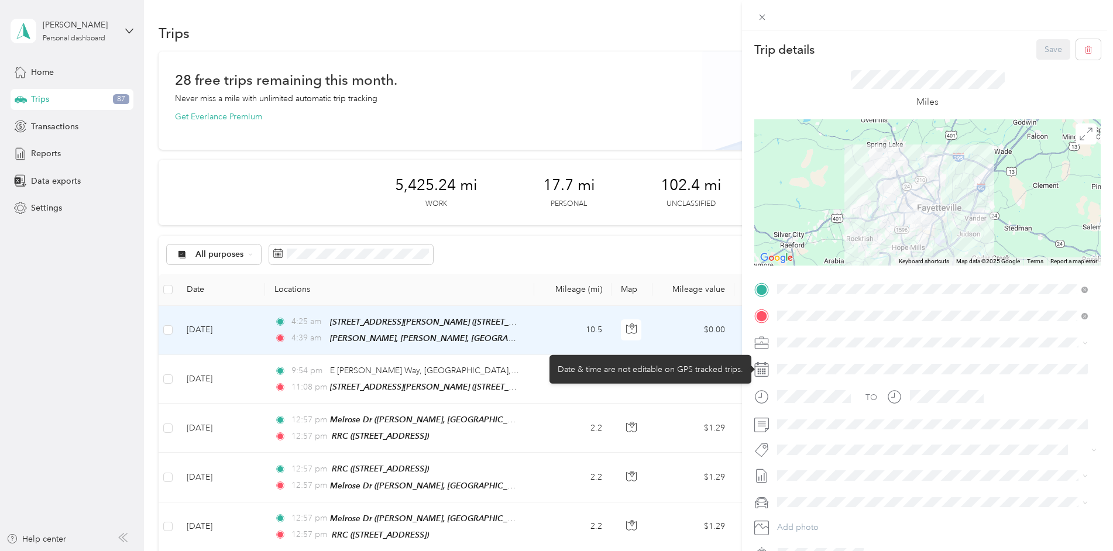
click at [783, 372] on div at bounding box center [937, 369] width 328 height 19
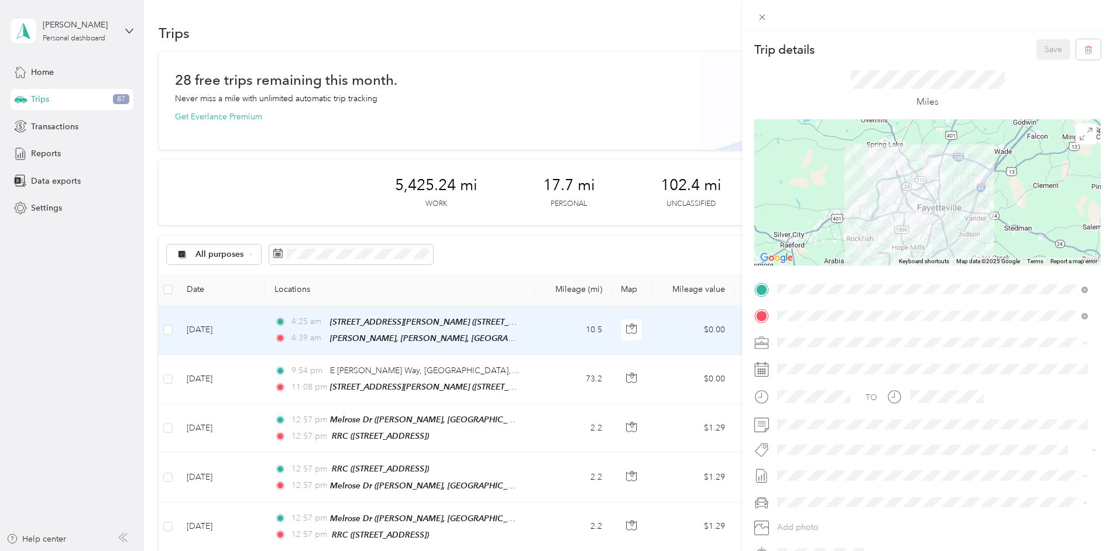
click at [669, 134] on div "Trip details Save This trip cannot be edited because it is either under review,…" at bounding box center [556, 275] width 1113 height 551
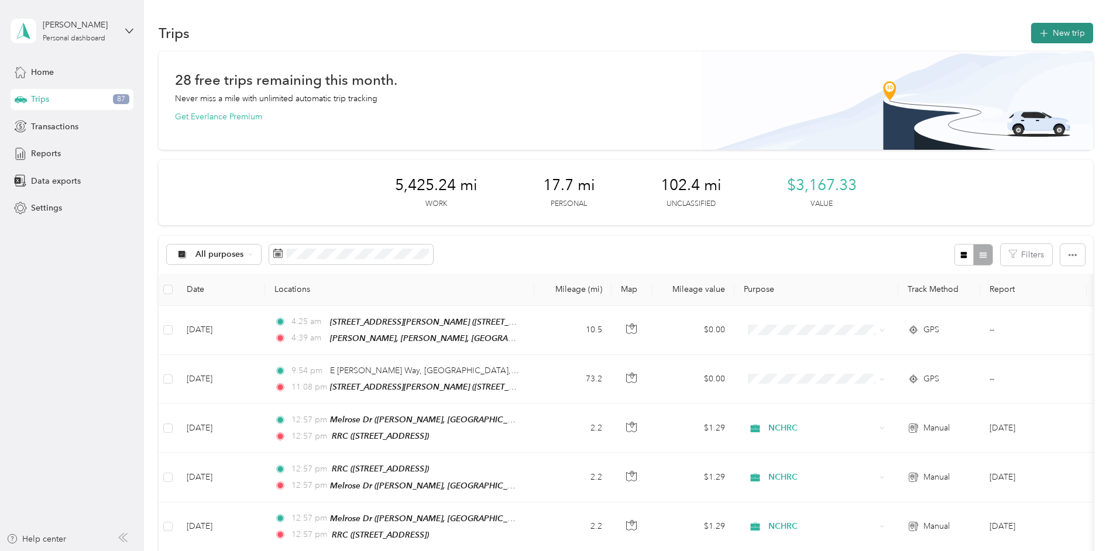
click at [1054, 38] on button "New trip" at bounding box center [1062, 33] width 62 height 20
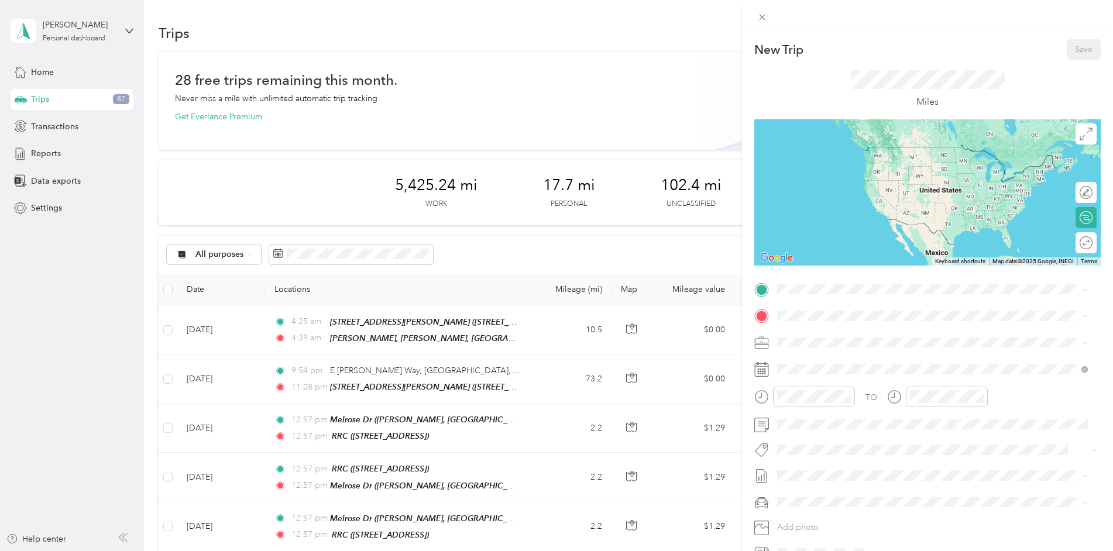
click at [819, 439] on div "RRC" at bounding box center [837, 444] width 74 height 11
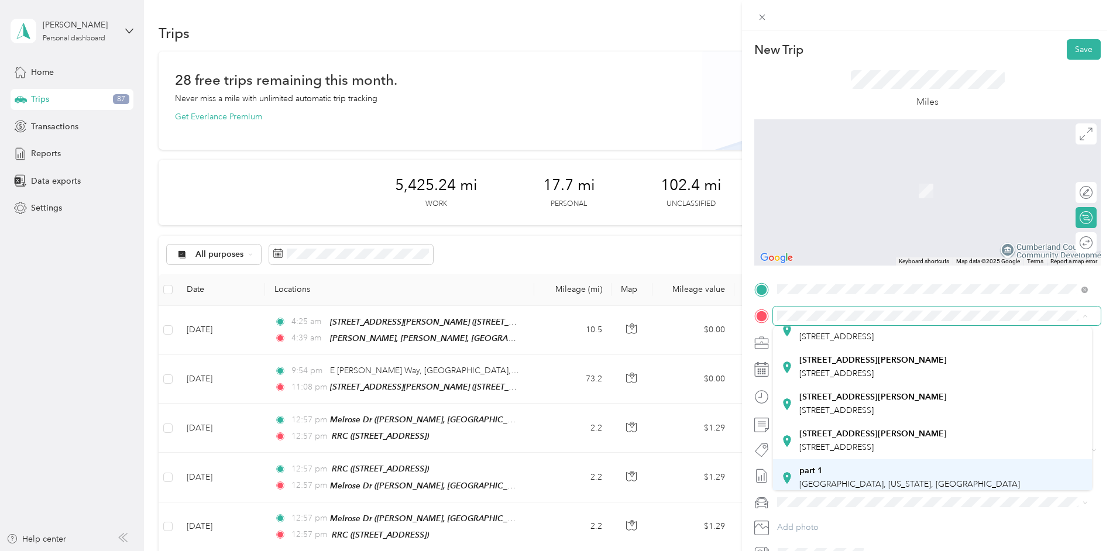
scroll to position [176, 0]
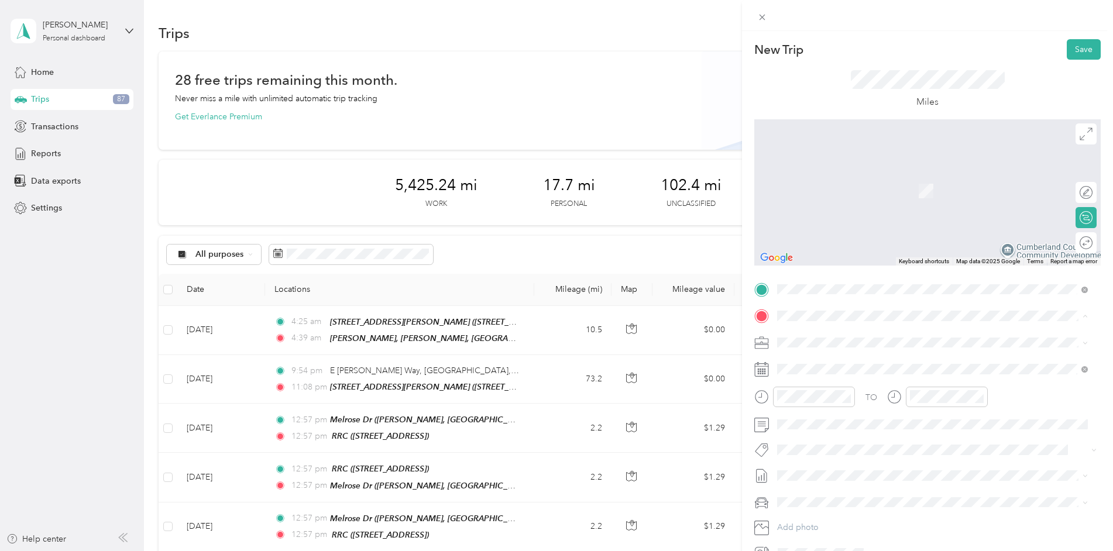
click at [823, 475] on strong "[STREET_ADDRESS][PERSON_NAME]" at bounding box center [873, 480] width 147 height 11
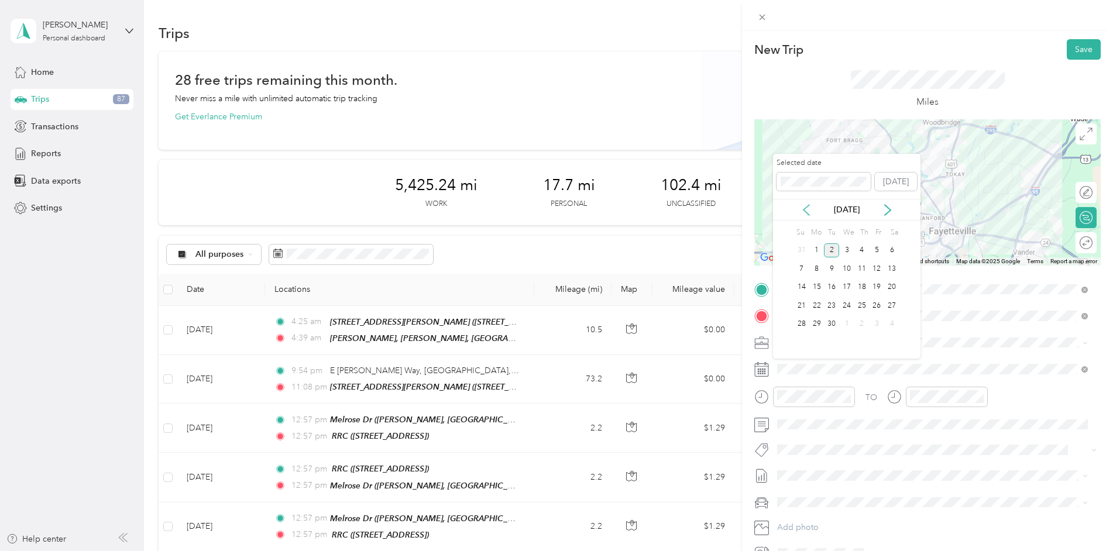
click at [807, 207] on icon at bounding box center [807, 210] width 6 height 11
click at [877, 306] on div "22" at bounding box center [877, 306] width 15 height 15
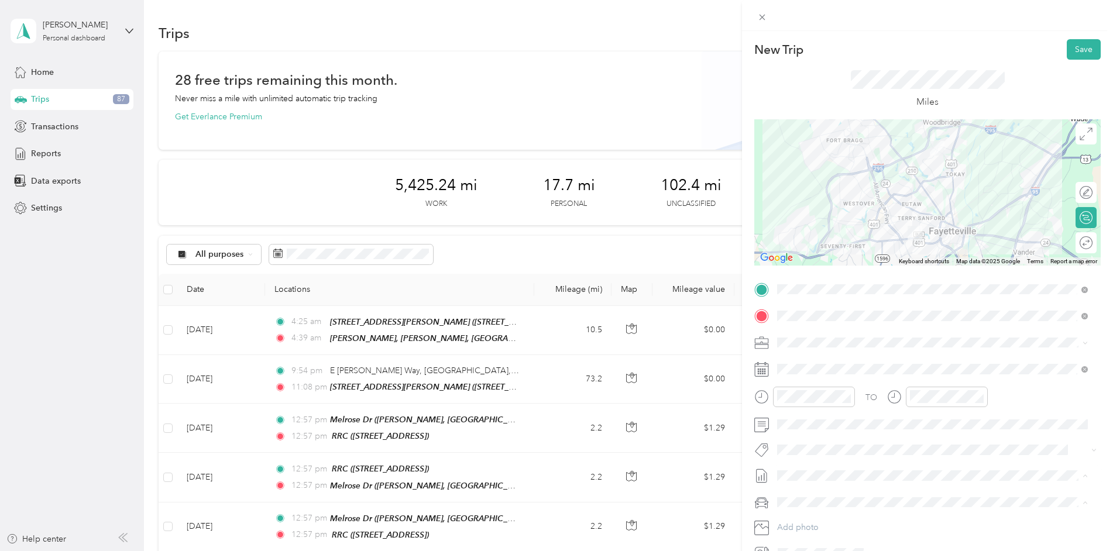
click at [817, 518] on li "[DATE] Draft" at bounding box center [932, 514] width 319 height 19
click at [1075, 52] on button "Save" at bounding box center [1084, 49] width 34 height 20
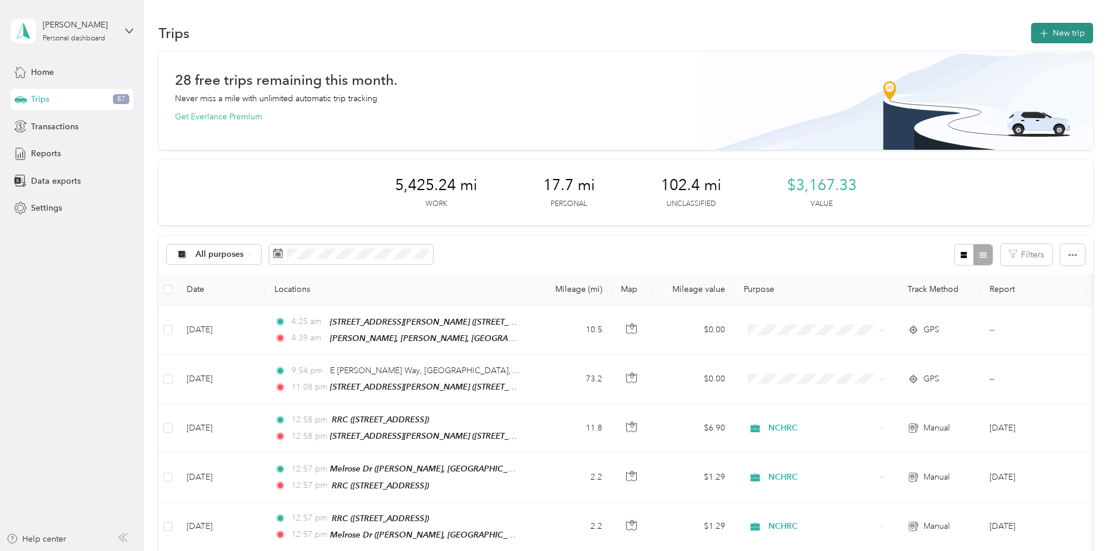
click at [1048, 32] on button "New trip" at bounding box center [1062, 33] width 62 height 20
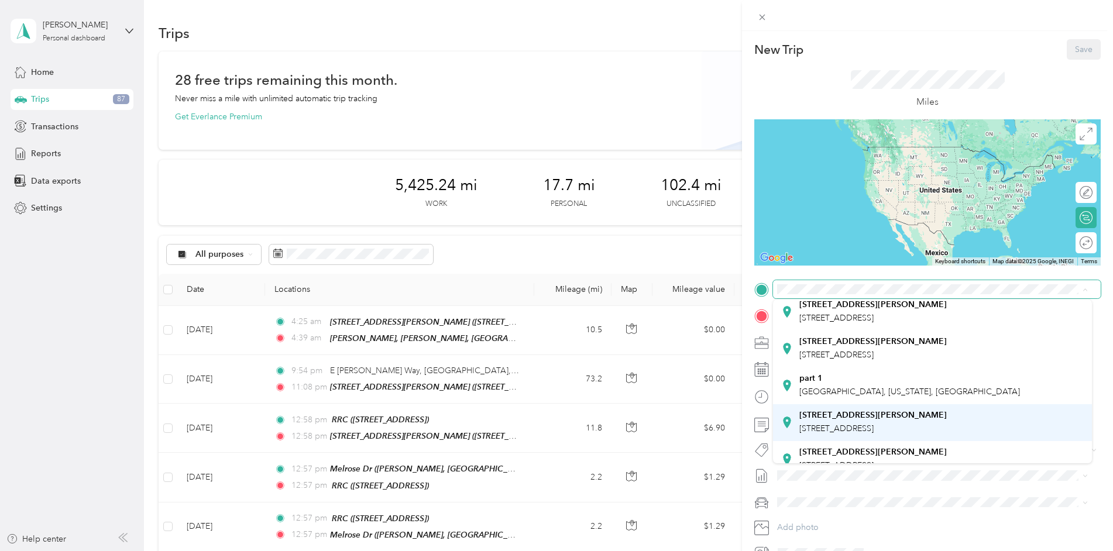
scroll to position [234, 0]
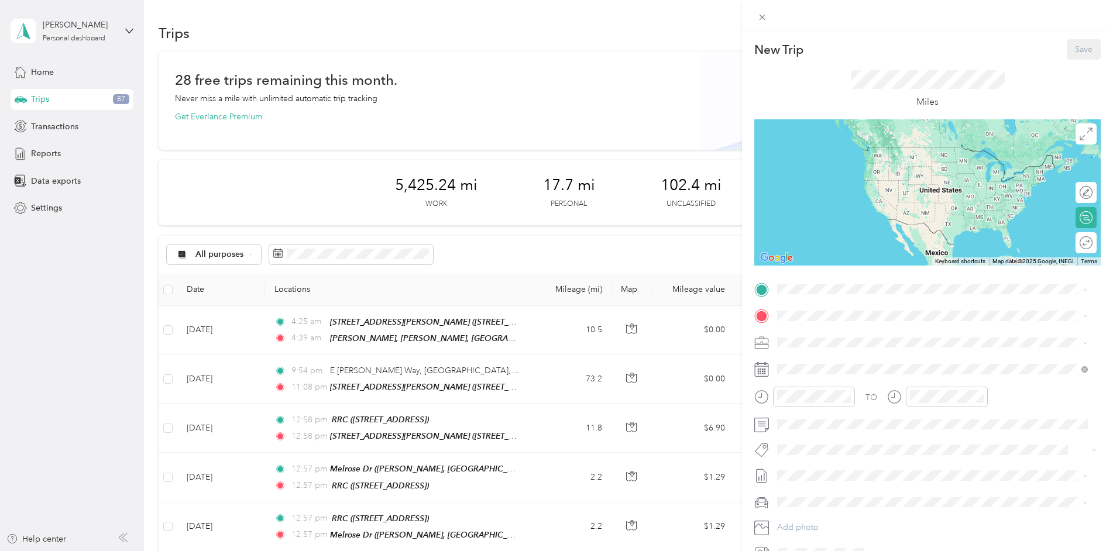
click at [841, 403] on span "[STREET_ADDRESS]" at bounding box center [837, 408] width 74 height 10
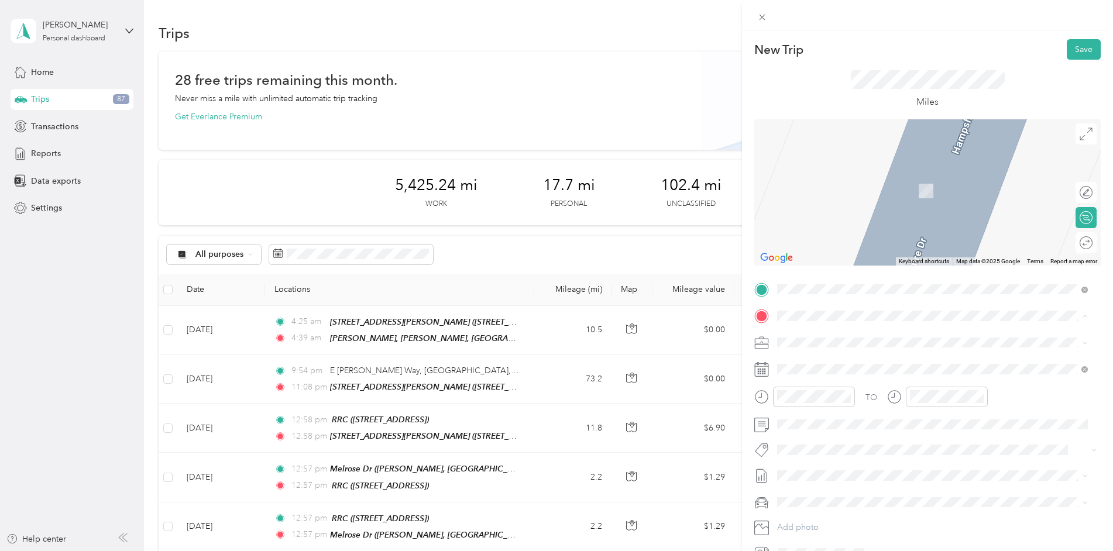
click at [835, 417] on div "Melrose Dr [PERSON_NAME], 28304, [GEOGRAPHIC_DATA], [GEOGRAPHIC_DATA], [GEOGRAP…" at bounding box center [942, 435] width 284 height 37
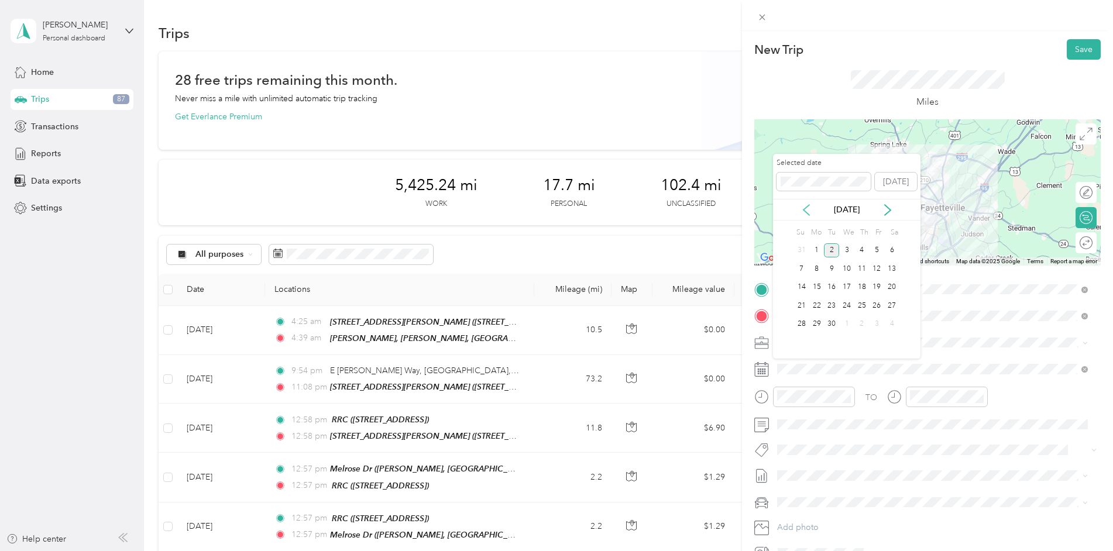
click at [812, 211] on icon at bounding box center [807, 210] width 12 height 12
click at [816, 325] on div "25" at bounding box center [816, 324] width 15 height 15
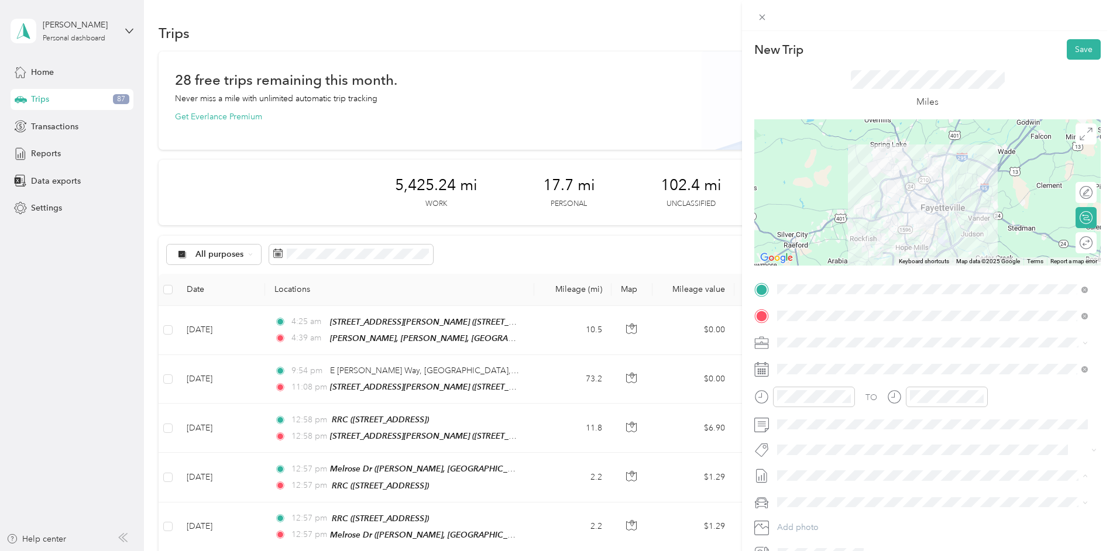
click at [803, 515] on span "[DATE]" at bounding box center [790, 515] width 26 height 12
click at [1072, 51] on button "Save" at bounding box center [1084, 49] width 34 height 20
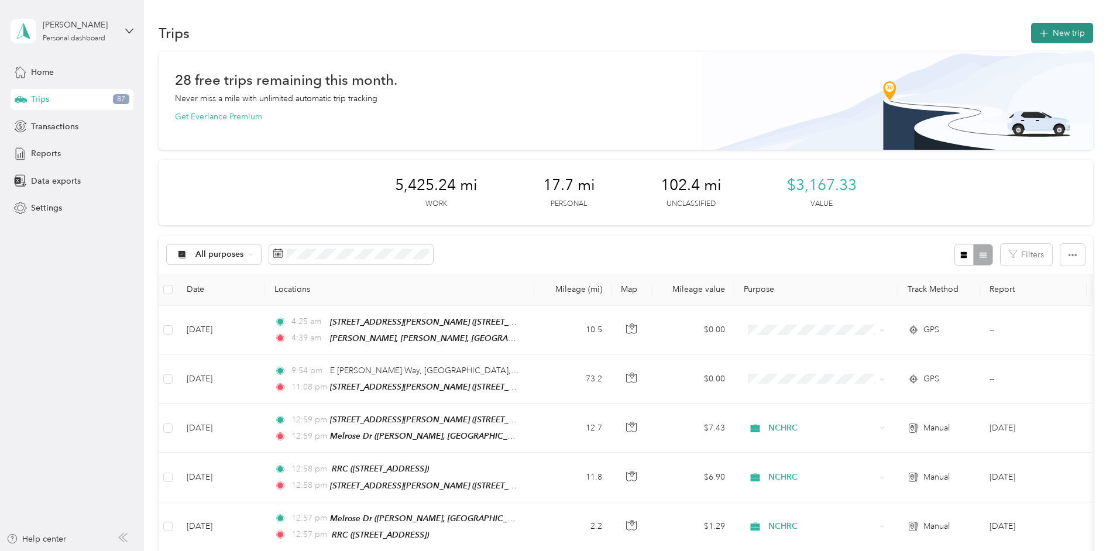
click at [1041, 42] on button "New trip" at bounding box center [1062, 33] width 62 height 20
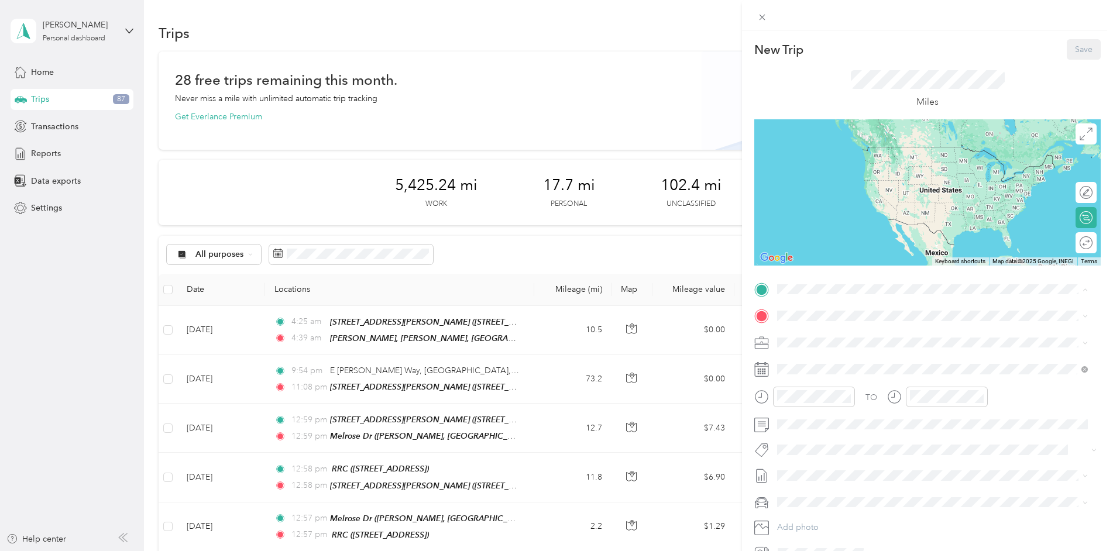
click at [834, 390] on div "Melrose Dr [PERSON_NAME], 28304, [GEOGRAPHIC_DATA], [GEOGRAPHIC_DATA], [GEOGRAP…" at bounding box center [942, 408] width 284 height 37
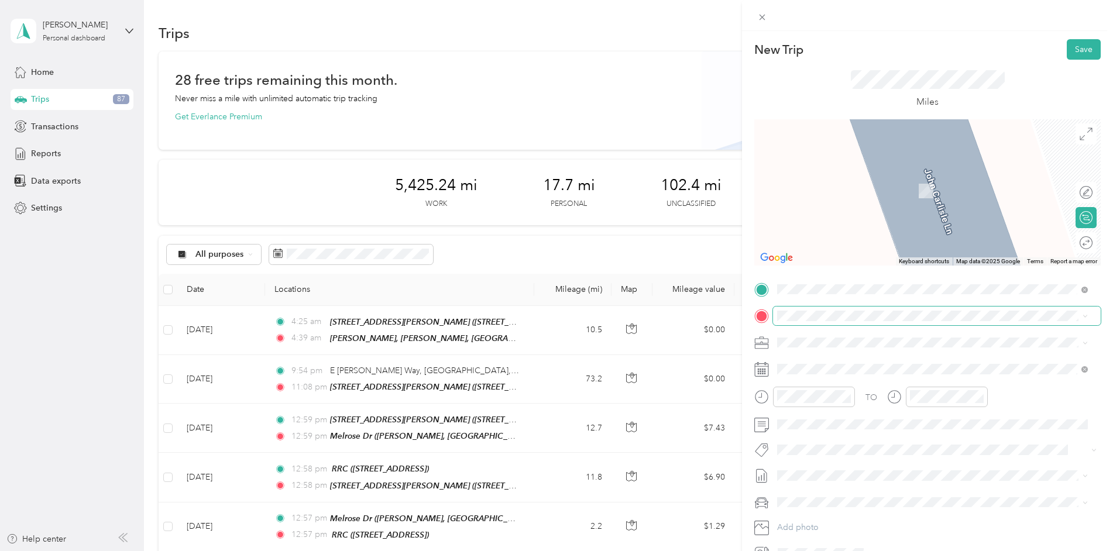
click at [817, 310] on span at bounding box center [937, 316] width 328 height 19
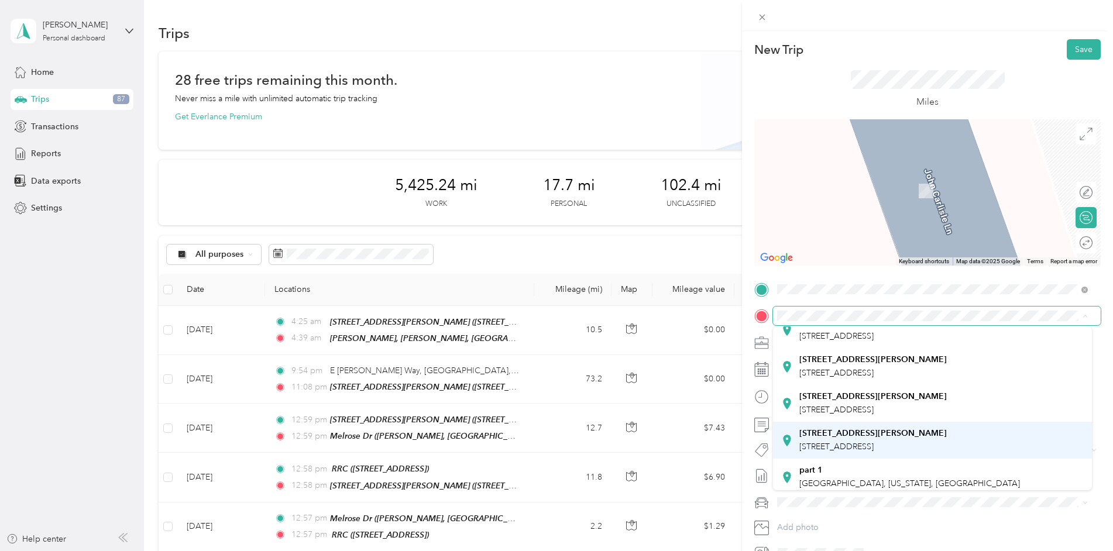
scroll to position [176, 0]
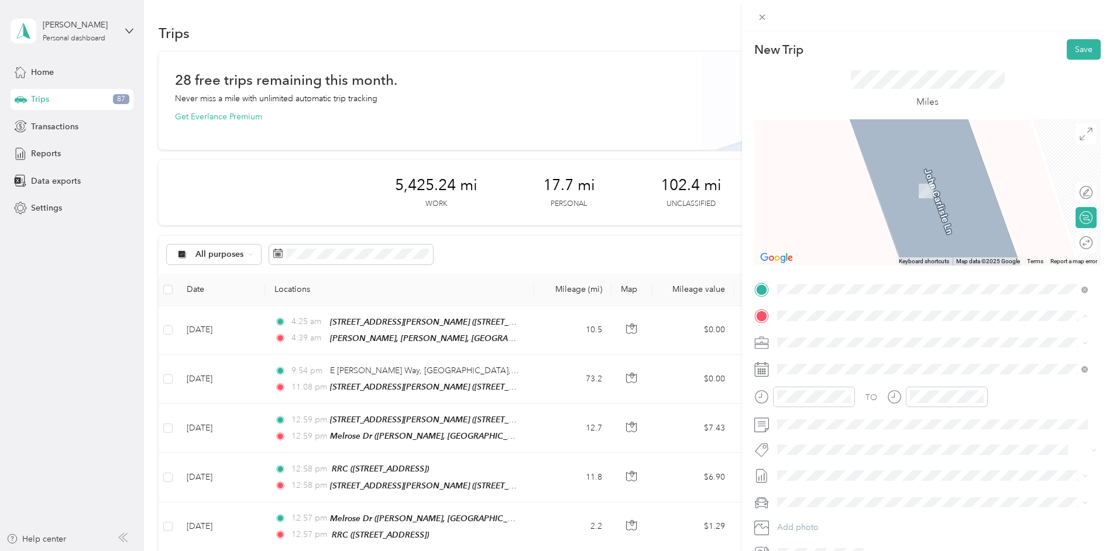
click at [825, 475] on div "[STREET_ADDRESS][PERSON_NAME]" at bounding box center [873, 487] width 147 height 25
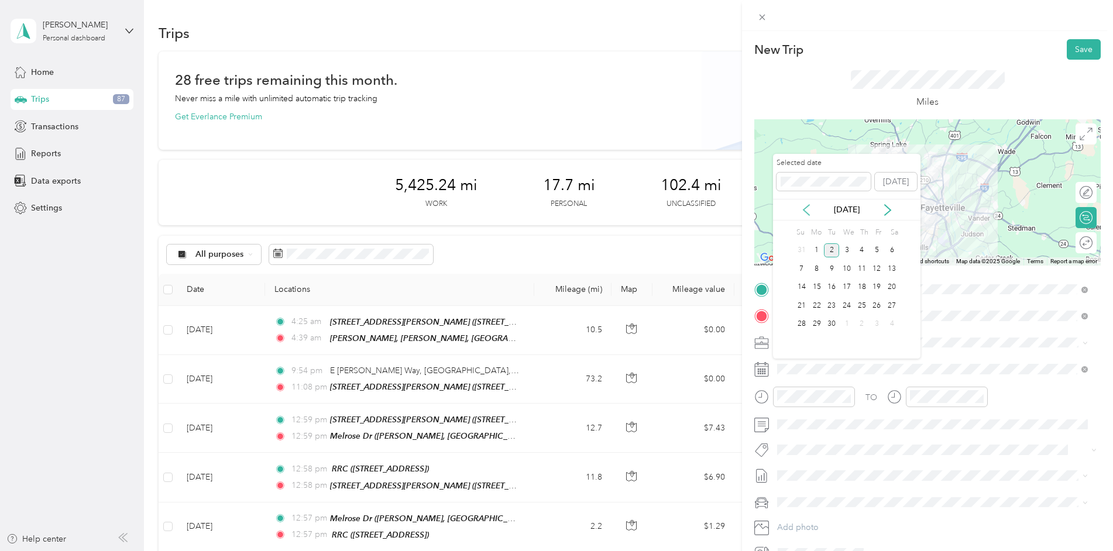
click at [809, 210] on icon at bounding box center [807, 210] width 12 height 12
click at [818, 322] on div "25" at bounding box center [816, 324] width 15 height 15
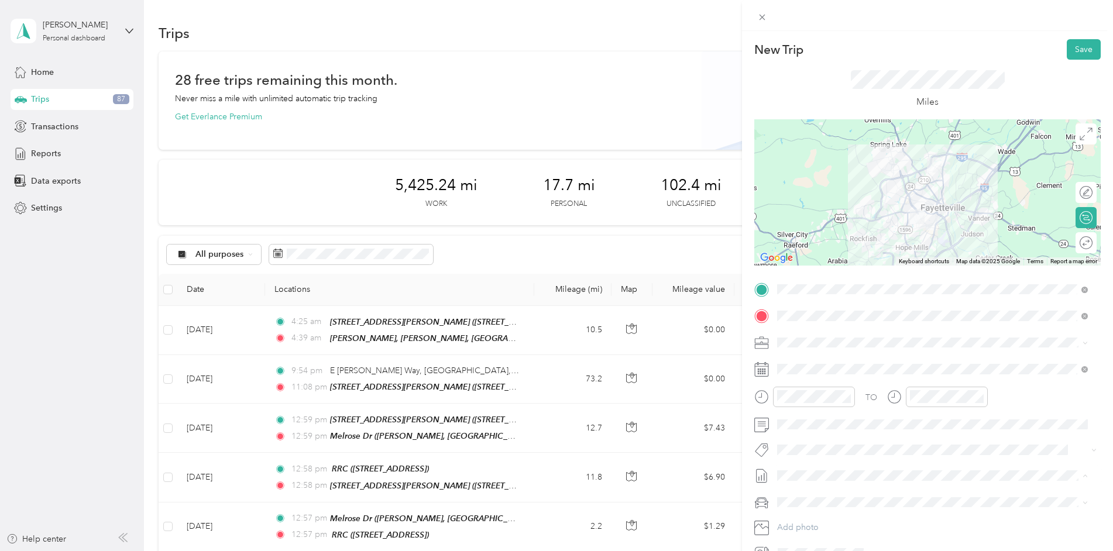
click at [803, 515] on span "[DATE]" at bounding box center [790, 515] width 26 height 12
click at [1076, 47] on button "Save" at bounding box center [1084, 49] width 34 height 20
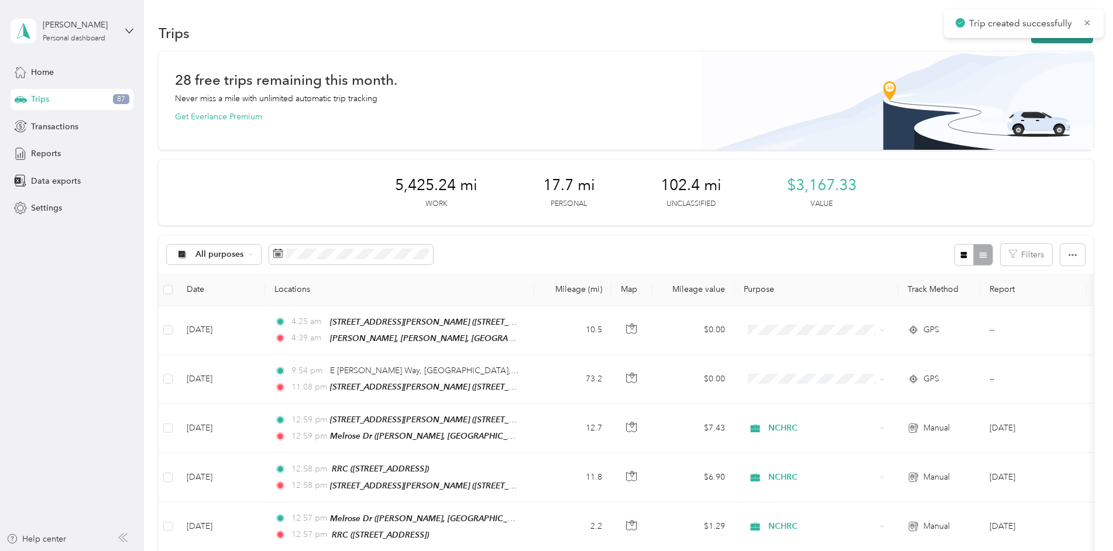
click at [1049, 41] on button "New trip" at bounding box center [1062, 33] width 62 height 20
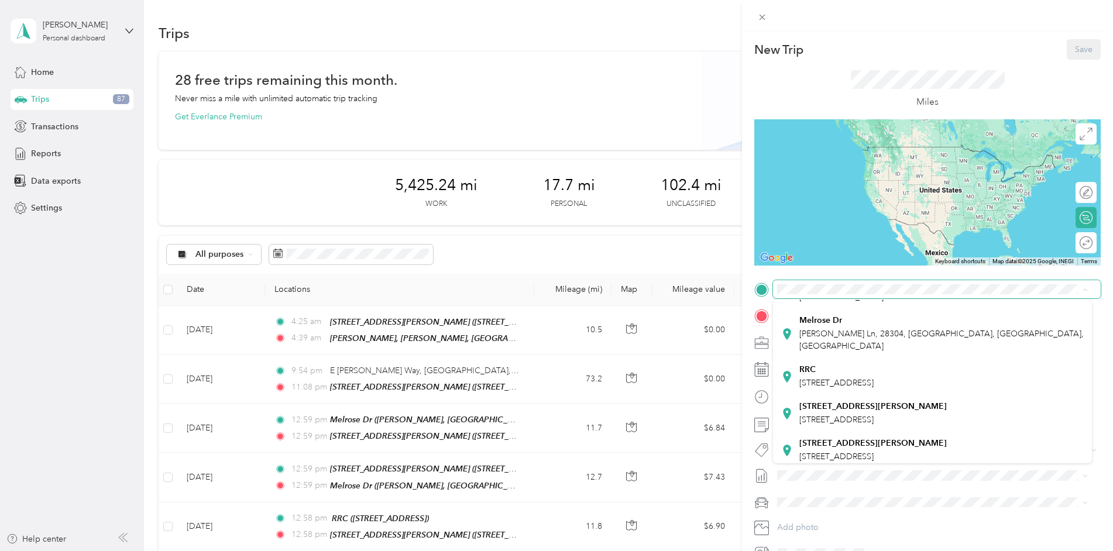
scroll to position [234, 0]
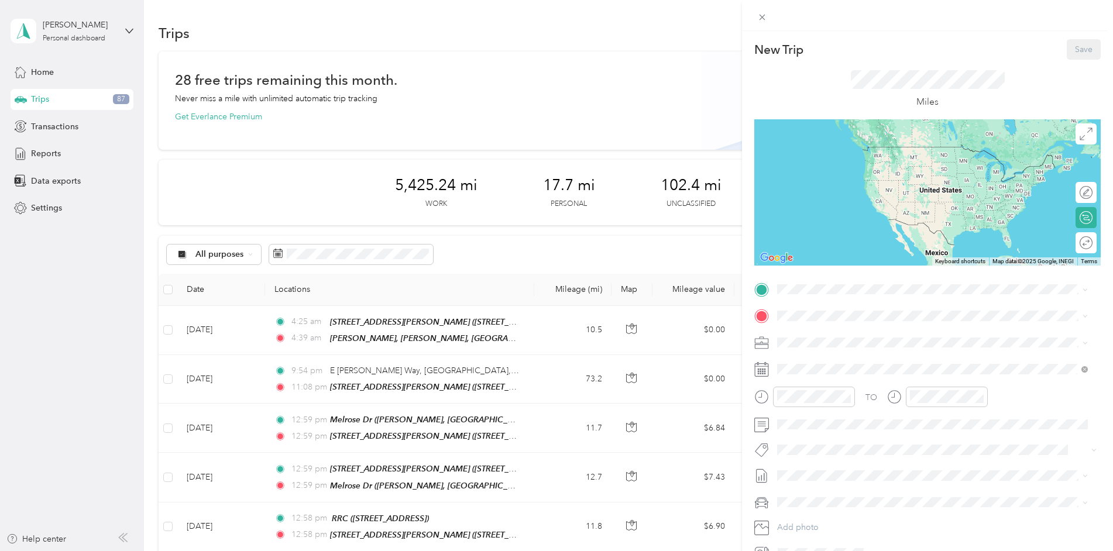
click at [850, 427] on strong "[STREET_ADDRESS][PERSON_NAME]" at bounding box center [873, 432] width 147 height 11
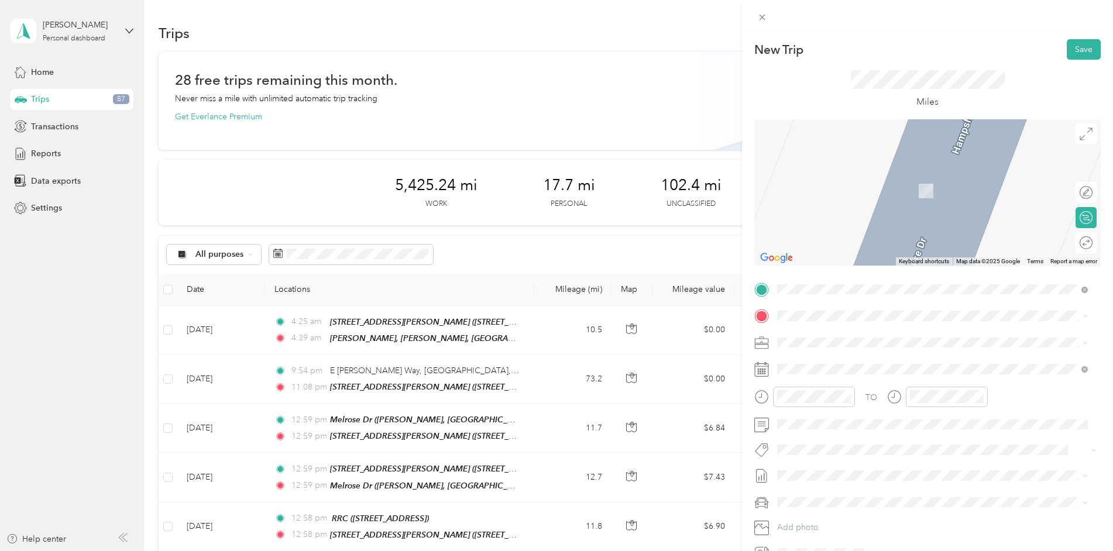
click at [829, 417] on strong "Melrose Dr" at bounding box center [821, 422] width 43 height 11
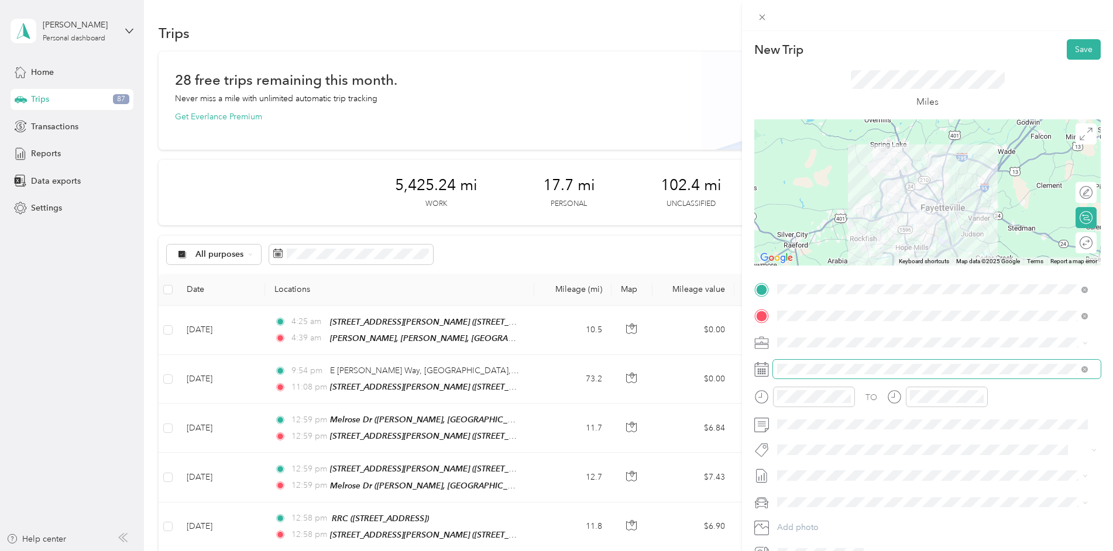
click at [808, 363] on span at bounding box center [937, 369] width 328 height 19
click at [811, 373] on span at bounding box center [937, 369] width 328 height 19
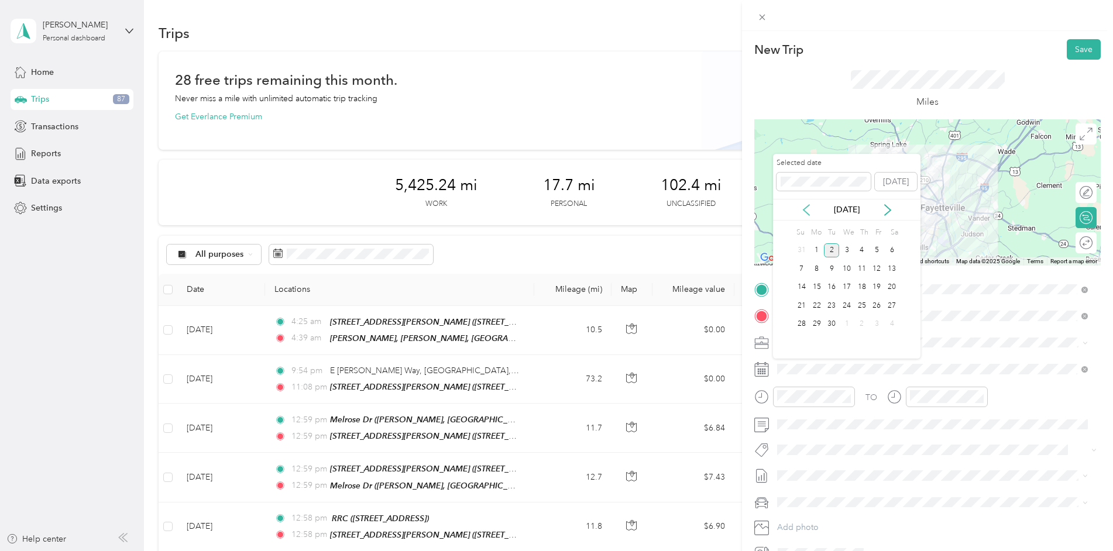
click at [809, 211] on icon at bounding box center [807, 210] width 12 height 12
click at [817, 324] on div "25" at bounding box center [816, 324] width 15 height 15
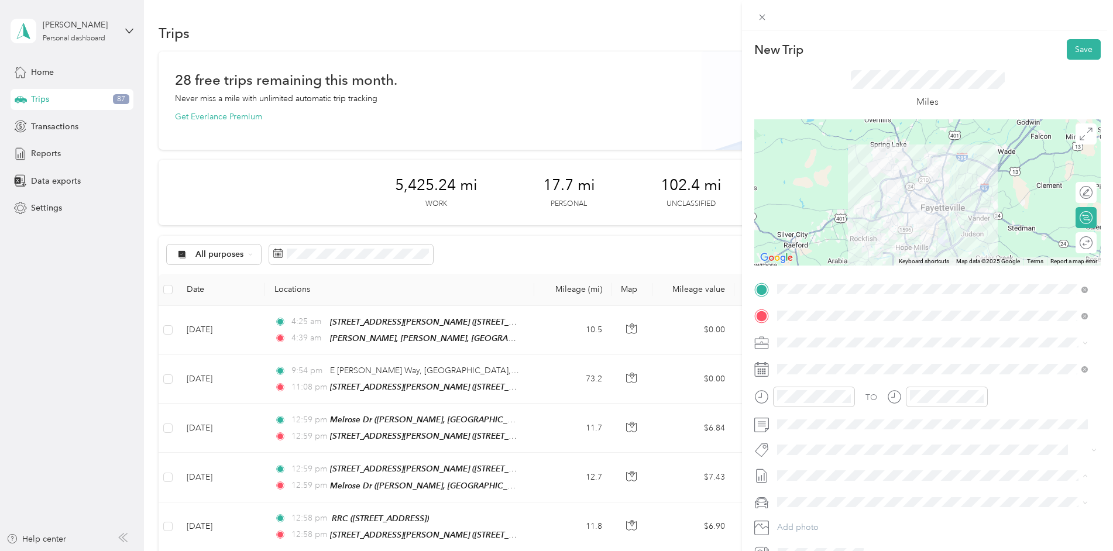
click at [819, 504] on ol "None [DATE] Draft" at bounding box center [932, 504] width 319 height 37
click at [817, 515] on span "[DATE] Draft" at bounding box center [932, 514] width 303 height 11
click at [1073, 44] on button "Save" at bounding box center [1084, 49] width 34 height 20
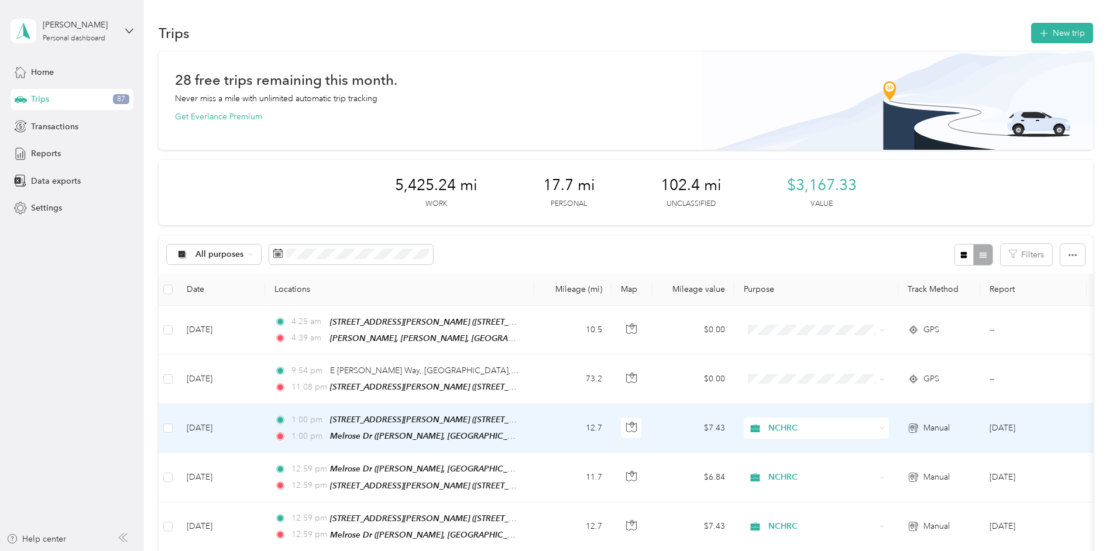
click at [563, 428] on td "12.7" at bounding box center [572, 428] width 77 height 49
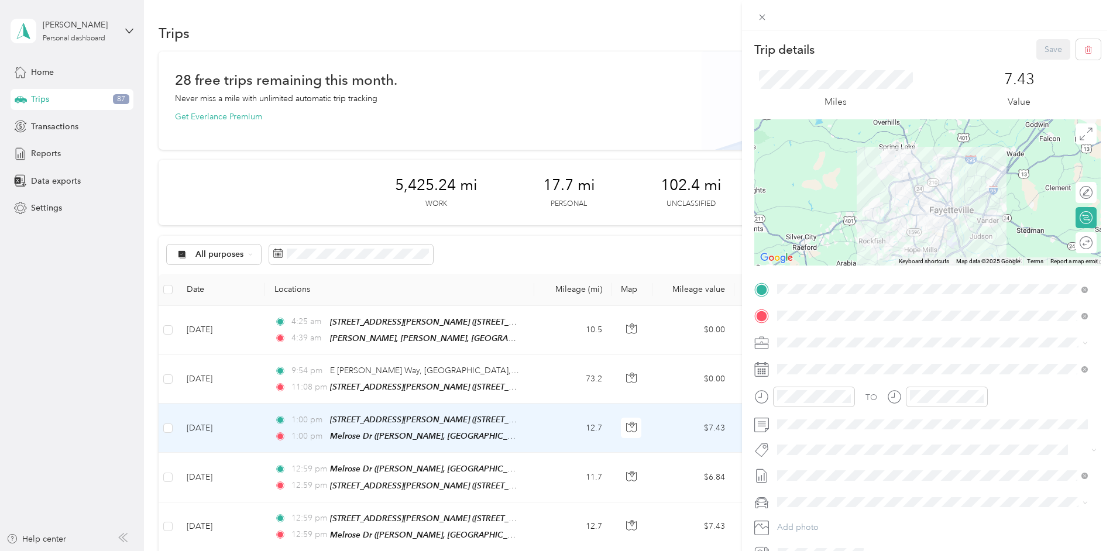
click at [817, 417] on div "RRC [STREET_ADDRESS]" at bounding box center [837, 429] width 74 height 25
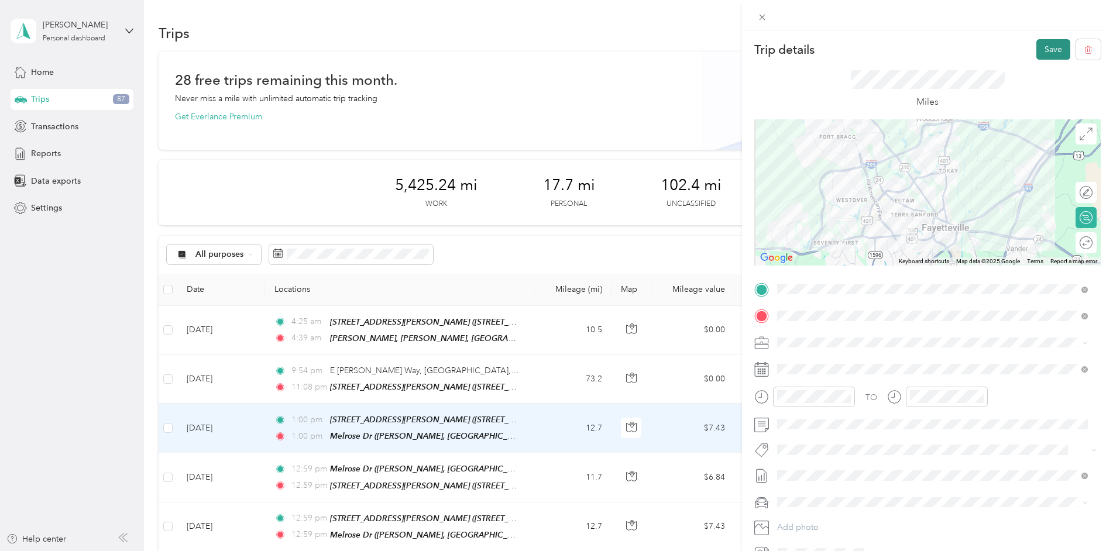
click at [1045, 44] on button "Save" at bounding box center [1054, 49] width 34 height 20
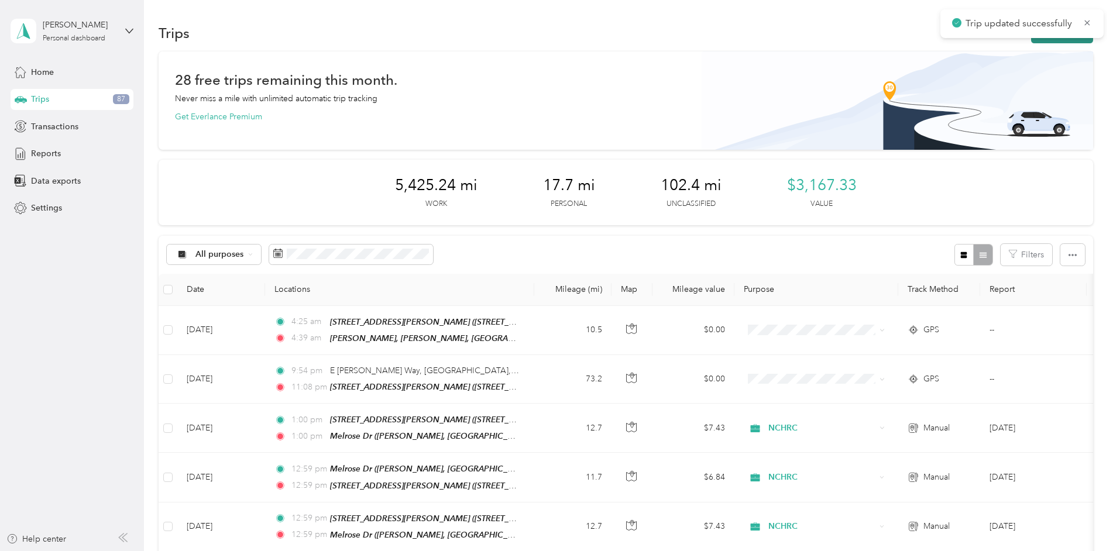
click at [1031, 39] on button "New trip" at bounding box center [1062, 33] width 62 height 20
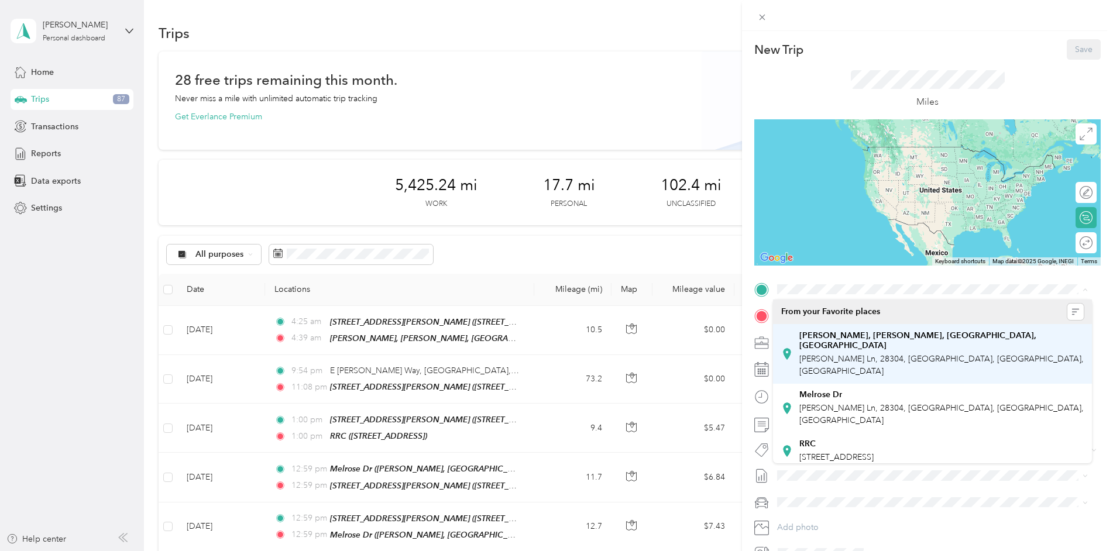
click at [814, 452] on span "[STREET_ADDRESS]" at bounding box center [837, 457] width 74 height 10
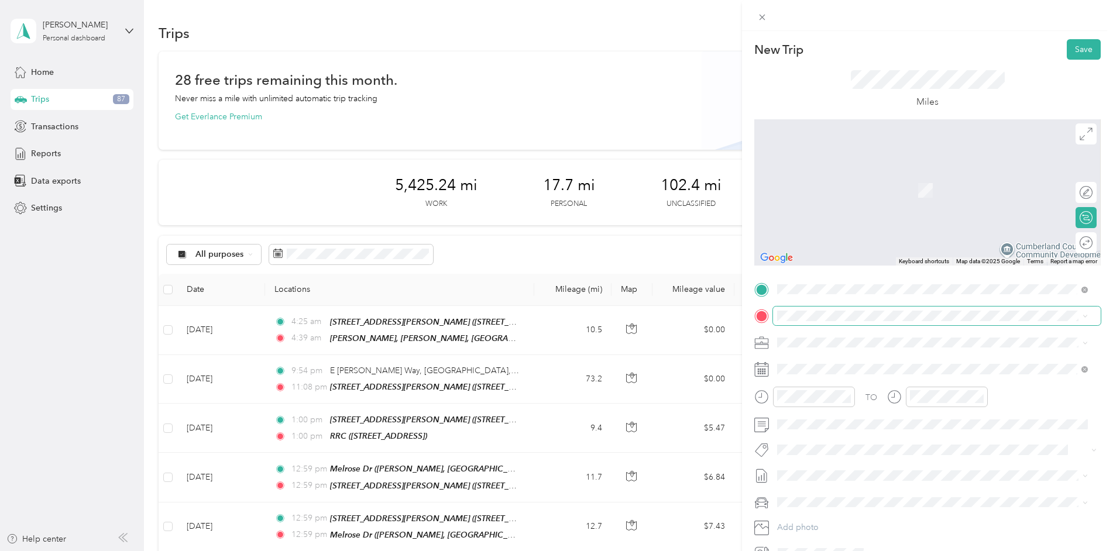
click at [816, 310] on span at bounding box center [937, 316] width 328 height 19
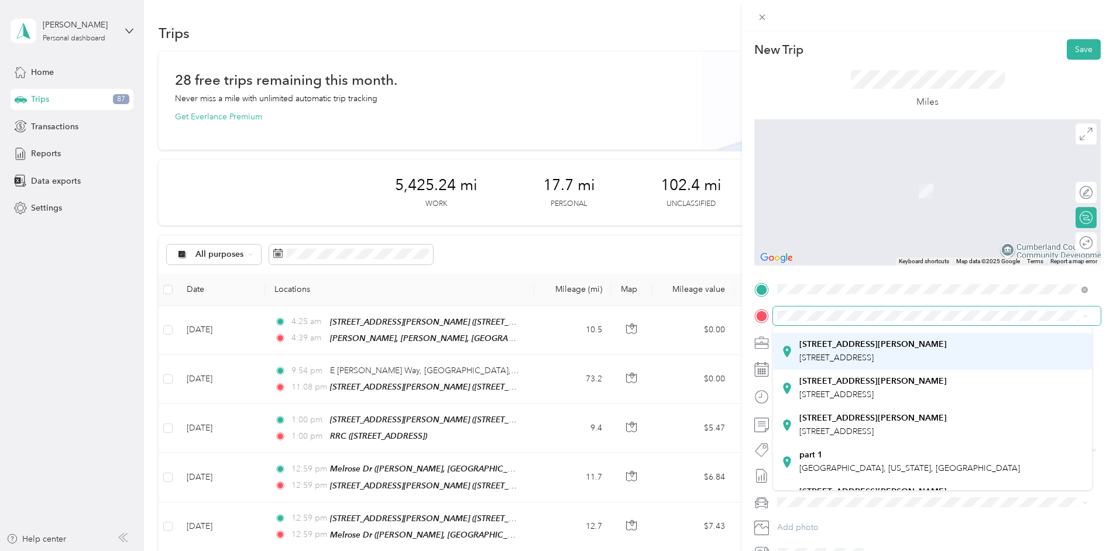
scroll to position [176, 0]
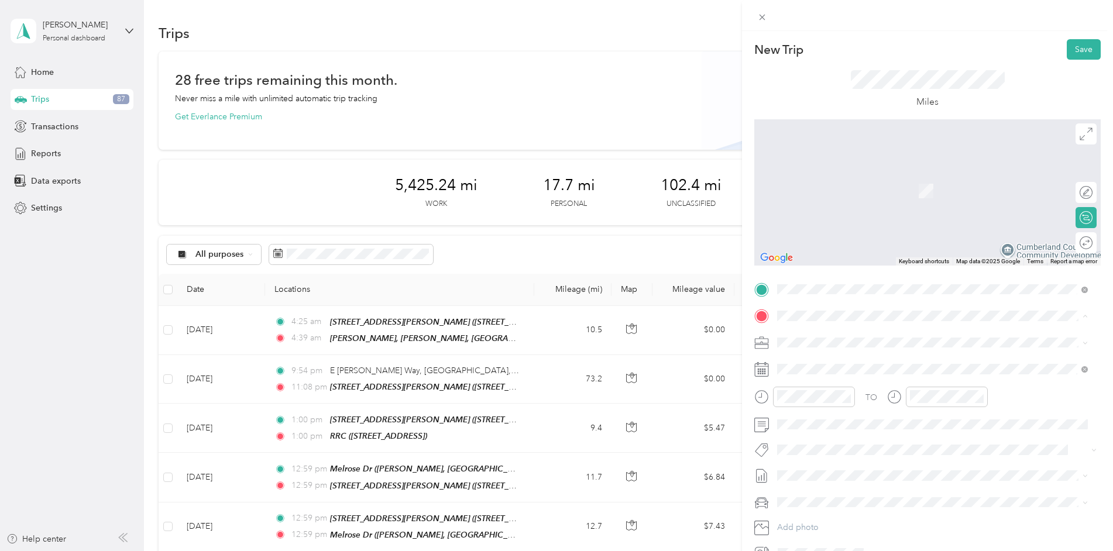
click at [851, 475] on strong "[STREET_ADDRESS][PERSON_NAME]" at bounding box center [873, 480] width 147 height 11
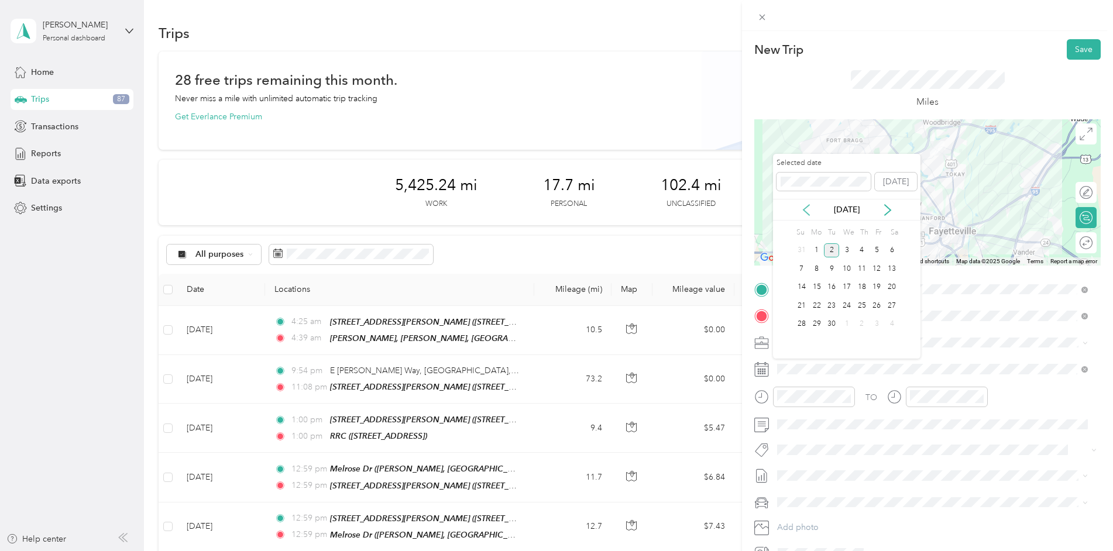
click at [808, 211] on icon at bounding box center [807, 210] width 12 height 12
click at [818, 324] on div "25" at bounding box center [816, 324] width 15 height 15
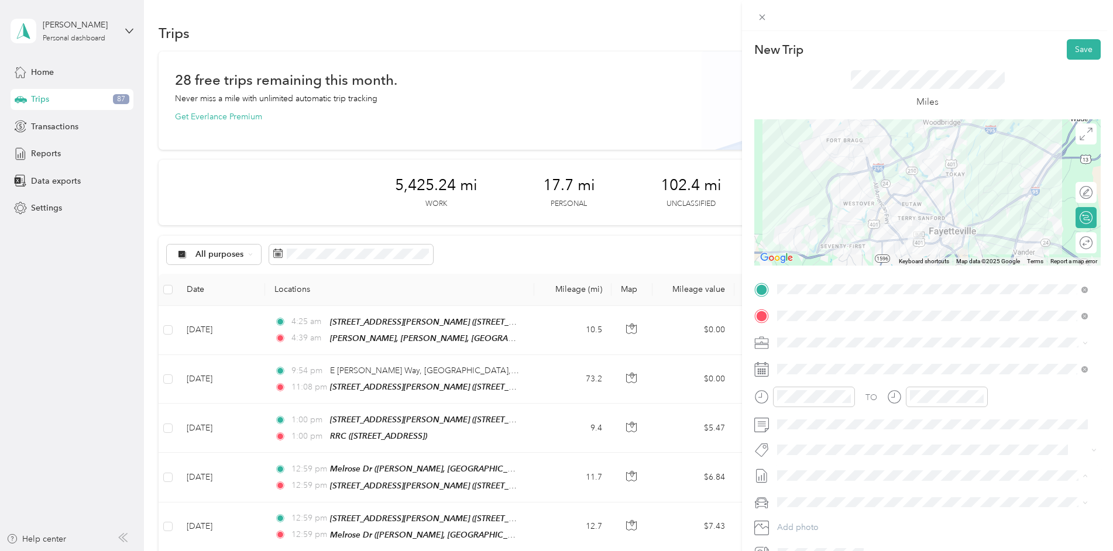
click at [803, 516] on span "[DATE]" at bounding box center [790, 515] width 26 height 12
click at [1076, 40] on button "Save" at bounding box center [1084, 49] width 34 height 20
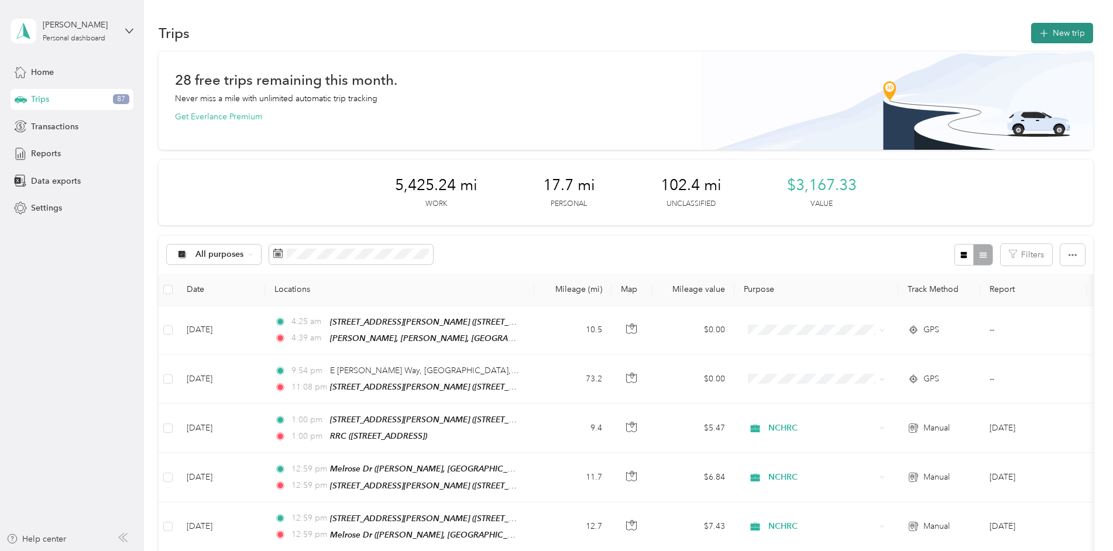
click at [1054, 43] on button "New trip" at bounding box center [1062, 33] width 62 height 20
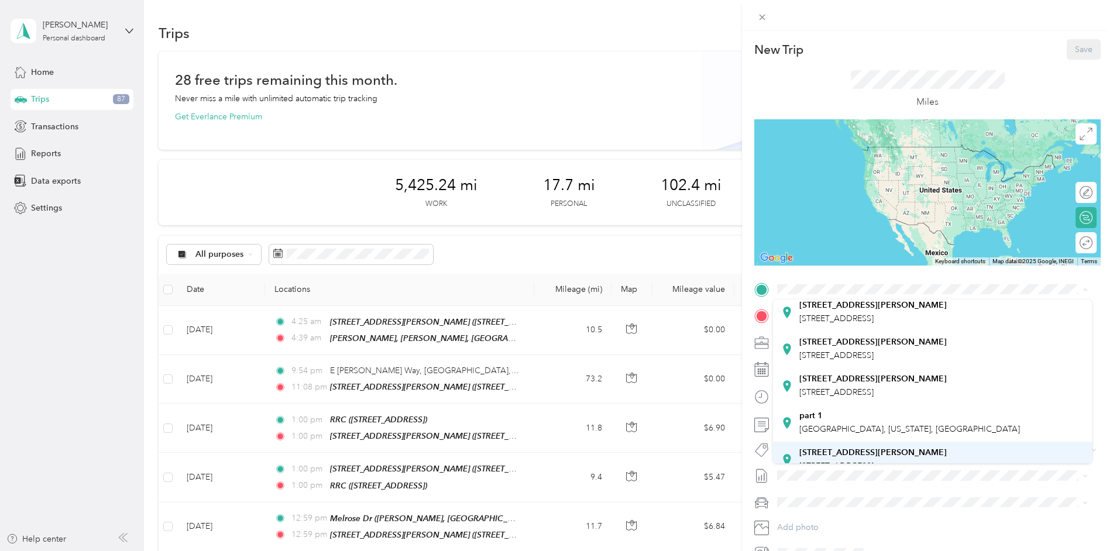
click at [835, 448] on strong "[STREET_ADDRESS][PERSON_NAME]" at bounding box center [873, 453] width 147 height 11
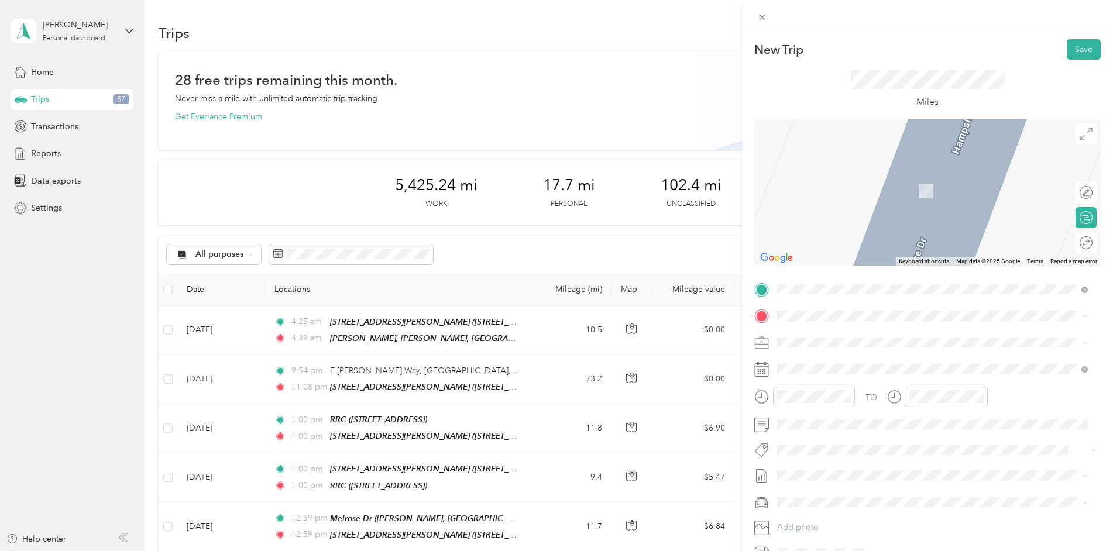
click at [833, 417] on div "Melrose Dr [PERSON_NAME], 28304, [GEOGRAPHIC_DATA], [GEOGRAPHIC_DATA], [GEOGRAP…" at bounding box center [942, 435] width 284 height 37
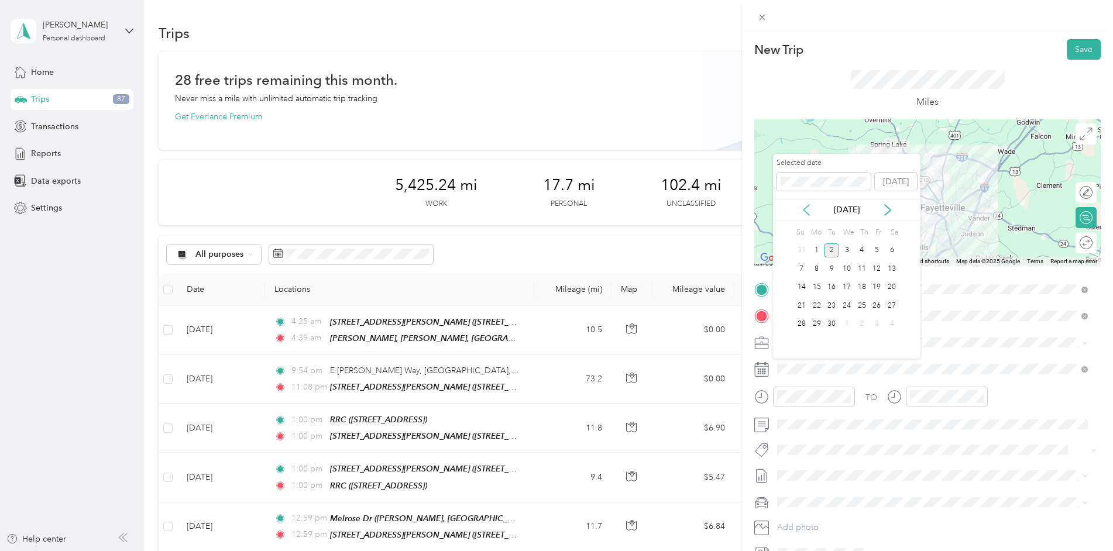
click at [807, 205] on icon at bounding box center [807, 210] width 12 height 12
click at [837, 321] on div "26" at bounding box center [831, 324] width 15 height 15
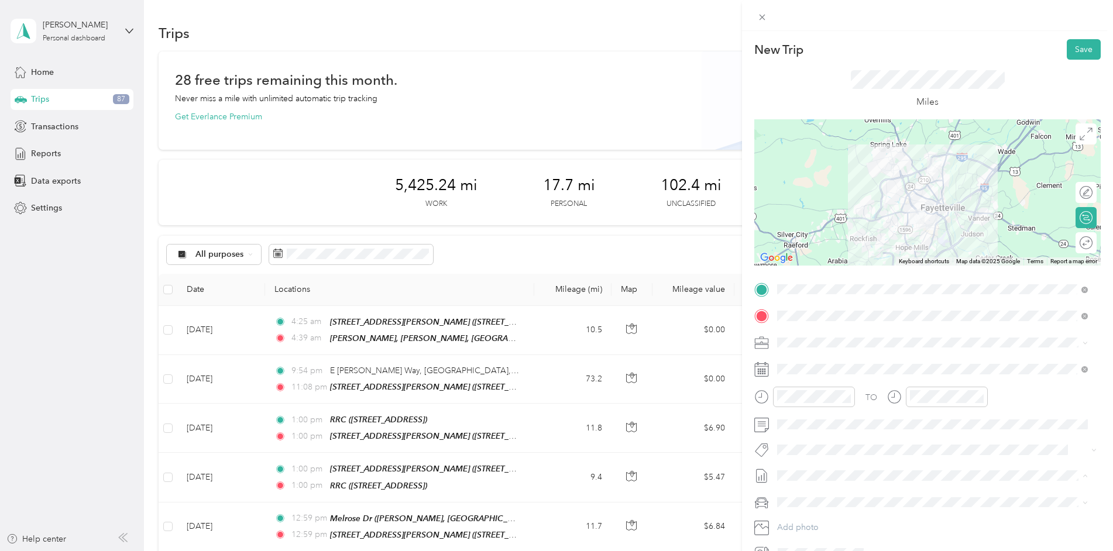
click at [802, 513] on span "[DATE]" at bounding box center [790, 515] width 26 height 12
click at [1093, 193] on div "Edit route" at bounding box center [1093, 193] width 0 height 12
click at [1079, 242] on div at bounding box center [1080, 243] width 25 height 12
click at [1075, 196] on div at bounding box center [1080, 193] width 25 height 12
click at [1082, 136] on icon at bounding box center [1086, 134] width 13 height 13
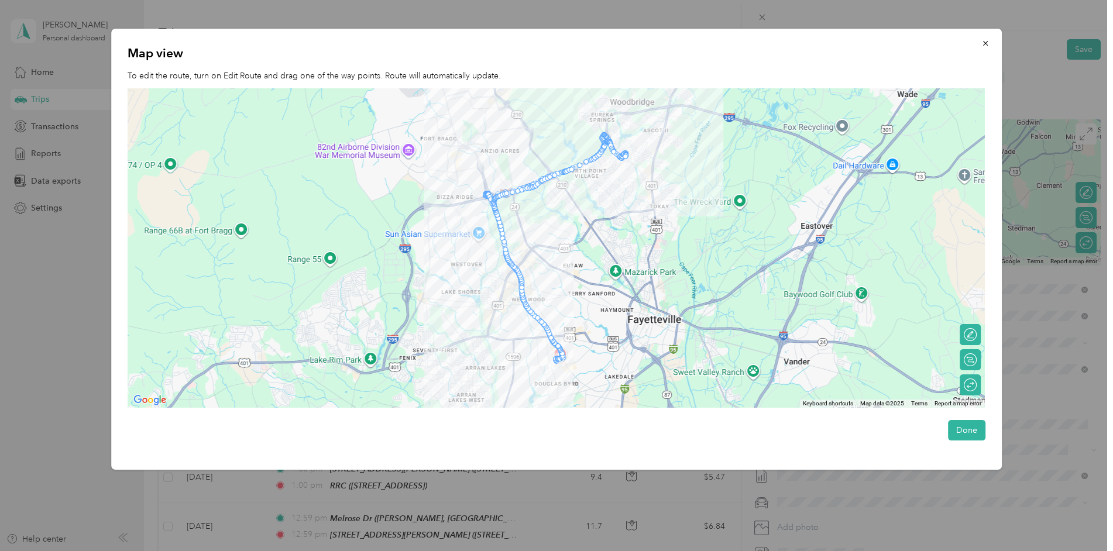
drag, startPoint x: 623, startPoint y: 279, endPoint x: 605, endPoint y: 218, distance: 63.5
click at [605, 218] on div at bounding box center [556, 248] width 857 height 320
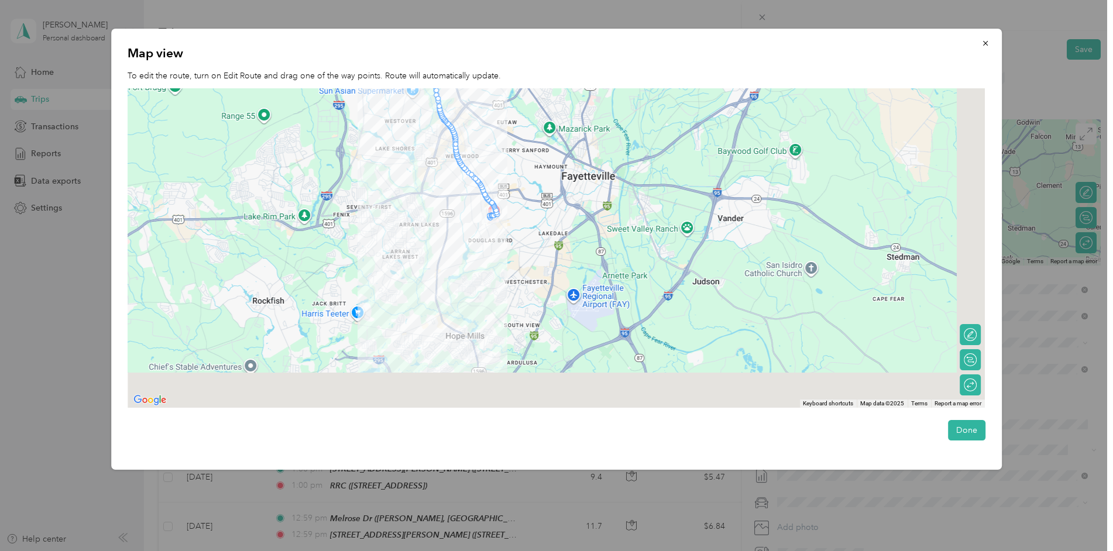
click at [538, 177] on div at bounding box center [556, 248] width 857 height 320
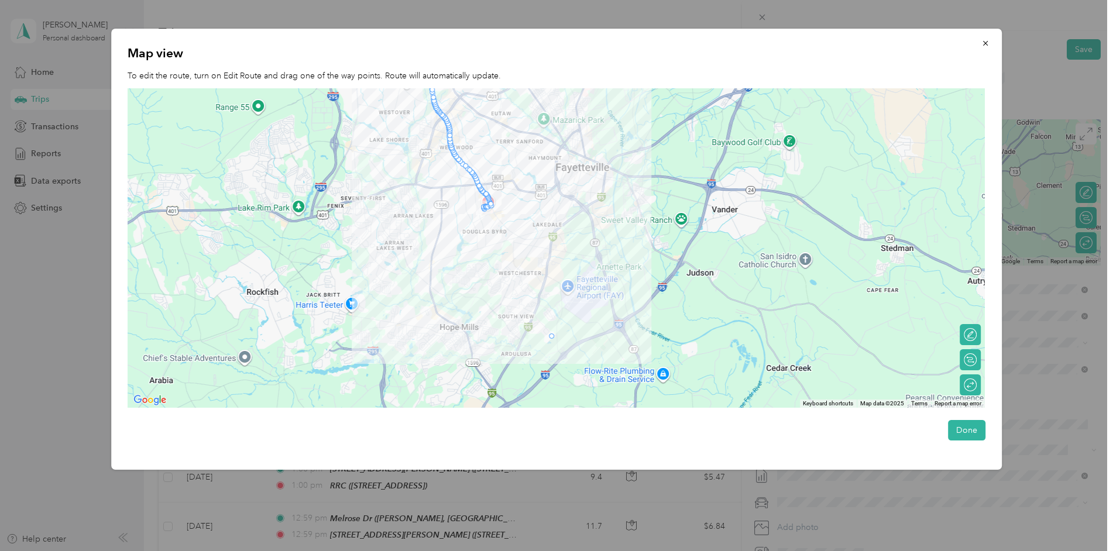
drag, startPoint x: 492, startPoint y: 202, endPoint x: 554, endPoint y: 339, distance: 150.4
drag, startPoint x: 486, startPoint y: 210, endPoint x: 445, endPoint y: 346, distance: 142.0
drag, startPoint x: 483, startPoint y: 205, endPoint x: 351, endPoint y: 185, distance: 134.3
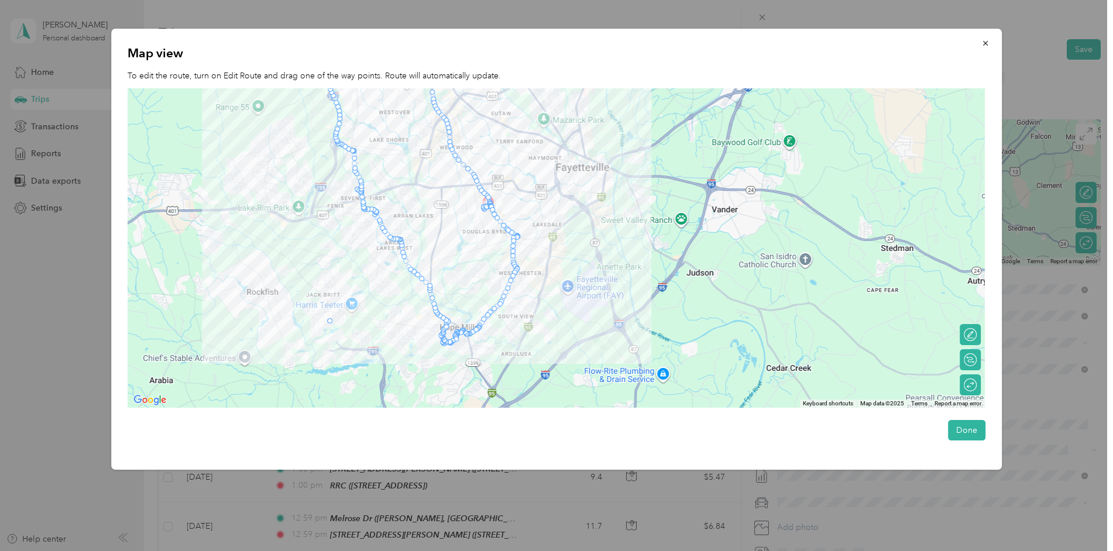
drag, startPoint x: 405, startPoint y: 264, endPoint x: 327, endPoint y: 321, distance: 96.8
drag, startPoint x: 485, startPoint y: 193, endPoint x: 571, endPoint y: 152, distance: 95.6
click at [974, 431] on button "Done" at bounding box center [966, 430] width 37 height 20
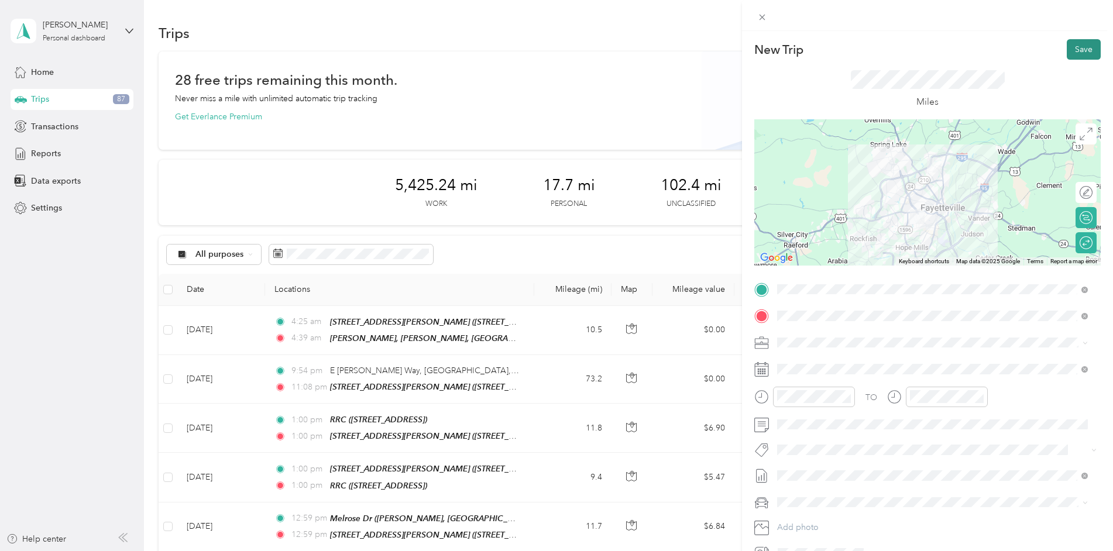
click at [1069, 55] on button "Save" at bounding box center [1084, 49] width 34 height 20
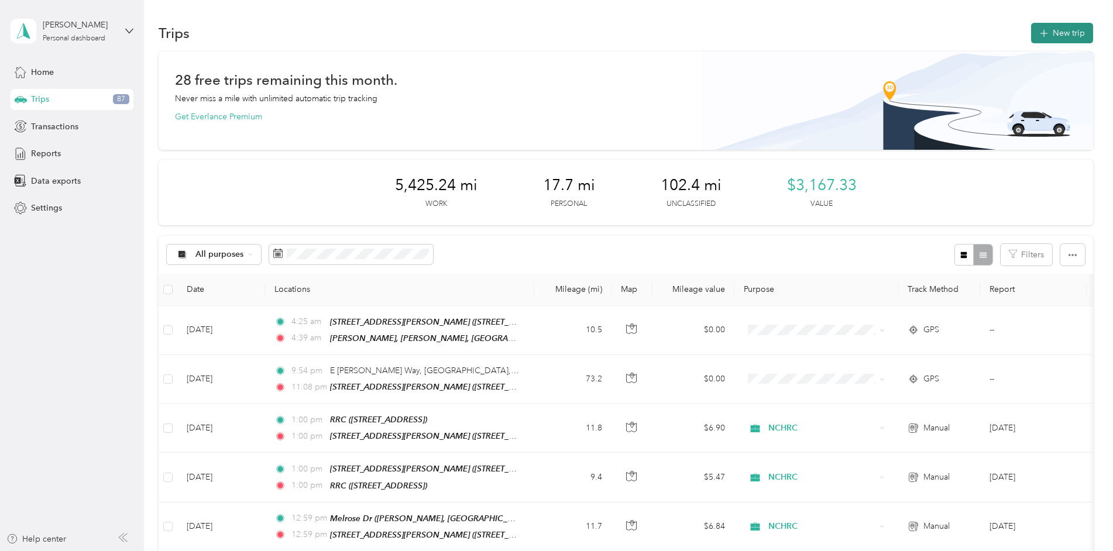
click at [1049, 41] on button "New trip" at bounding box center [1062, 33] width 62 height 20
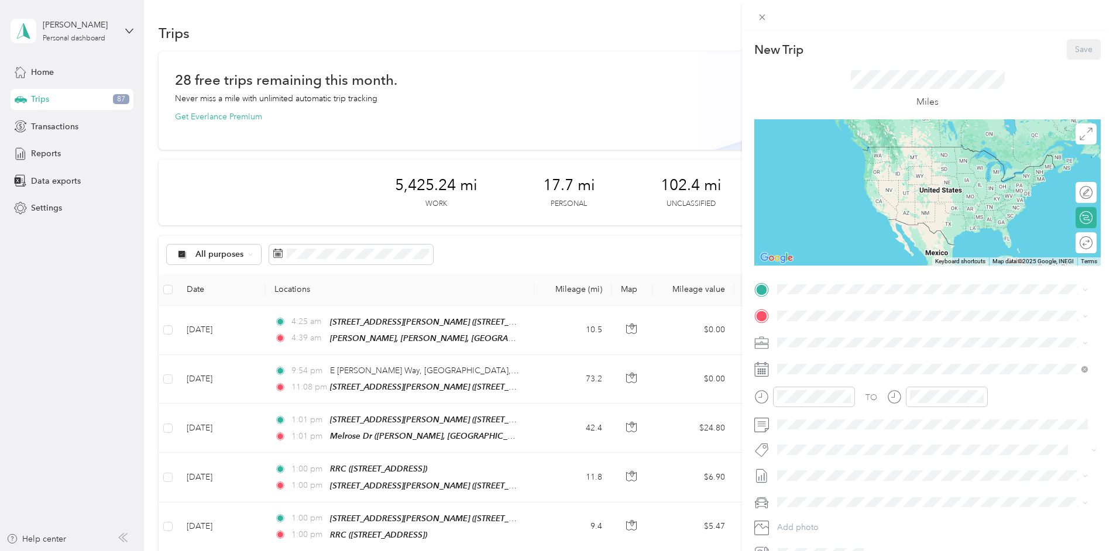
click at [833, 447] on div "[STREET_ADDRESS][PERSON_NAME]" at bounding box center [873, 459] width 147 height 25
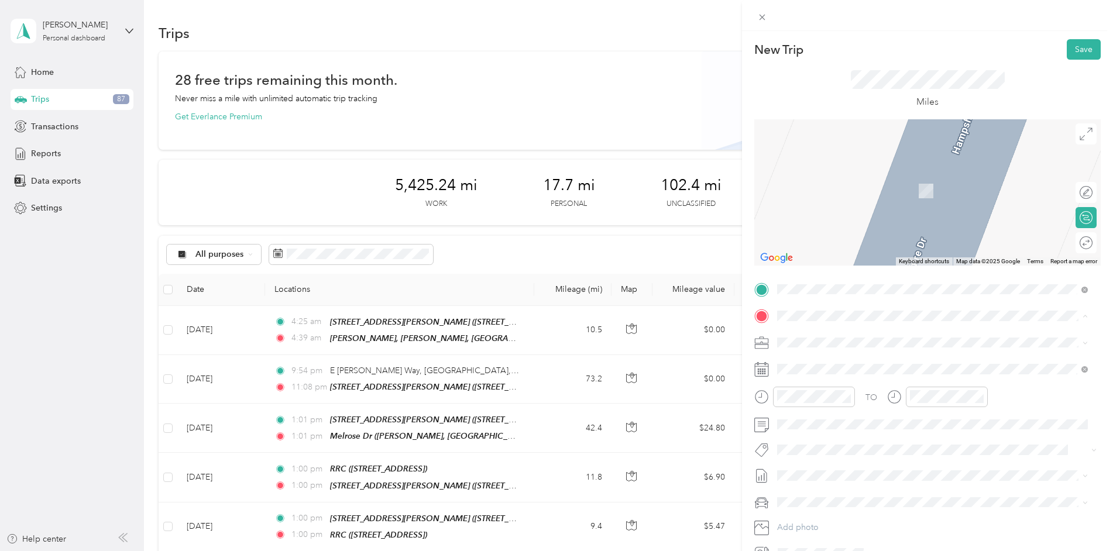
click at [822, 417] on div "Melrose Dr [PERSON_NAME], 28304, [GEOGRAPHIC_DATA], [GEOGRAPHIC_DATA], [GEOGRAP…" at bounding box center [942, 435] width 284 height 37
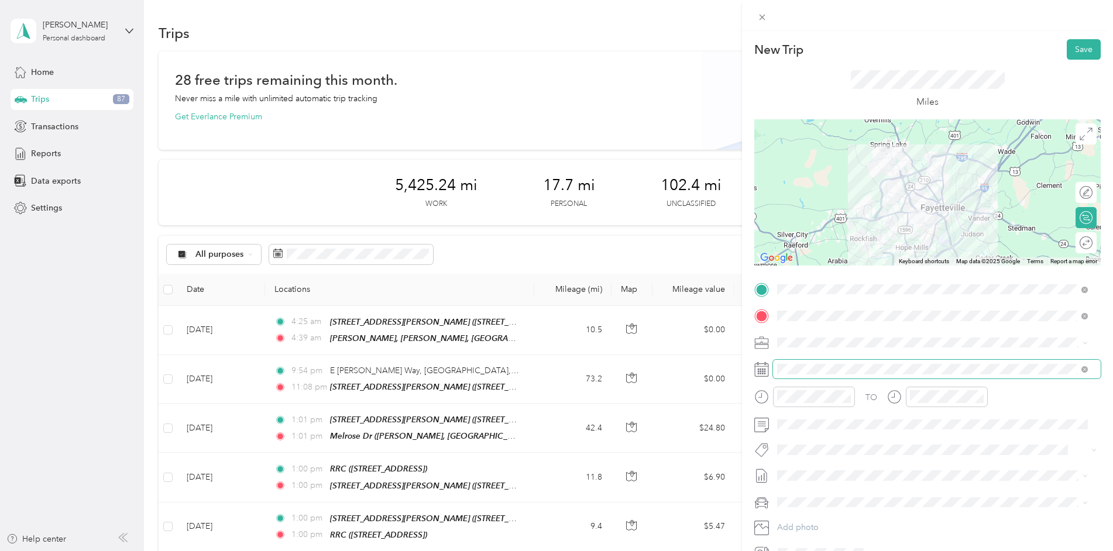
click at [812, 363] on span at bounding box center [937, 369] width 328 height 19
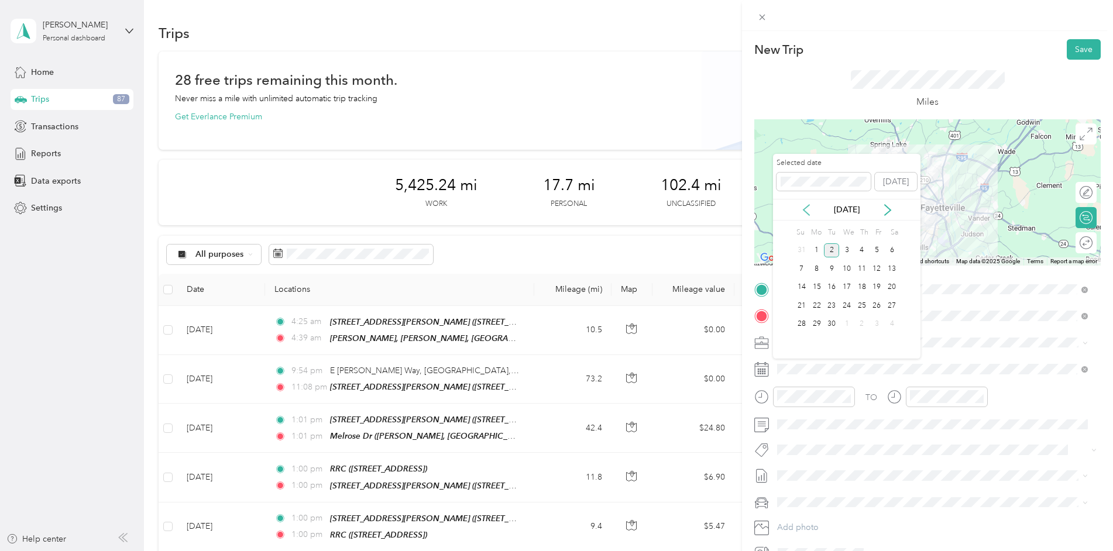
click at [805, 212] on icon at bounding box center [807, 210] width 12 height 12
click at [844, 324] on div "27" at bounding box center [846, 324] width 15 height 15
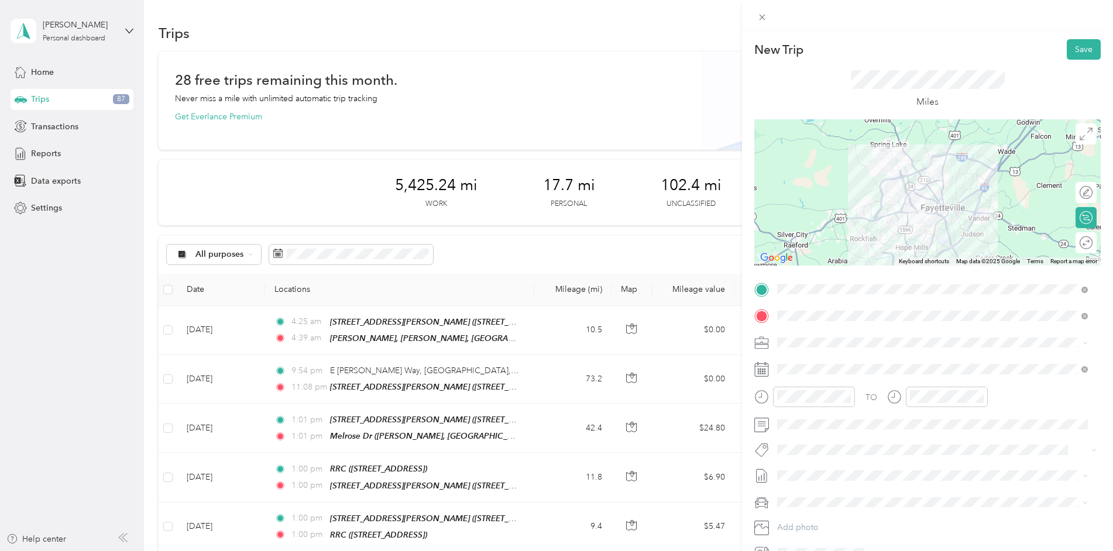
click at [809, 496] on span at bounding box center [937, 502] width 328 height 19
click at [803, 514] on span "[DATE]" at bounding box center [790, 515] width 26 height 12
click at [1074, 194] on div at bounding box center [1080, 193] width 25 height 12
click at [1072, 249] on div at bounding box center [1080, 243] width 25 height 12
click at [1083, 136] on icon at bounding box center [1086, 134] width 13 height 13
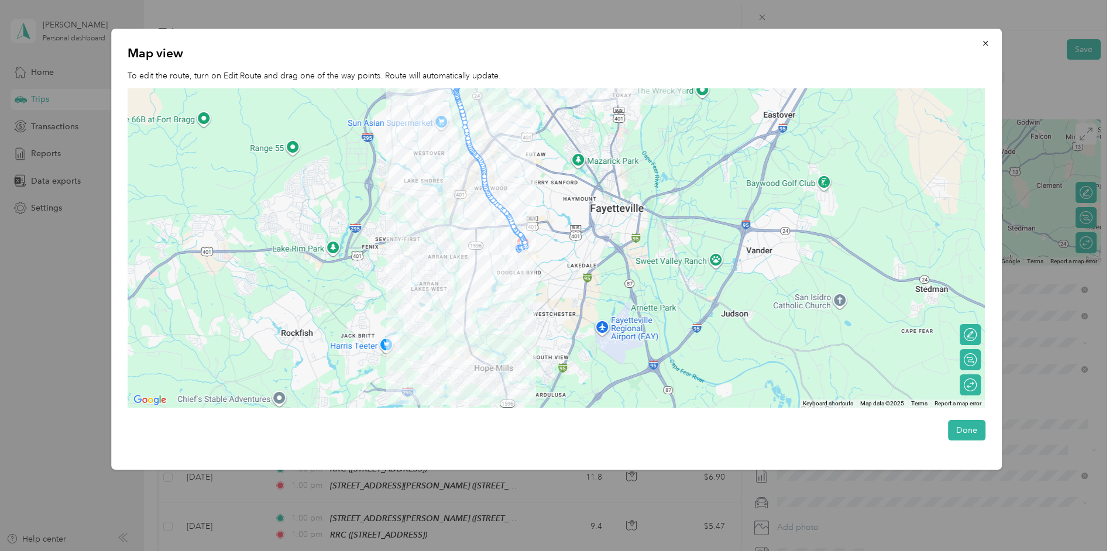
drag, startPoint x: 613, startPoint y: 296, endPoint x: 576, endPoint y: 180, distance: 122.4
click at [576, 180] on div at bounding box center [556, 248] width 857 height 320
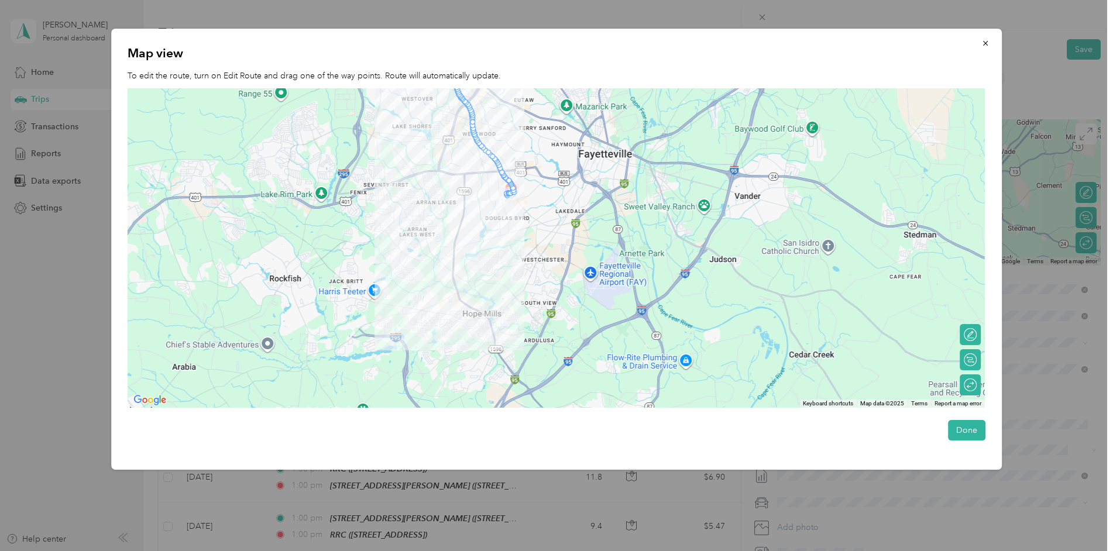
drag, startPoint x: 568, startPoint y: 239, endPoint x: 556, endPoint y: 181, distance: 59.2
click at [556, 181] on div at bounding box center [556, 248] width 857 height 320
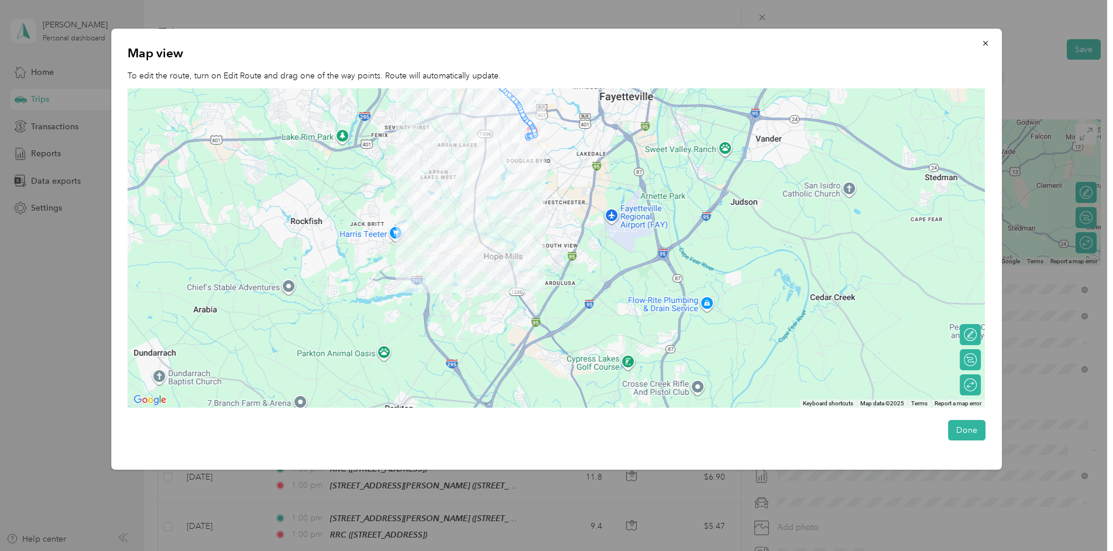
click at [598, 197] on div at bounding box center [556, 248] width 857 height 320
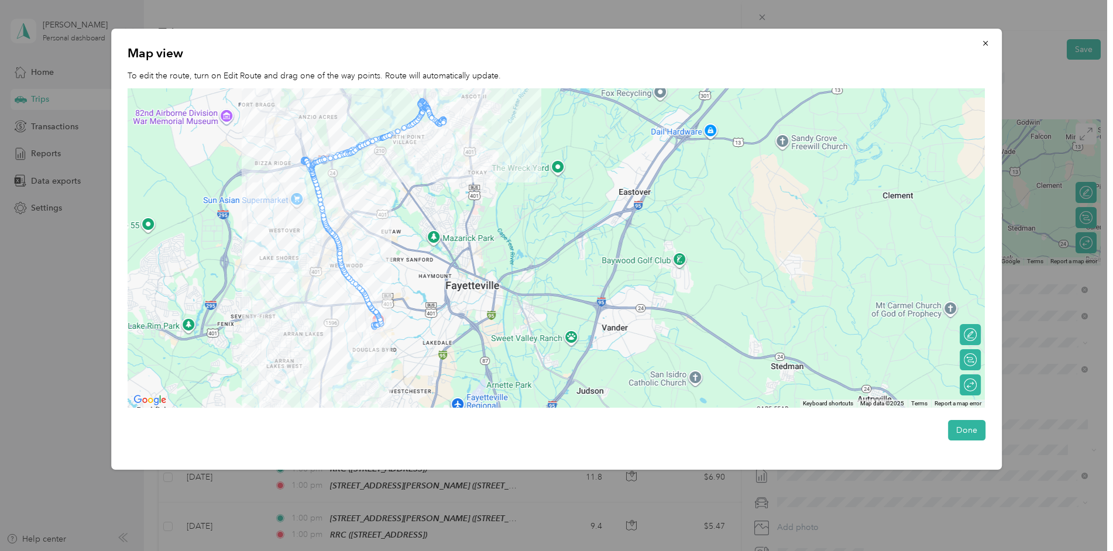
drag, startPoint x: 546, startPoint y: 203, endPoint x: 421, endPoint y: 392, distance: 227.0
click at [421, 392] on div at bounding box center [556, 248] width 857 height 320
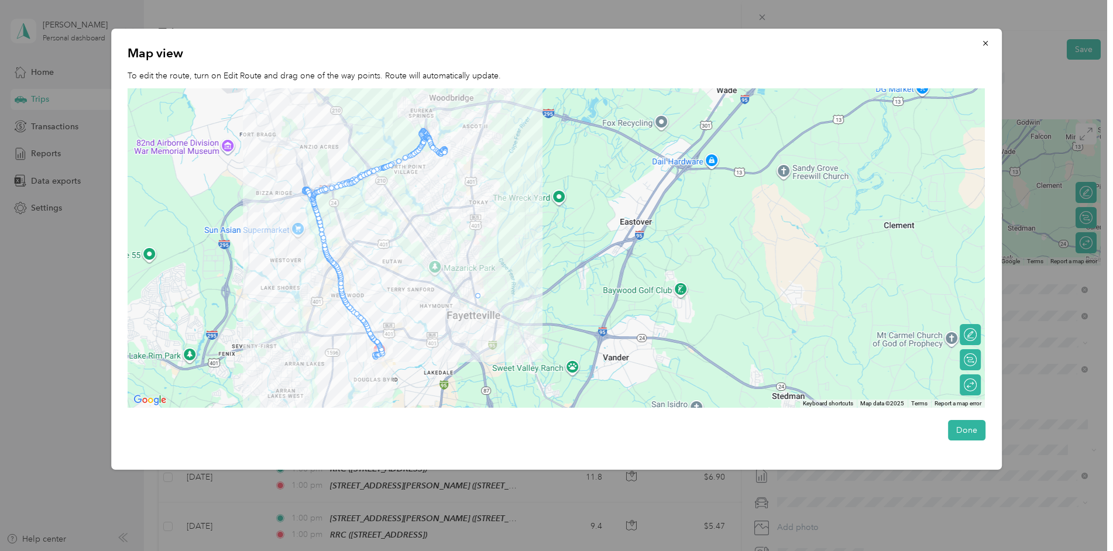
drag, startPoint x: 361, startPoint y: 179, endPoint x: 479, endPoint y: 300, distance: 168.9
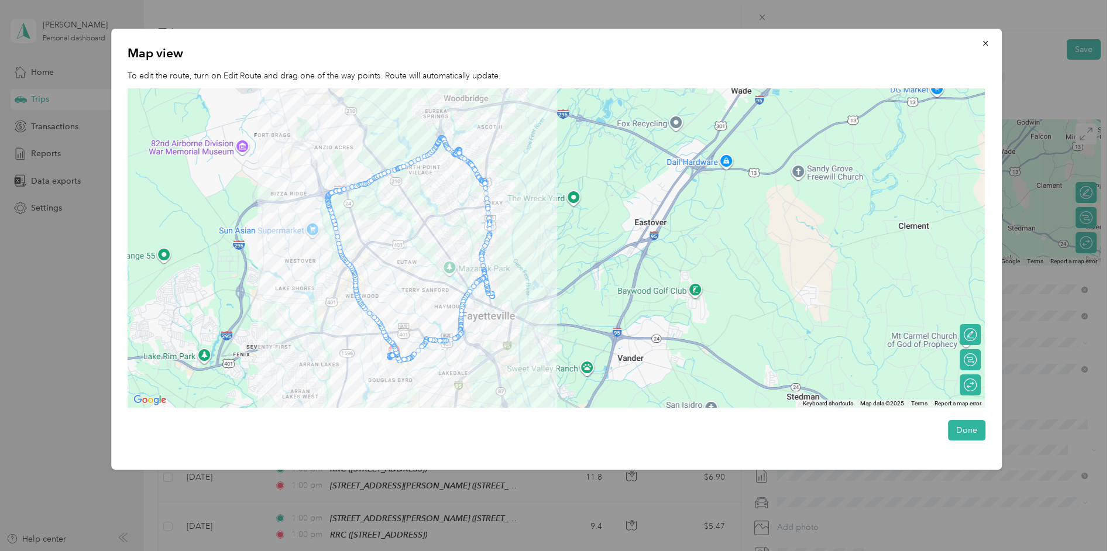
drag, startPoint x: 472, startPoint y: 303, endPoint x: 488, endPoint y: 304, distance: 15.8
click at [488, 304] on div at bounding box center [556, 248] width 857 height 320
drag, startPoint x: 489, startPoint y: 290, endPoint x: 546, endPoint y: 347, distance: 80.7
drag, startPoint x: 359, startPoint y: 299, endPoint x: 266, endPoint y: 327, distance: 96.8
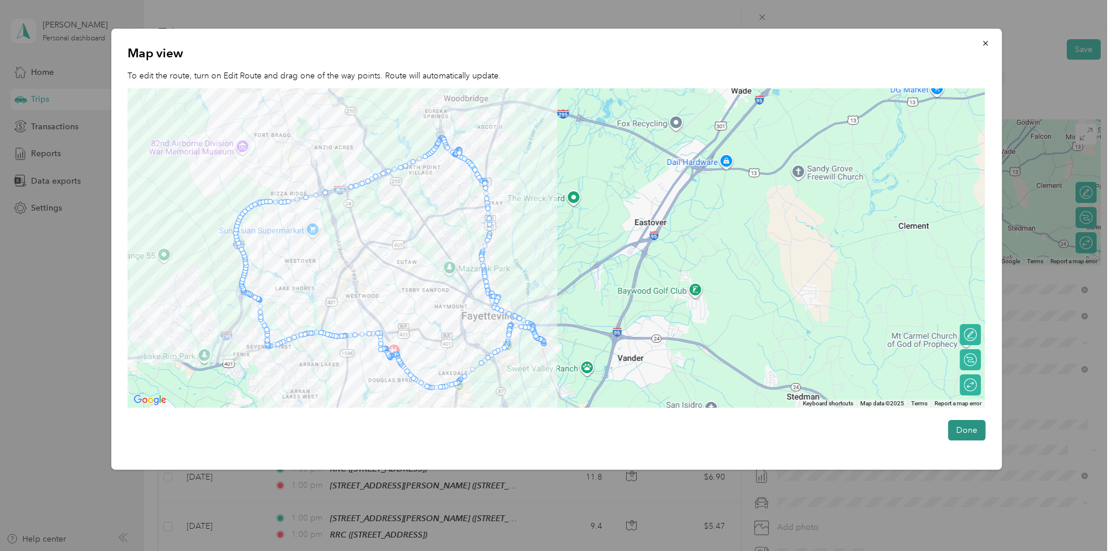
click at [975, 433] on button "Done" at bounding box center [966, 430] width 37 height 20
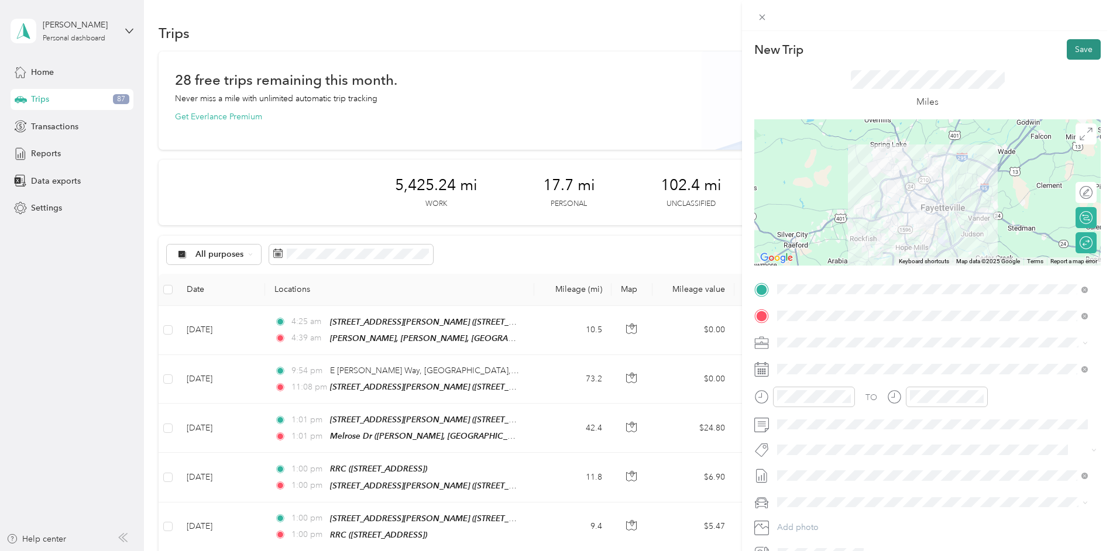
click at [1077, 51] on button "Save" at bounding box center [1084, 49] width 34 height 20
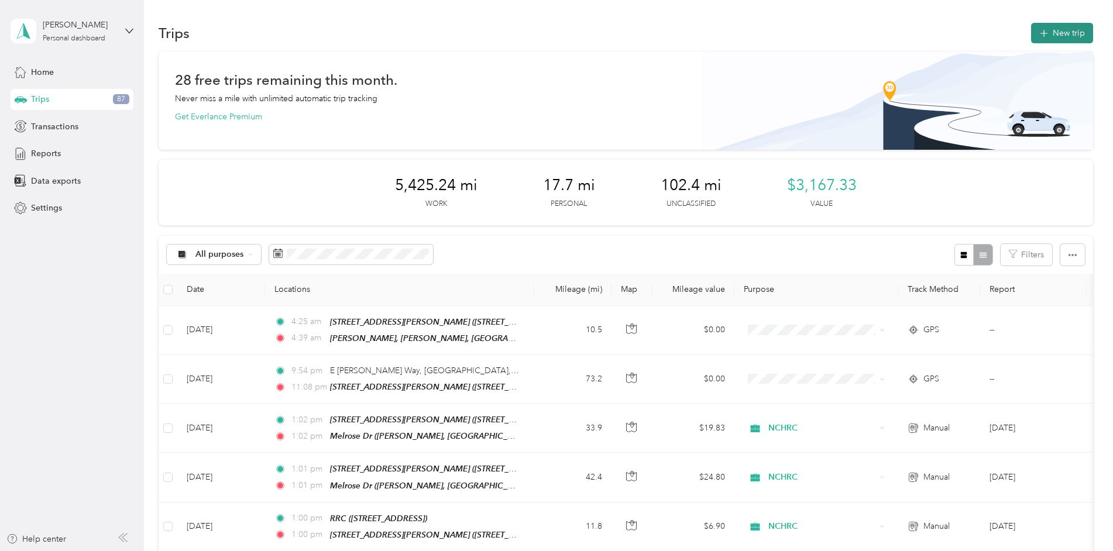
click at [1056, 34] on button "New trip" at bounding box center [1062, 33] width 62 height 20
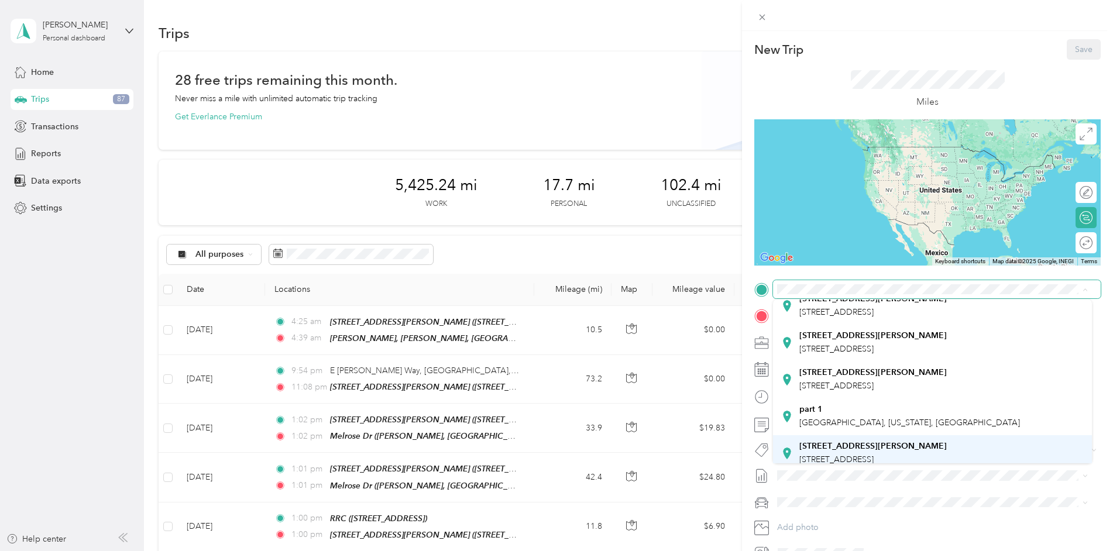
scroll to position [234, 0]
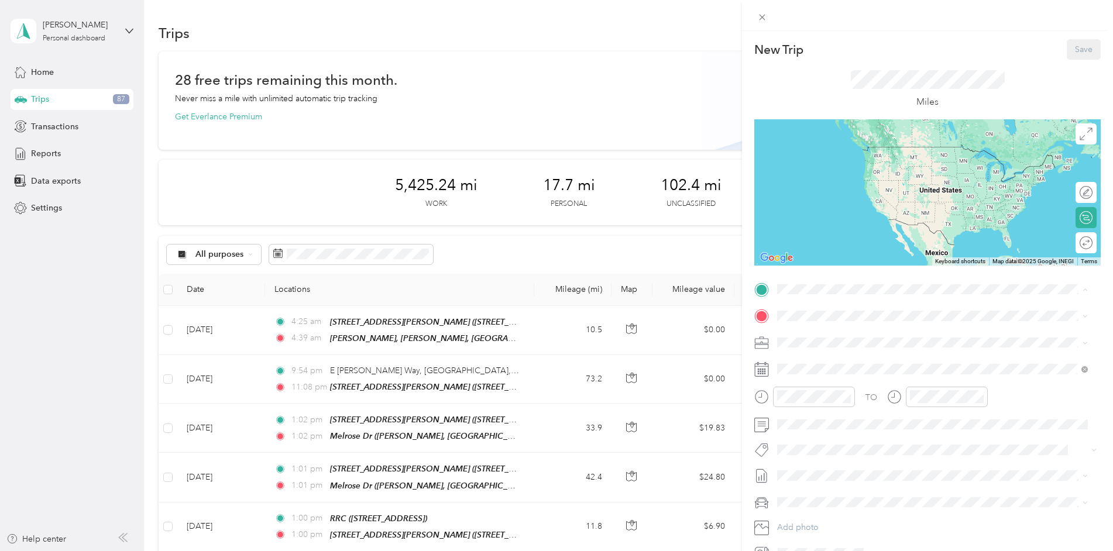
click at [849, 427] on strong "[STREET_ADDRESS][PERSON_NAME]" at bounding box center [873, 432] width 147 height 11
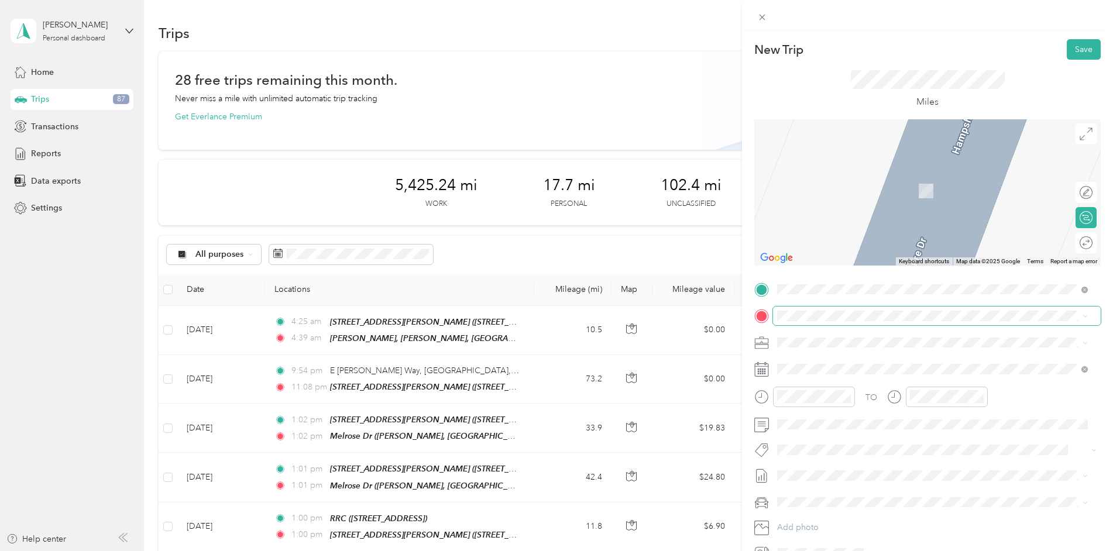
click at [833, 310] on span at bounding box center [937, 316] width 328 height 19
click at [828, 430] on span "[PERSON_NAME] Ln, 28304, [GEOGRAPHIC_DATA], [GEOGRAPHIC_DATA], [GEOGRAPHIC_DATA]" at bounding box center [942, 441] width 284 height 22
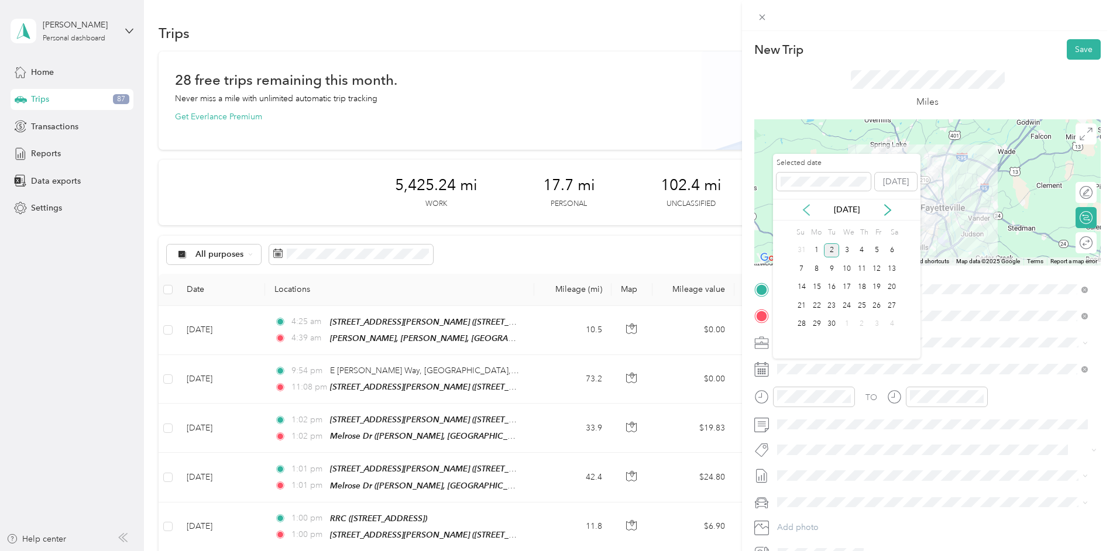
click at [807, 211] on icon at bounding box center [807, 210] width 12 height 12
click at [860, 324] on div "28" at bounding box center [862, 324] width 15 height 15
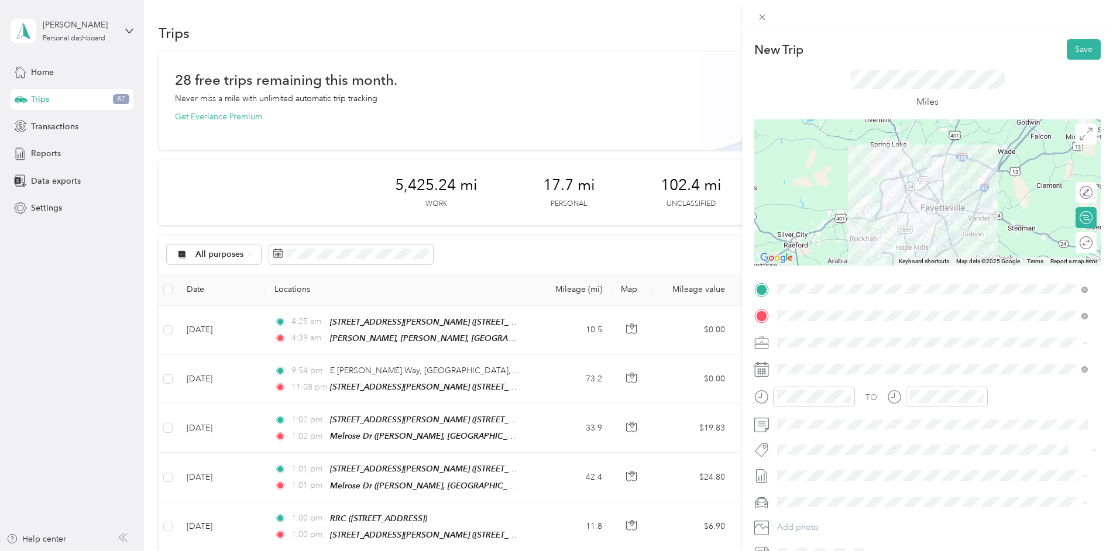
click at [822, 511] on span "[DATE] Draft" at bounding box center [932, 514] width 303 height 11
click at [836, 466] on div "RRC [STREET_ADDRESS]" at bounding box center [837, 478] width 74 height 25
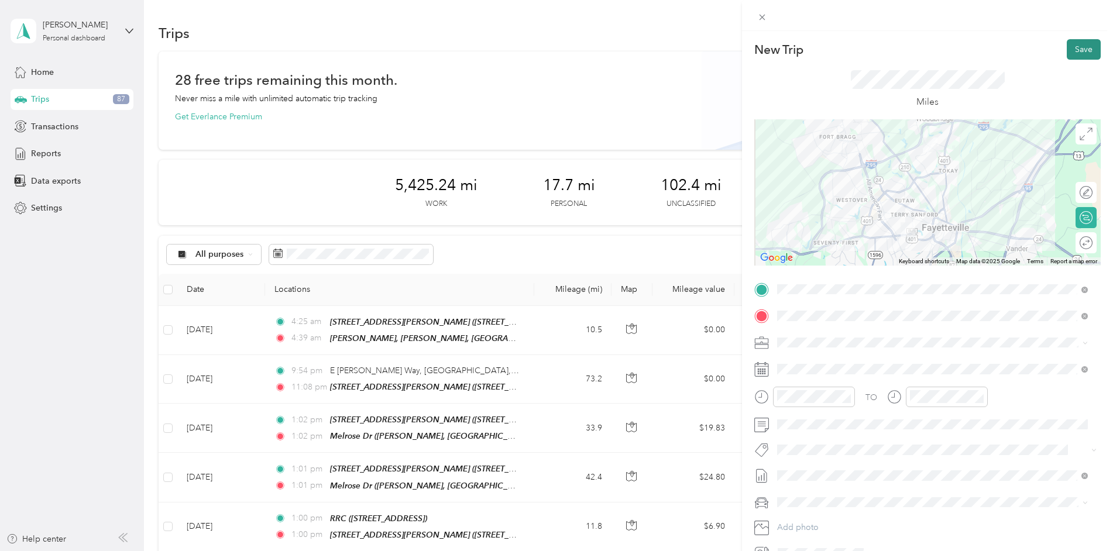
click at [1083, 50] on button "Save" at bounding box center [1084, 49] width 34 height 20
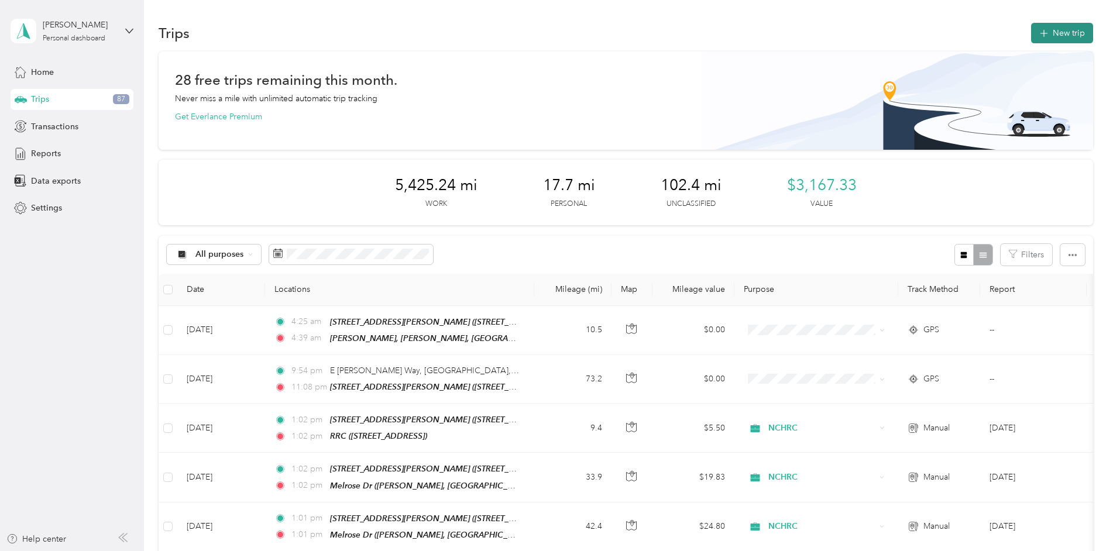
click at [1044, 29] on icon "button" at bounding box center [1043, 33] width 13 height 13
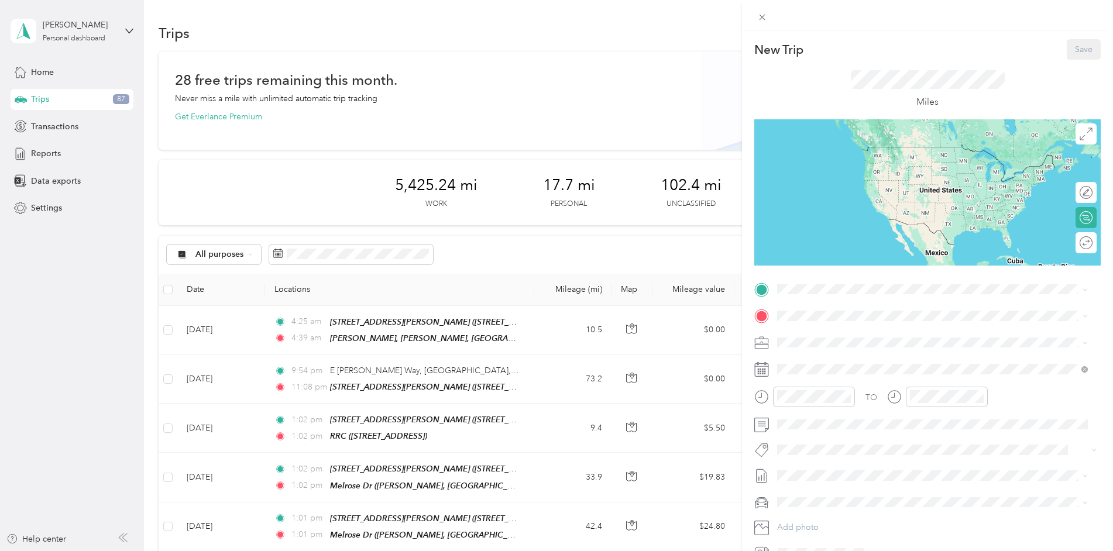
click at [829, 299] on div "TO Add photo" at bounding box center [927, 421] width 347 height 283
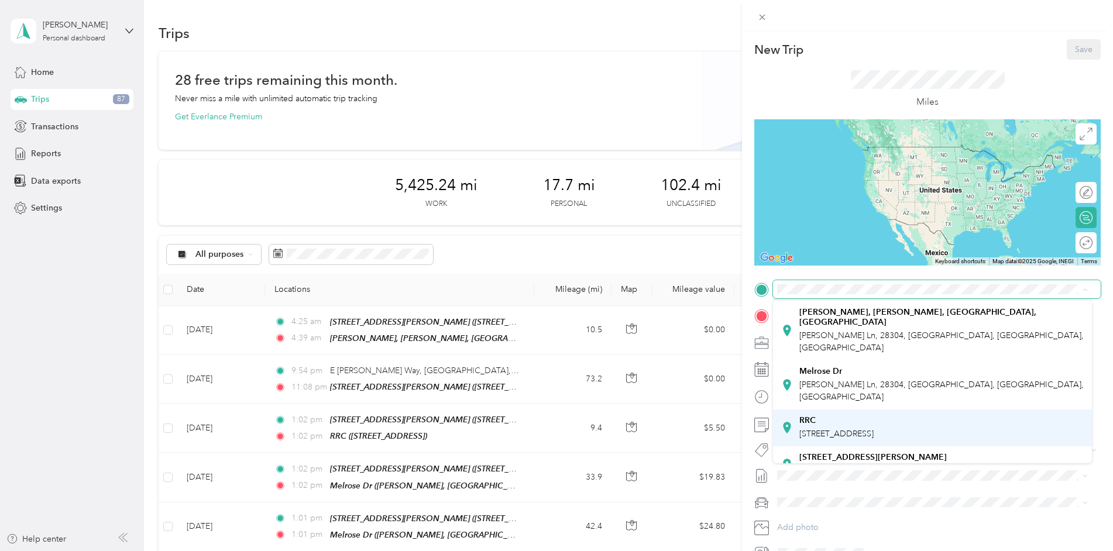
scroll to position [59, 0]
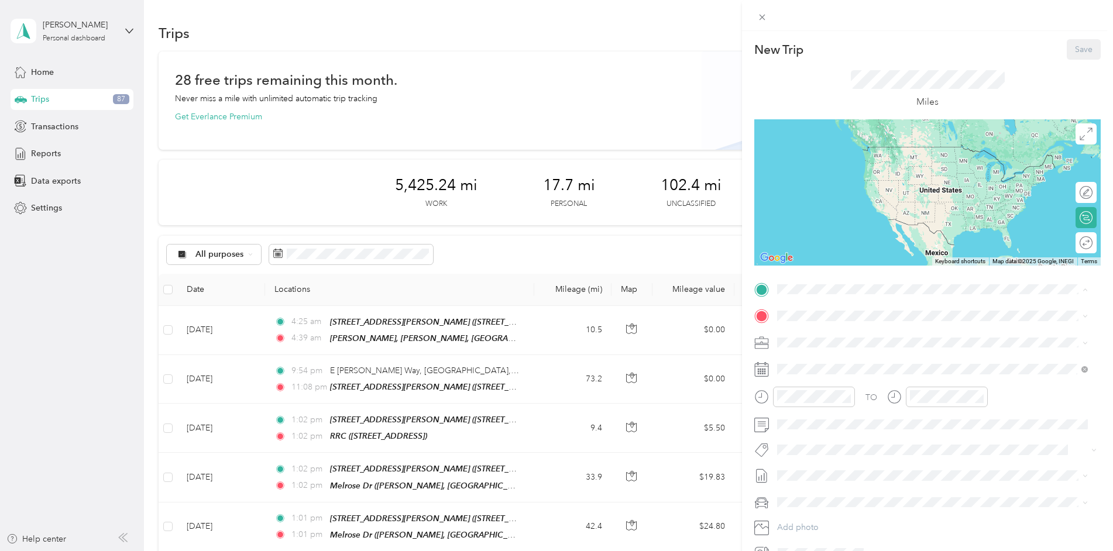
click at [829, 394] on span "[STREET_ADDRESS]" at bounding box center [837, 399] width 74 height 10
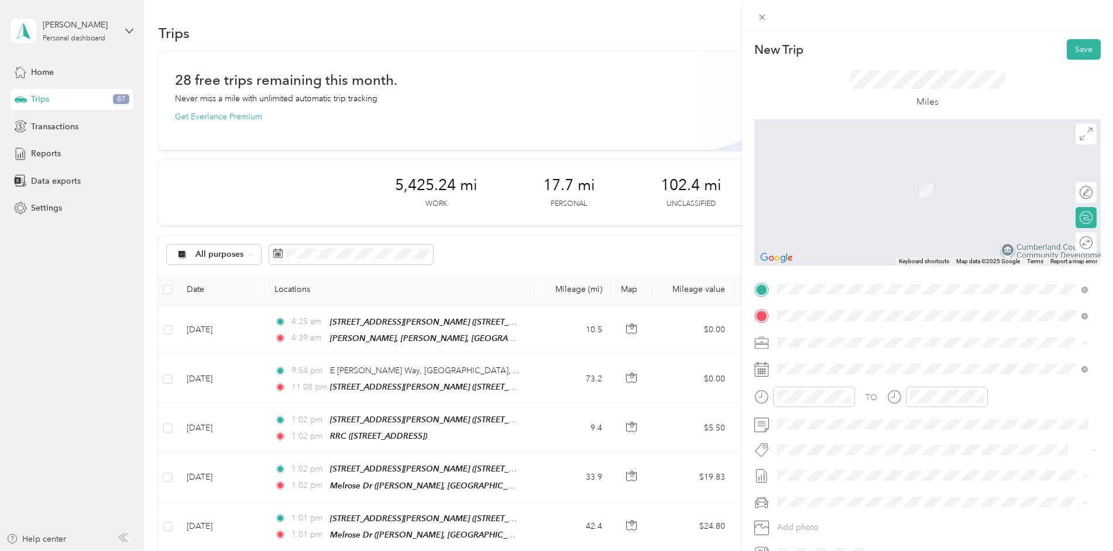
click at [866, 400] on span "[GEOGRAPHIC_DATA] [GEOGRAPHIC_DATA], [US_STATE], [GEOGRAPHIC_DATA]" at bounding box center [910, 396] width 221 height 20
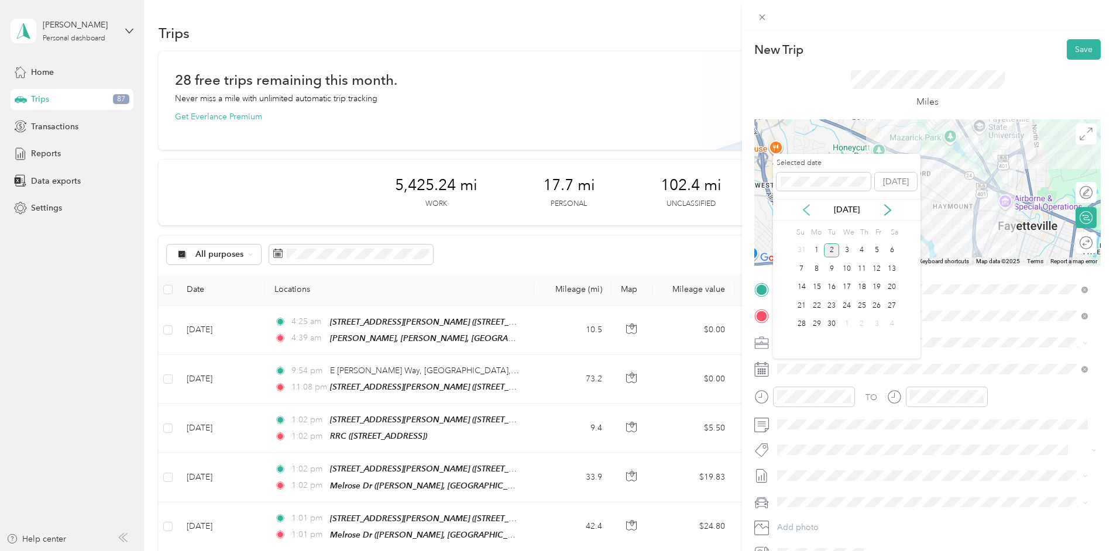
click at [804, 211] on icon at bounding box center [807, 210] width 12 height 12
click at [865, 324] on div "28" at bounding box center [862, 324] width 15 height 15
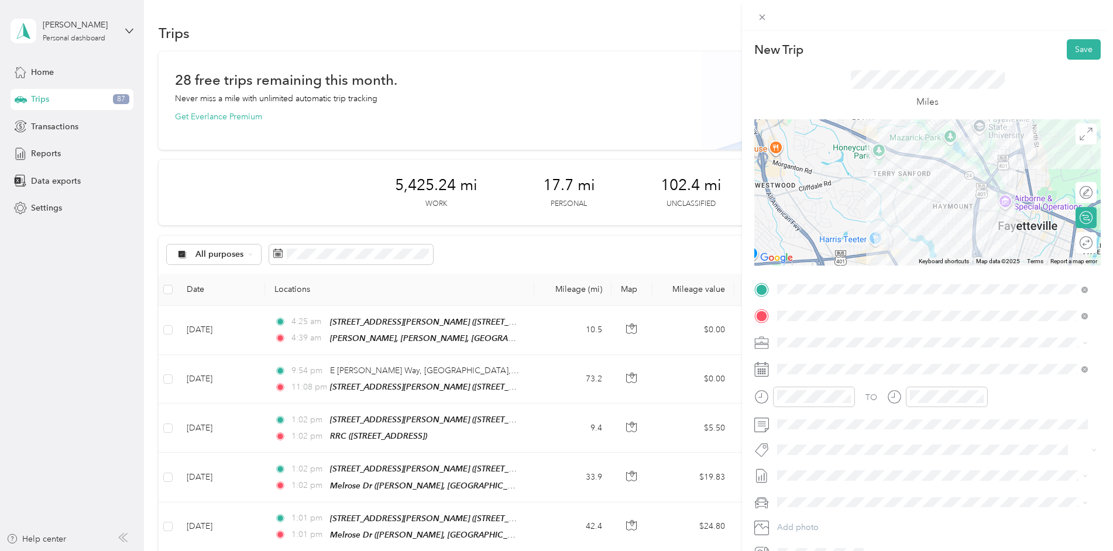
click at [803, 509] on span "[DATE]" at bounding box center [790, 513] width 26 height 12
click at [1080, 48] on button "Save" at bounding box center [1084, 49] width 34 height 20
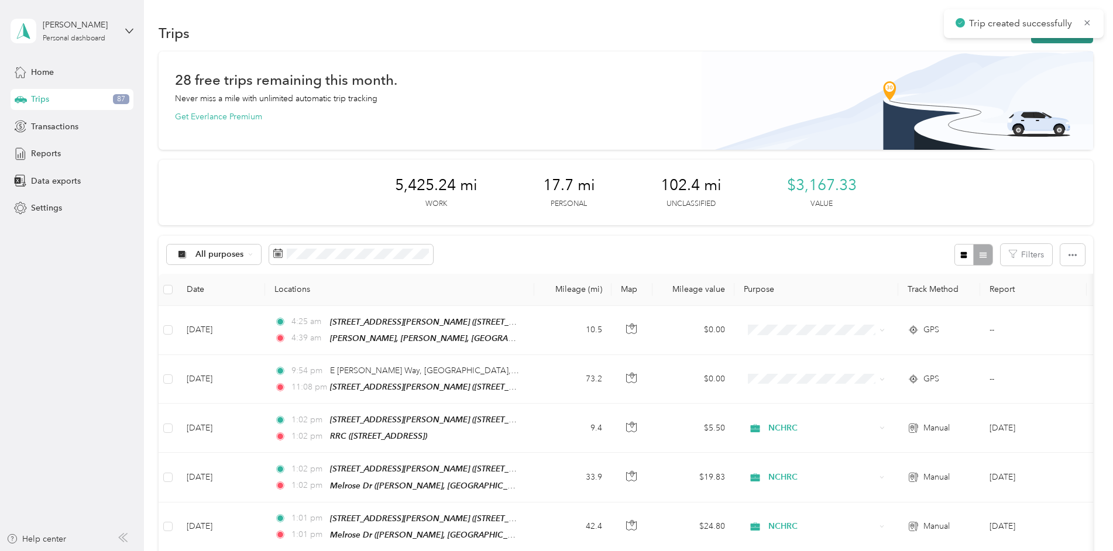
click at [1040, 42] on button "New trip" at bounding box center [1062, 33] width 62 height 20
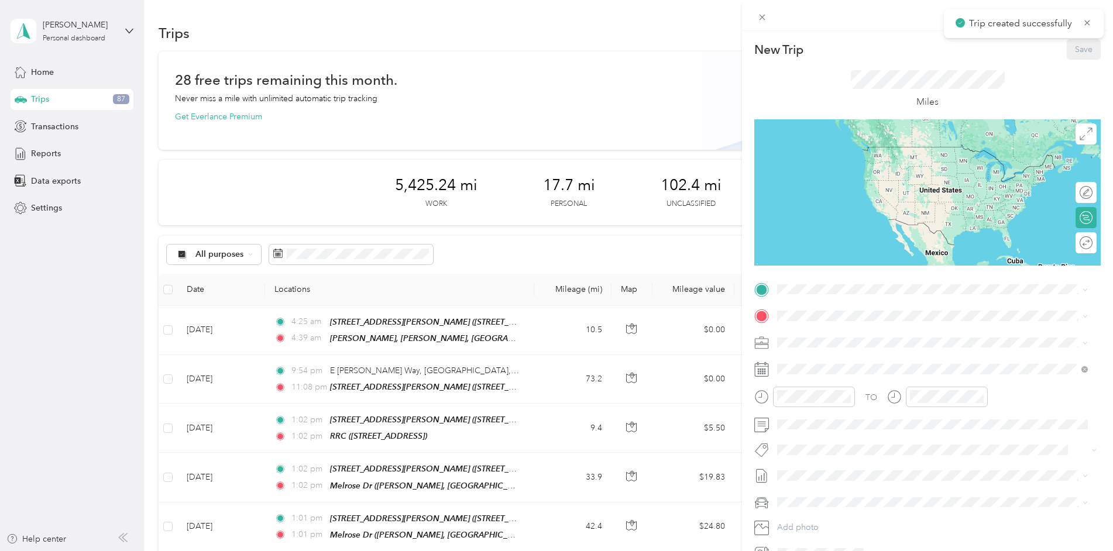
click at [812, 279] on div "New Trip Save This trip cannot be edited because it is either under review, app…" at bounding box center [927, 301] width 347 height 524
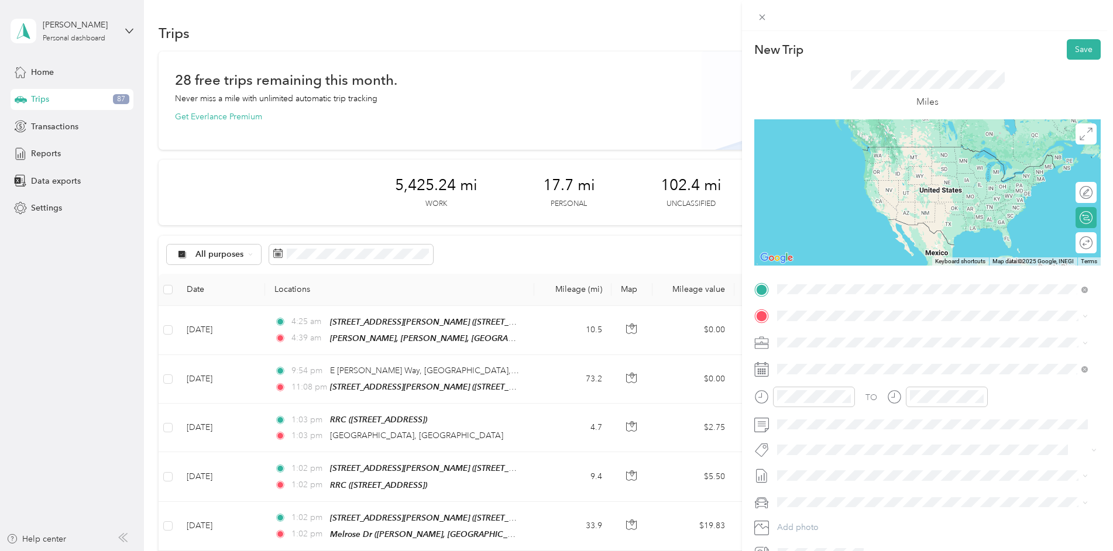
click at [843, 360] on span "[GEOGRAPHIC_DATA] [GEOGRAPHIC_DATA], [US_STATE], [GEOGRAPHIC_DATA]" at bounding box center [910, 369] width 221 height 20
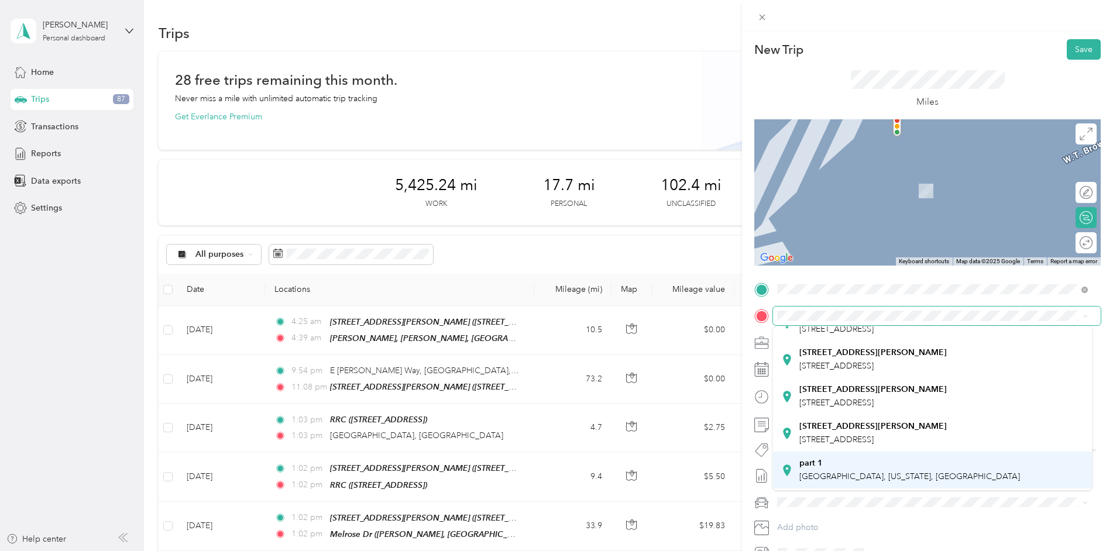
scroll to position [176, 0]
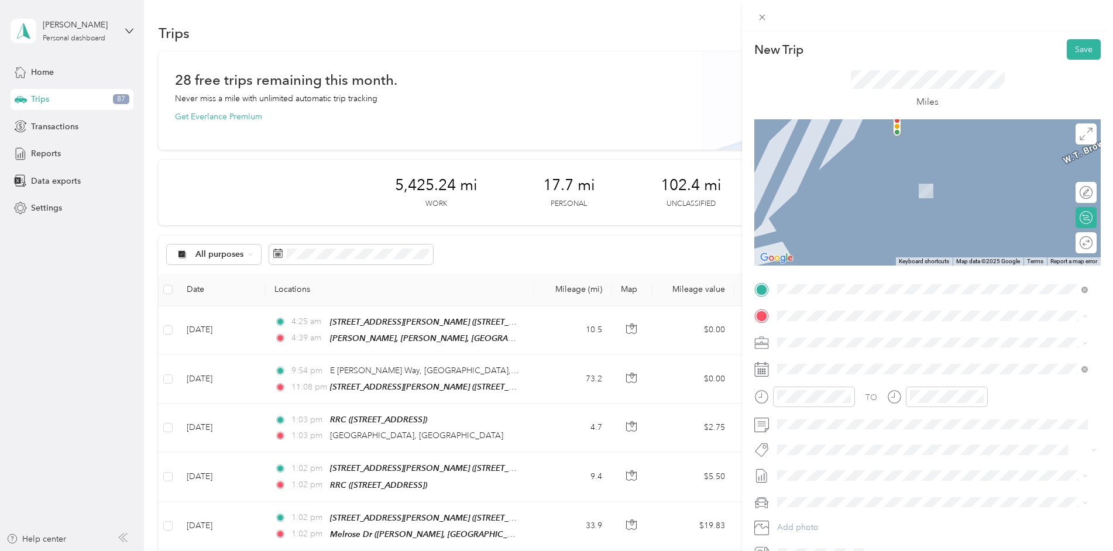
click at [850, 475] on strong "[STREET_ADDRESS][PERSON_NAME]" at bounding box center [873, 480] width 147 height 11
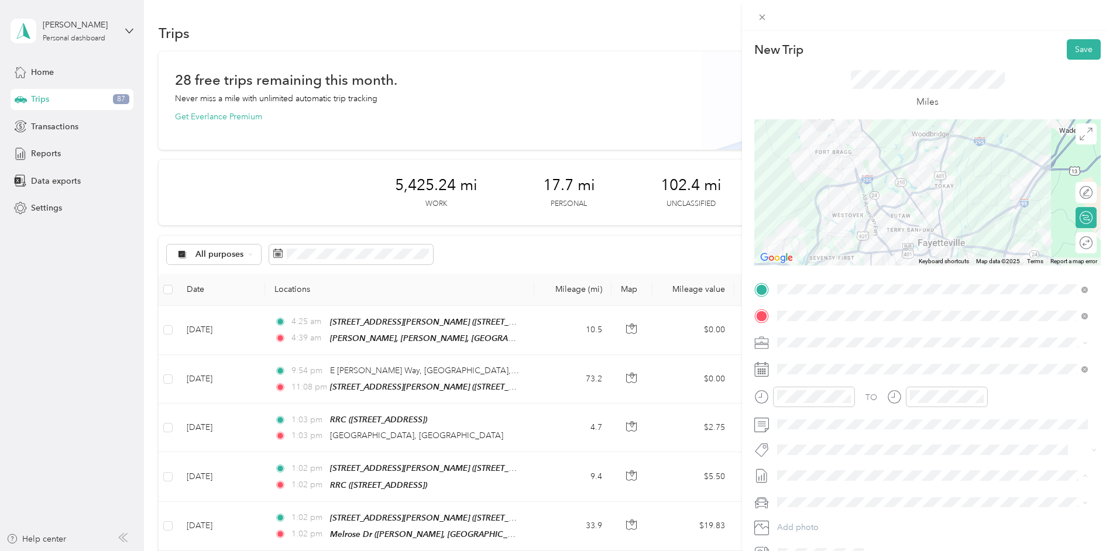
click at [803, 516] on span "[DATE]" at bounding box center [790, 515] width 26 height 12
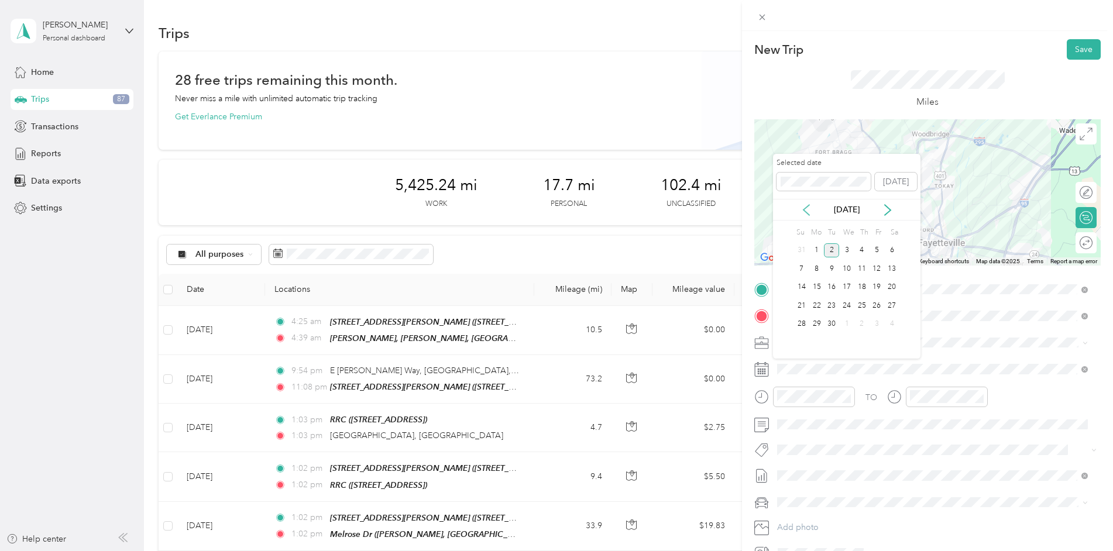
click at [802, 208] on icon at bounding box center [807, 210] width 12 height 12
click at [860, 323] on div "28" at bounding box center [862, 324] width 15 height 15
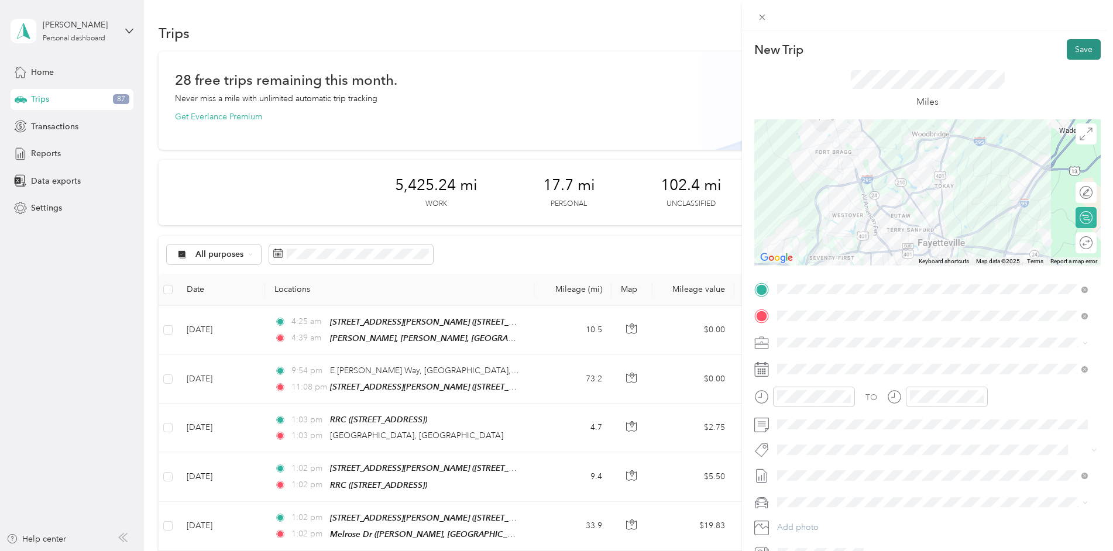
click at [1078, 50] on button "Save" at bounding box center [1084, 49] width 34 height 20
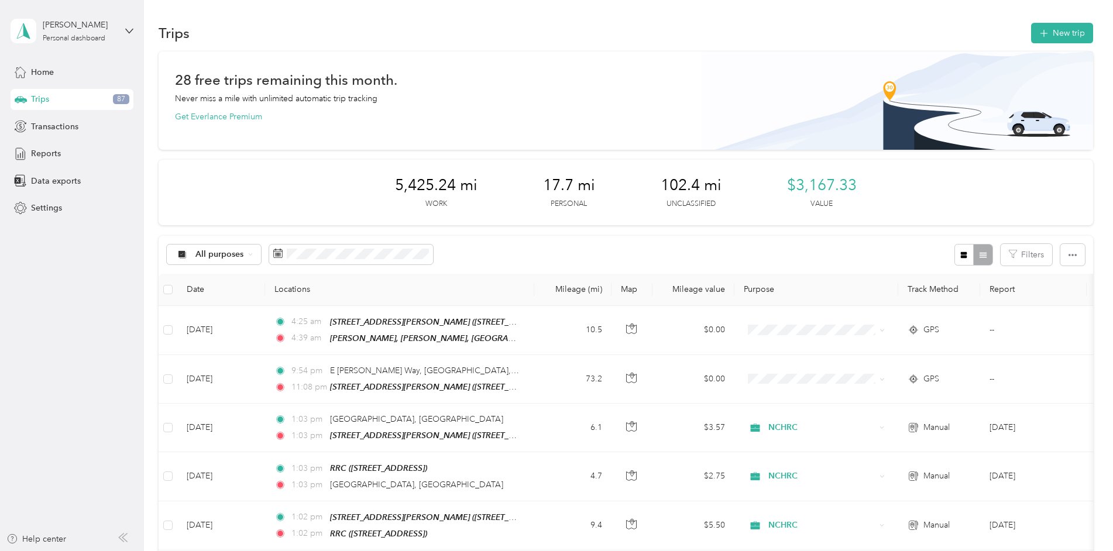
click at [1071, 30] on button "New trip" at bounding box center [1062, 33] width 62 height 20
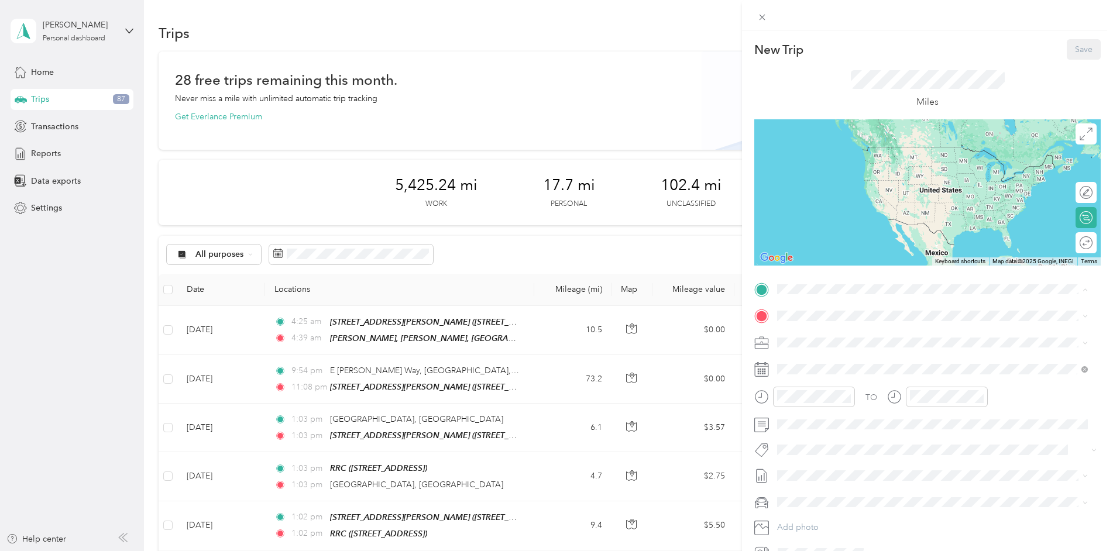
click at [848, 448] on strong "[STREET_ADDRESS][PERSON_NAME]" at bounding box center [873, 453] width 147 height 11
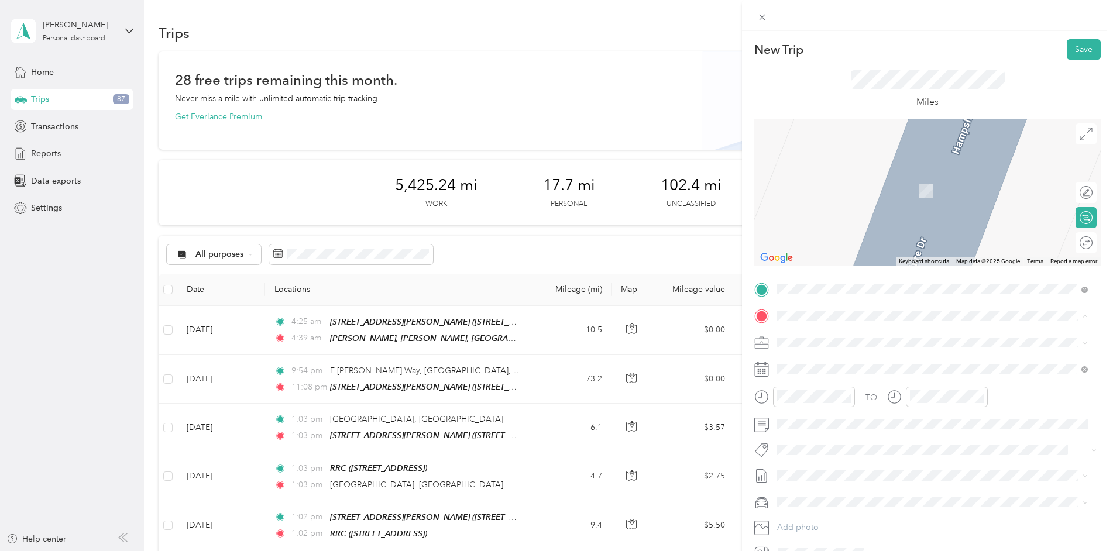
click at [849, 417] on div "Melrose Dr [PERSON_NAME], 28304, [GEOGRAPHIC_DATA], [GEOGRAPHIC_DATA], [GEOGRAP…" at bounding box center [942, 435] width 284 height 37
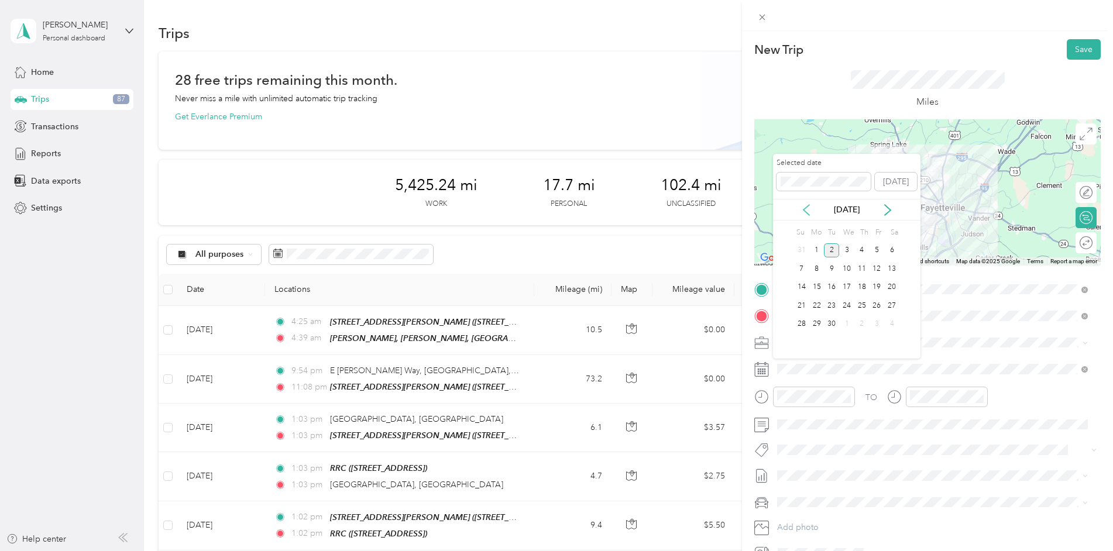
click at [806, 207] on icon at bounding box center [807, 210] width 12 height 12
click at [876, 324] on div "29" at bounding box center [877, 324] width 15 height 15
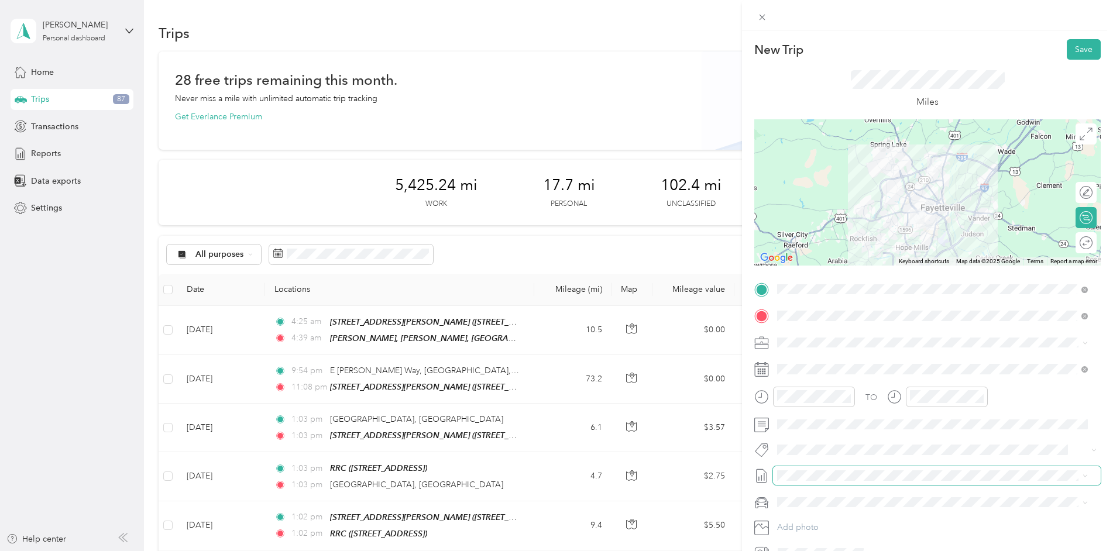
click at [815, 470] on span at bounding box center [937, 475] width 328 height 19
click at [803, 513] on span "[DATE]" at bounding box center [790, 515] width 26 height 12
click at [1077, 45] on button "Save" at bounding box center [1084, 49] width 34 height 20
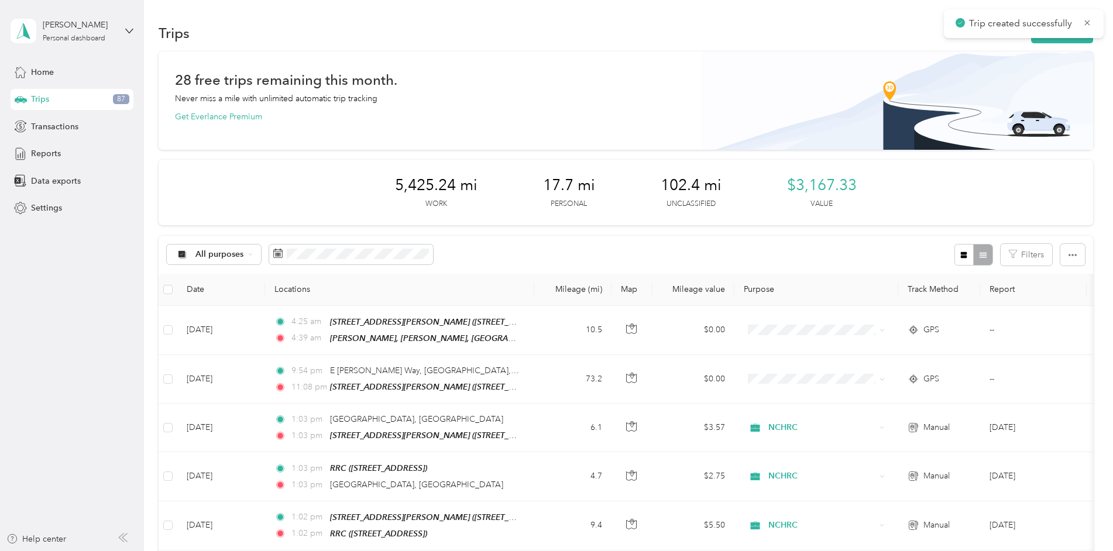
click at [1061, 43] on div "Trips New trip" at bounding box center [626, 32] width 935 height 25
click at [1072, 31] on button "New trip" at bounding box center [1062, 33] width 62 height 20
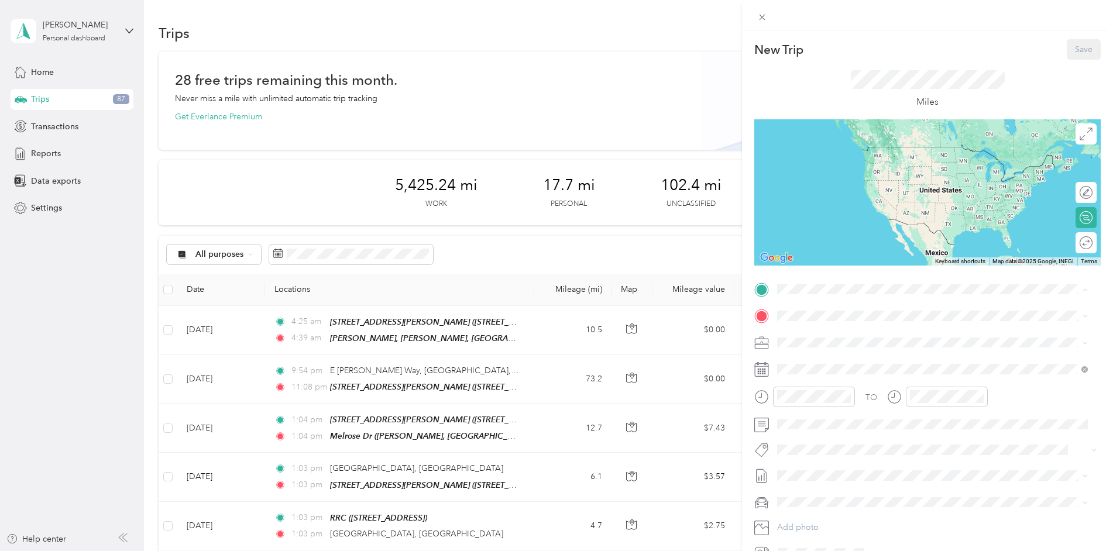
click at [829, 448] on strong "[STREET_ADDRESS][PERSON_NAME]" at bounding box center [873, 453] width 147 height 11
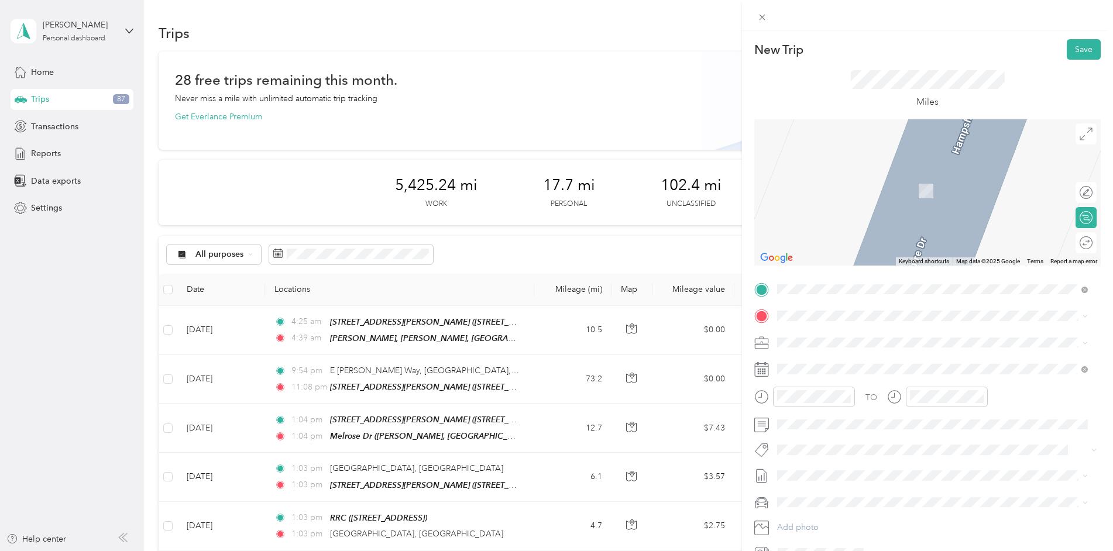
click at [827, 390] on strong "Melrose Dr" at bounding box center [821, 395] width 43 height 11
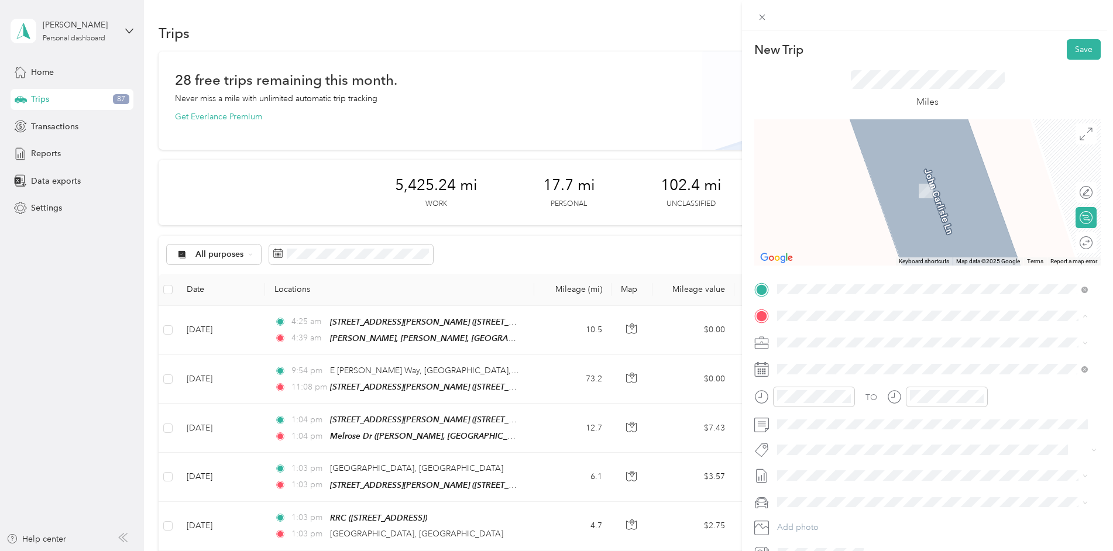
click at [832, 466] on div "RRC" at bounding box center [837, 471] width 74 height 11
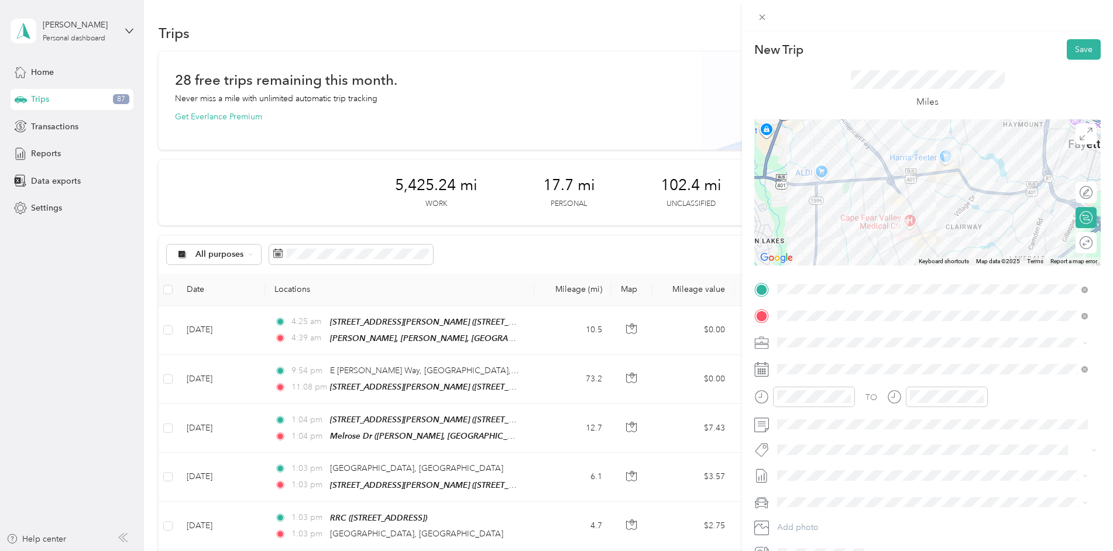
click at [803, 516] on span "[DATE]" at bounding box center [790, 515] width 26 height 12
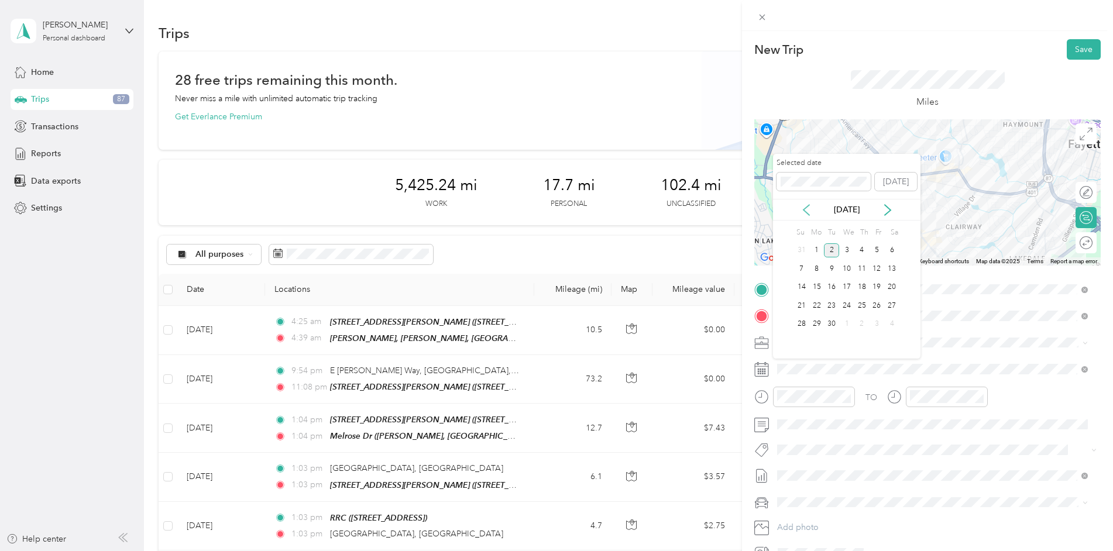
click at [807, 208] on icon at bounding box center [807, 210] width 12 height 12
click at [878, 325] on div "29" at bounding box center [877, 324] width 15 height 15
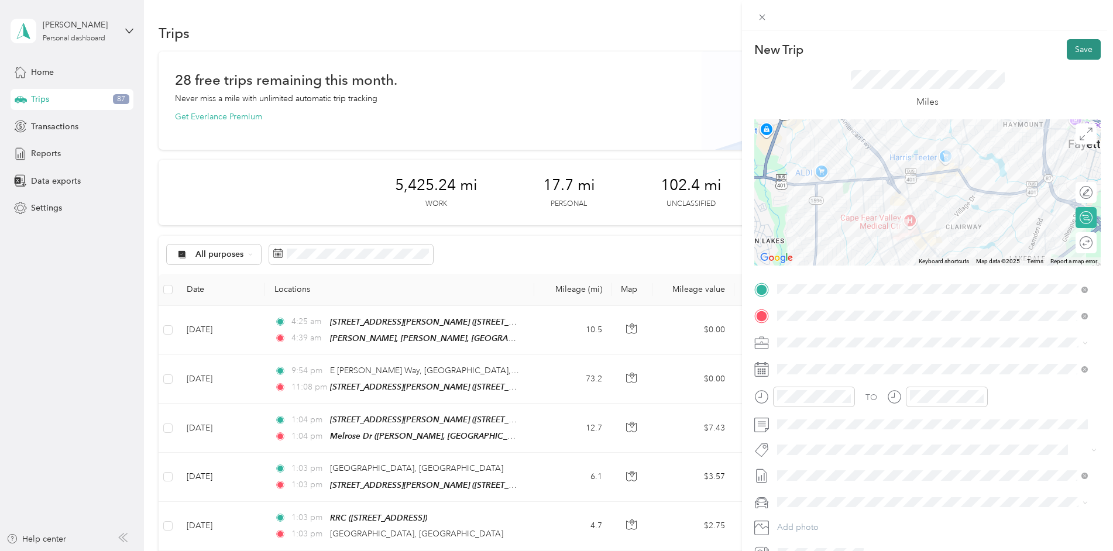
click at [1076, 48] on button "Save" at bounding box center [1084, 49] width 34 height 20
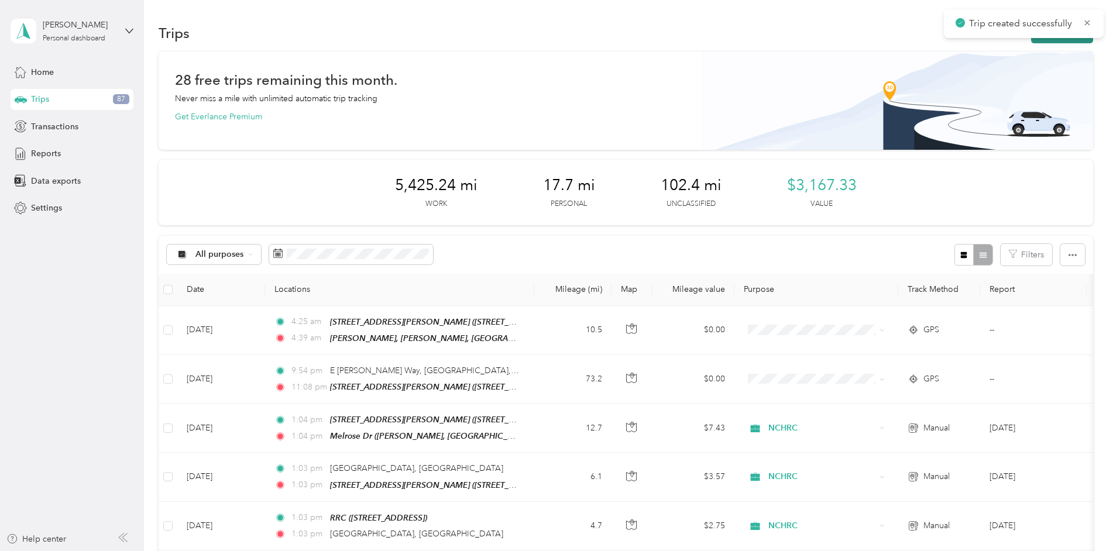
click at [1056, 38] on button "New trip" at bounding box center [1062, 33] width 62 height 20
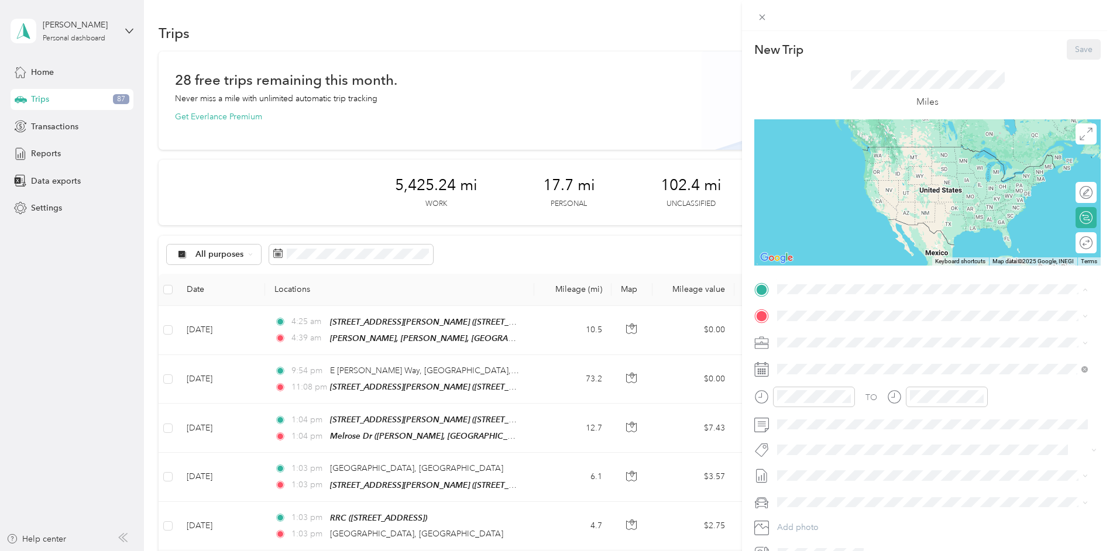
click at [821, 439] on div "RRC" at bounding box center [837, 444] width 74 height 11
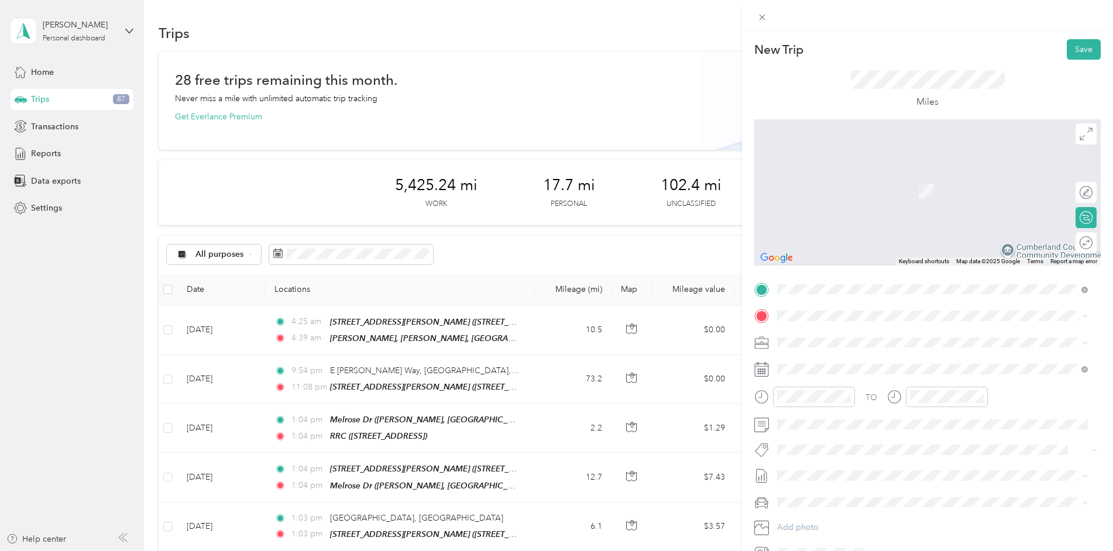
click at [812, 417] on strong "Melrose Dr" at bounding box center [821, 422] width 43 height 11
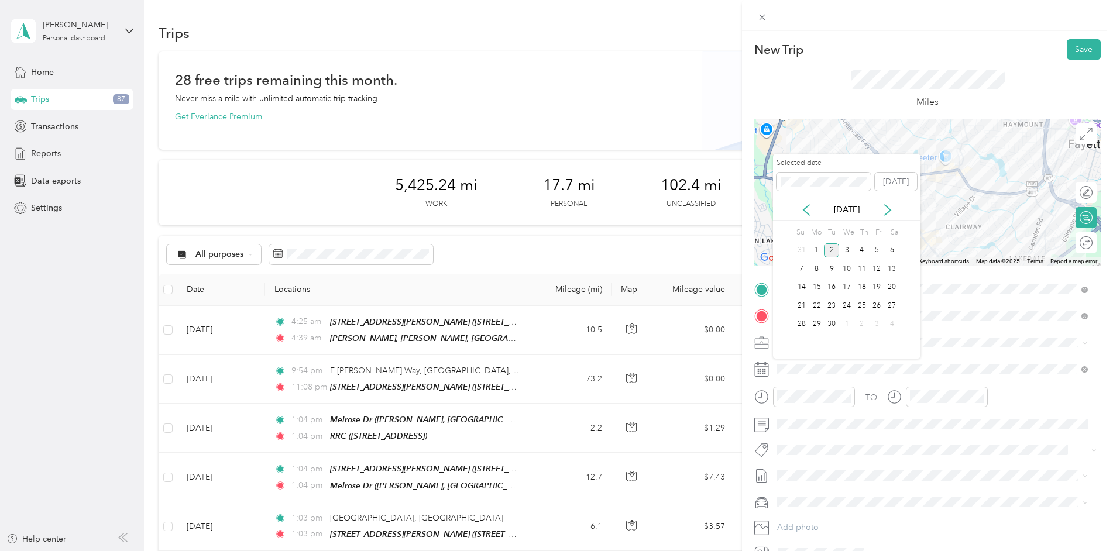
click at [812, 203] on div "[DATE]" at bounding box center [846, 210] width 147 height 22
click at [809, 209] on icon at bounding box center [807, 210] width 12 height 12
click at [877, 326] on div "29" at bounding box center [877, 324] width 15 height 15
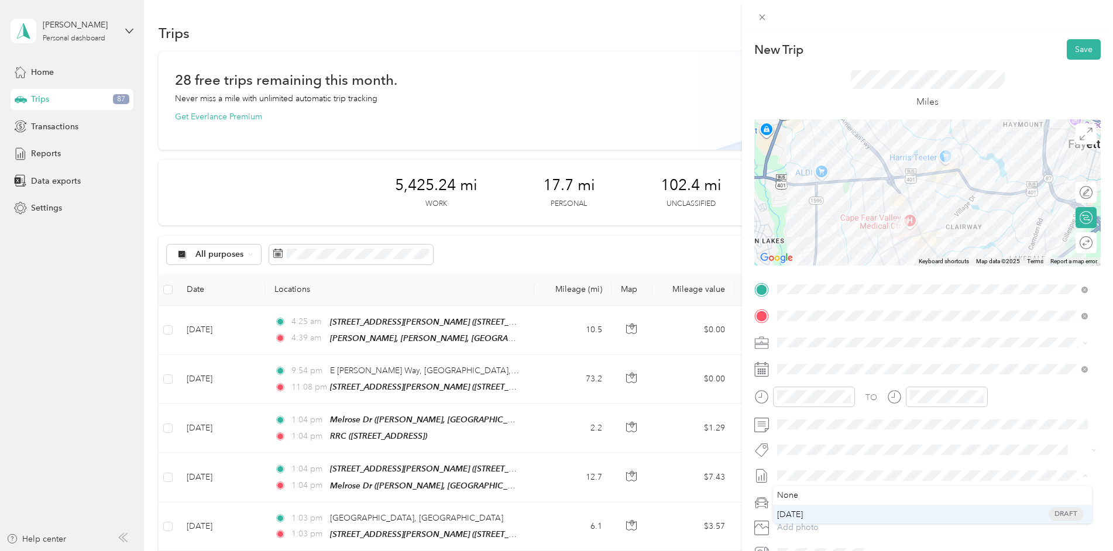
click at [818, 512] on span "[DATE] Draft" at bounding box center [932, 514] width 303 height 11
click at [1067, 52] on button "Save" at bounding box center [1084, 49] width 34 height 20
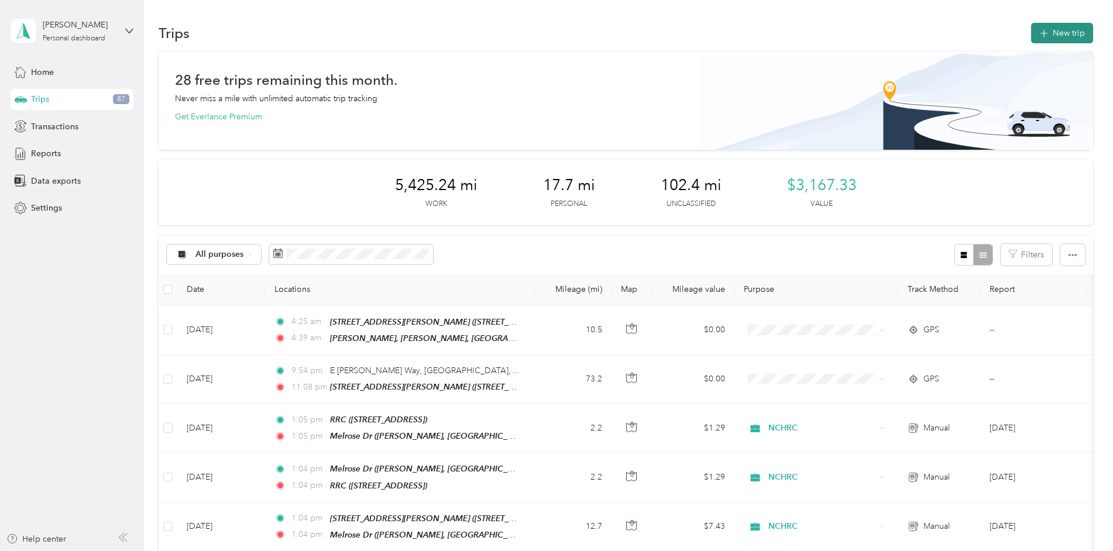
click at [1066, 37] on button "New trip" at bounding box center [1062, 33] width 62 height 20
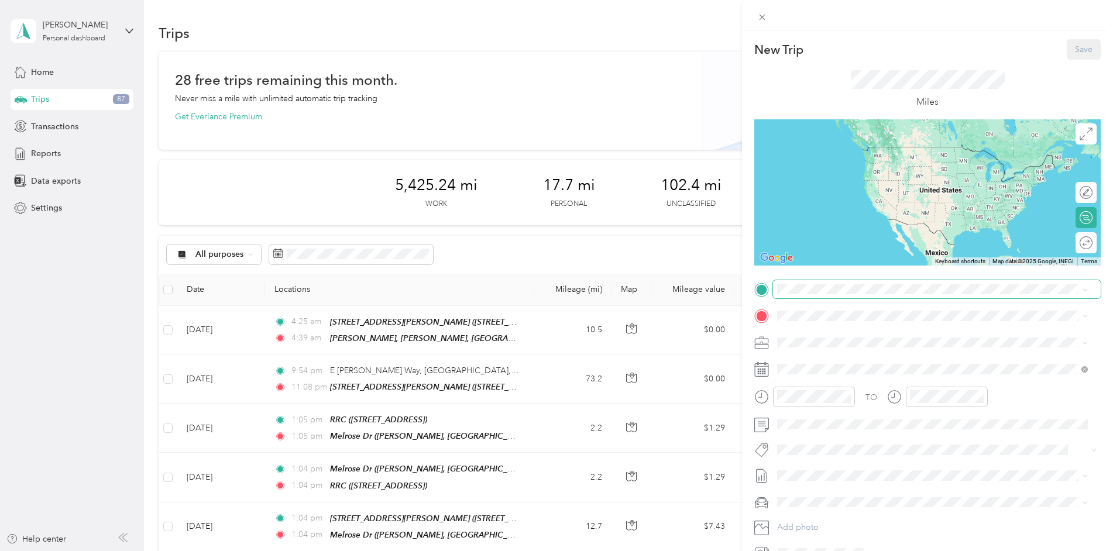
click at [865, 296] on span at bounding box center [937, 289] width 328 height 19
click at [836, 390] on div "Melrose Dr [PERSON_NAME], 28304, [GEOGRAPHIC_DATA], [GEOGRAPHIC_DATA], [GEOGRAP…" at bounding box center [942, 408] width 284 height 37
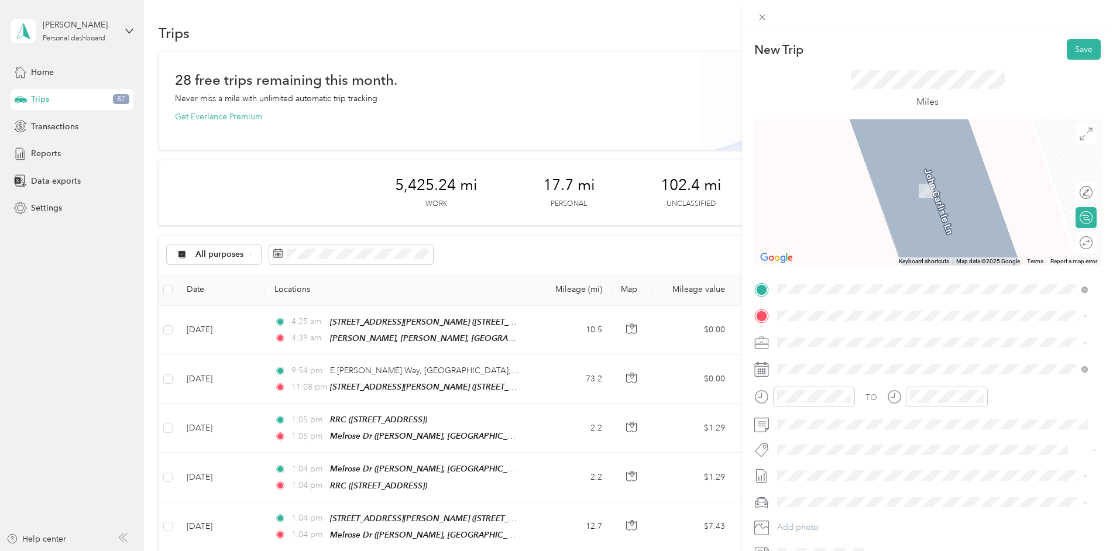
click div "RRC"
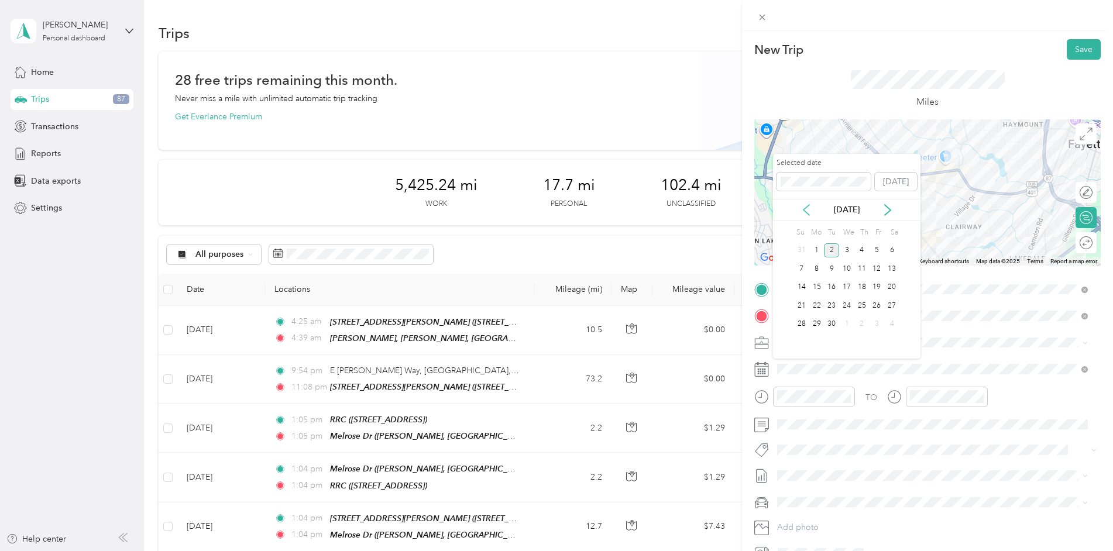
click icon
click div "29"
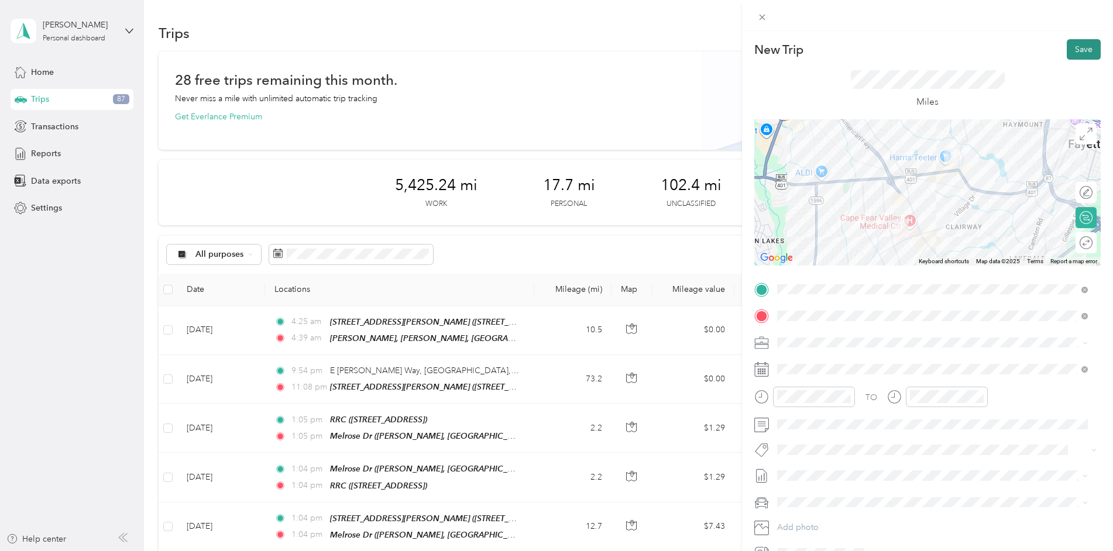
click button "Save"
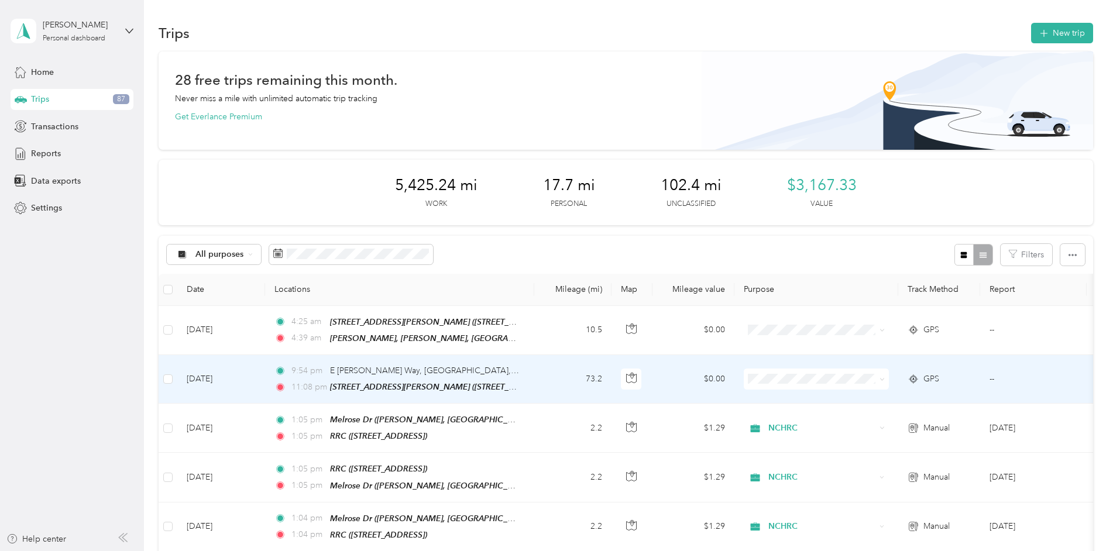
click icon
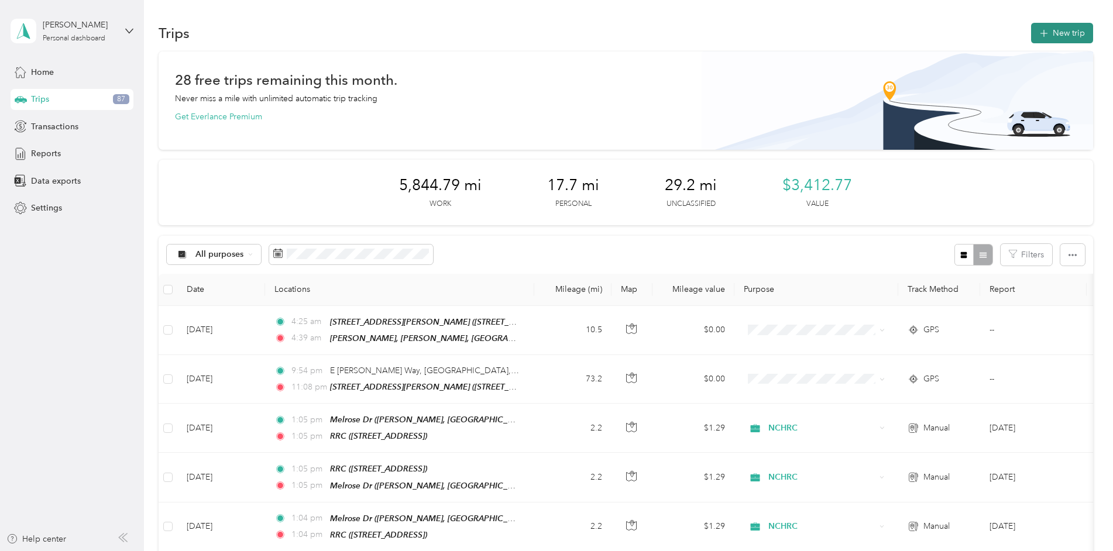
click button "New trip"
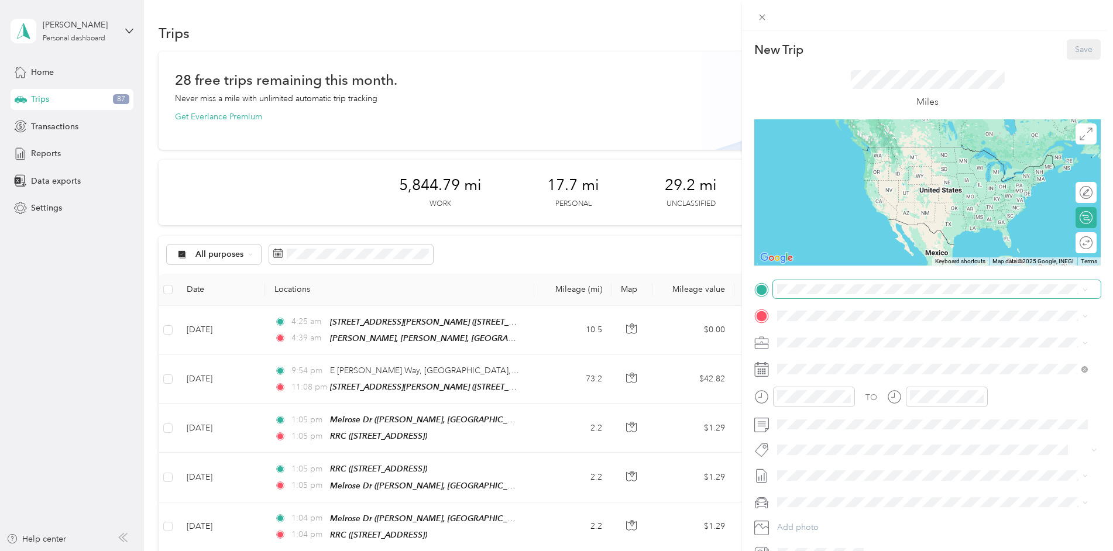
click span
click strong "RRC"
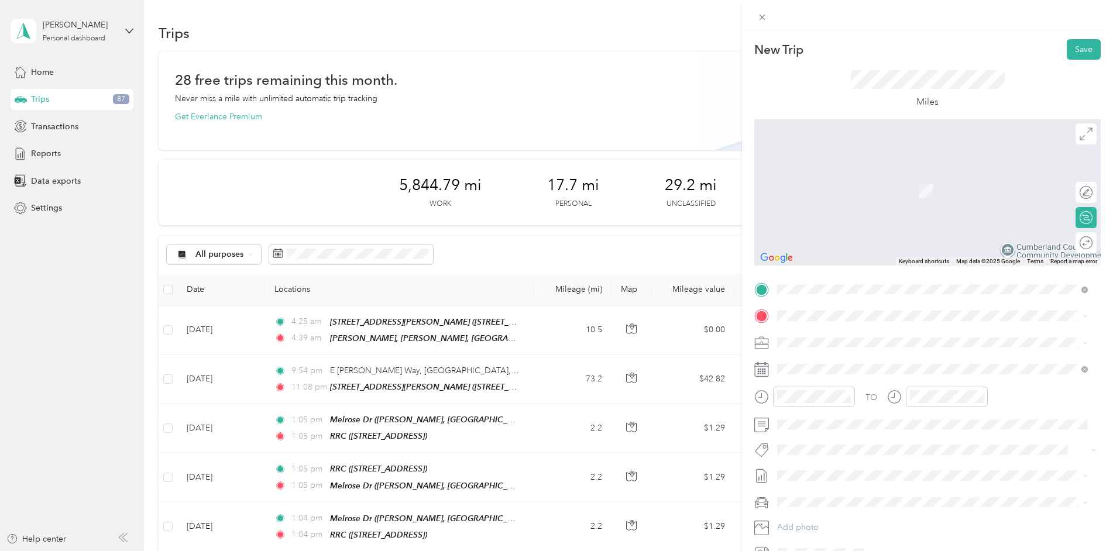
click span "[STREET_ADDRESS]"
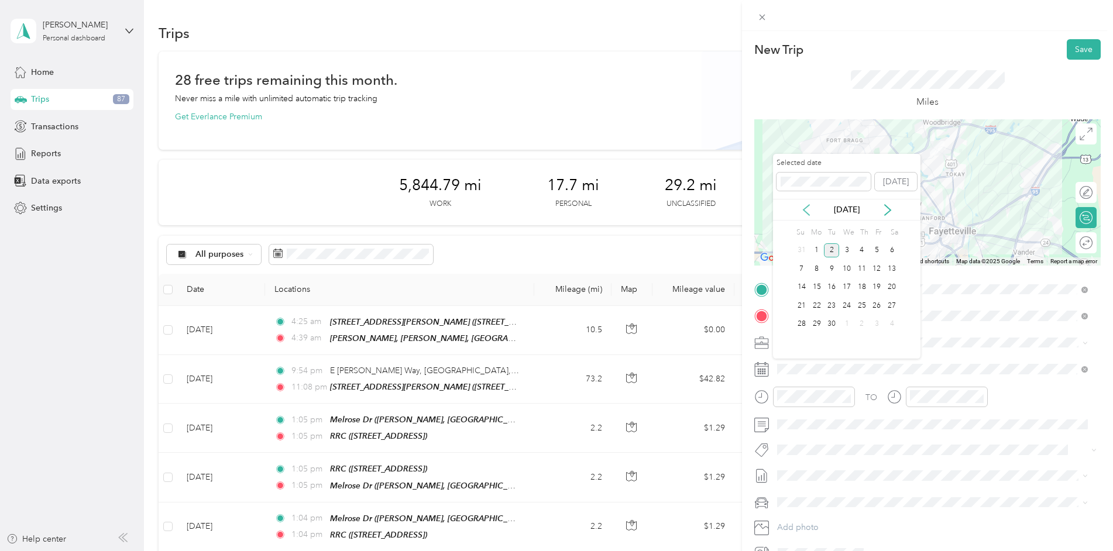
click icon
click div "29"
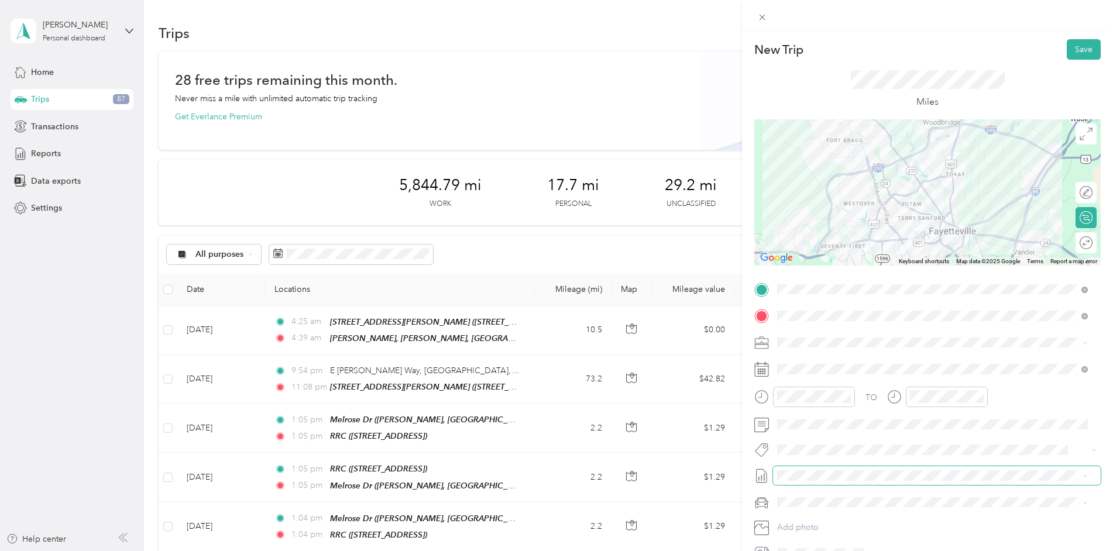
click span
click span "[DATE]"
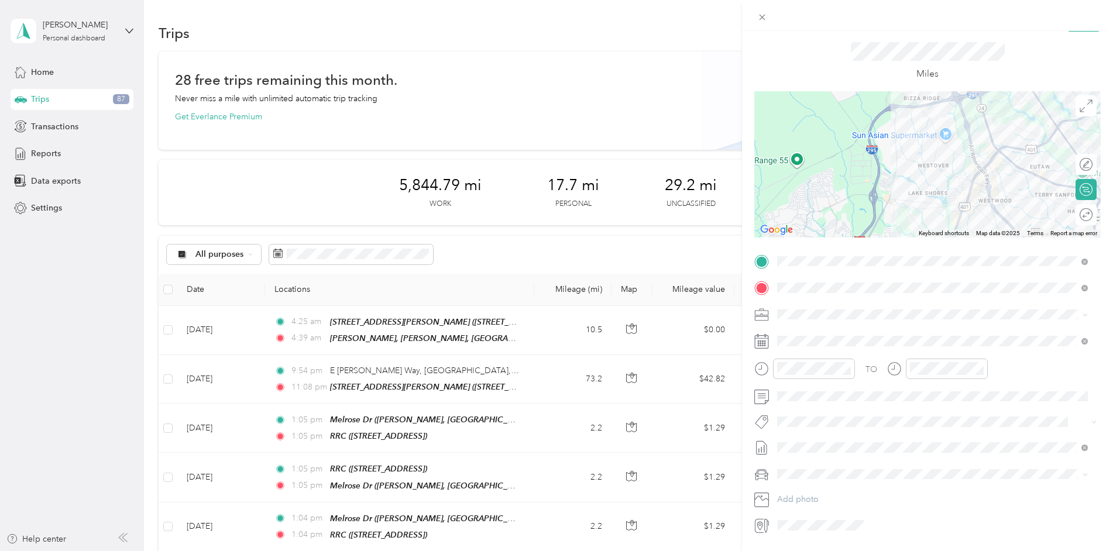
scroll to position [0, 0]
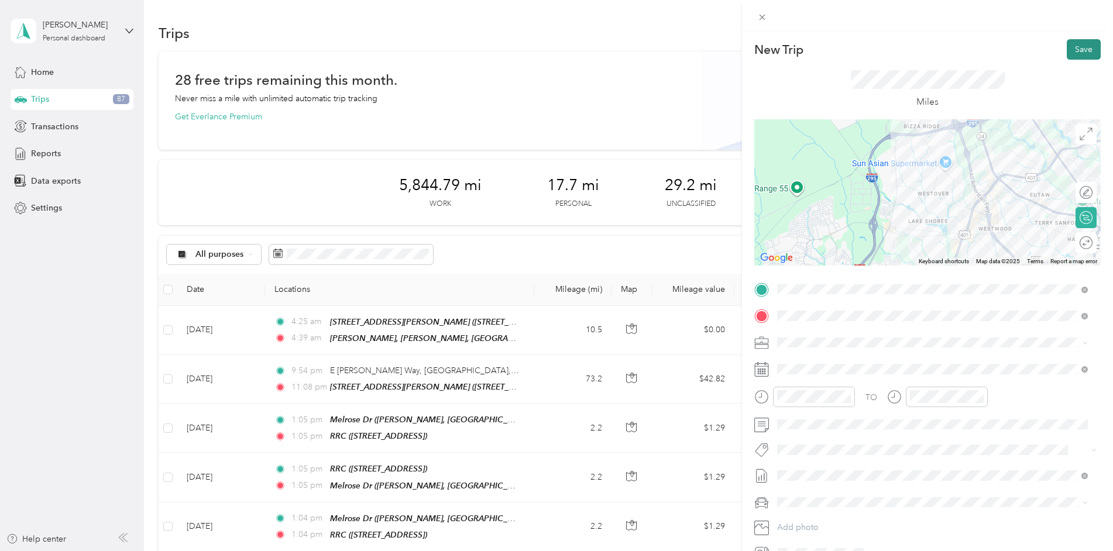
click button "Save"
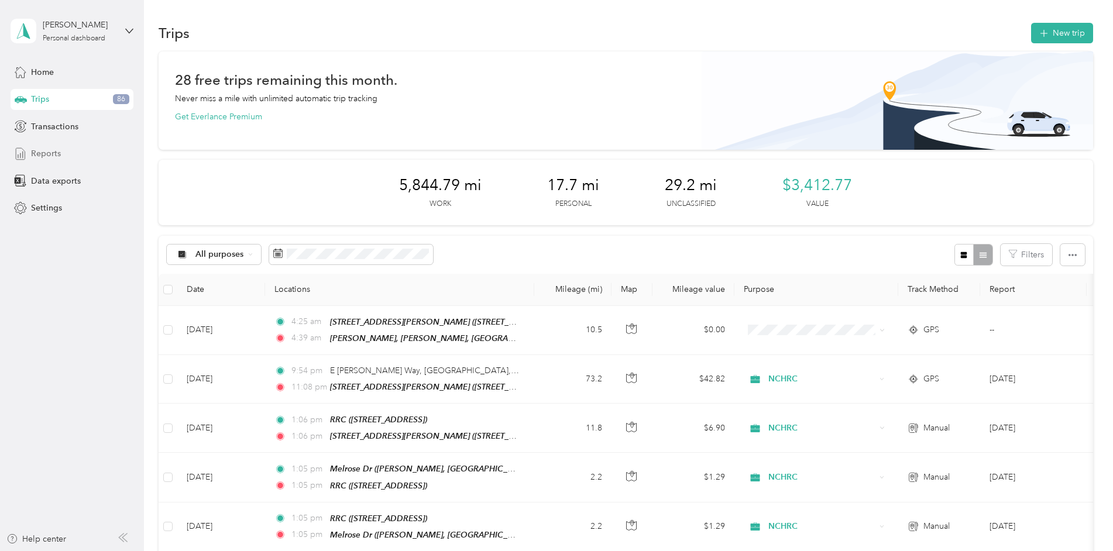
click div "Reports"
